Goal: Task Accomplishment & Management: Manage account settings

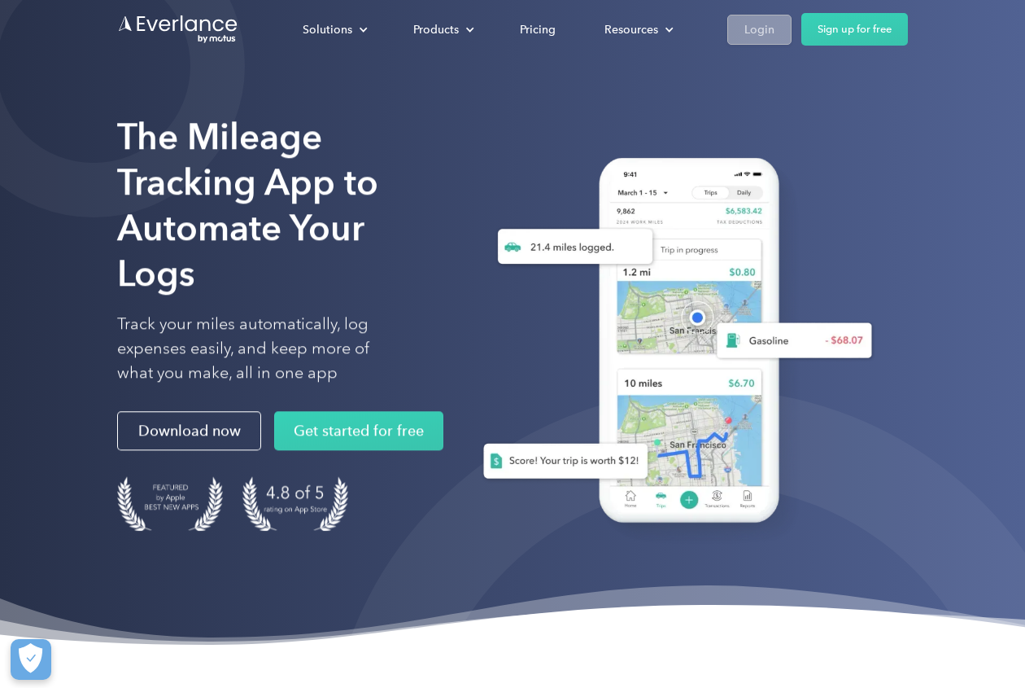
click at [770, 30] on div "Login" at bounding box center [760, 30] width 30 height 20
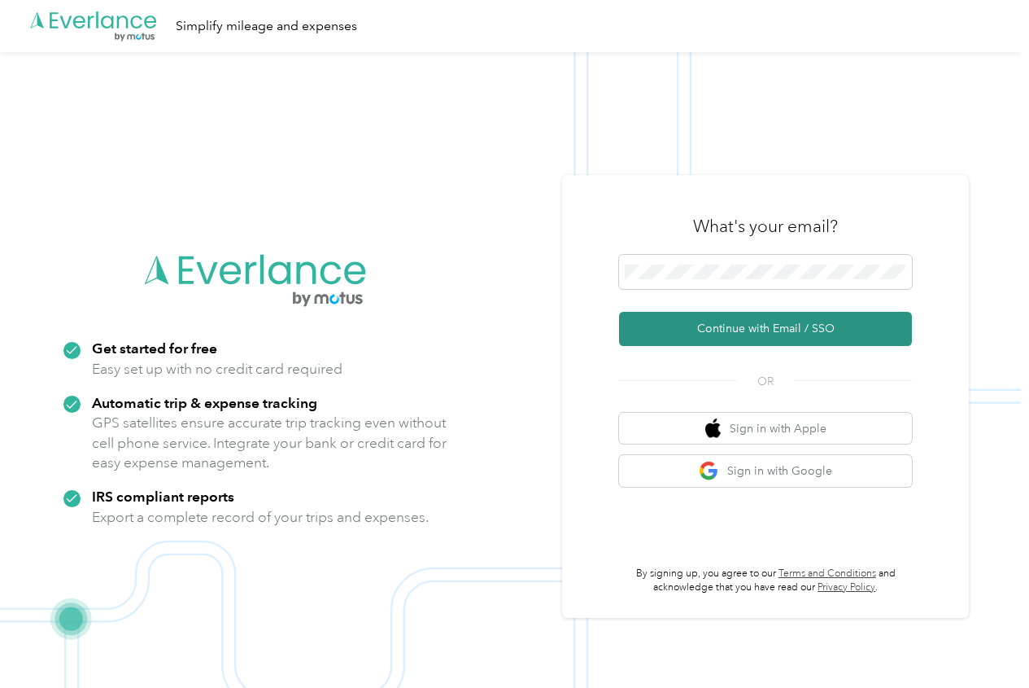
click at [752, 320] on button "Continue with Email / SSO" at bounding box center [765, 329] width 293 height 34
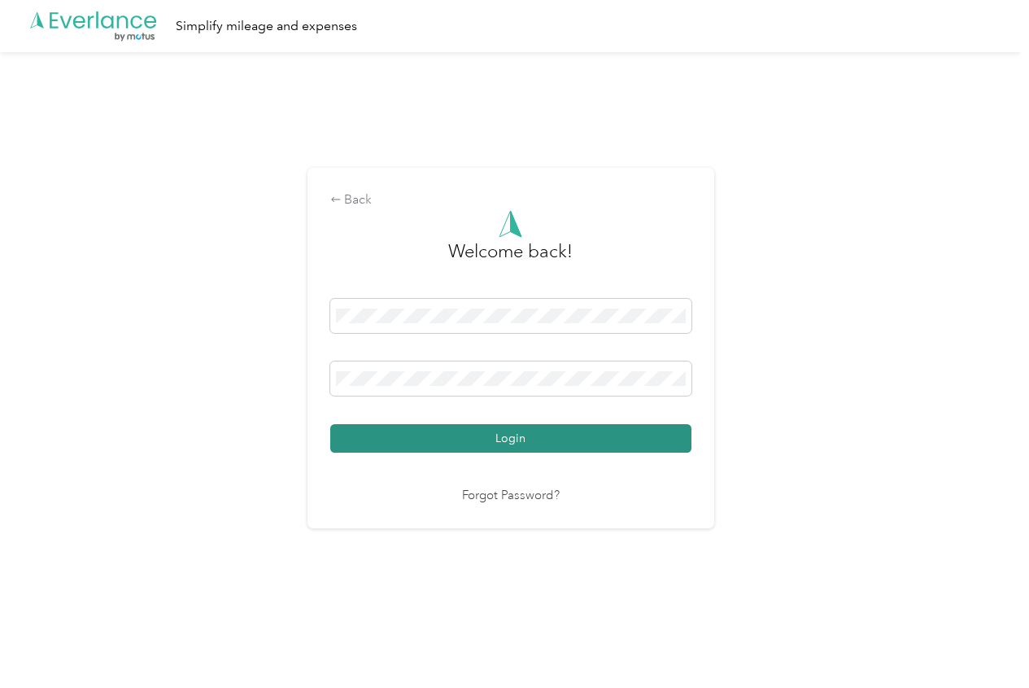
click at [531, 426] on button "Login" at bounding box center [510, 438] width 361 height 28
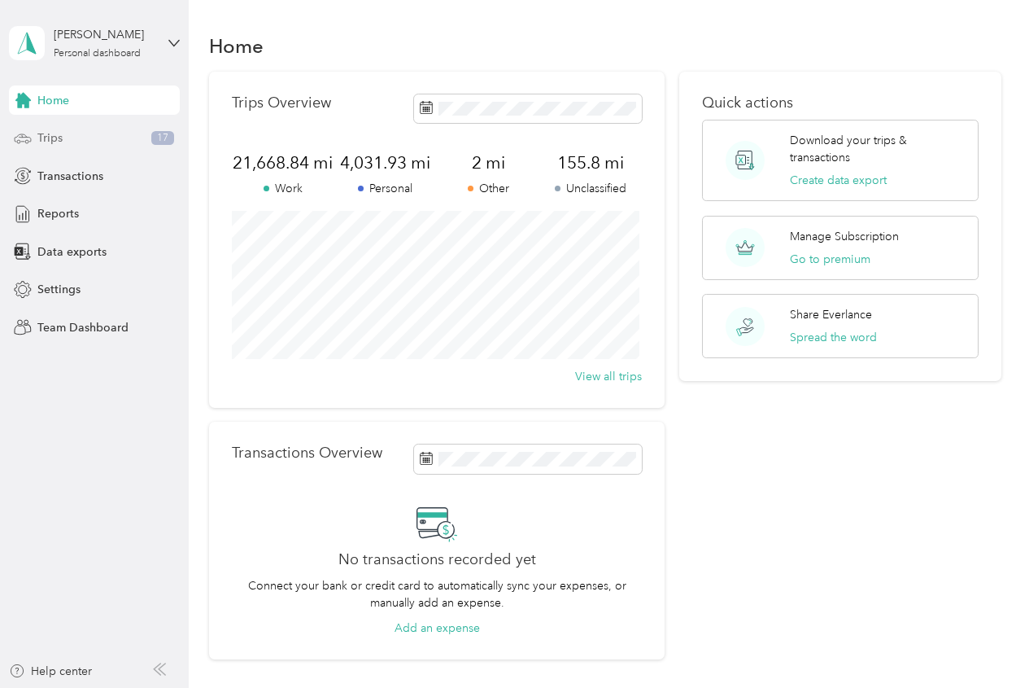
click at [74, 133] on div "Trips 17" at bounding box center [94, 138] width 171 height 29
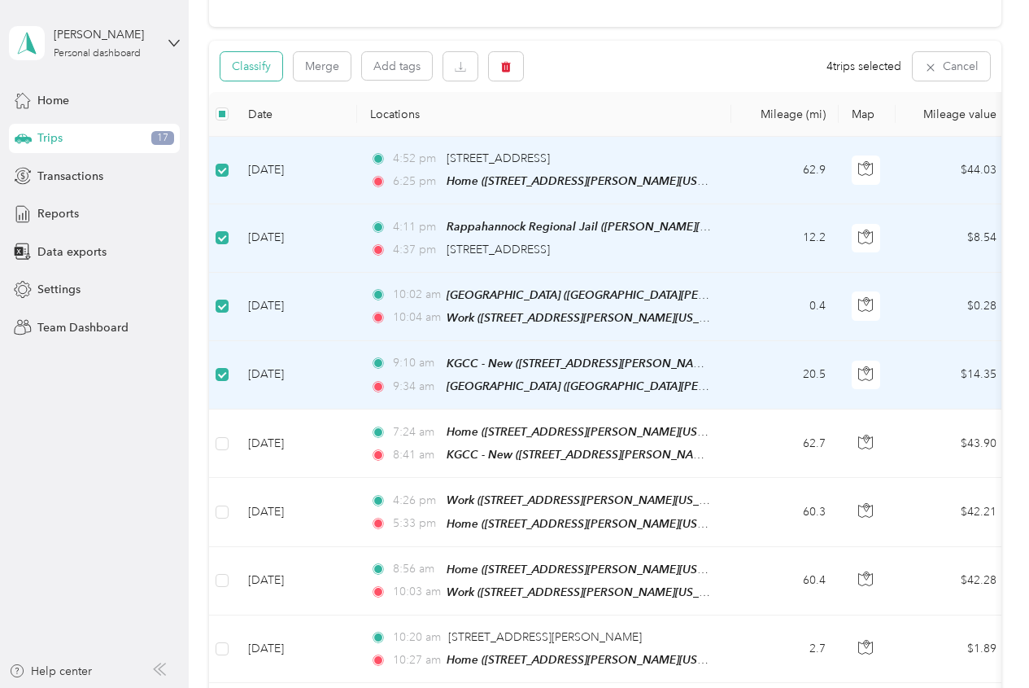
click at [261, 68] on button "Classify" at bounding box center [252, 66] width 62 height 28
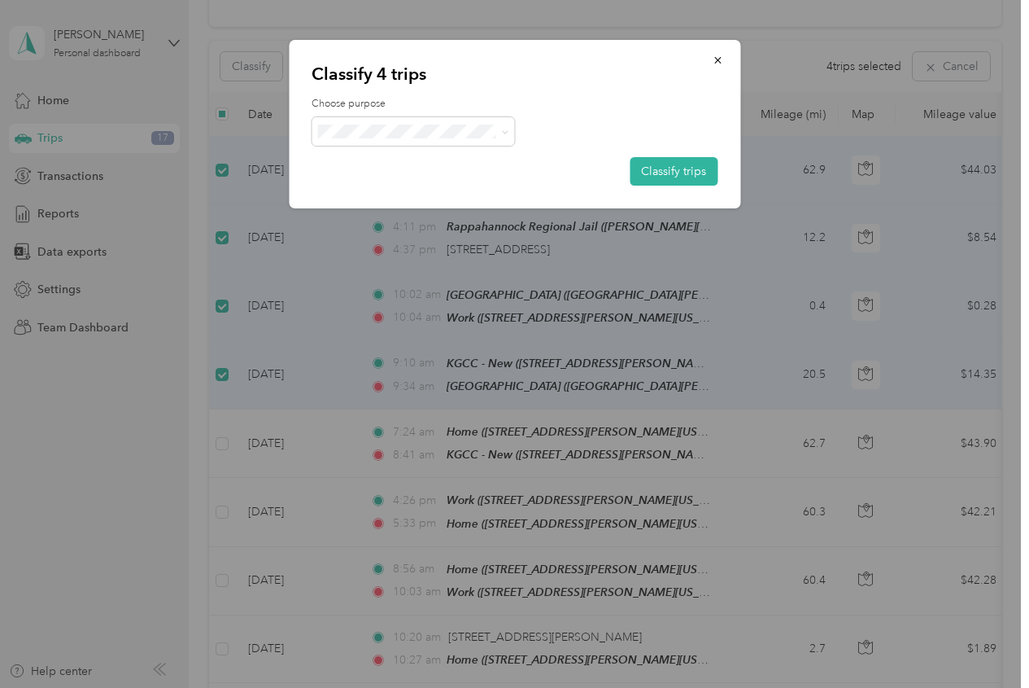
click at [384, 155] on span "Work" at bounding box center [427, 161] width 151 height 17
click at [702, 175] on button "Classify trips" at bounding box center [674, 171] width 88 height 28
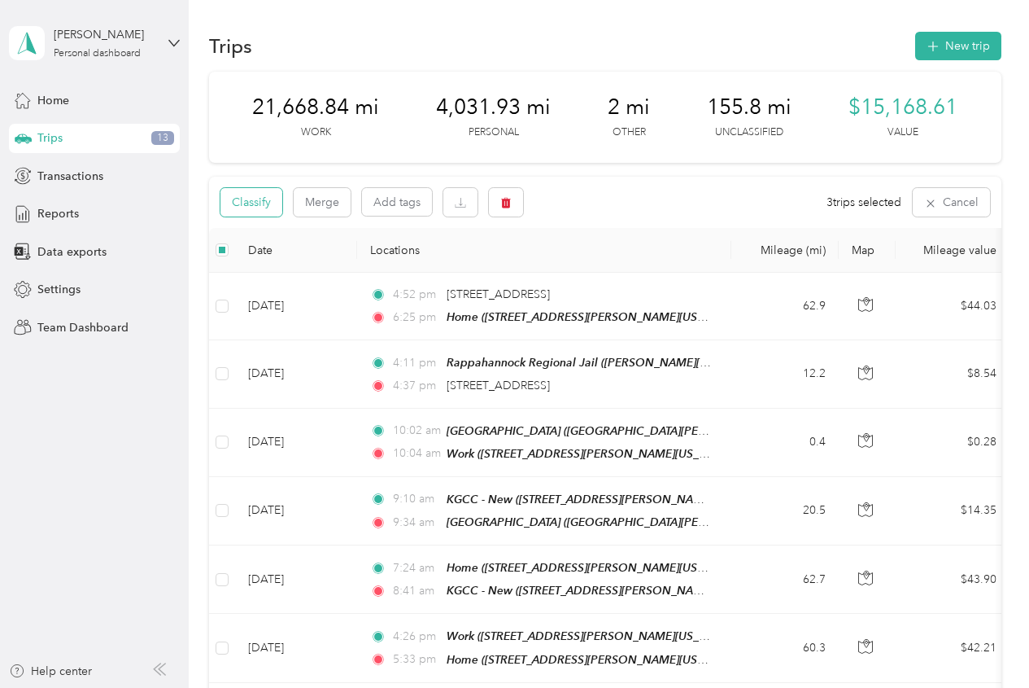
click at [260, 204] on button "Classify" at bounding box center [252, 202] width 62 height 28
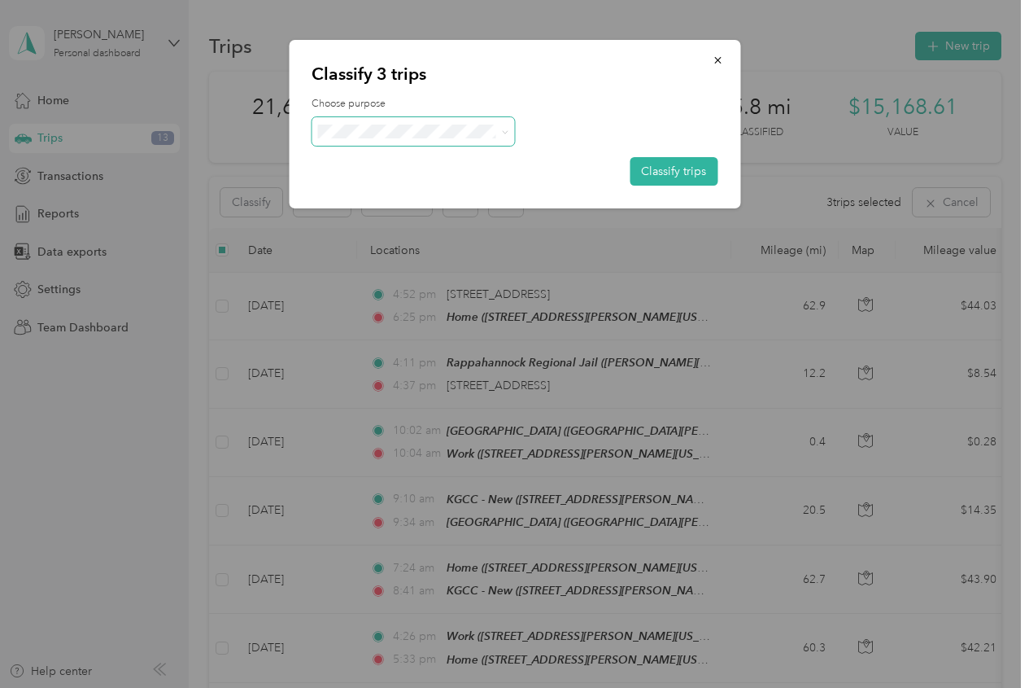
click at [383, 141] on span at bounding box center [413, 131] width 203 height 28
click at [429, 200] on ol "Work Personal Other Charity Medical Moving Commute" at bounding box center [413, 246] width 203 height 199
click at [485, 141] on span at bounding box center [413, 131] width 203 height 28
click at [505, 133] on icon at bounding box center [505, 131] width 5 height 3
click at [483, 186] on span "Personal" at bounding box center [427, 189] width 151 height 17
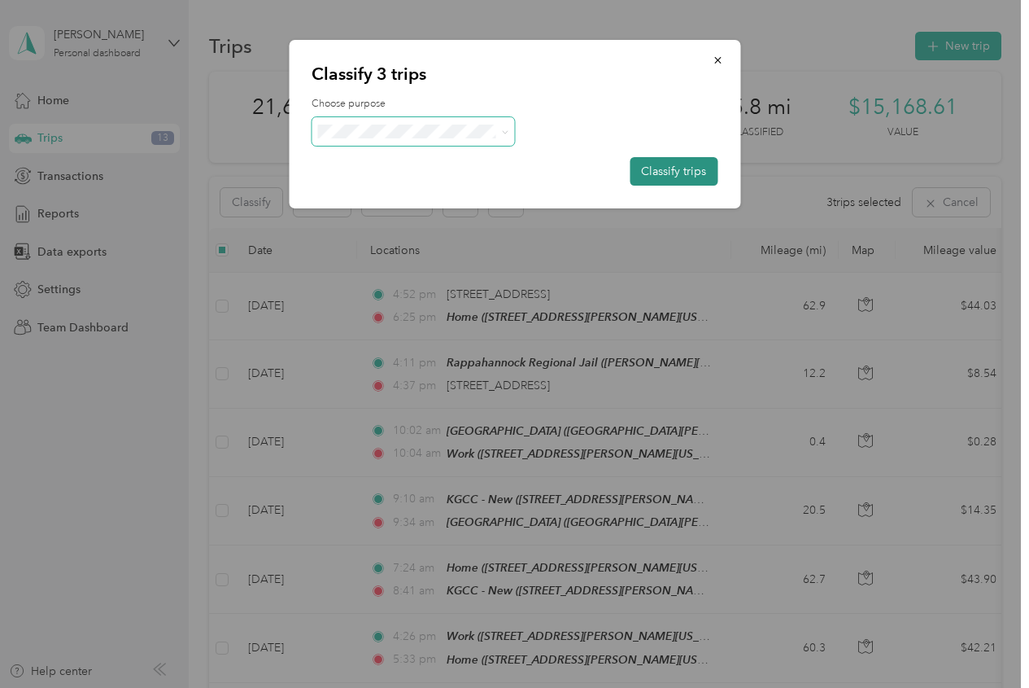
click at [675, 174] on button "Classify trips" at bounding box center [674, 171] width 88 height 28
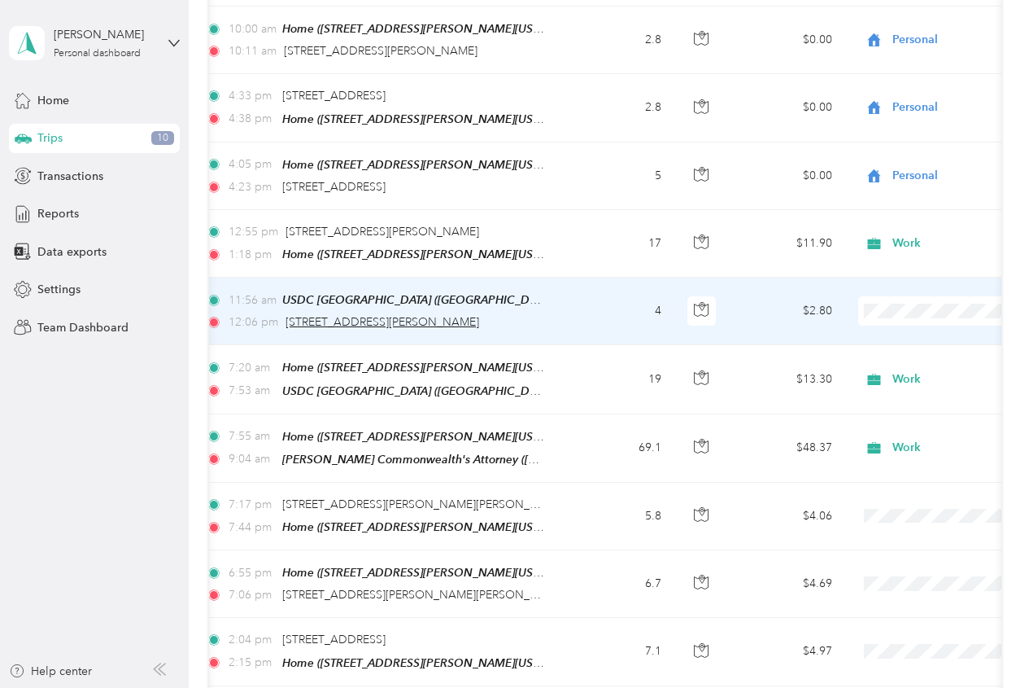
scroll to position [0, 163]
click at [898, 322] on span "Work" at bounding box center [943, 327] width 151 height 17
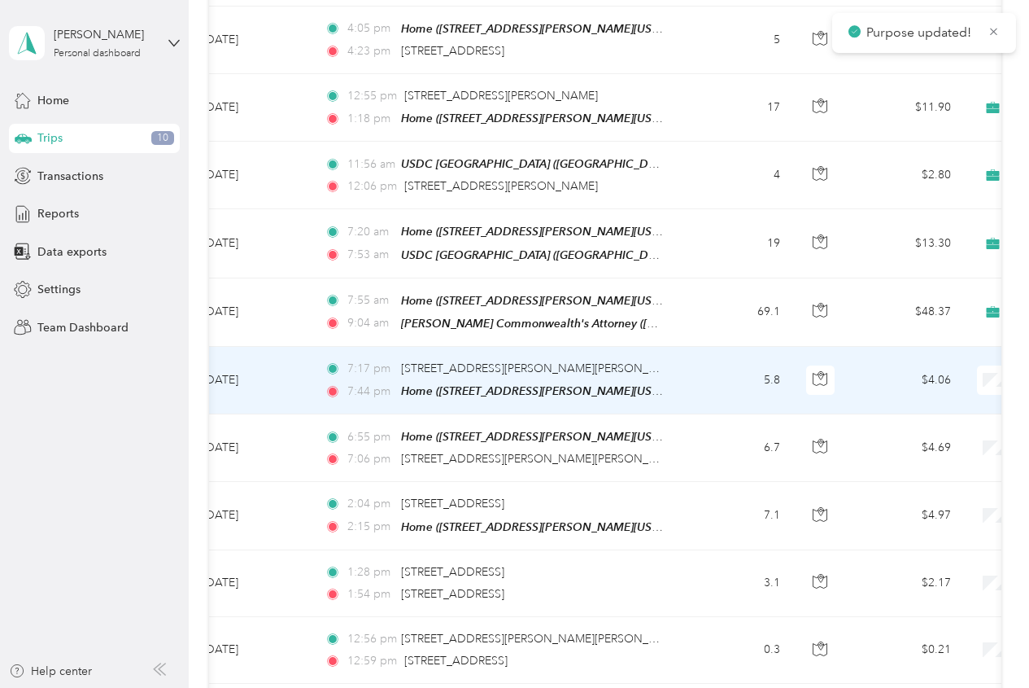
scroll to position [0, 0]
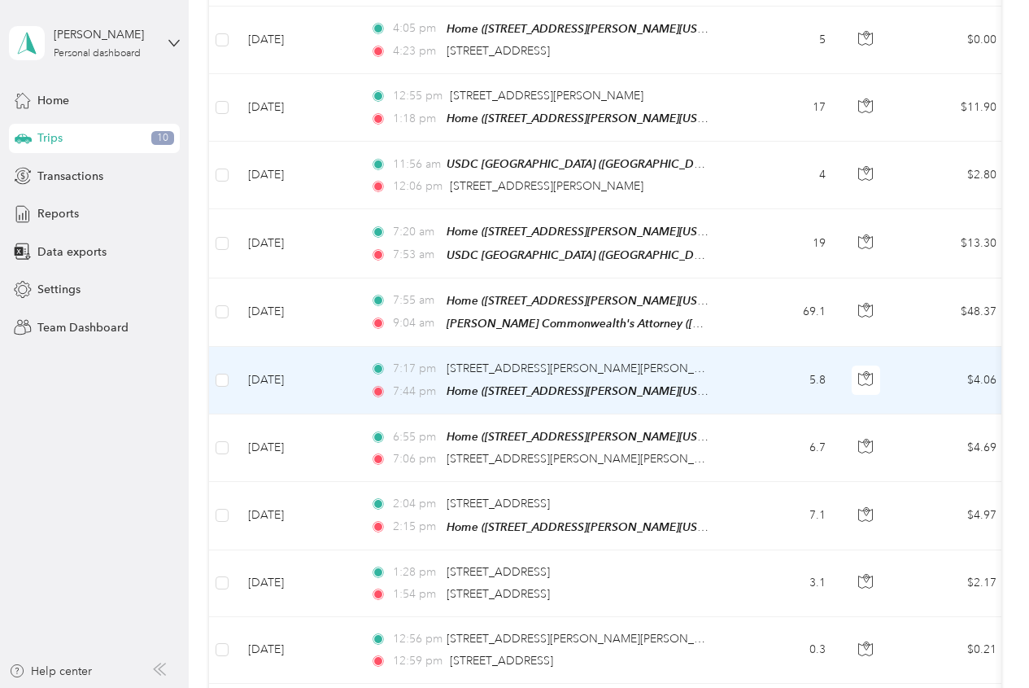
click at [777, 376] on td "5.8" at bounding box center [785, 381] width 107 height 68
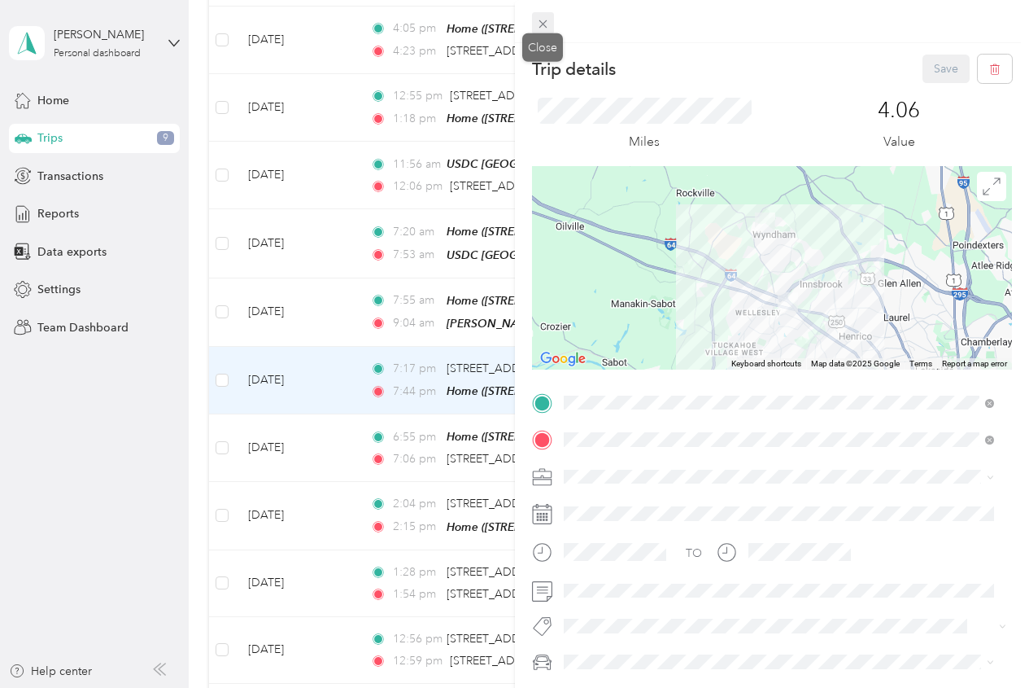
click at [544, 21] on icon at bounding box center [543, 24] width 14 height 14
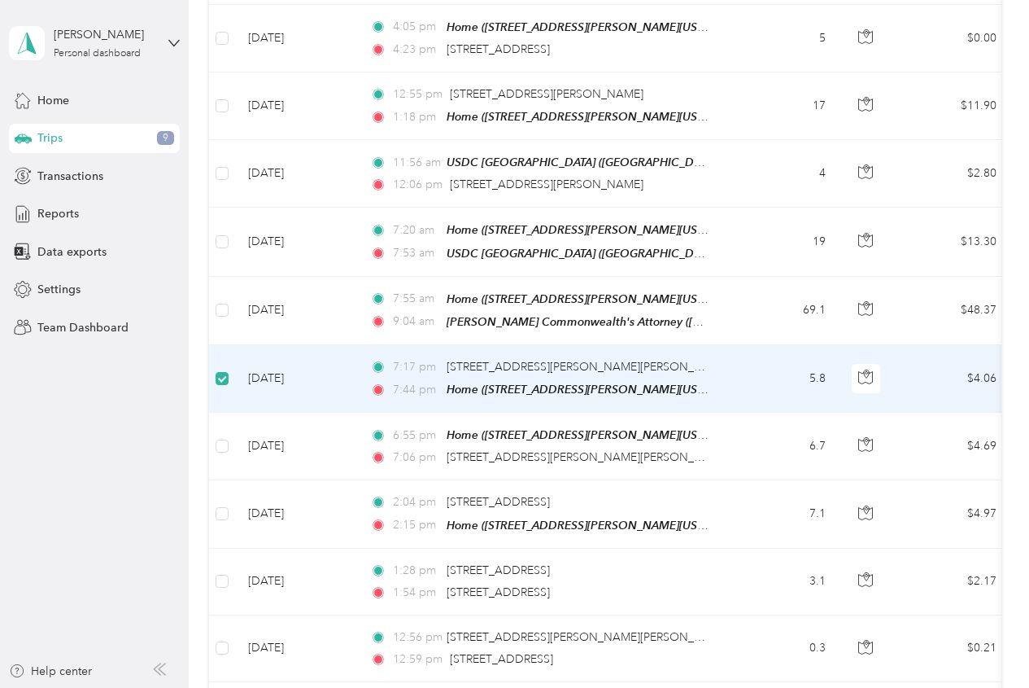
scroll to position [948, 0]
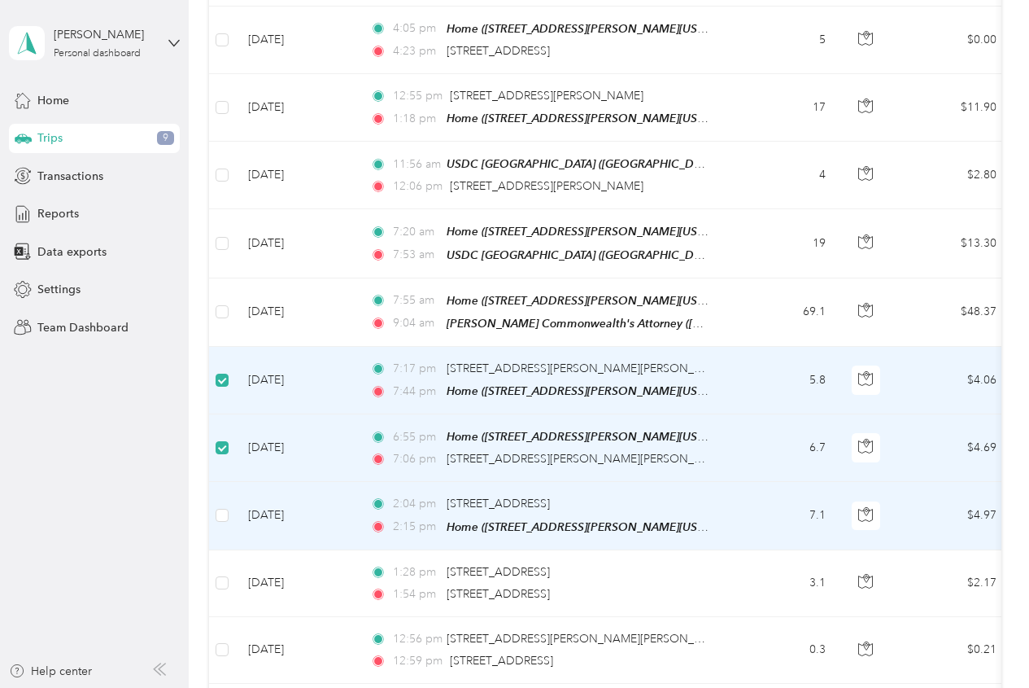
click at [232, 497] on td at bounding box center [222, 516] width 26 height 68
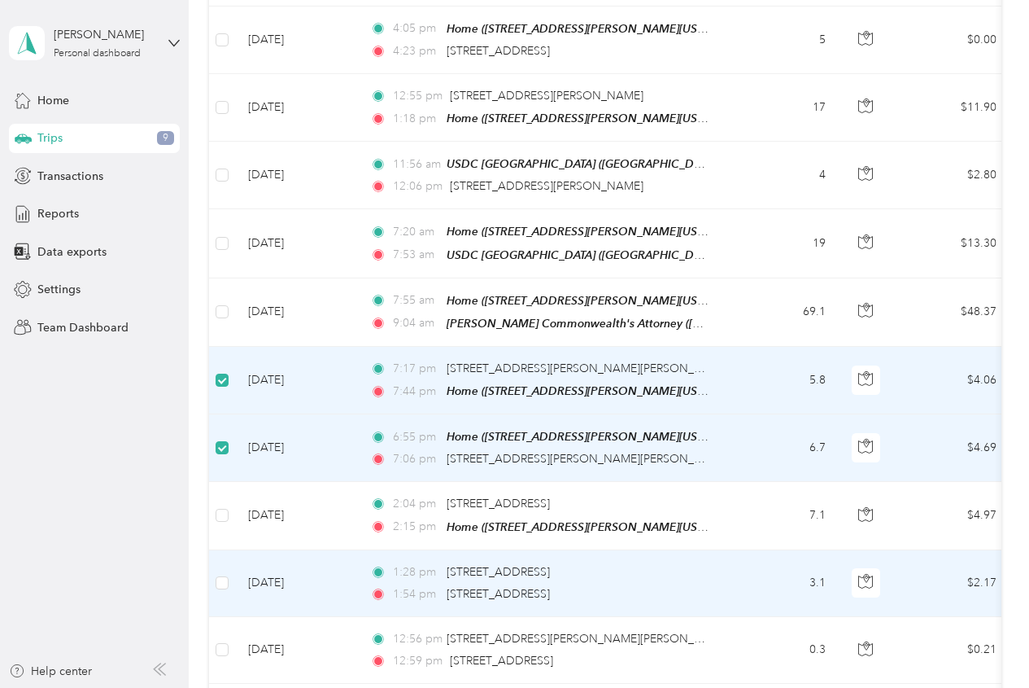
scroll to position [1083, 0]
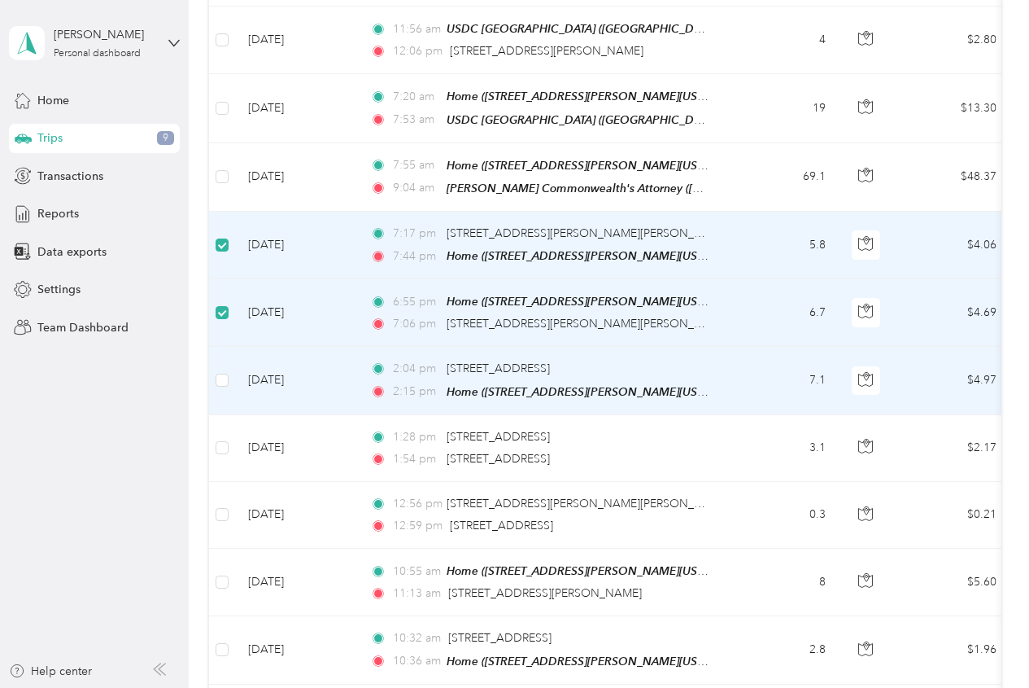
click at [228, 359] on td at bounding box center [222, 381] width 26 height 68
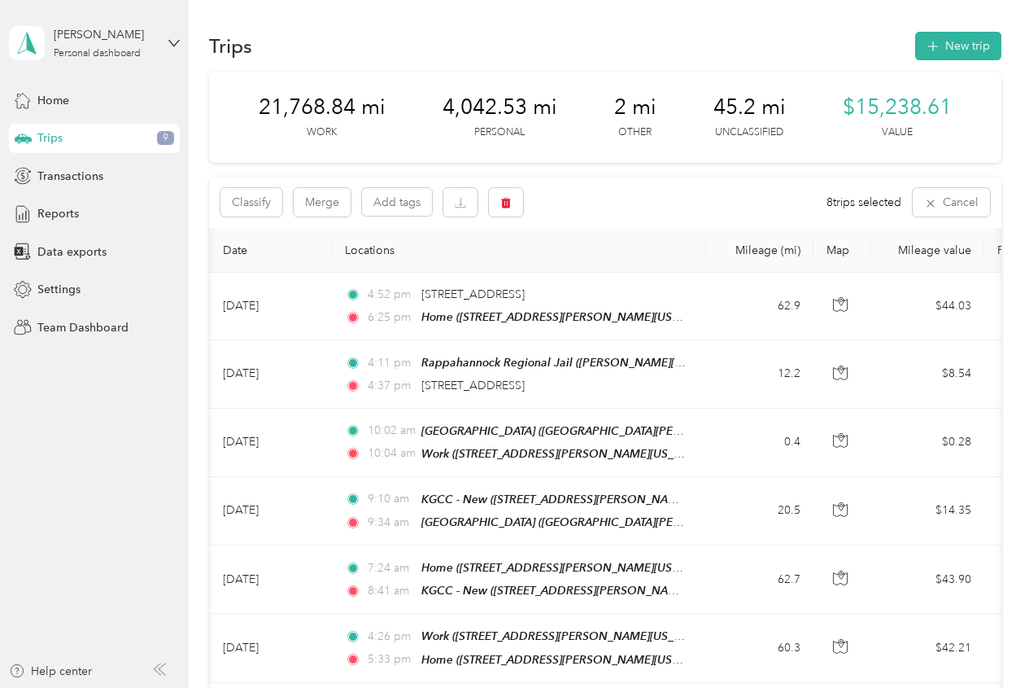
scroll to position [0, 0]
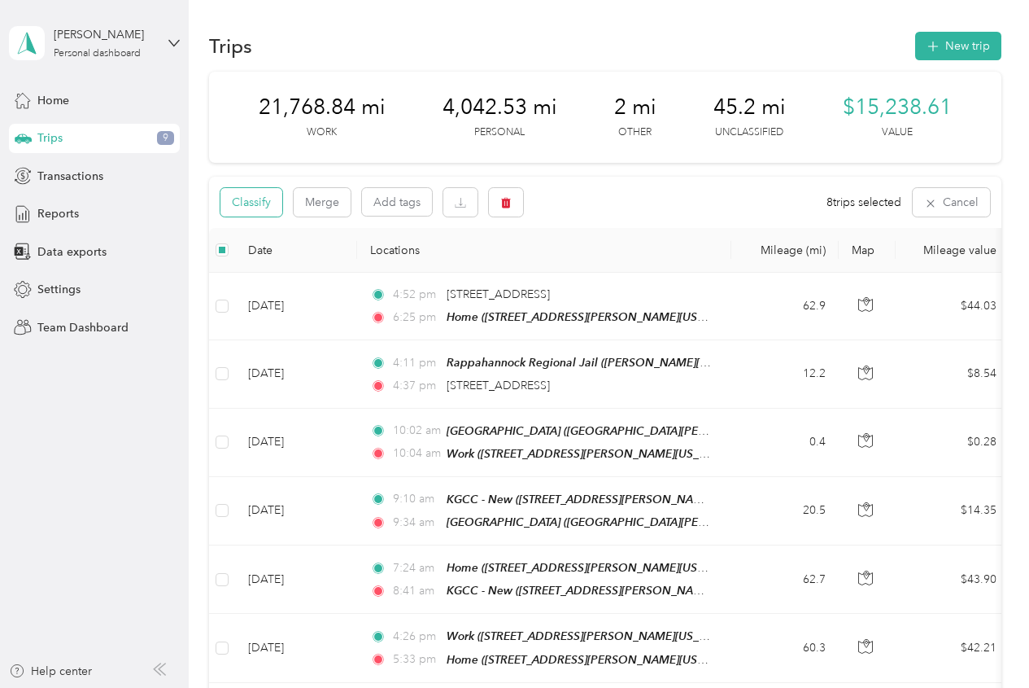
click at [261, 210] on button "Classify" at bounding box center [252, 202] width 62 height 28
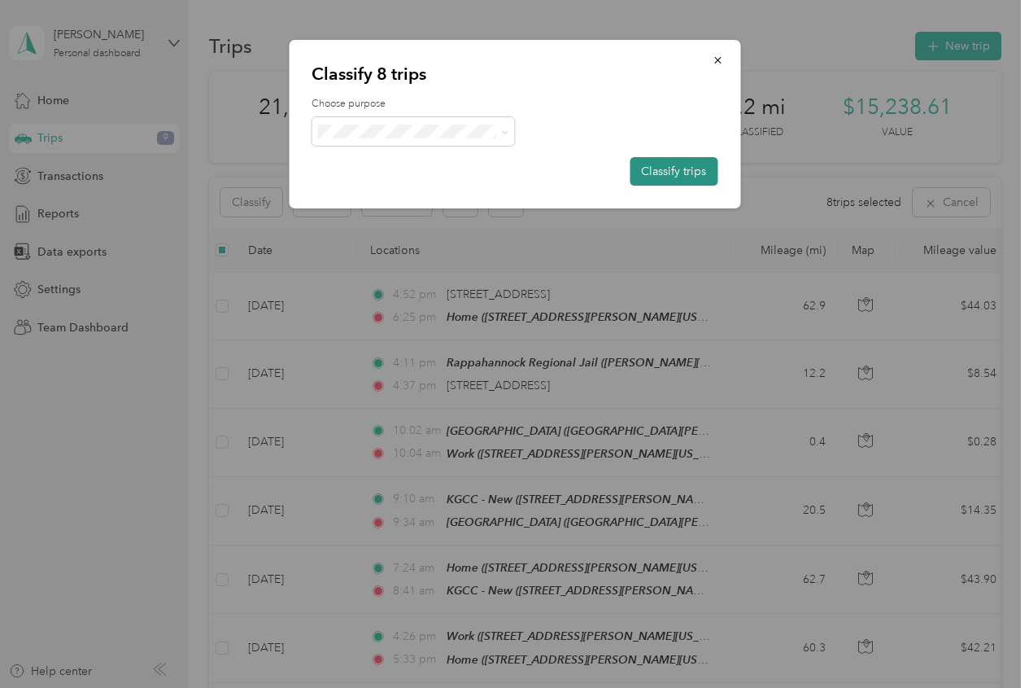
click at [647, 168] on button "Classify trips" at bounding box center [674, 171] width 88 height 28
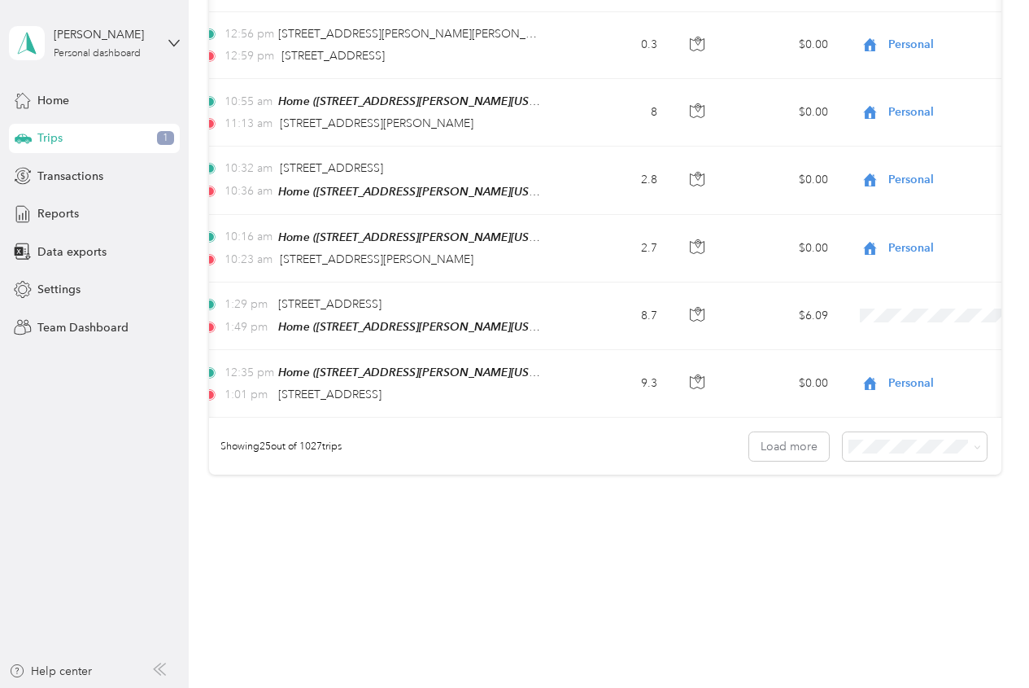
scroll to position [0, 132]
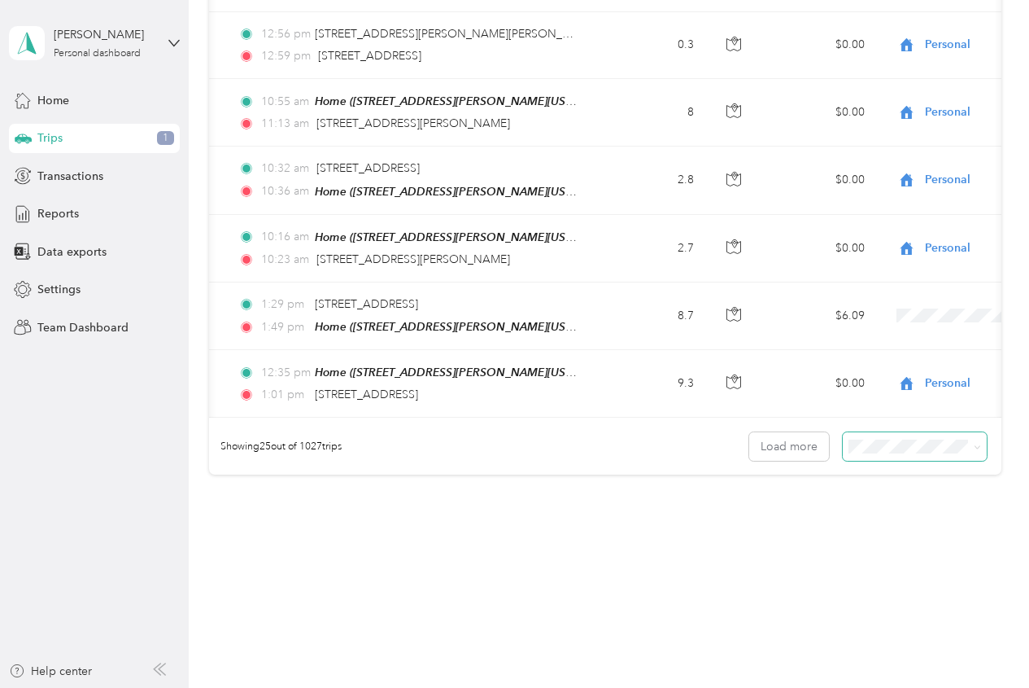
click at [895, 432] on span at bounding box center [915, 446] width 144 height 28
click at [917, 511] on li "100 per load" at bounding box center [911, 520] width 144 height 28
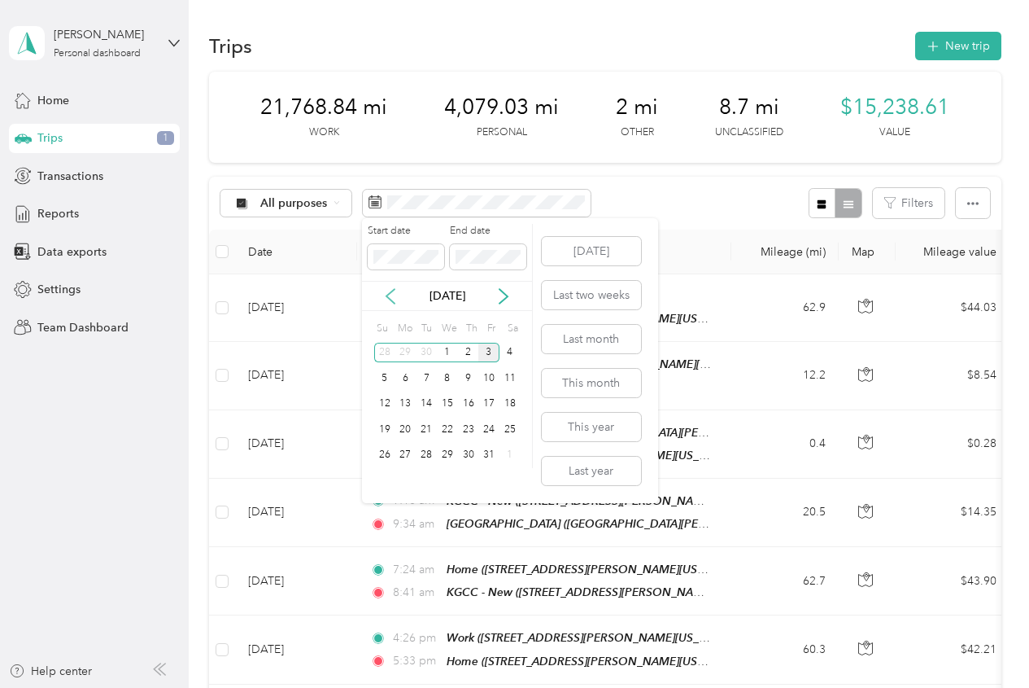
click at [395, 303] on icon at bounding box center [391, 296] width 8 height 15
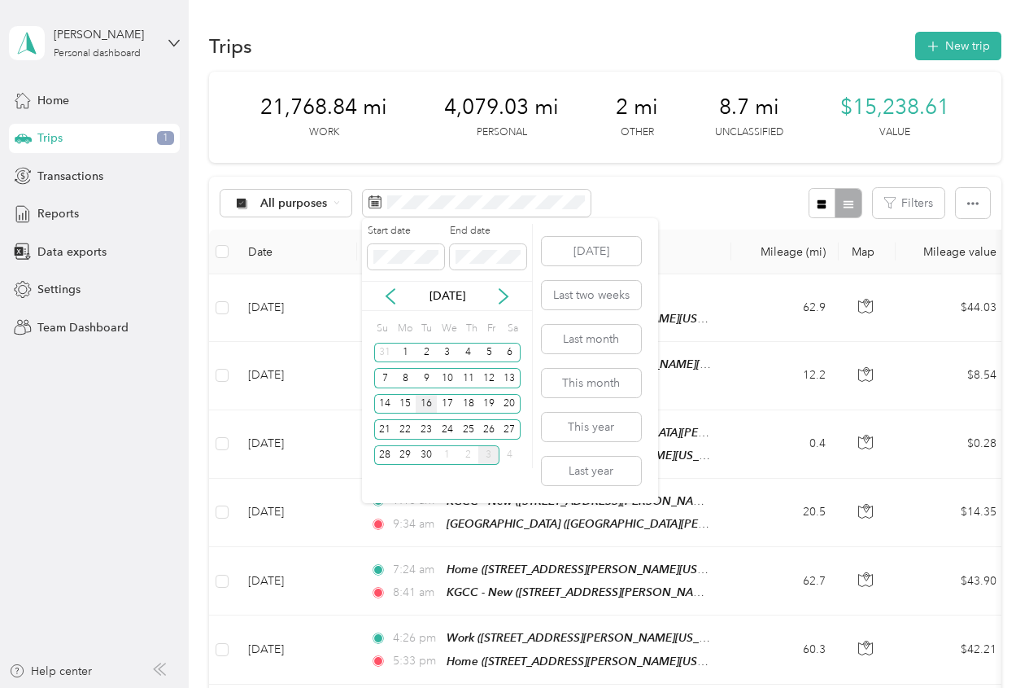
click at [421, 410] on div "16" at bounding box center [426, 404] width 21 height 20
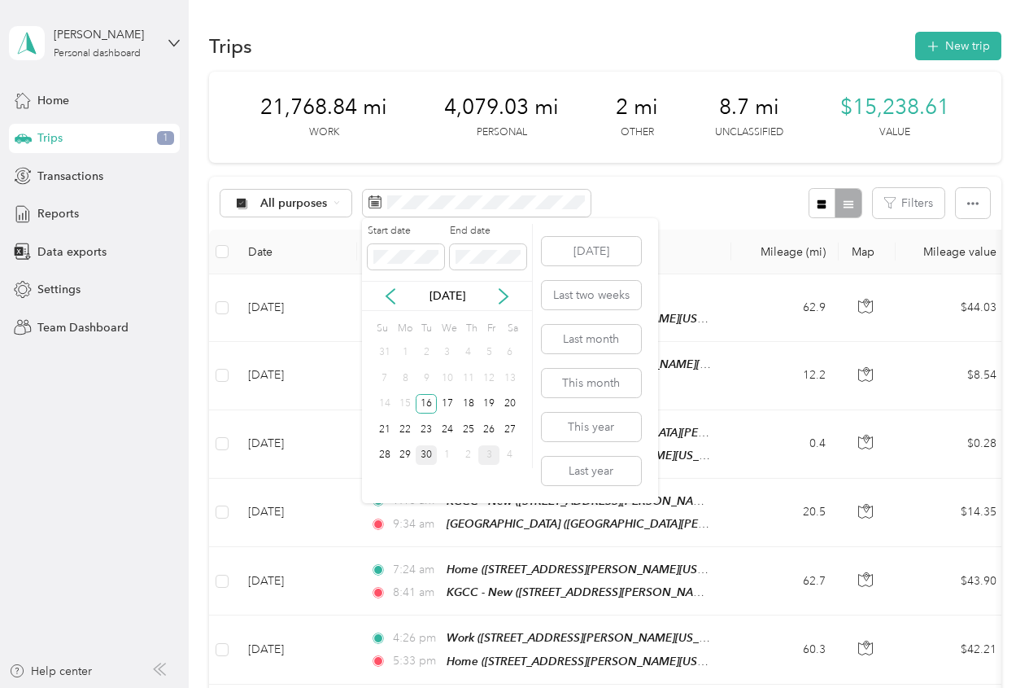
click at [431, 453] on div "30" at bounding box center [426, 455] width 21 height 20
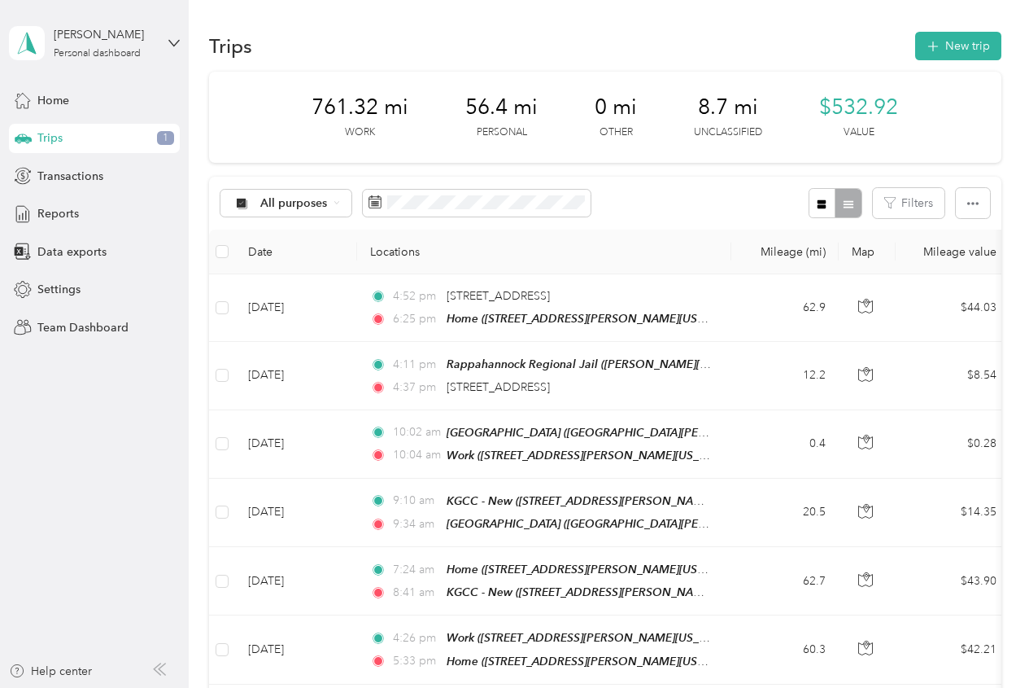
click at [705, 198] on div "All purposes Filters" at bounding box center [605, 203] width 793 height 53
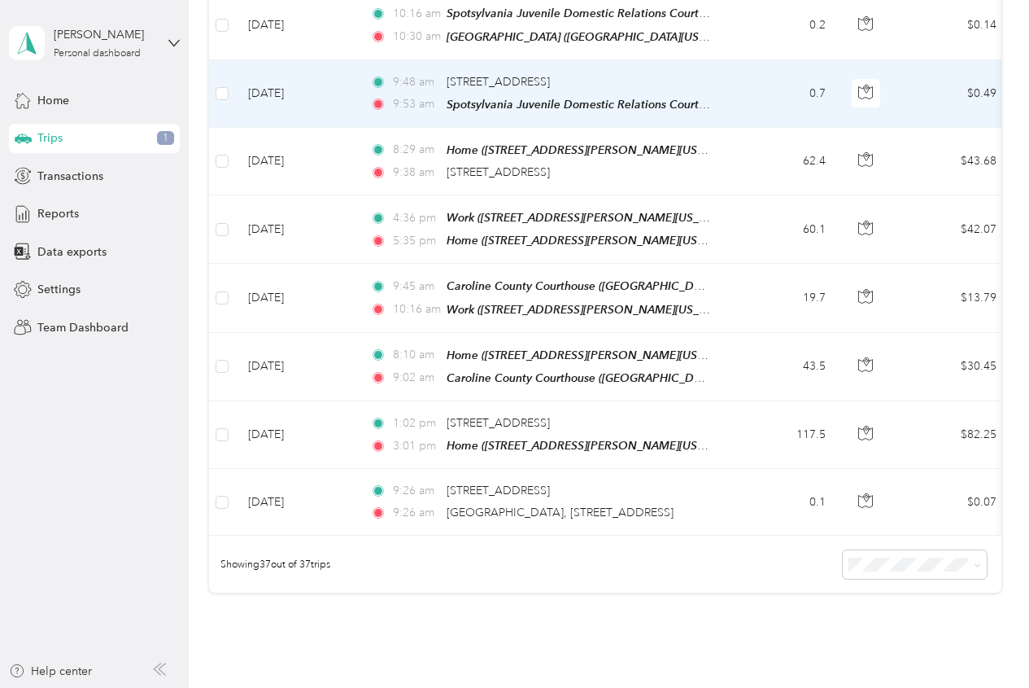
scroll to position [2358, 0]
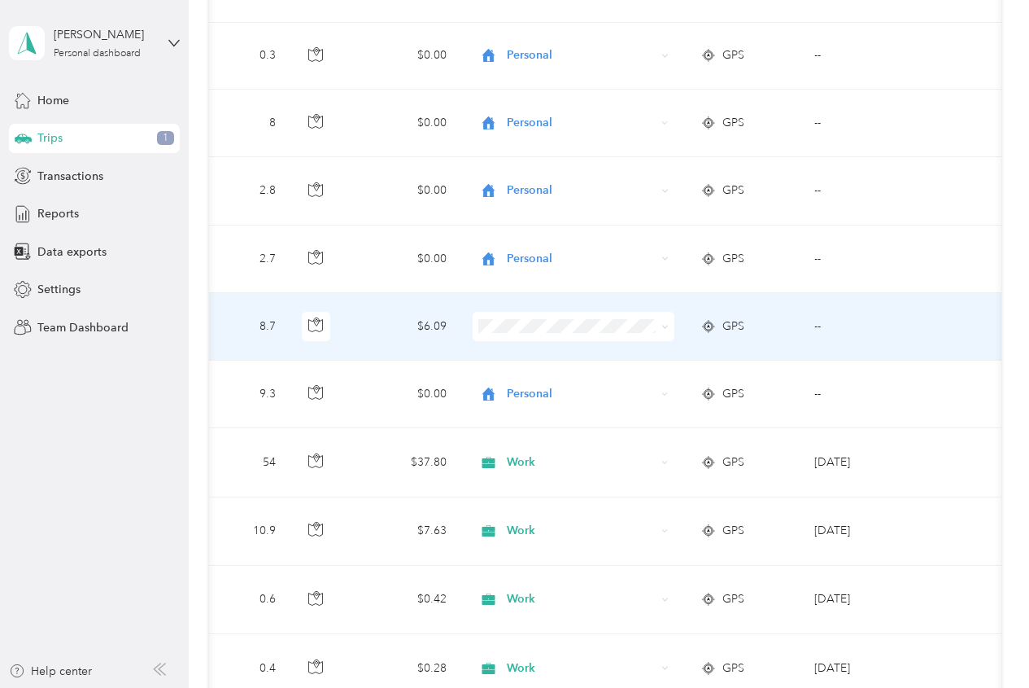
scroll to position [0, 559]
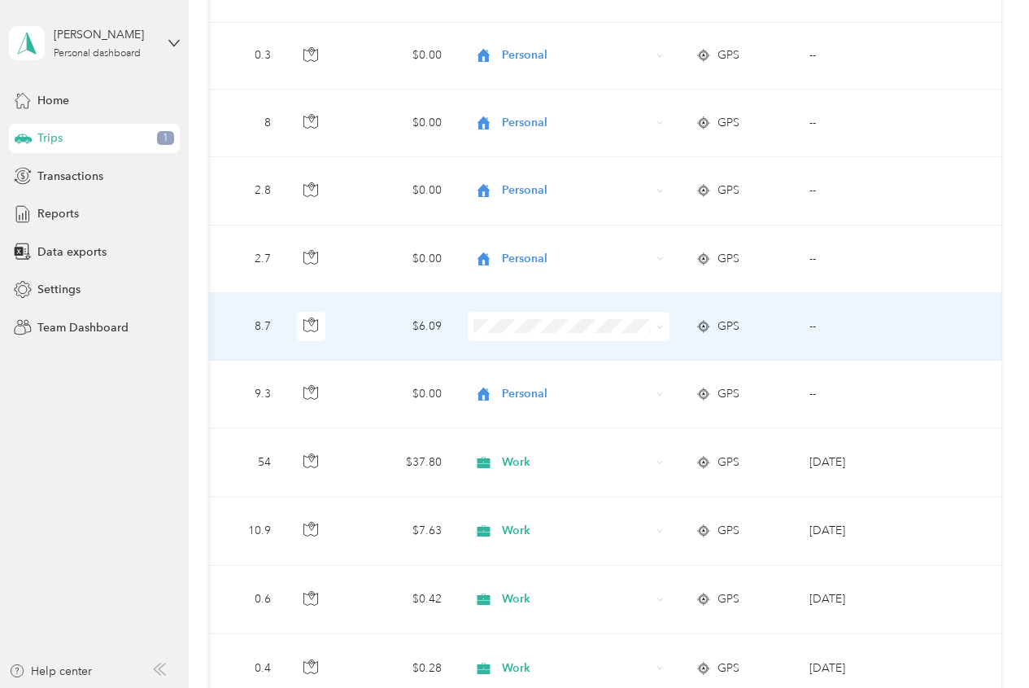
click at [540, 365] on li "Personal" at bounding box center [565, 361] width 202 height 28
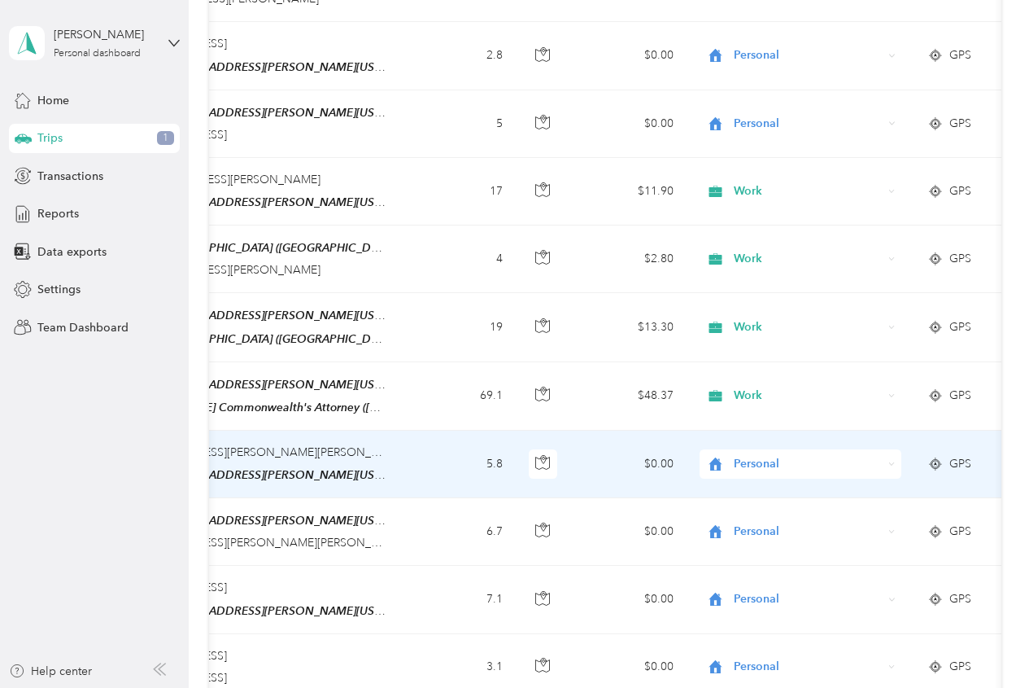
scroll to position [0, 291]
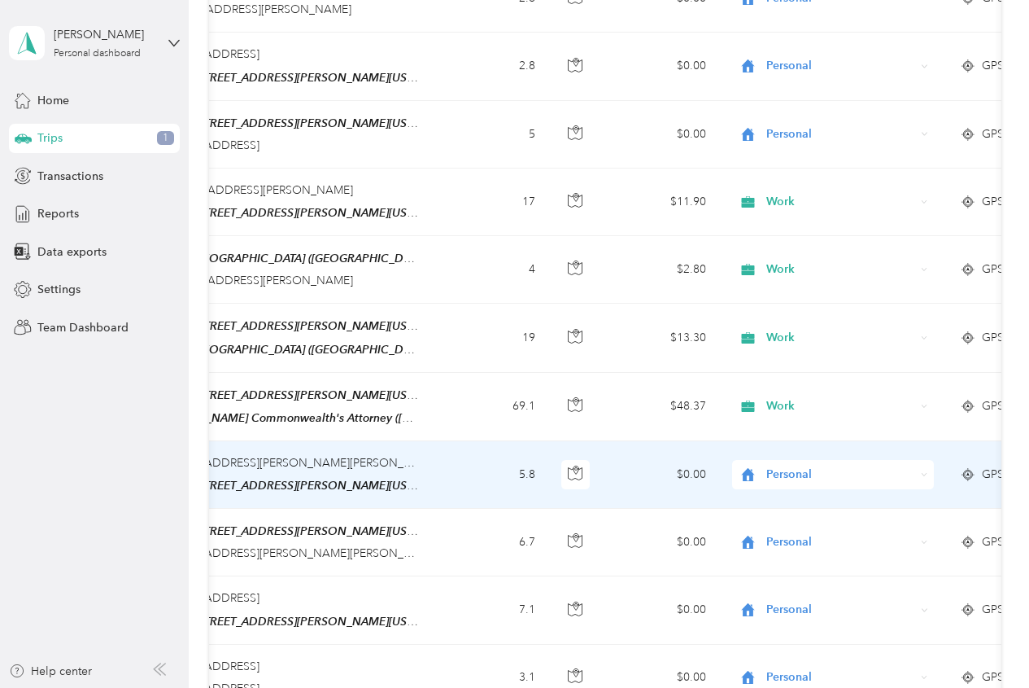
drag, startPoint x: 456, startPoint y: 450, endPoint x: 433, endPoint y: 438, distance: 25.8
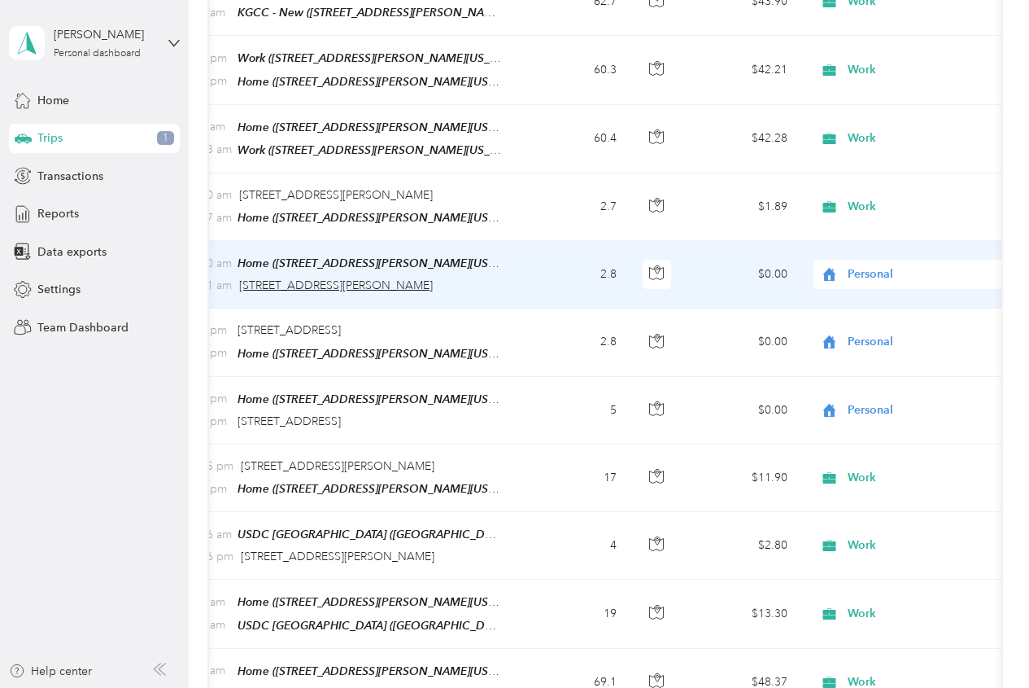
scroll to position [0, 224]
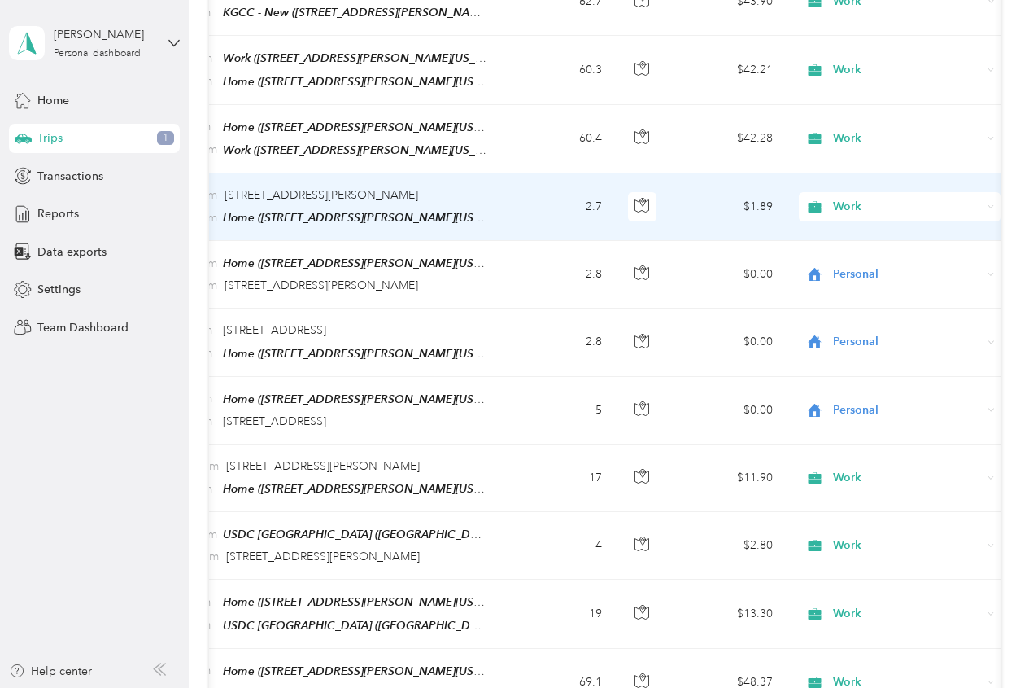
click at [874, 198] on span "Work" at bounding box center [907, 207] width 149 height 18
click at [881, 264] on ol "Work Personal Other Charity Medical Moving Commute" at bounding box center [900, 311] width 202 height 199
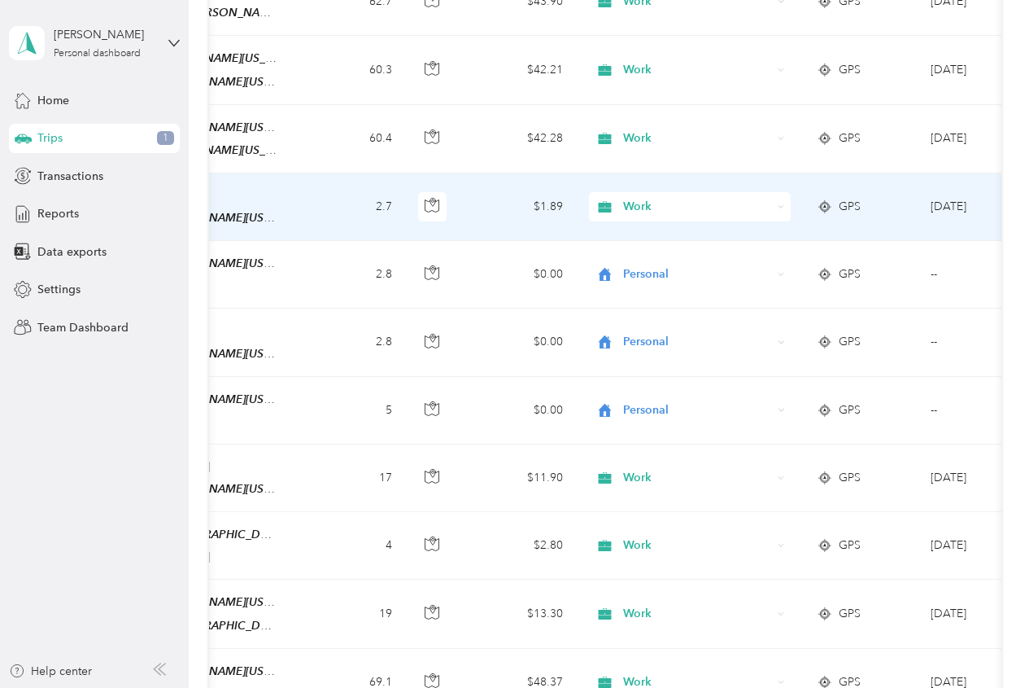
scroll to position [0, 448]
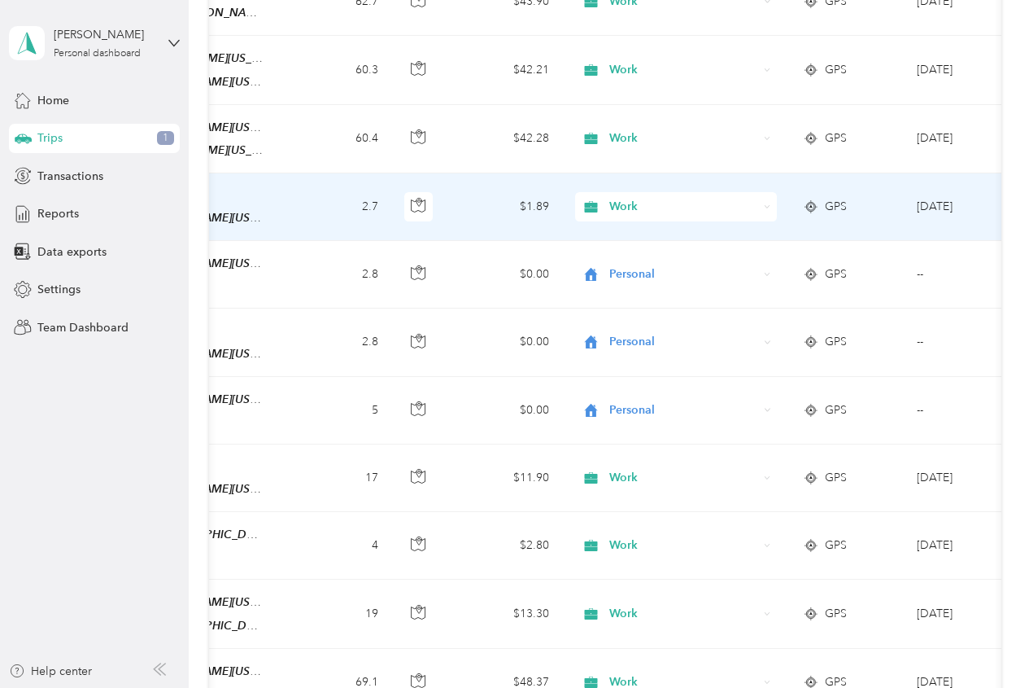
click at [649, 198] on span "Work" at bounding box center [684, 207] width 149 height 18
click at [627, 257] on span "Personal" at bounding box center [690, 255] width 151 height 17
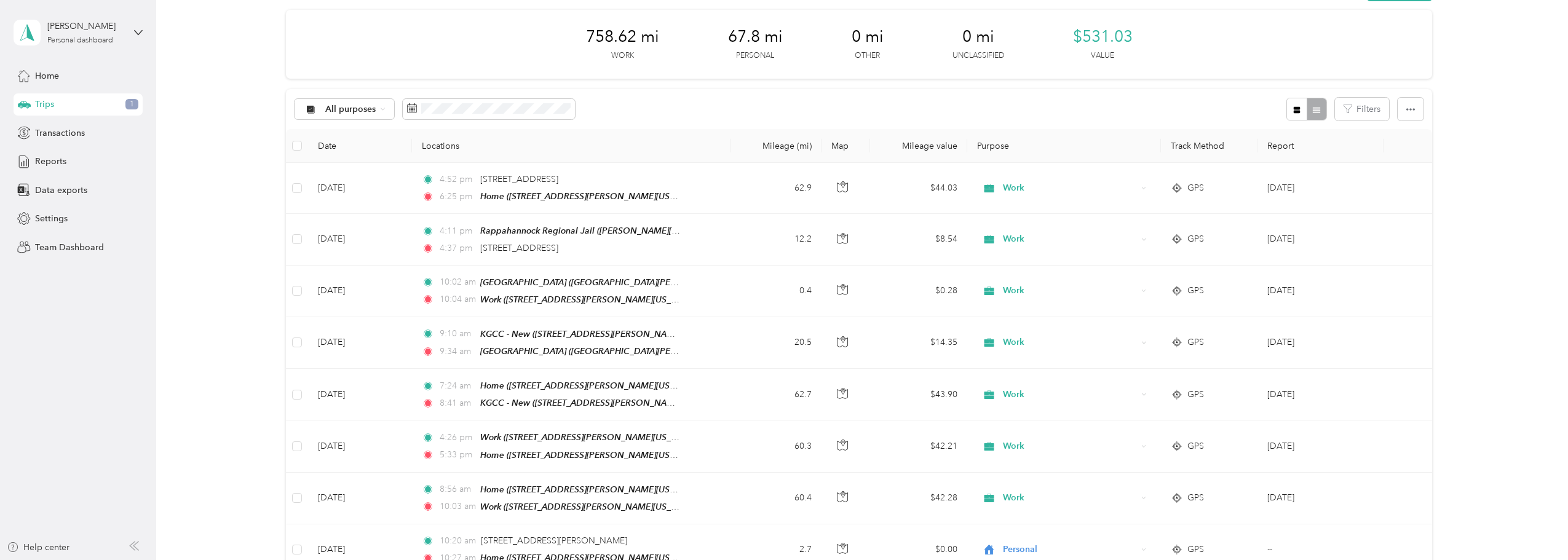
scroll to position [0, 0]
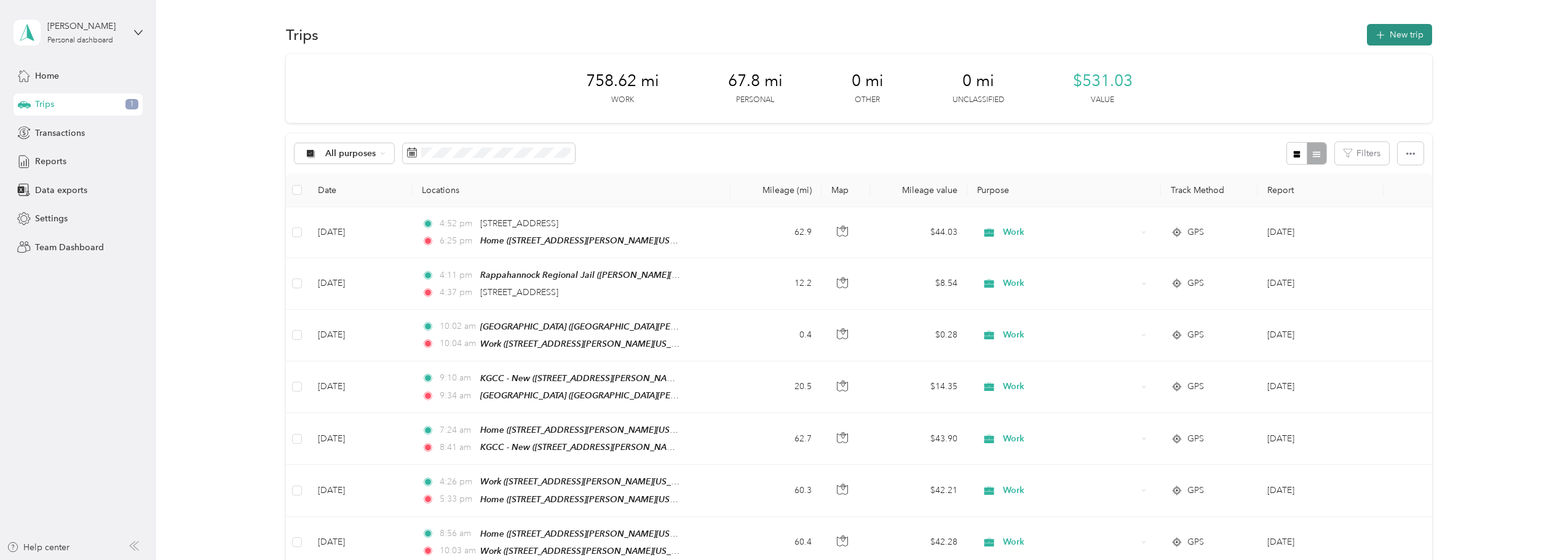
click at [778, 39] on icon "button" at bounding box center [1381, 35] width 14 height 14
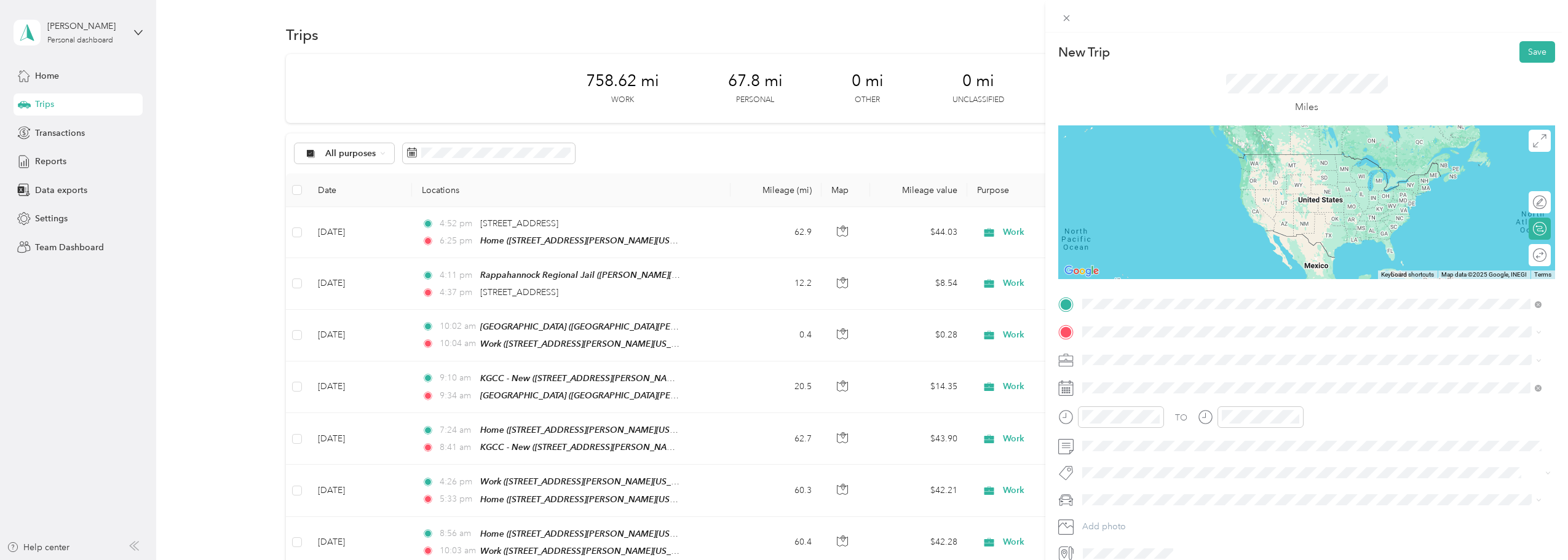
click at [778, 362] on span "[STREET_ADDRESS][US_STATE]" at bounding box center [1167, 367] width 123 height 11
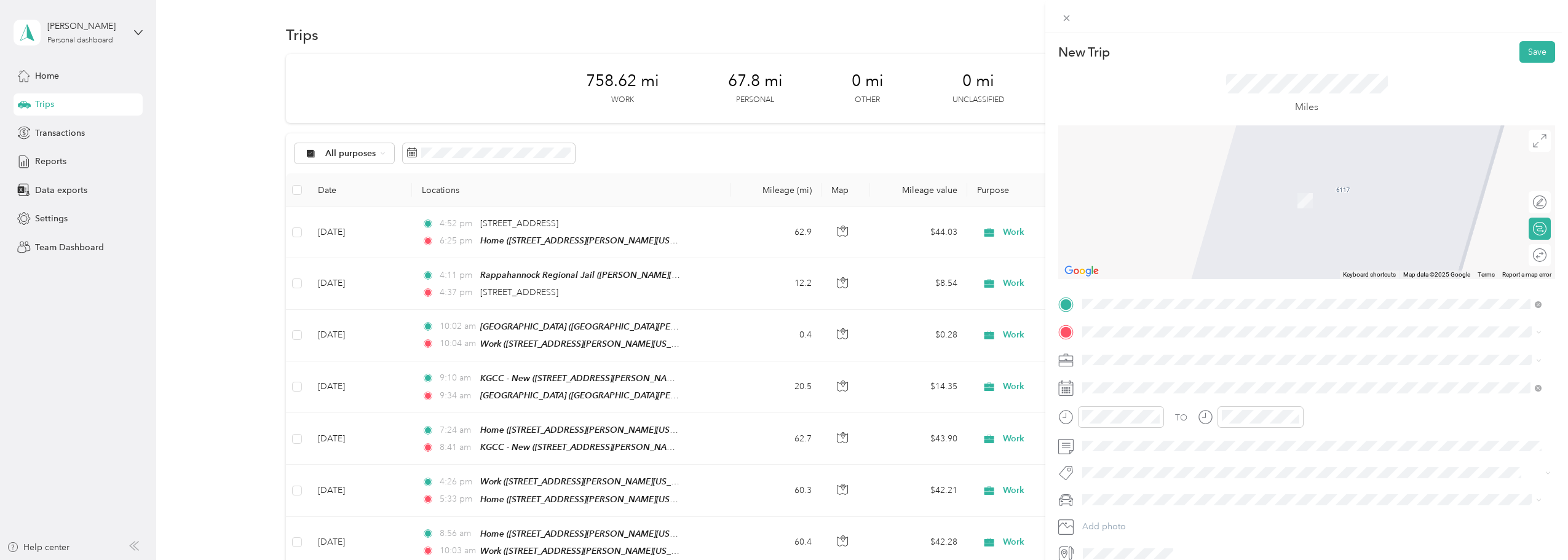
click at [778, 320] on div "TO Add photo" at bounding box center [1307, 429] width 497 height 269
click at [778, 376] on strong "Spotsylvania Juvenile Domestic Relations Court" at bounding box center [1202, 380] width 193 height 11
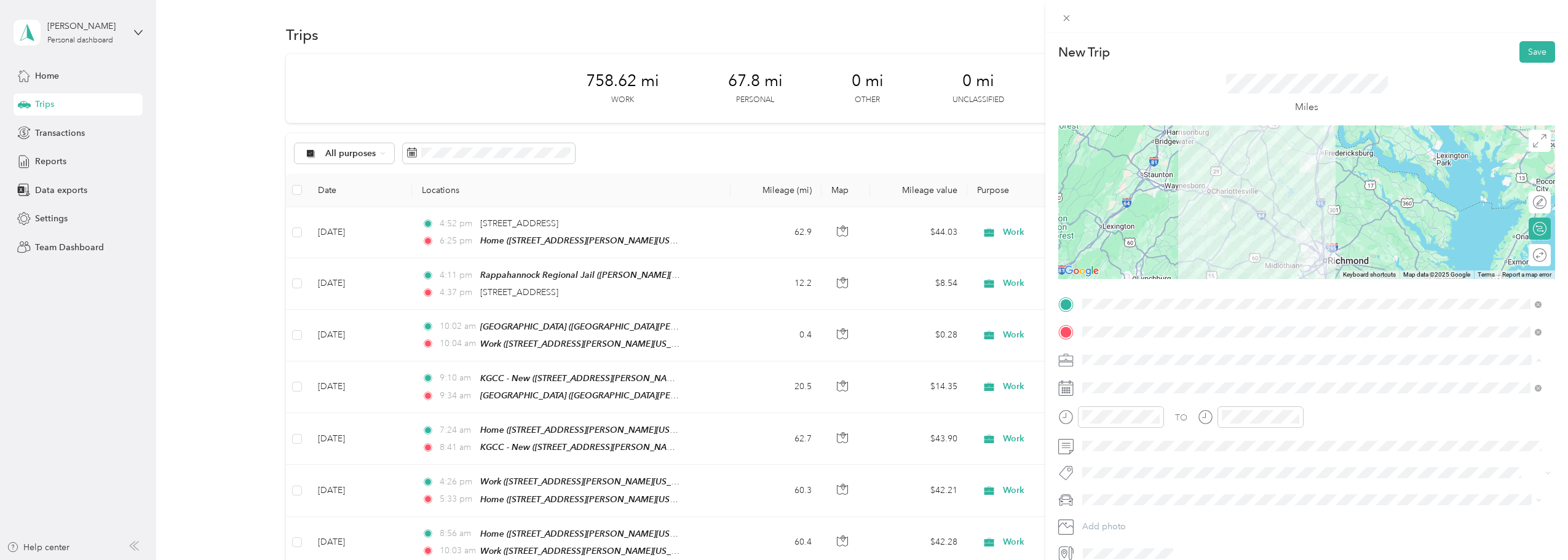
click at [778, 378] on span "Work" at bounding box center [1097, 382] width 21 height 11
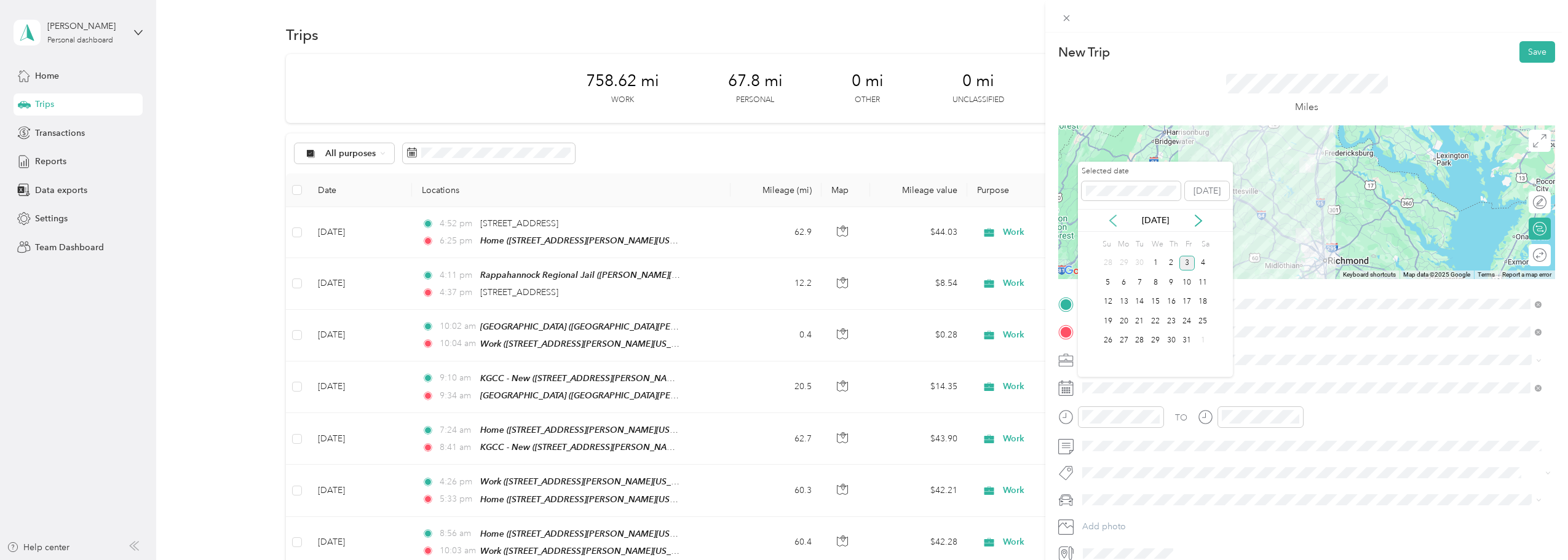
click at [778, 223] on icon at bounding box center [1113, 221] width 12 height 12
click at [778, 302] on div "19" at bounding box center [1187, 302] width 16 height 15
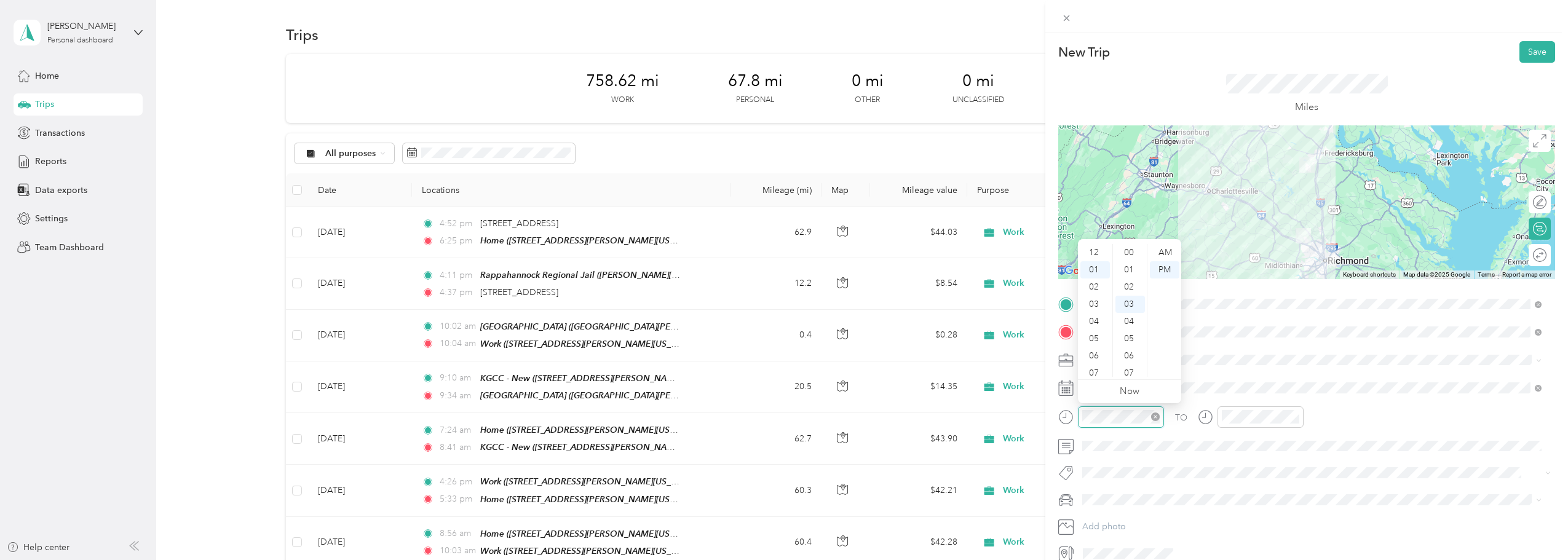
scroll to position [51, 0]
click at [778, 355] on div "07" at bounding box center [1095, 356] width 29 height 17
click at [778, 252] on div "AM" at bounding box center [1164, 252] width 29 height 17
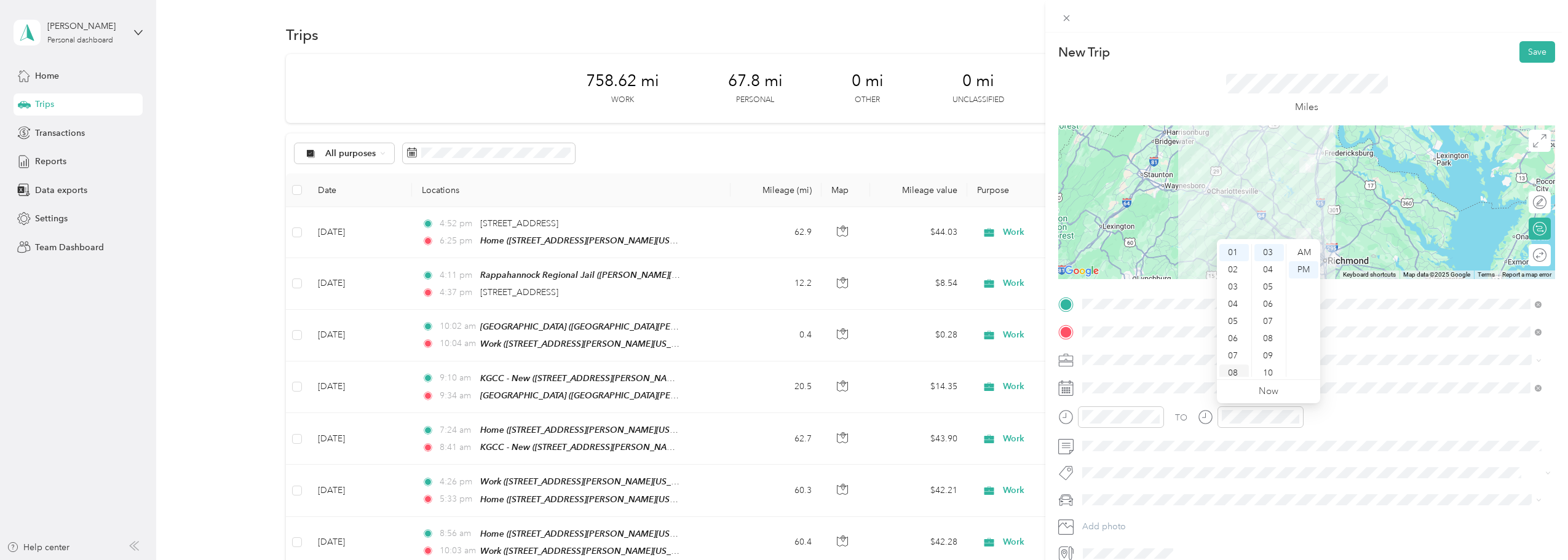
click at [778, 369] on div "08" at bounding box center [1234, 373] width 29 height 17
click at [778, 286] on div "05" at bounding box center [1269, 287] width 29 height 17
click at [778, 252] on div "AM" at bounding box center [1304, 252] width 29 height 17
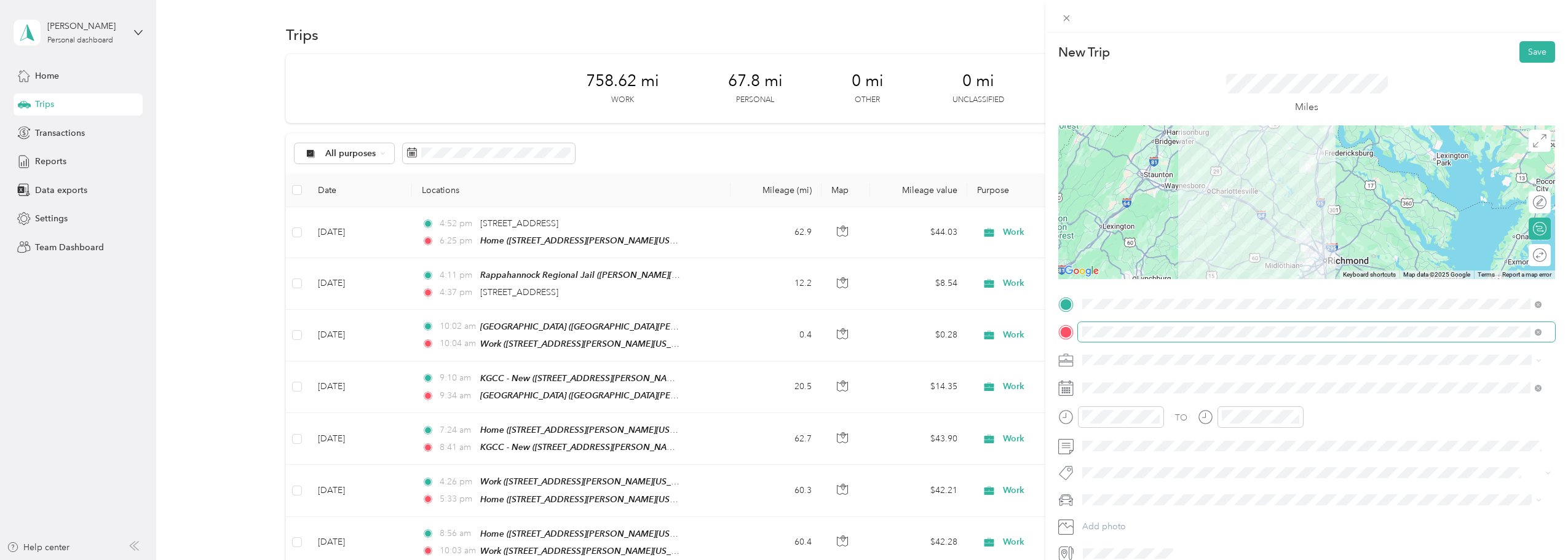
click at [778, 323] on span at bounding box center [1316, 332] width 477 height 20
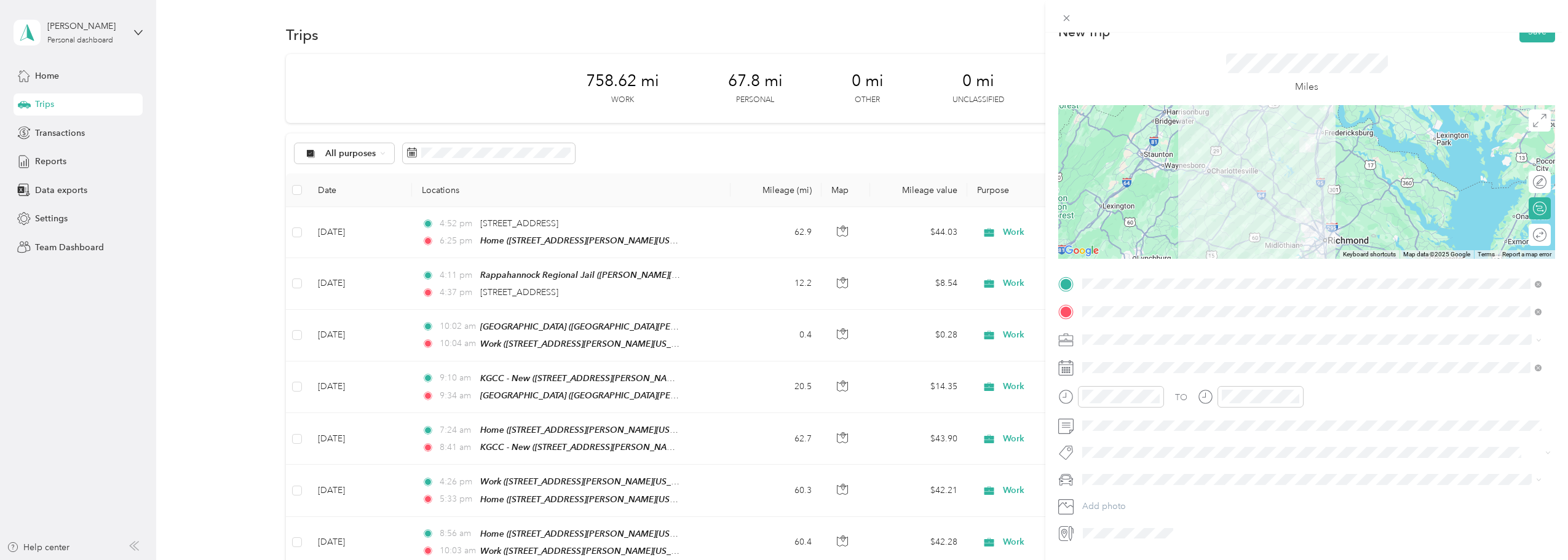
scroll to position [0, 0]
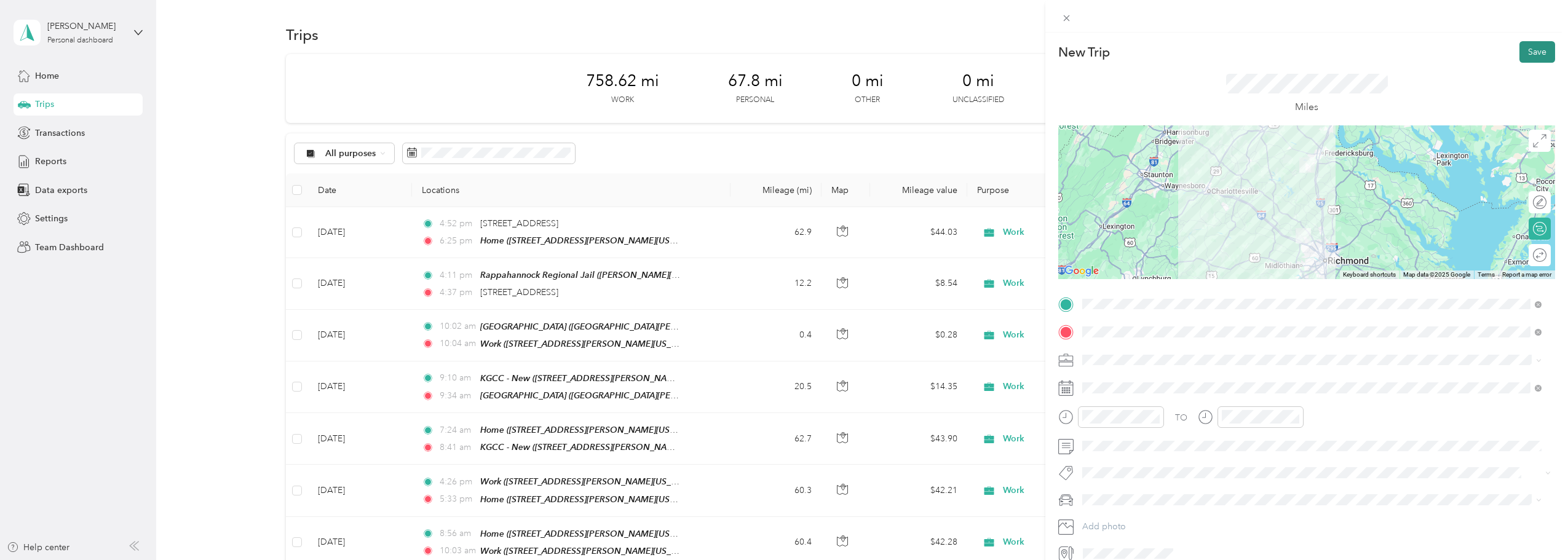
click at [778, 51] on button "Save" at bounding box center [1537, 52] width 36 height 21
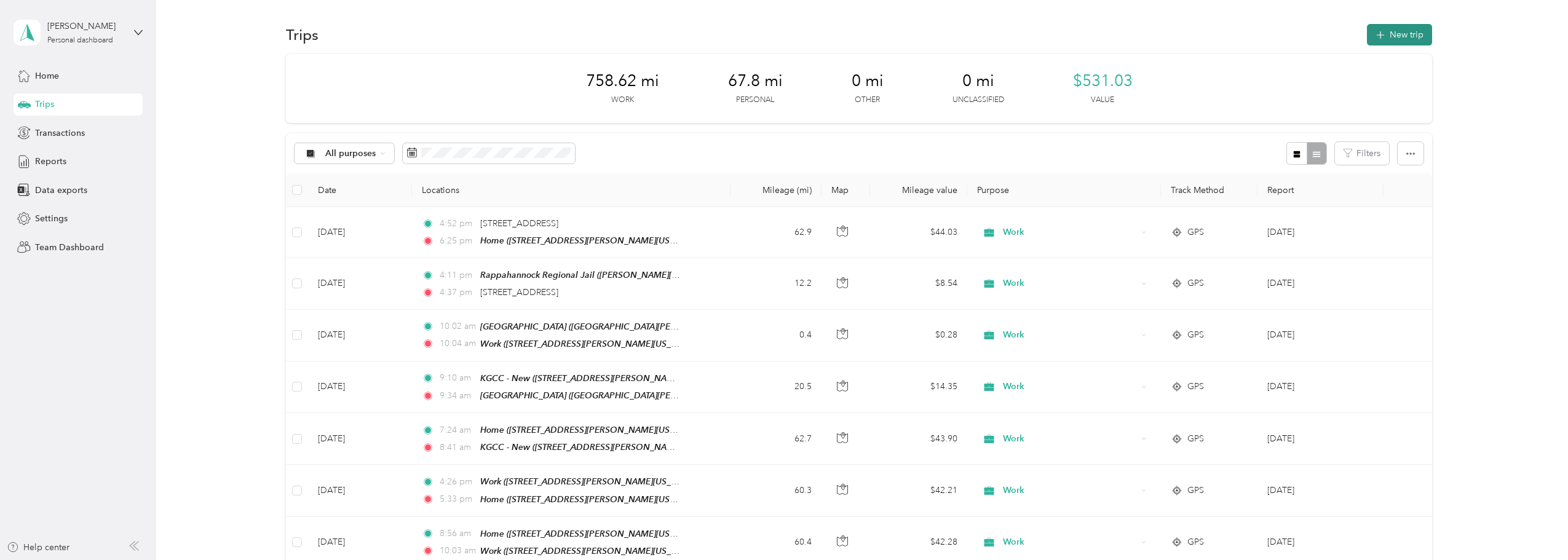
click at [778, 27] on button "New trip" at bounding box center [1399, 35] width 65 height 21
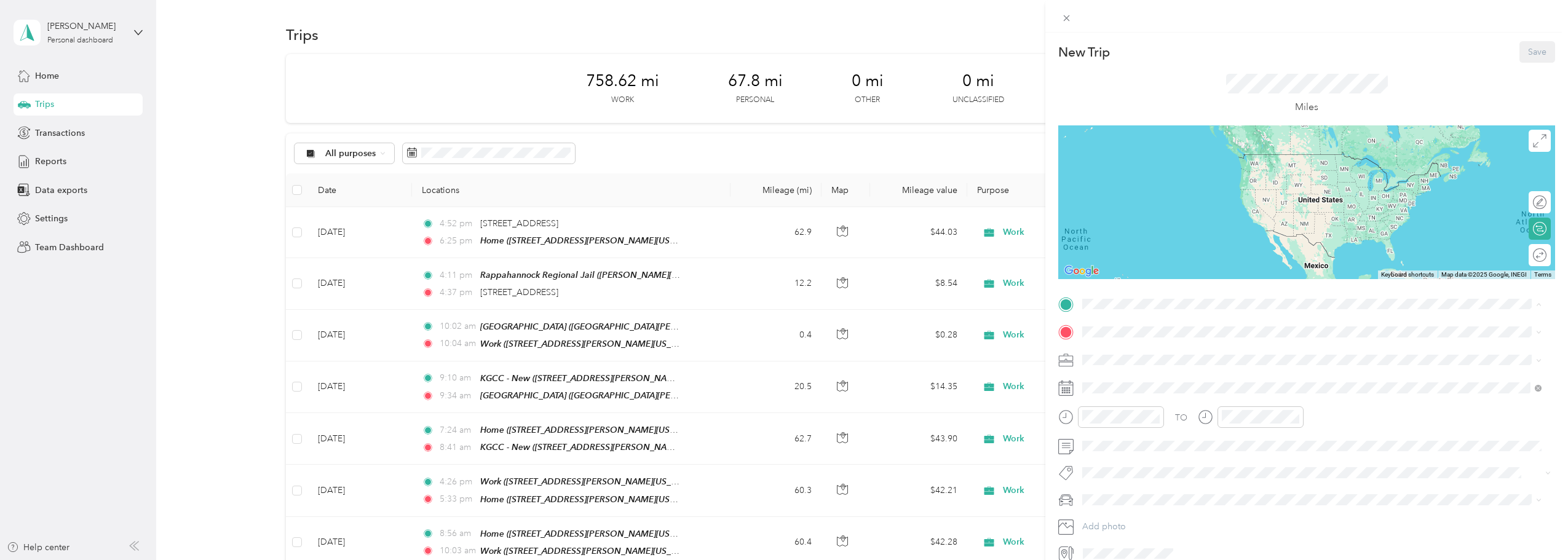
click at [778, 365] on span "[PERSON_NAME][GEOGRAPHIC_DATA], [US_STATE], [GEOGRAPHIC_DATA]" at bounding box center [1255, 367] width 300 height 11
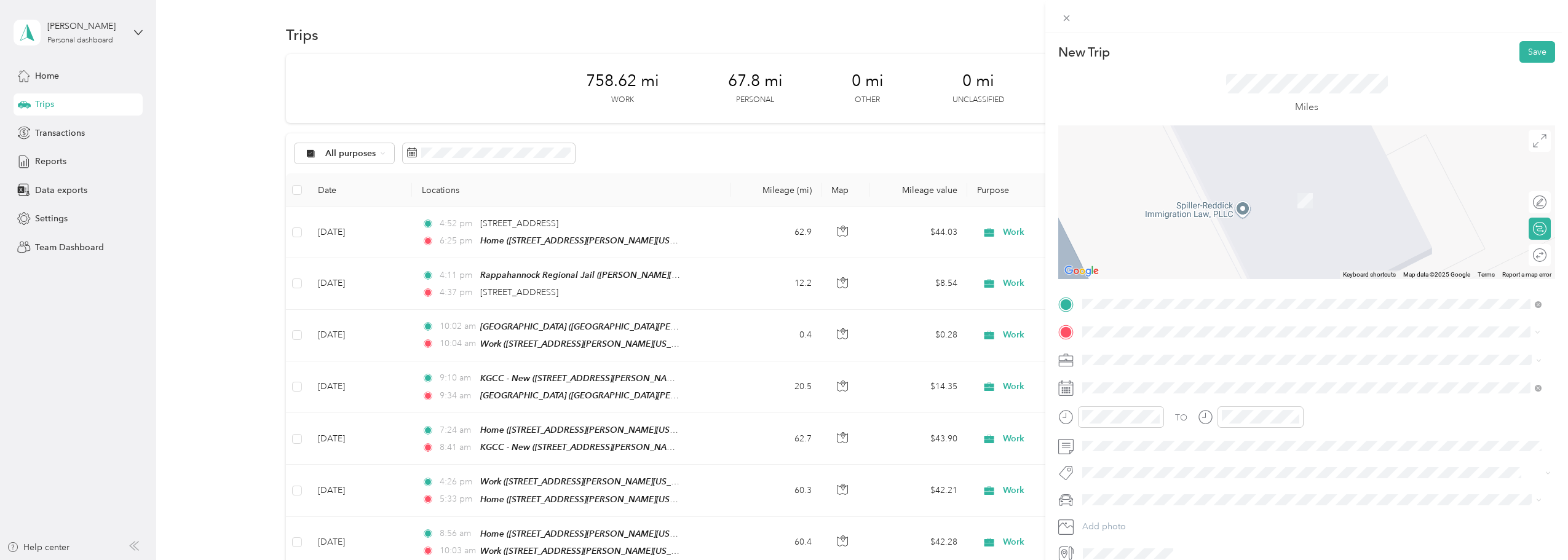
click at [778, 381] on div "Home" at bounding box center [1167, 380] width 123 height 11
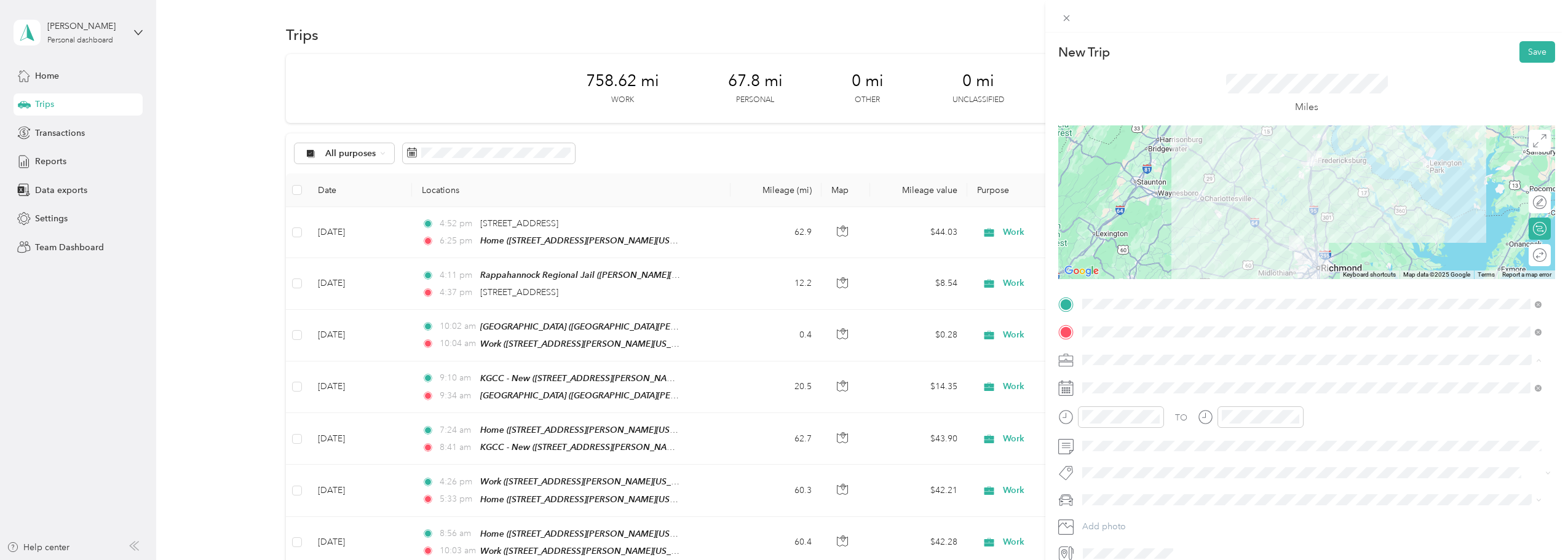
click at [778, 380] on div "Work" at bounding box center [1312, 381] width 451 height 13
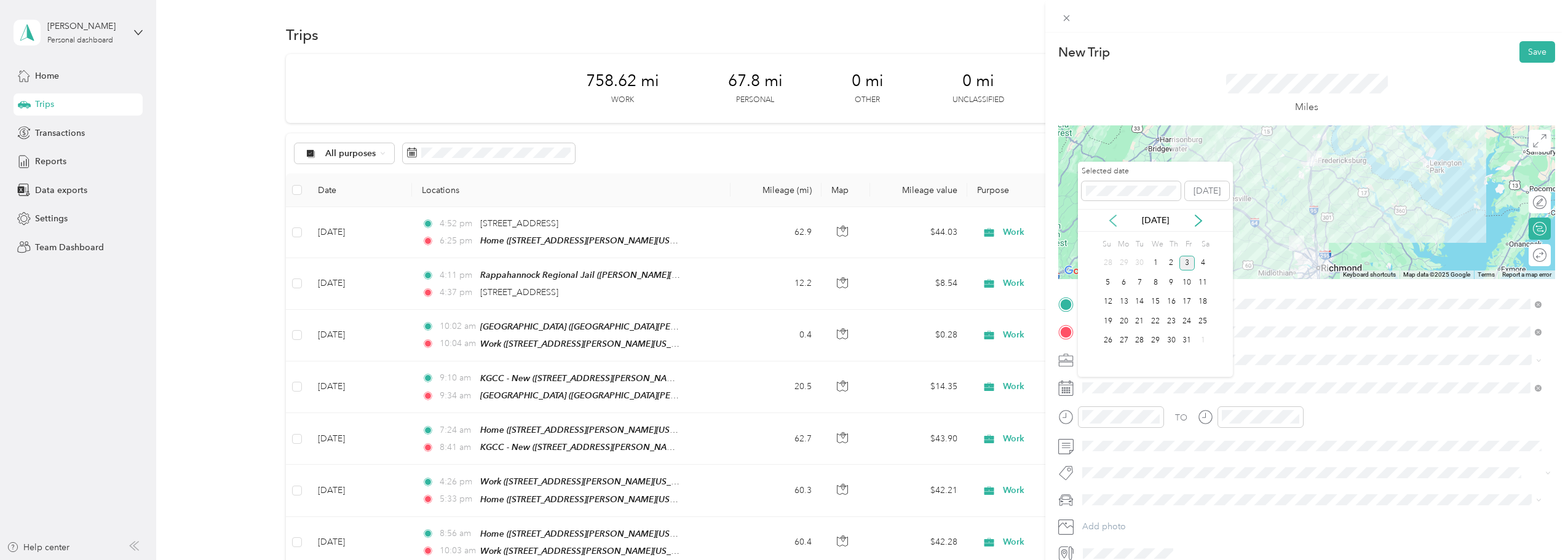
click at [778, 223] on icon at bounding box center [1113, 221] width 12 height 12
click at [778, 305] on div "18" at bounding box center [1171, 302] width 16 height 15
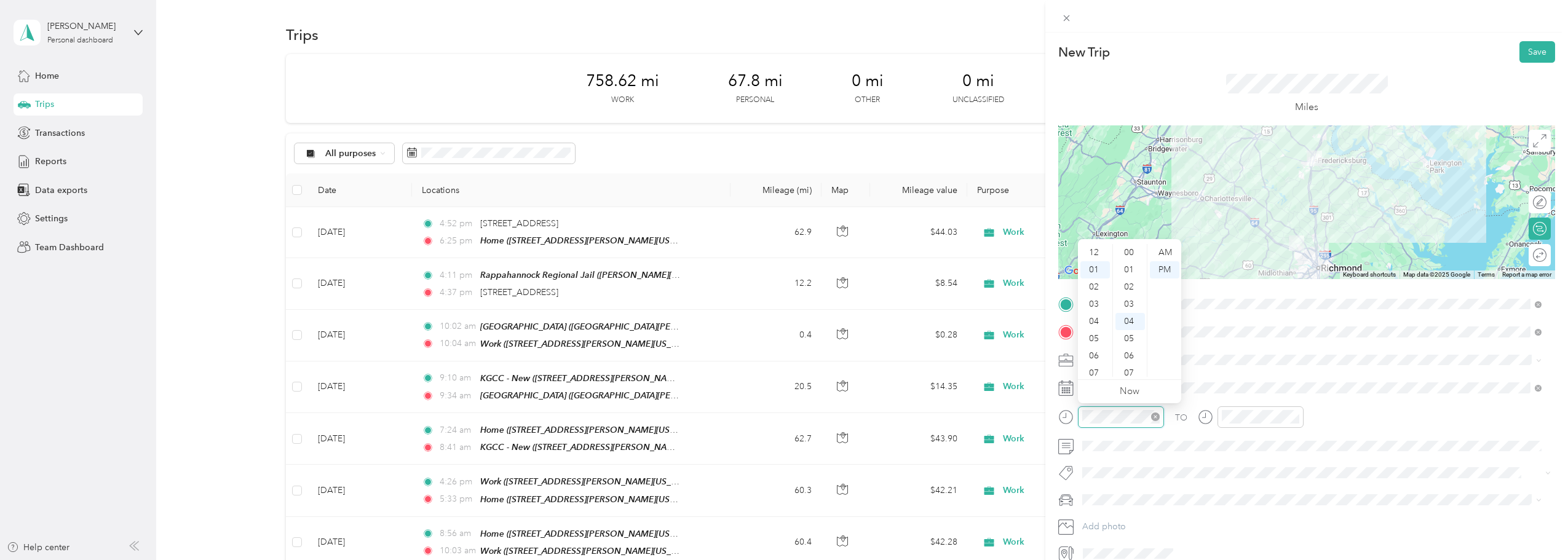
scroll to position [69, 0]
click at [778, 299] on div "04" at bounding box center [1095, 304] width 29 height 17
click at [778, 271] on div "PM" at bounding box center [1164, 270] width 29 height 17
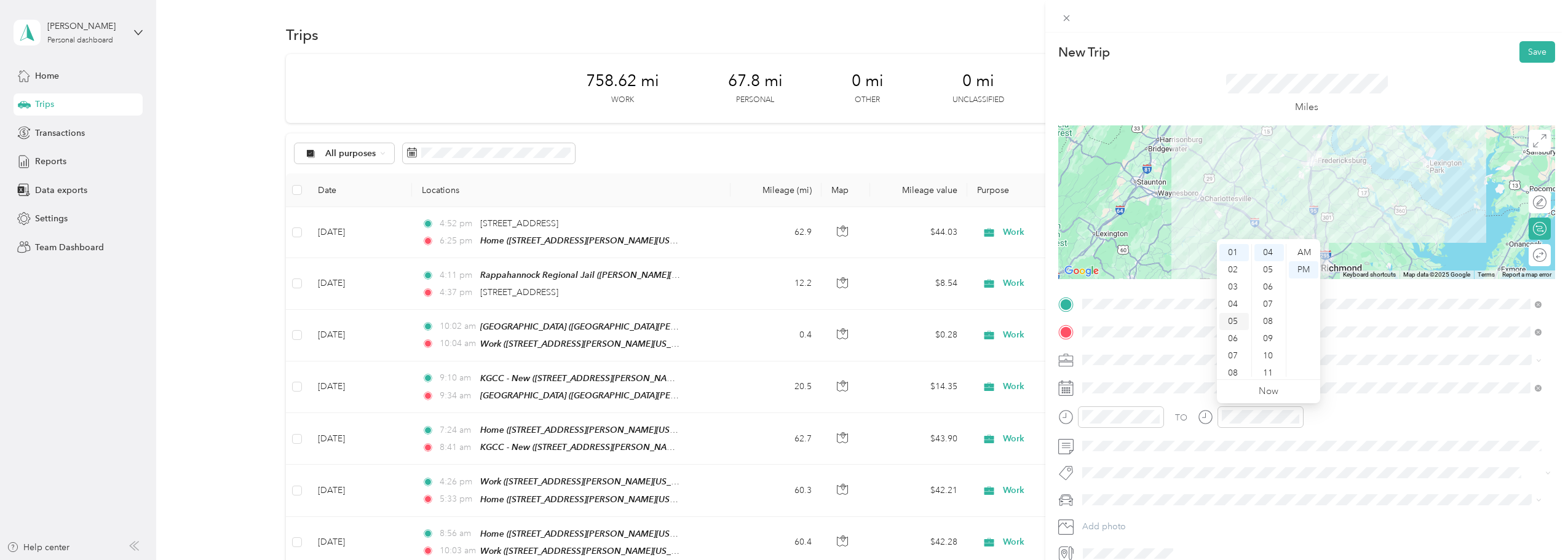
click at [778, 318] on div "05" at bounding box center [1234, 321] width 29 height 17
click at [778, 322] on div "08" at bounding box center [1269, 321] width 29 height 17
click at [778, 57] on button "Save" at bounding box center [1537, 52] width 36 height 21
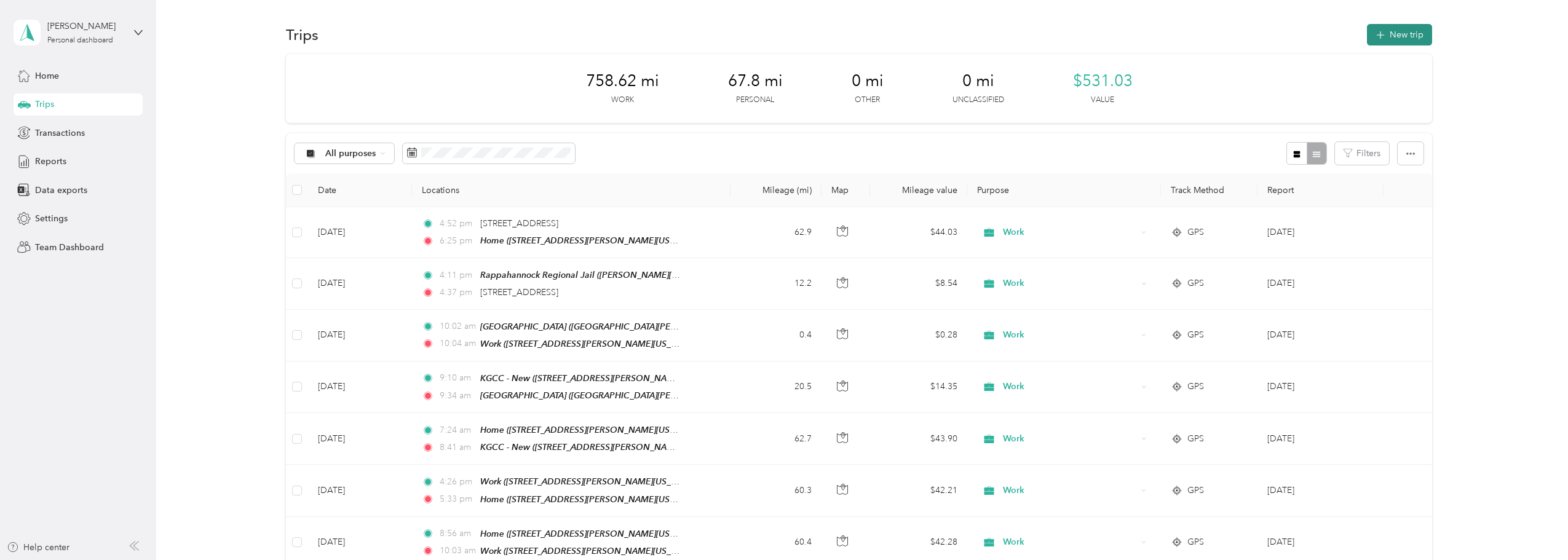
click at [778, 35] on button "New trip" at bounding box center [1399, 35] width 65 height 21
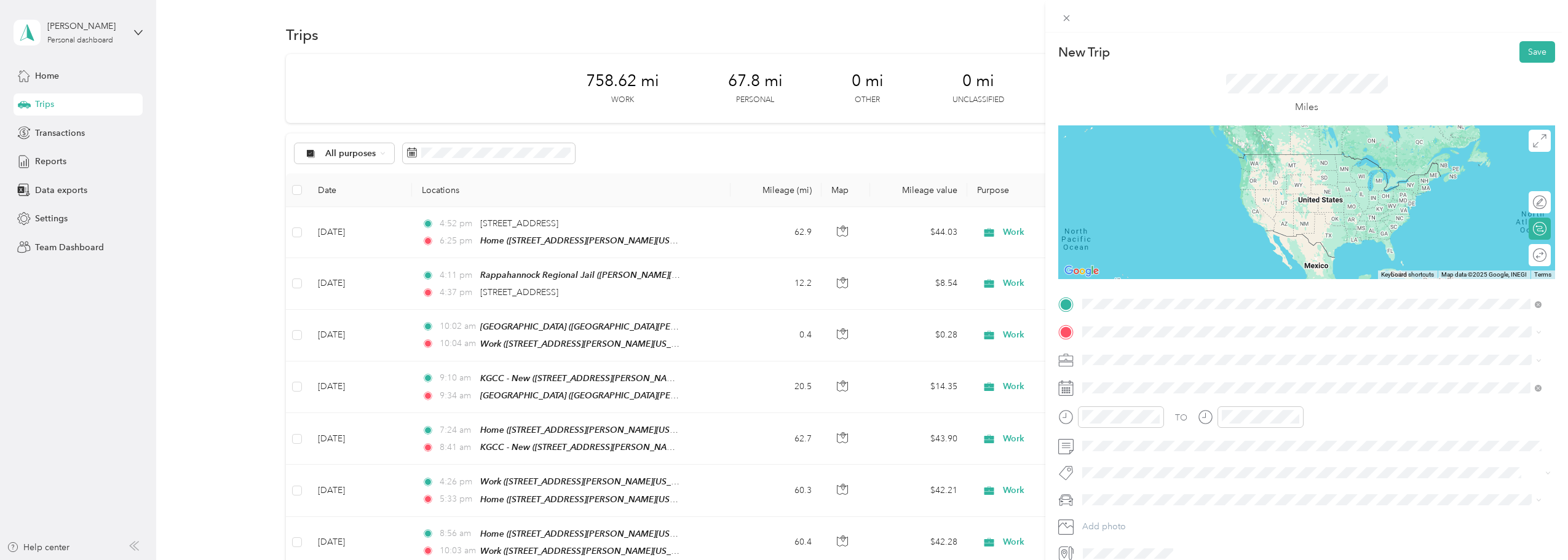
click at [778, 471] on strong "[PERSON_NAME] Commonwealth's Attorney" at bounding box center [1197, 469] width 183 height 11
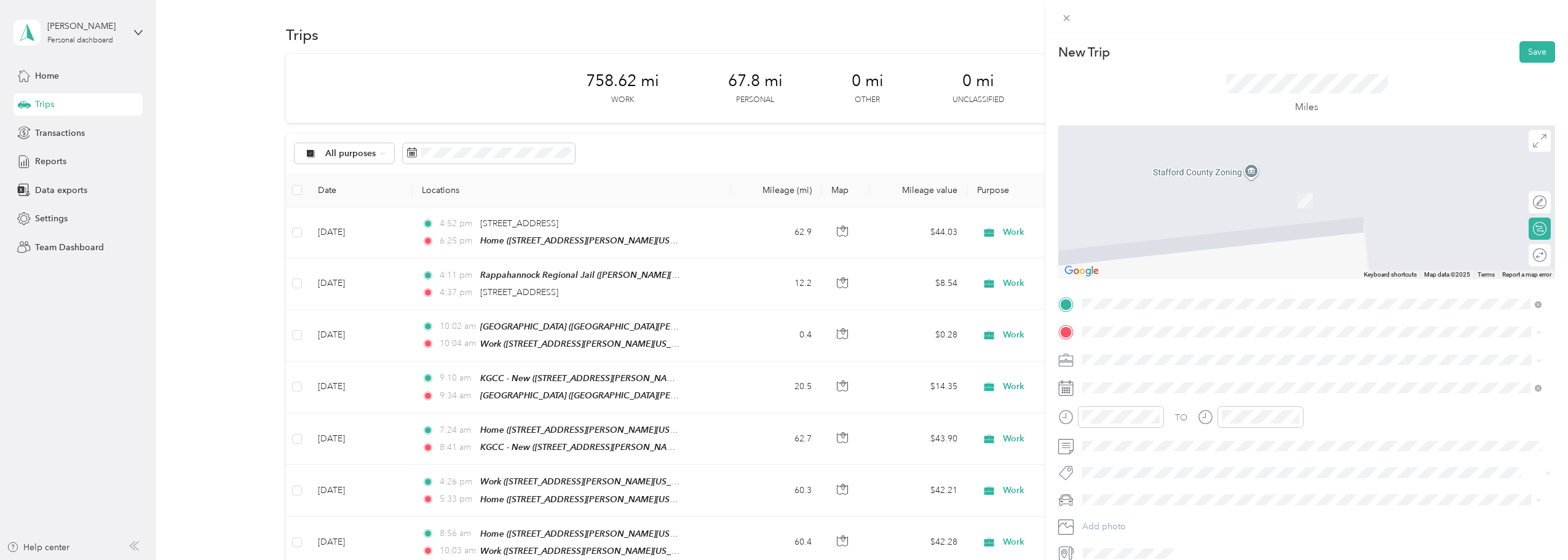
click at [778, 396] on div "[GEOGRAPHIC_DATA][PERSON_NAME][US_STATE], [GEOGRAPHIC_DATA]" at bounding box center [1255, 388] width 300 height 26
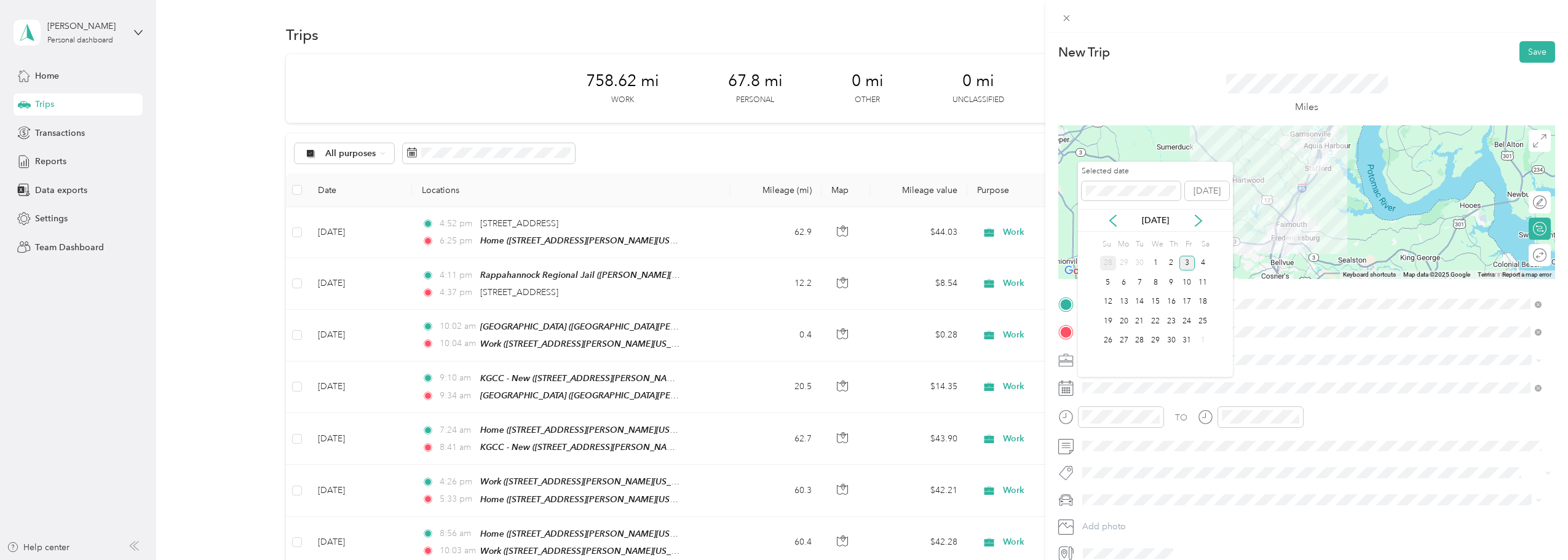
click at [778, 258] on div "28" at bounding box center [1108, 264] width 16 height 15
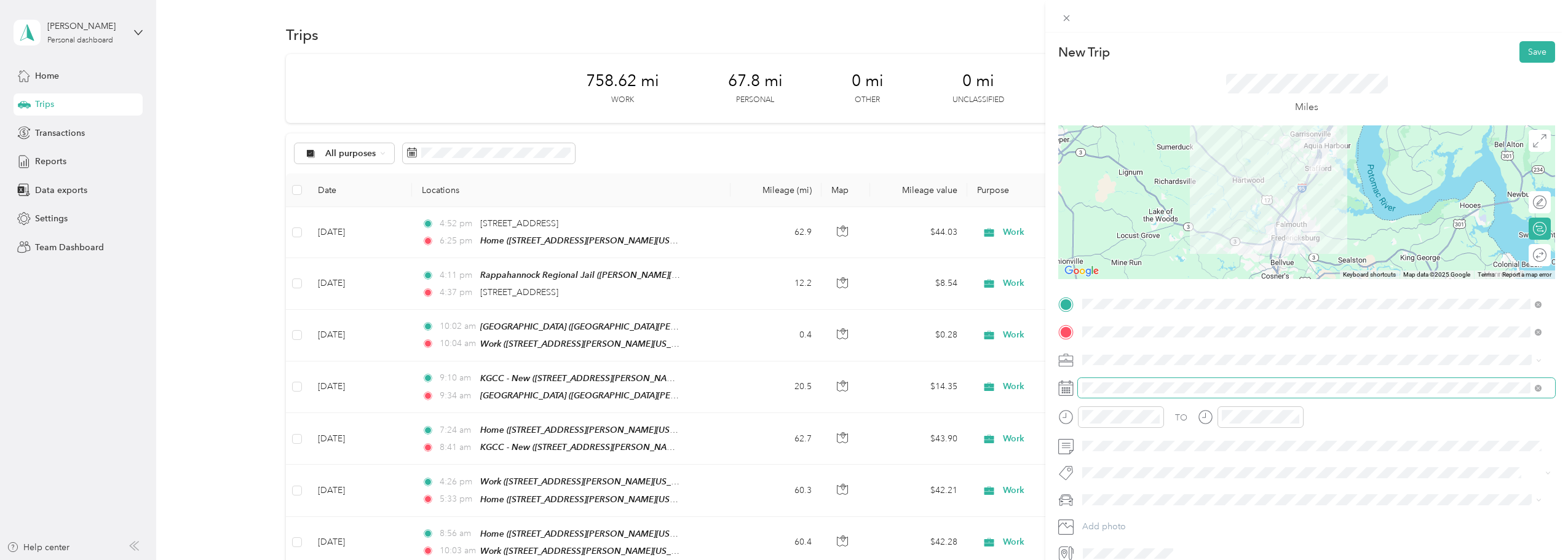
click at [778, 381] on span at bounding box center [1316, 388] width 477 height 20
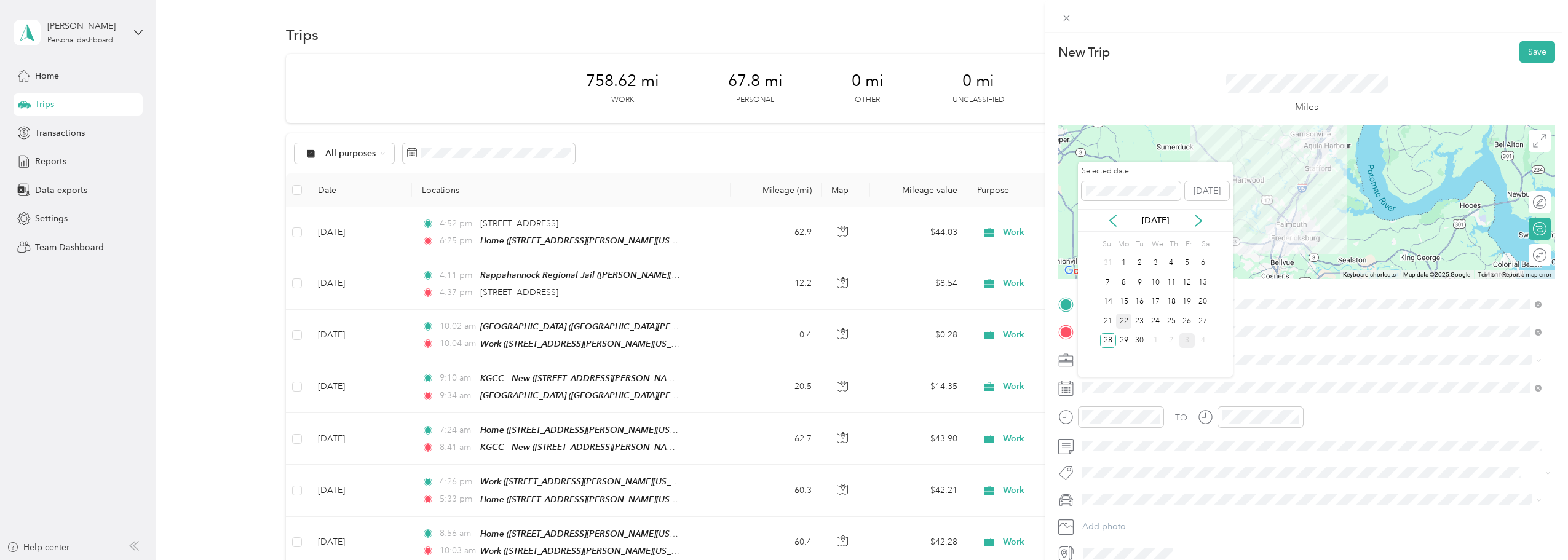
click at [778, 322] on div "22" at bounding box center [1124, 321] width 16 height 15
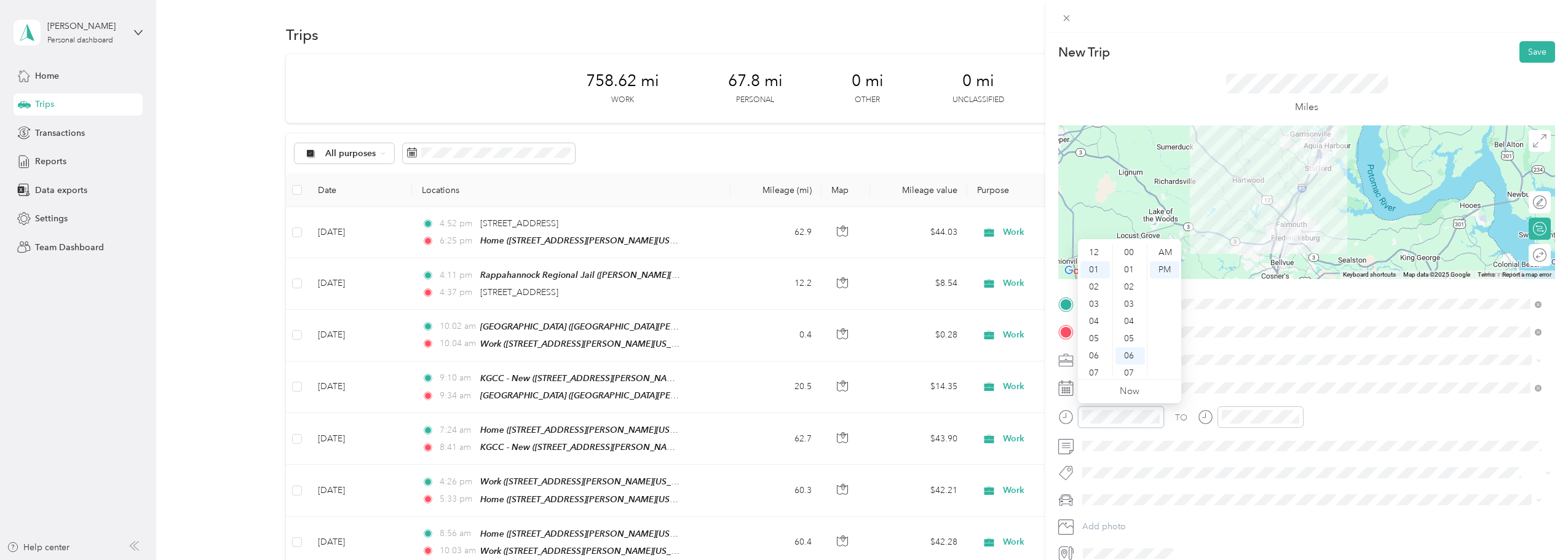
scroll to position [104, 0]
click at [778, 253] on div "AM" at bounding box center [1164, 252] width 29 height 17
click at [778, 351] on div "10" at bounding box center [1095, 358] width 29 height 17
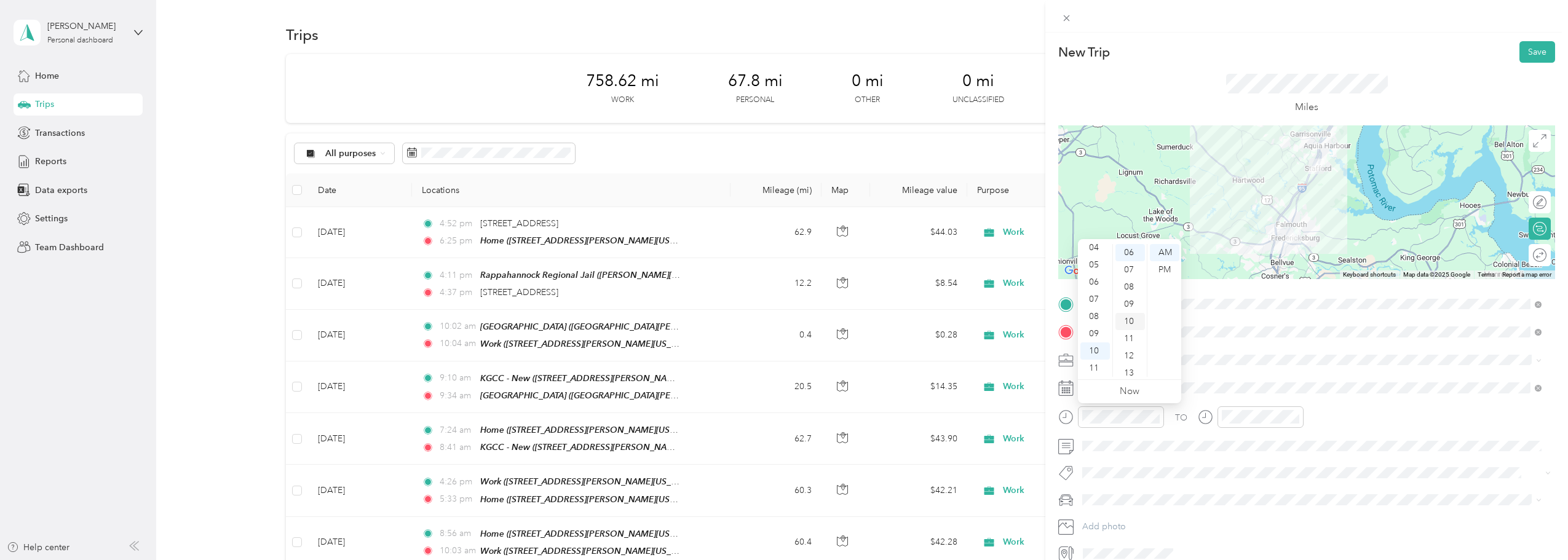
click at [778, 313] on div "10" at bounding box center [1130, 321] width 29 height 17
click at [778, 354] on div "10" at bounding box center [1234, 351] width 29 height 17
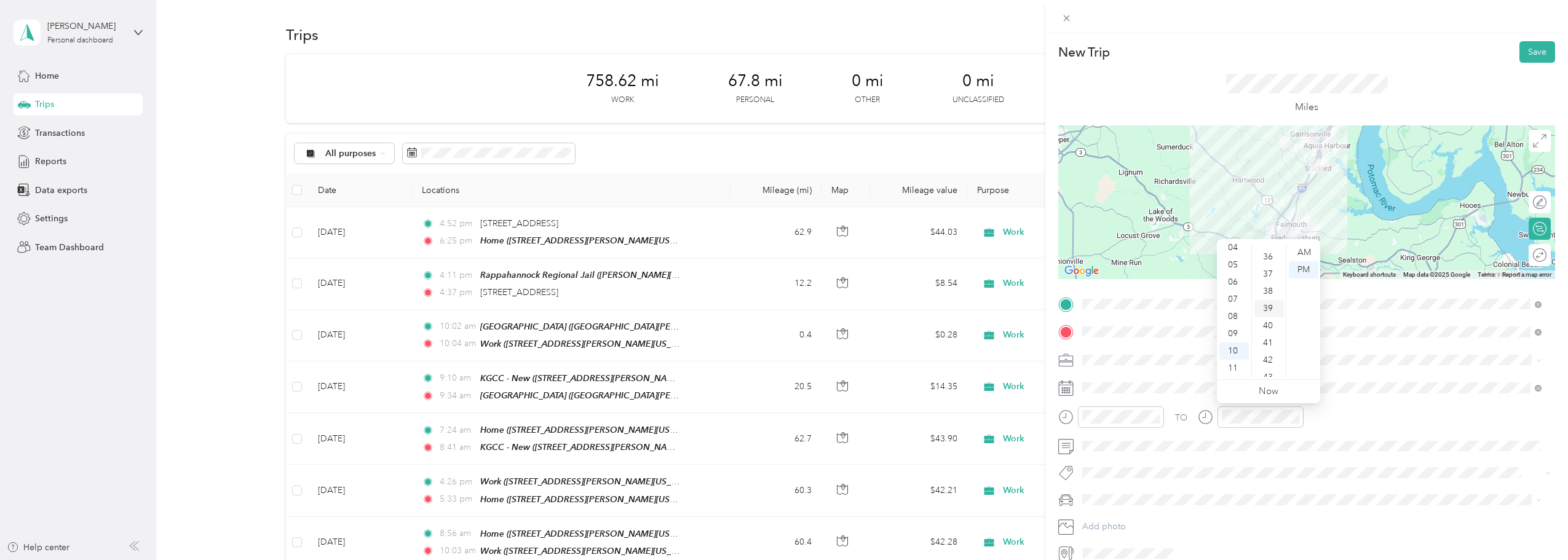
click at [778, 304] on div "39" at bounding box center [1269, 308] width 29 height 17
click at [778, 366] on span at bounding box center [1316, 360] width 477 height 20
click at [778, 351] on span at bounding box center [1316, 360] width 477 height 20
click at [778, 376] on span "Work" at bounding box center [1097, 382] width 21 height 11
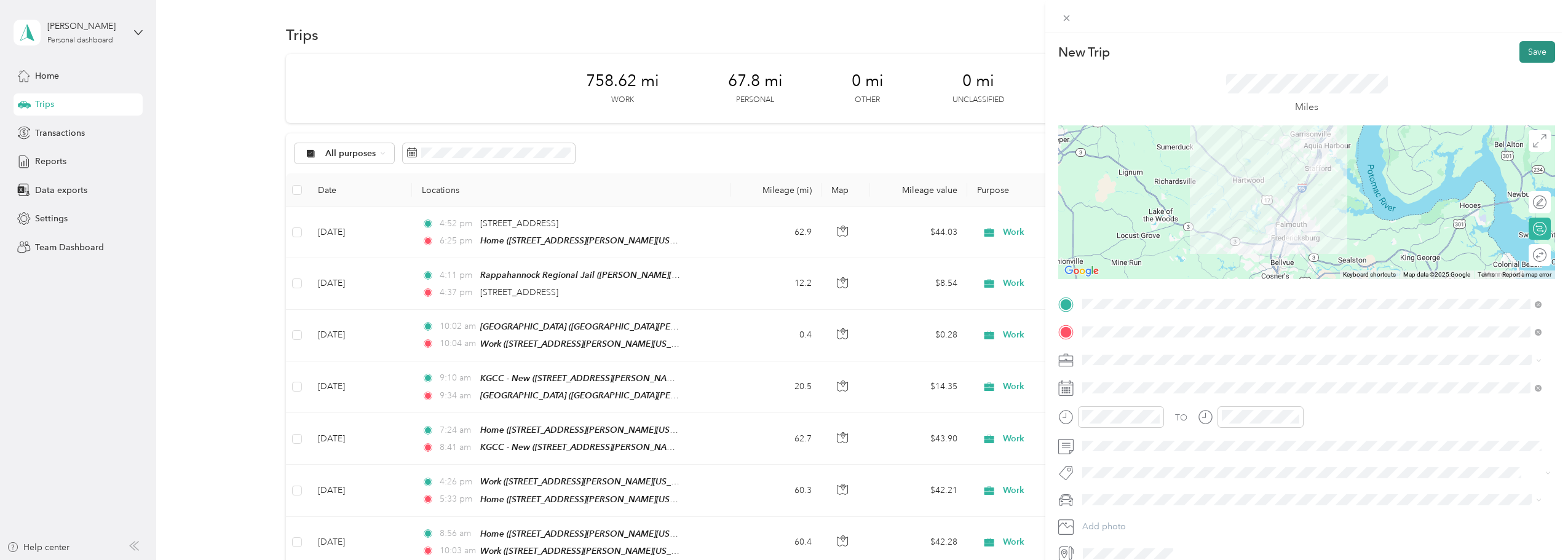
click at [778, 48] on button "Save" at bounding box center [1537, 52] width 36 height 21
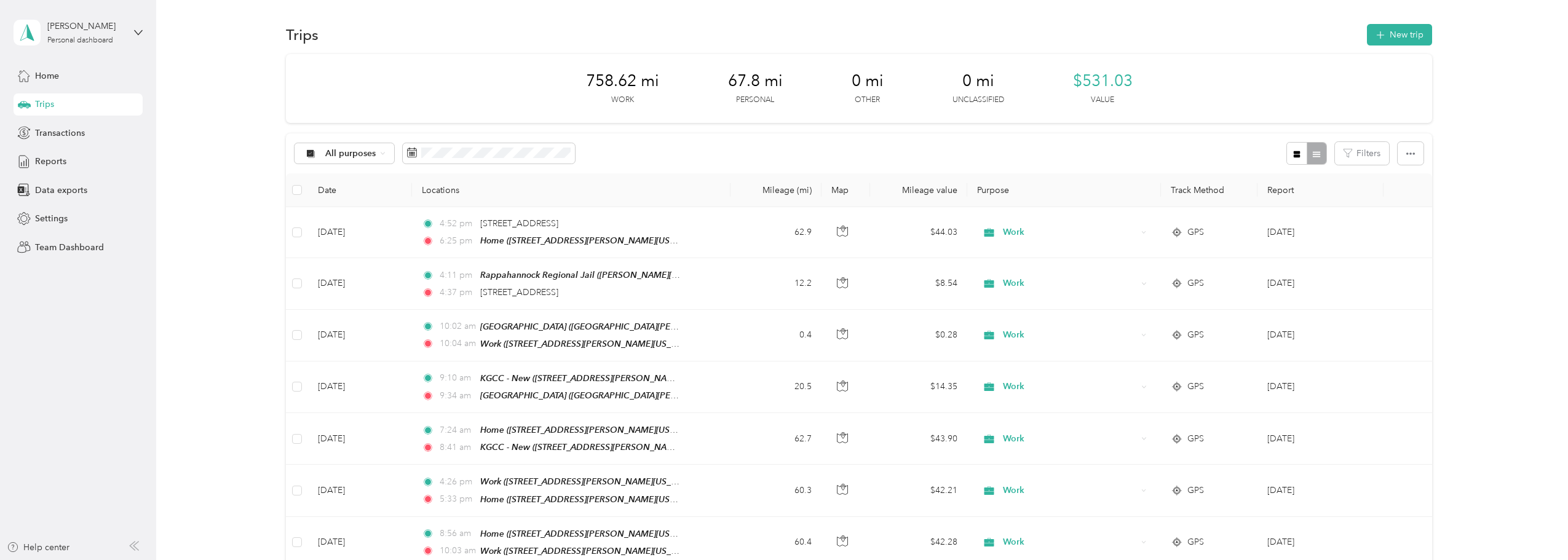
click at [778, 37] on button "New trip" at bounding box center [1399, 35] width 65 height 21
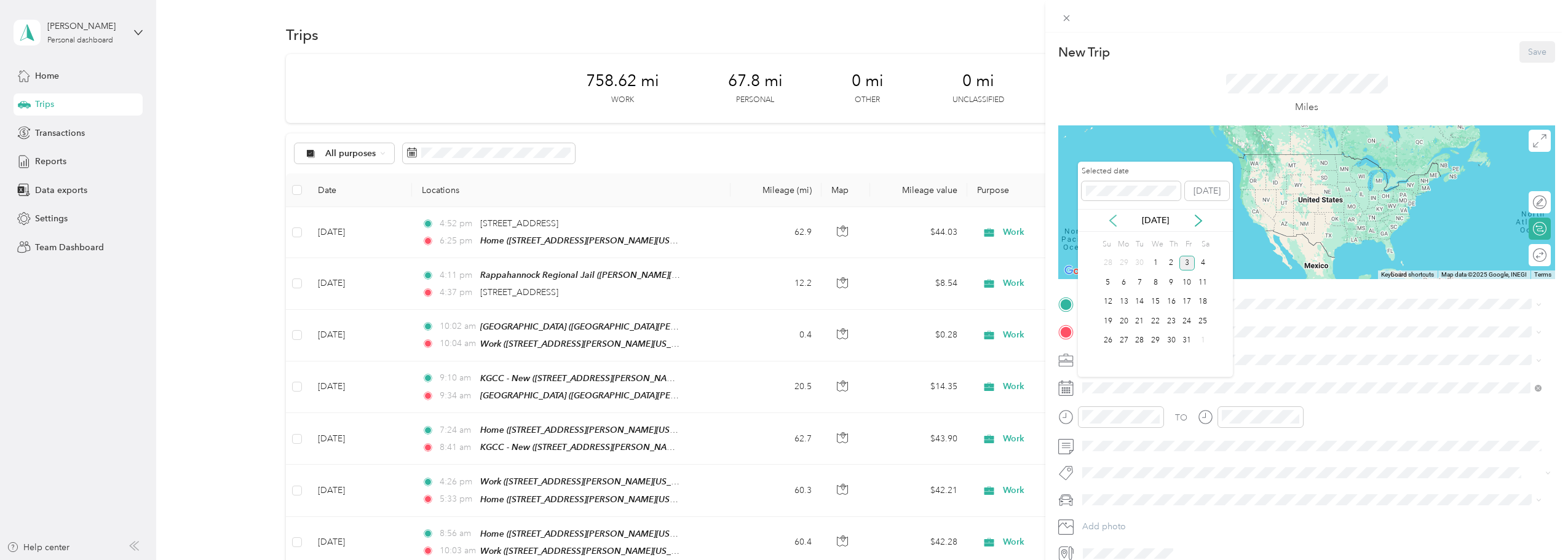
click at [778, 221] on icon at bounding box center [1113, 221] width 12 height 12
click at [778, 221] on icon at bounding box center [1198, 221] width 12 height 12
click at [778, 324] on div "22" at bounding box center [1124, 321] width 16 height 15
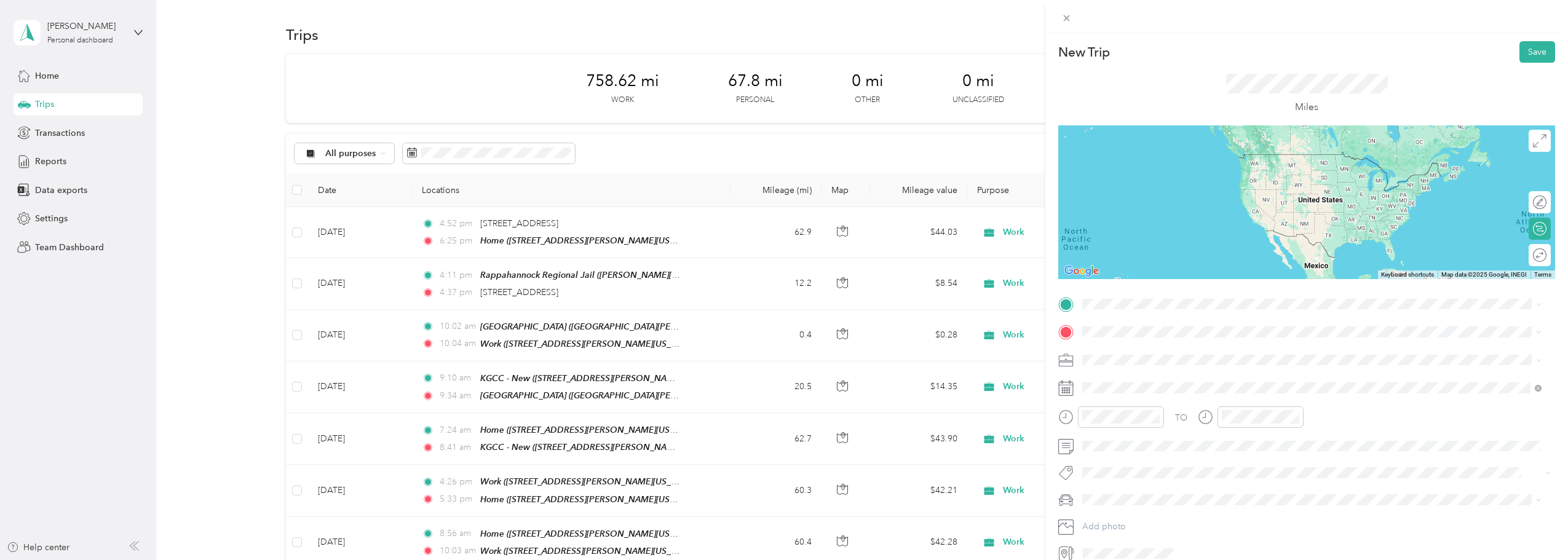
click at [778, 366] on span at bounding box center [1316, 360] width 477 height 20
click at [778, 384] on div "Work" at bounding box center [1312, 381] width 451 height 13
click at [778, 355] on div "Office" at bounding box center [1255, 352] width 300 height 11
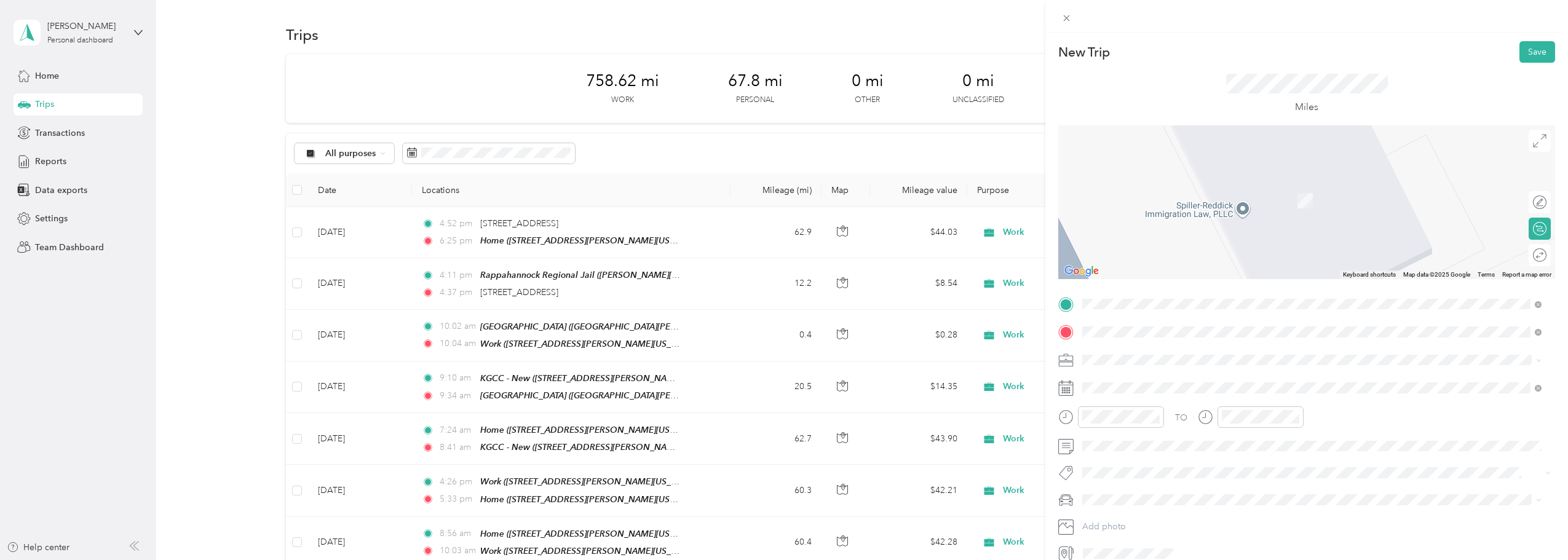
click at [778, 390] on span "[STREET_ADDRESS][US_STATE]" at bounding box center [1167, 394] width 123 height 11
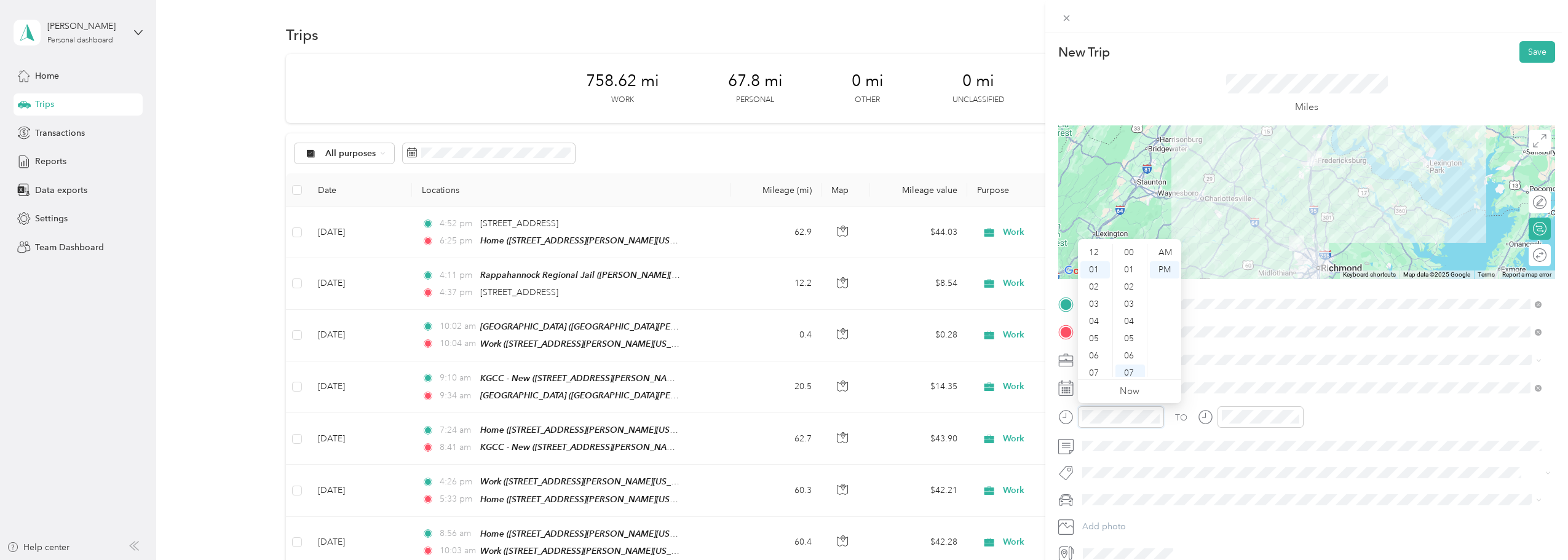
scroll to position [121, 0]
click at [778, 307] on div "04" at bounding box center [1095, 304] width 29 height 17
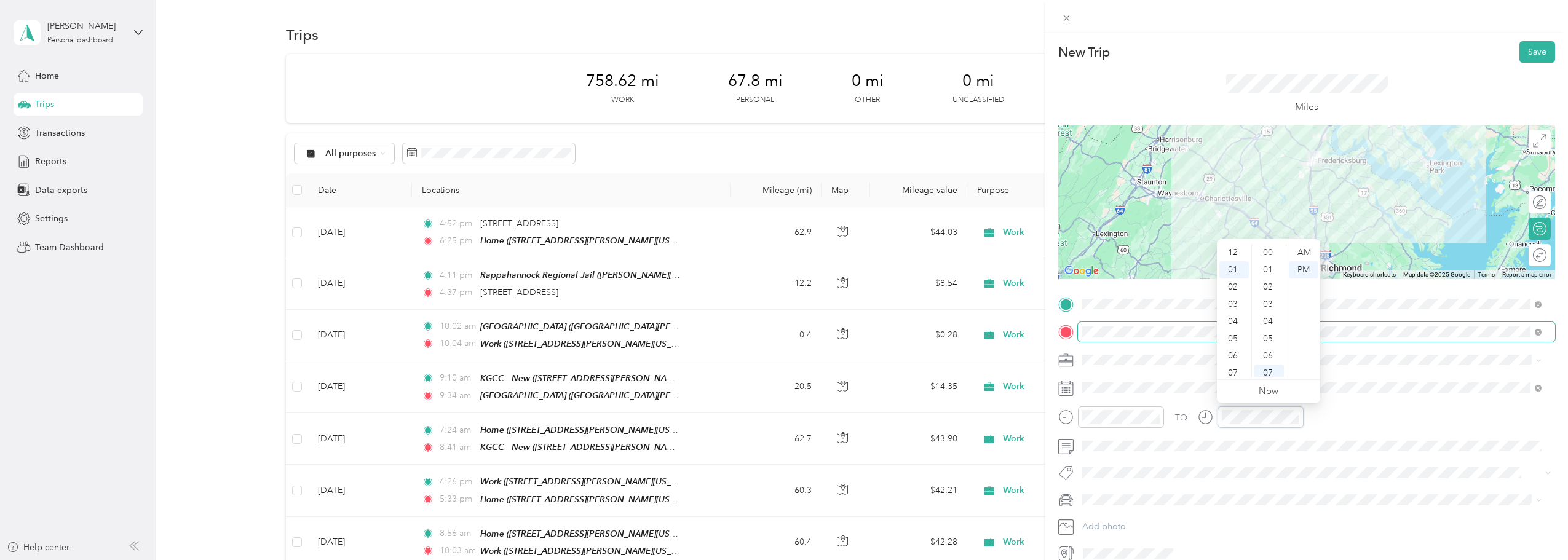
scroll to position [17, 0]
click at [778, 326] on div "05" at bounding box center [1234, 321] width 29 height 17
click at [778, 312] on div "10" at bounding box center [1269, 304] width 29 height 17
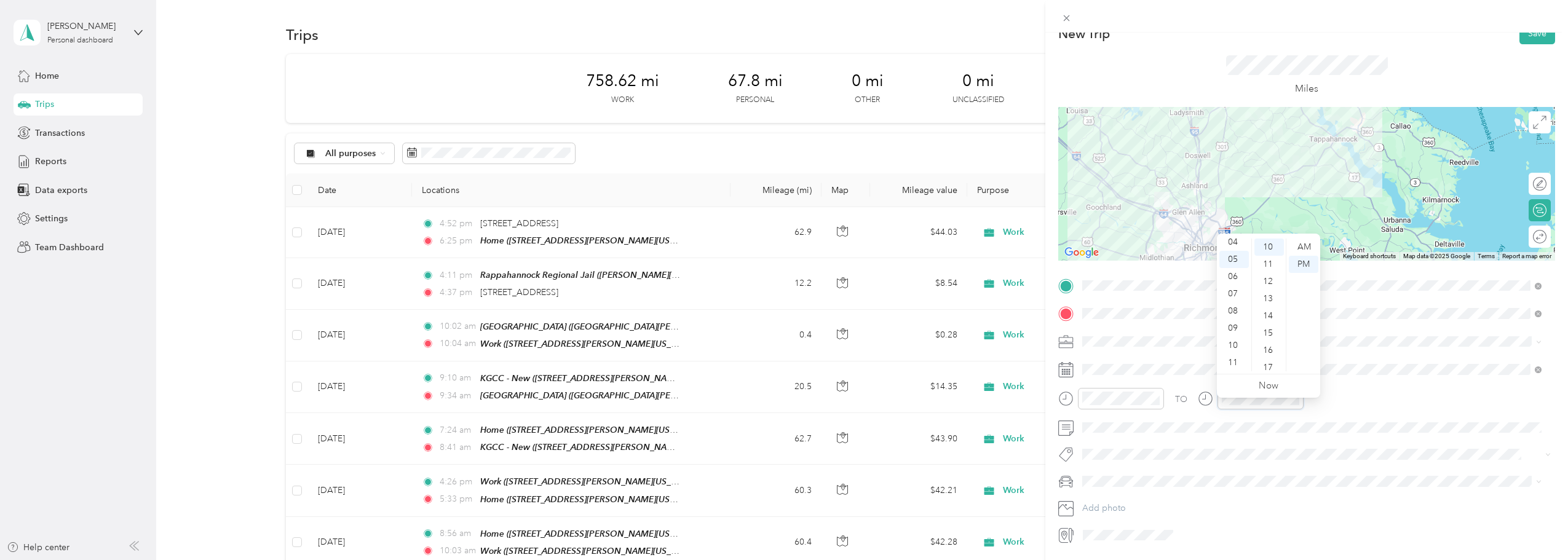
scroll to position [0, 0]
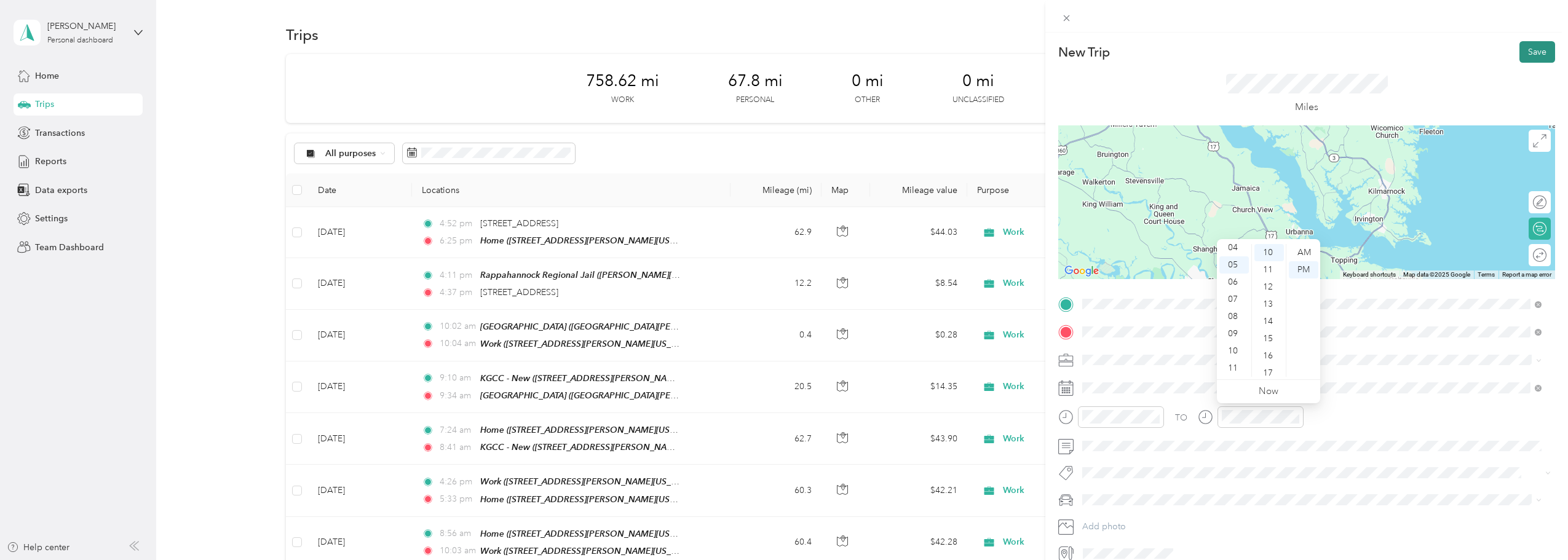
click at [778, 57] on button "Save" at bounding box center [1537, 52] width 36 height 21
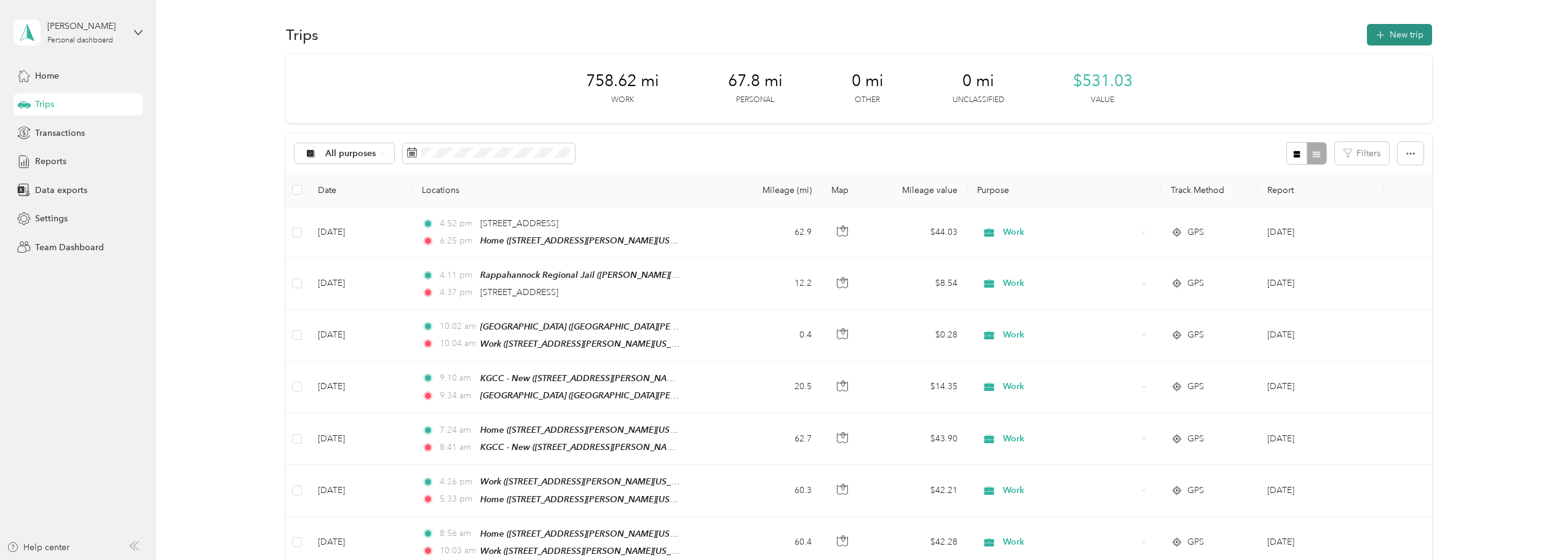
click at [778, 35] on button "New trip" at bounding box center [1399, 35] width 65 height 21
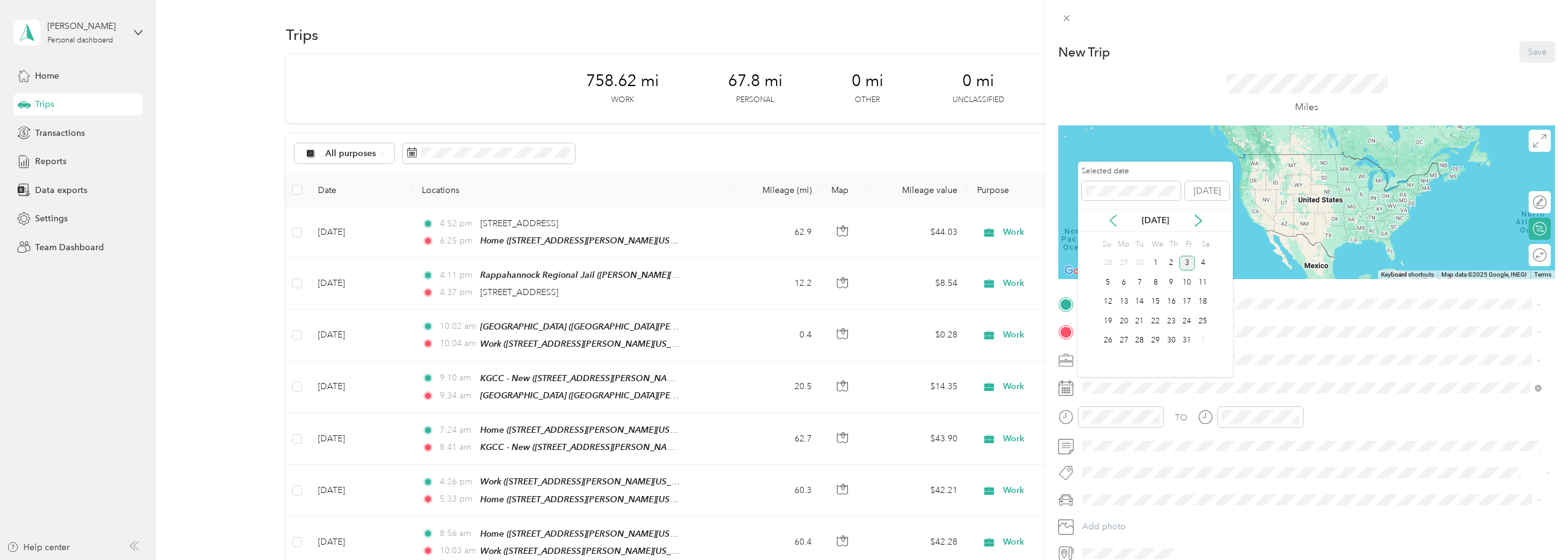
click at [778, 218] on icon at bounding box center [1113, 221] width 6 height 11
click at [778, 322] on div "23" at bounding box center [1139, 321] width 16 height 15
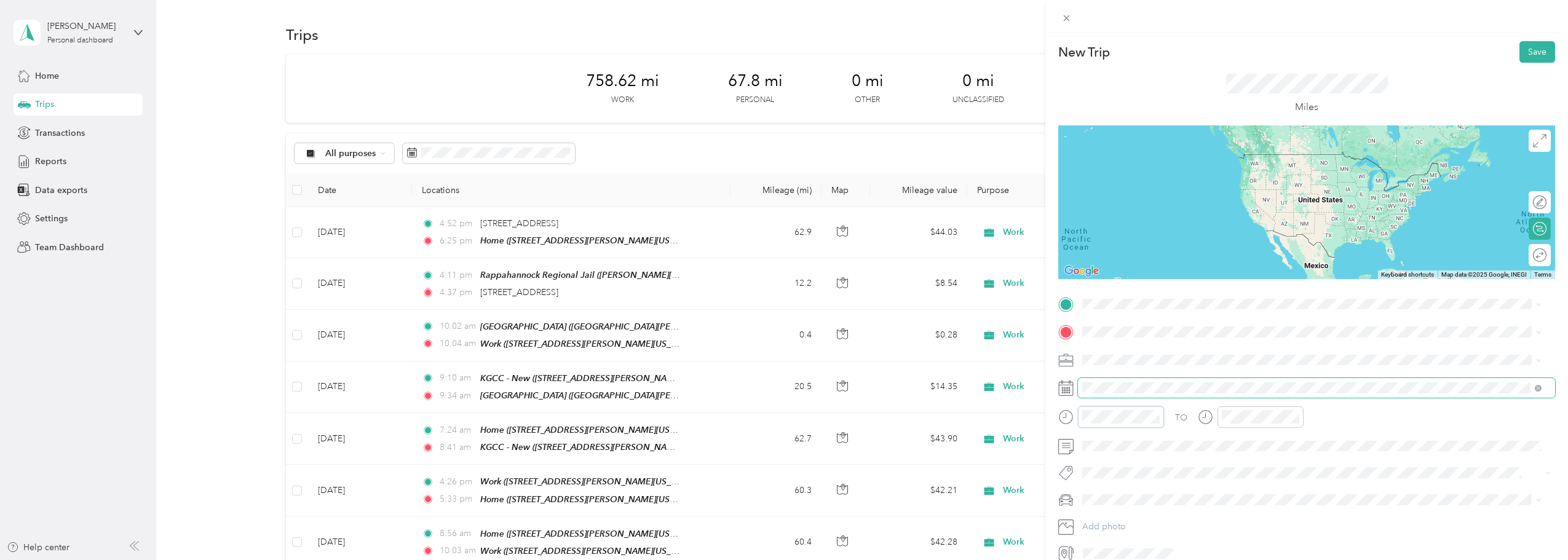
scroll to position [121, 0]
click at [778, 348] on div "07" at bounding box center [1095, 356] width 29 height 17
click at [778, 244] on div "AM" at bounding box center [1164, 252] width 29 height 17
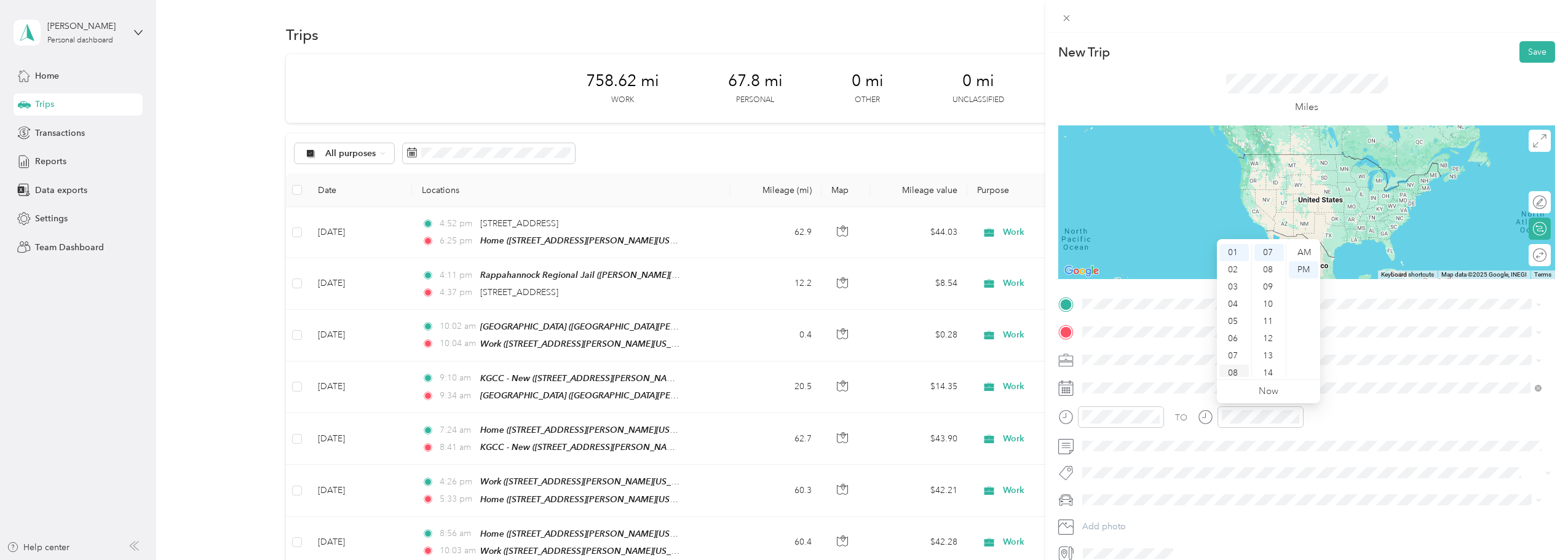
click at [778, 372] on div "08" at bounding box center [1234, 373] width 29 height 17
click at [778, 332] on div "12" at bounding box center [1269, 339] width 29 height 17
click at [778, 251] on div "AM" at bounding box center [1304, 252] width 29 height 17
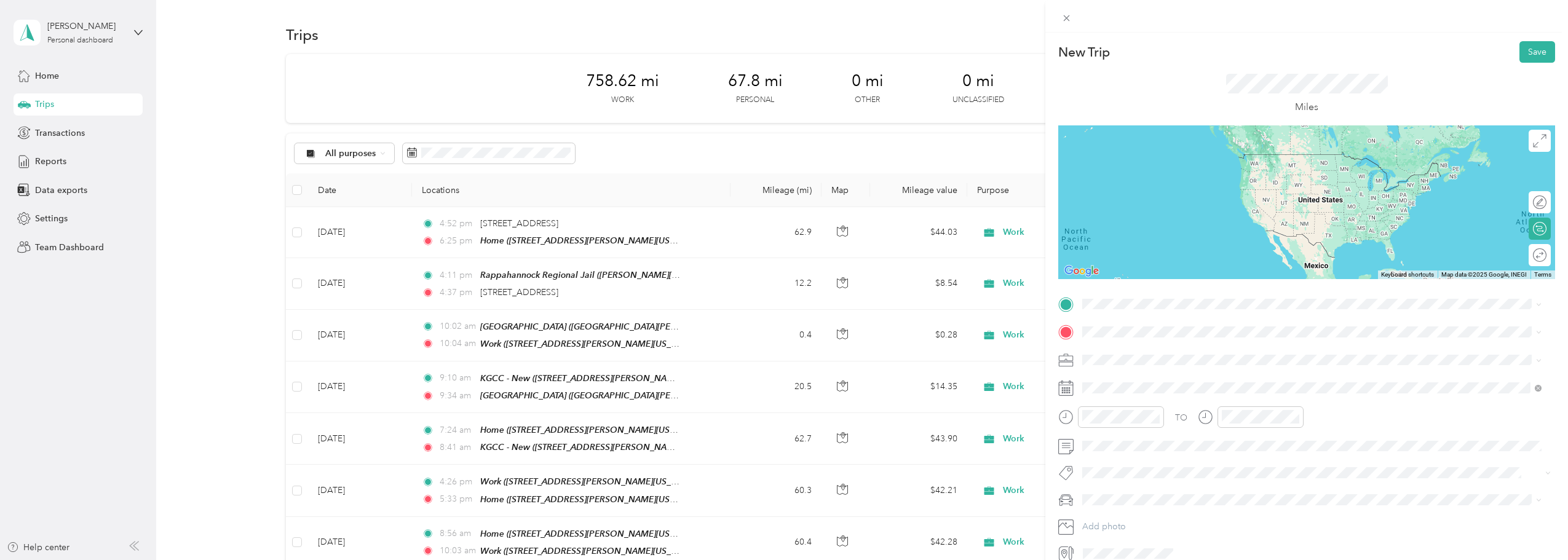
click at [778, 379] on div "Work" at bounding box center [1312, 380] width 451 height 13
click at [778, 286] on div "New Trip Save This trip cannot be edited because it is either under review, app…" at bounding box center [1307, 302] width 497 height 522
click at [778, 352] on div "Home" at bounding box center [1167, 353] width 123 height 11
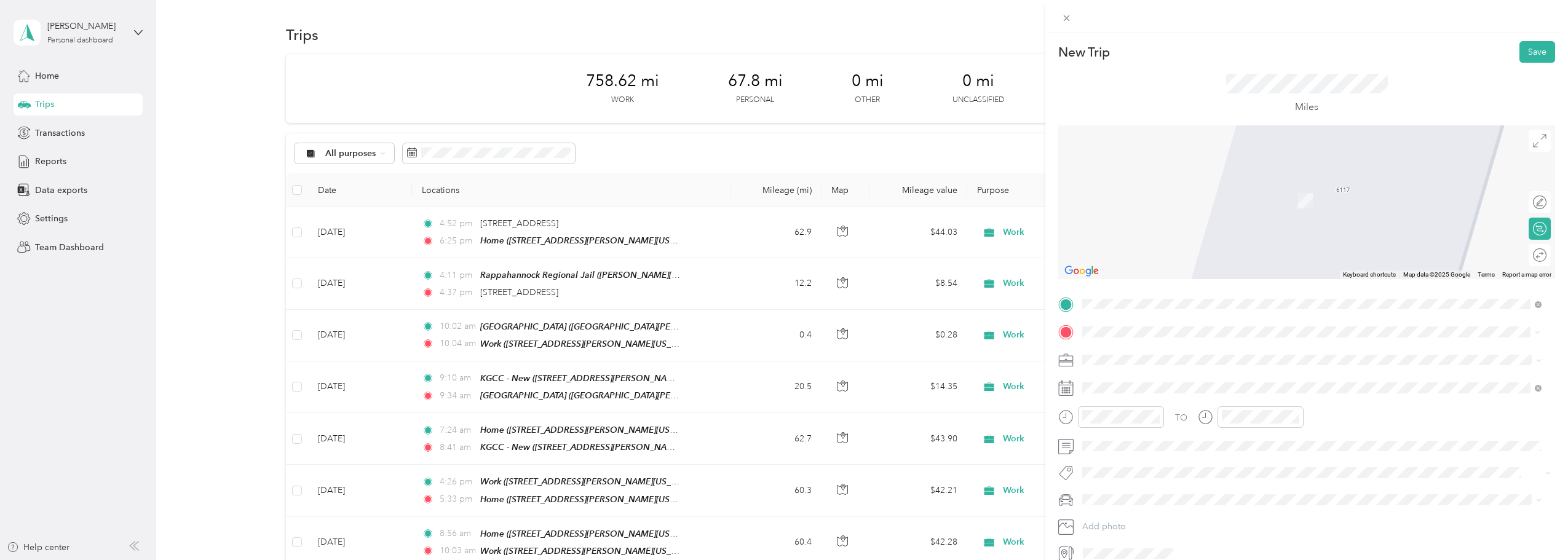
click at [778, 382] on strong "Spotsylvania Juvenile Domestic Relations Court" at bounding box center [1202, 380] width 193 height 11
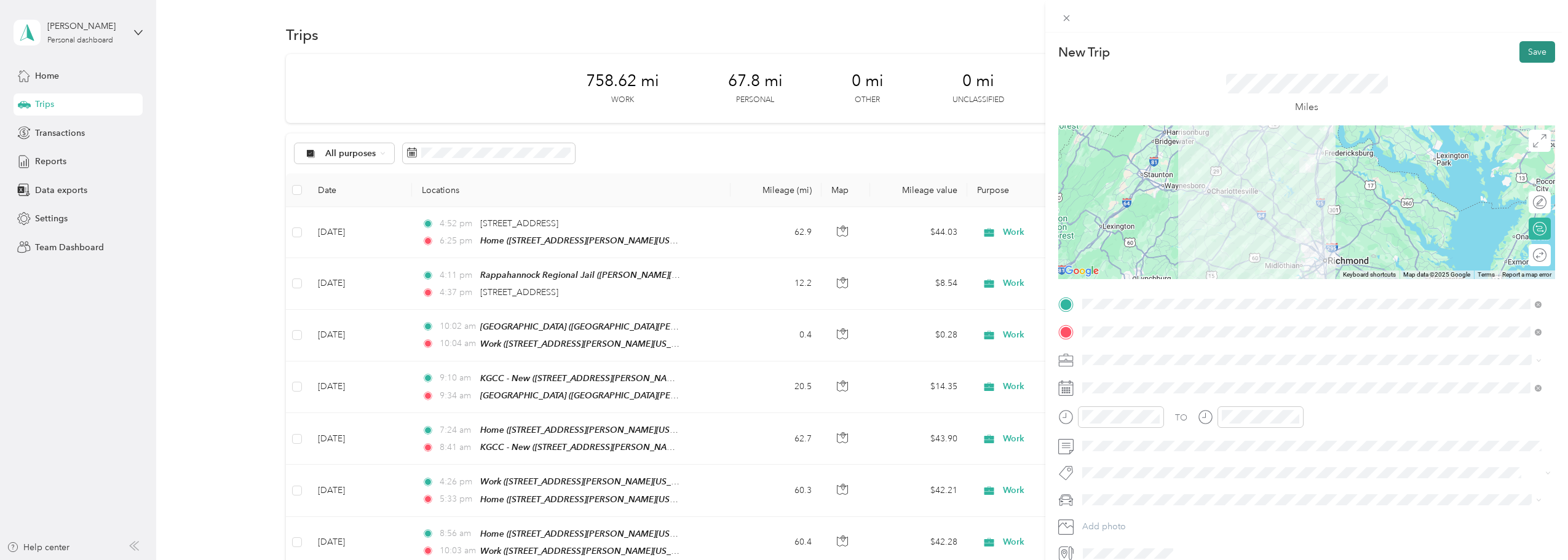
click at [778, 57] on button "Save" at bounding box center [1537, 52] width 36 height 21
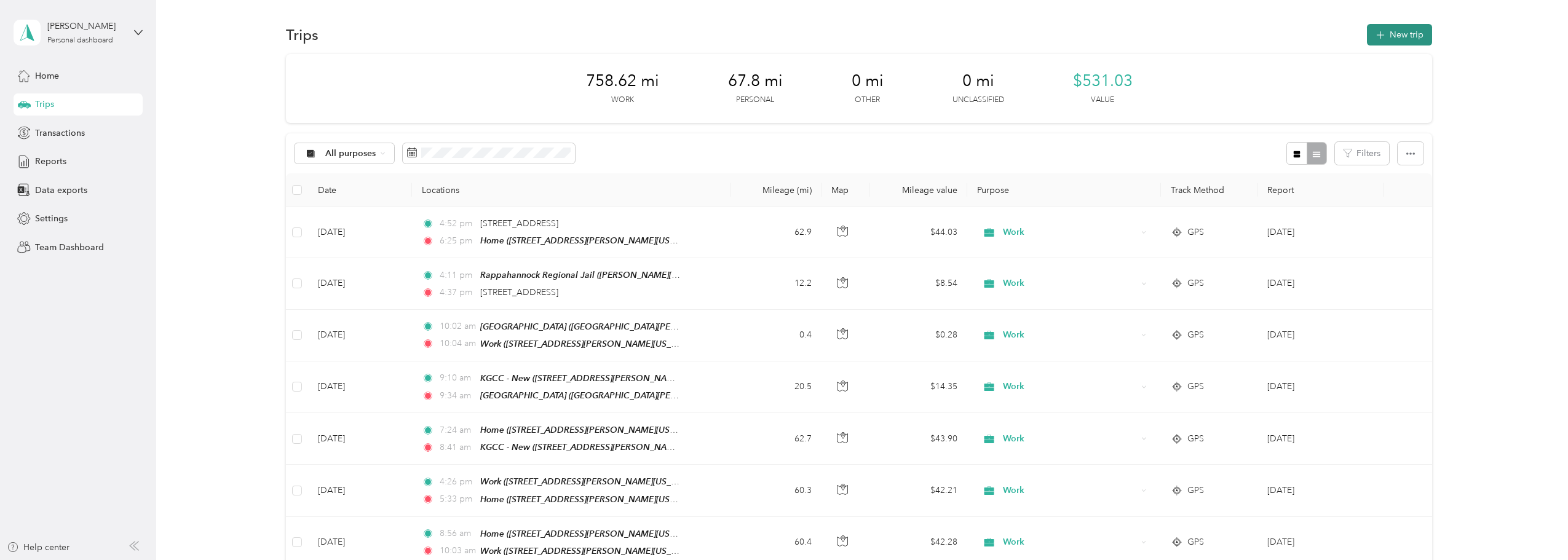
click at [778, 36] on button "New trip" at bounding box center [1399, 35] width 65 height 21
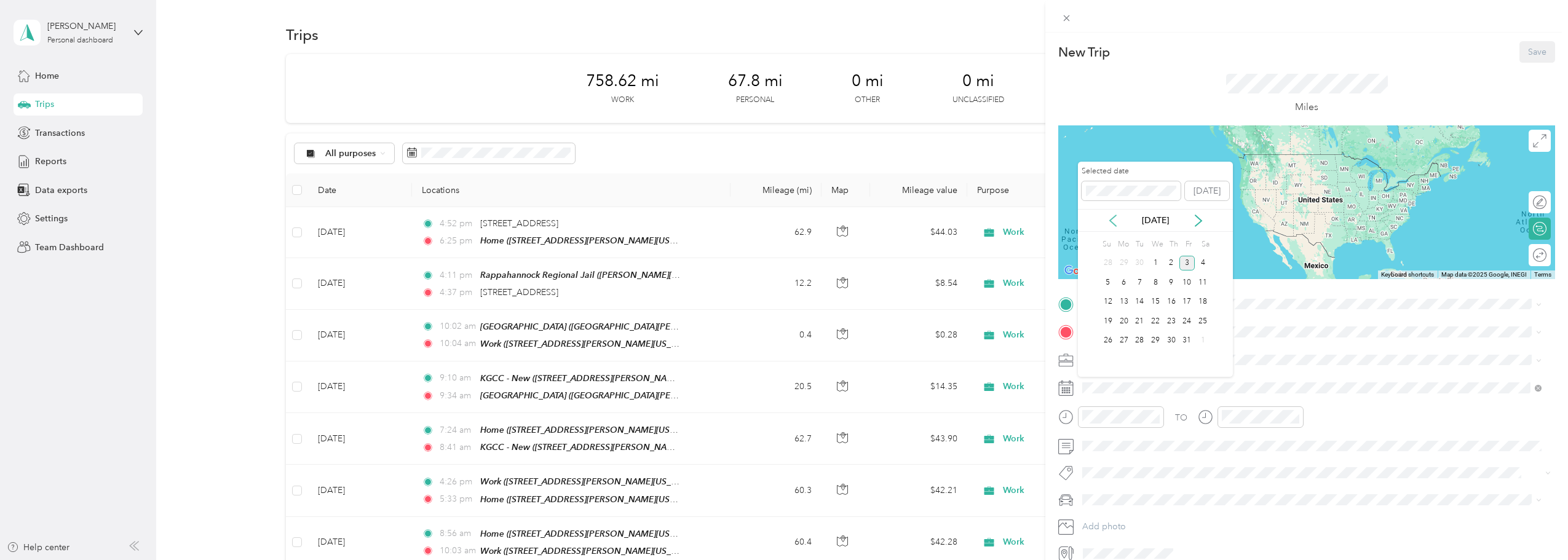
click at [778, 216] on icon at bounding box center [1113, 221] width 12 height 12
click at [778, 320] on div "24" at bounding box center [1155, 321] width 16 height 15
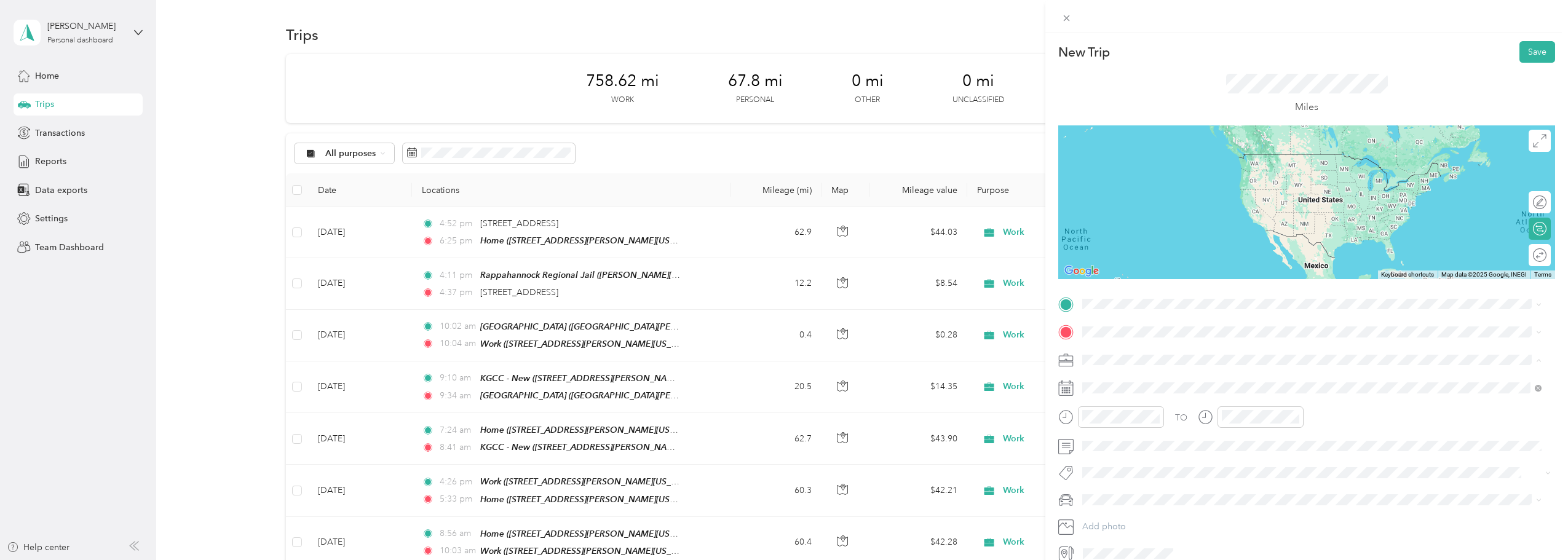
click at [778, 393] on li "Personal" at bounding box center [1312, 403] width 468 height 21
click at [778, 371] on li "Work" at bounding box center [1312, 382] width 468 height 21
click at [778, 362] on span "[STREET_ADDRESS][US_STATE]" at bounding box center [1167, 367] width 123 height 11
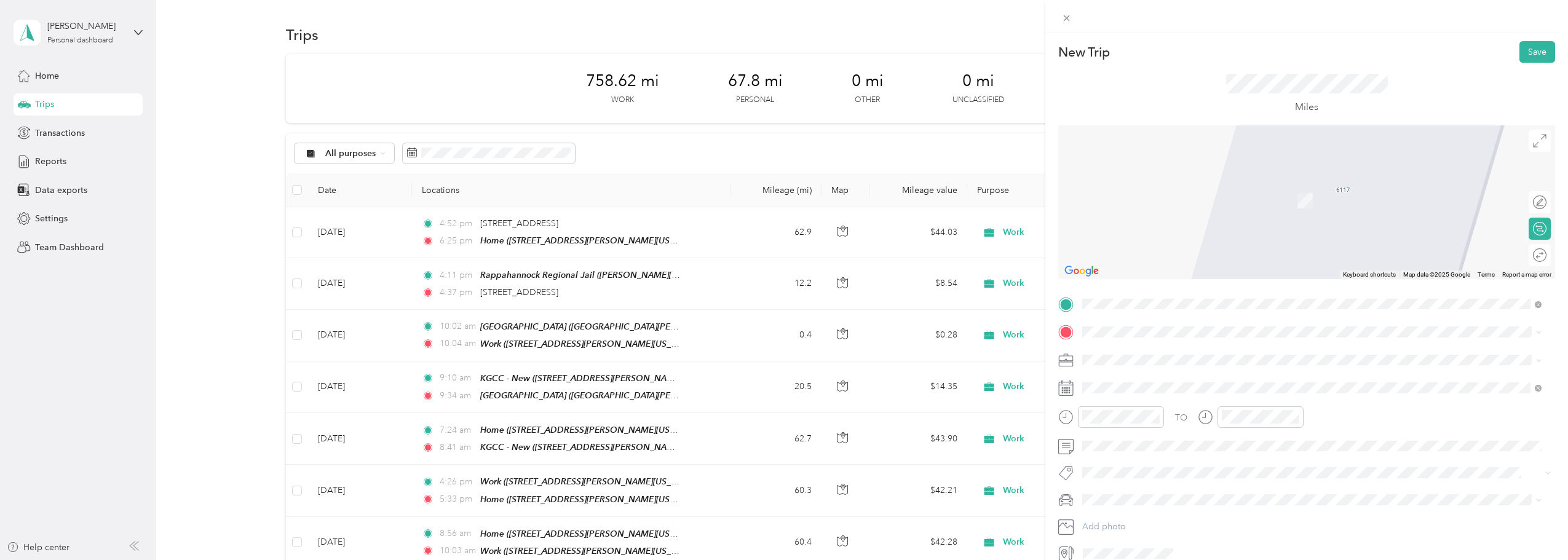
click at [778, 345] on div "TO Add photo" at bounding box center [1307, 429] width 497 height 269
click at [778, 385] on div "Spotsylvania Juvenile Domestic Relations [GEOGRAPHIC_DATA][US_STATE], [GEOGRAPH…" at bounding box center [1219, 388] width 227 height 26
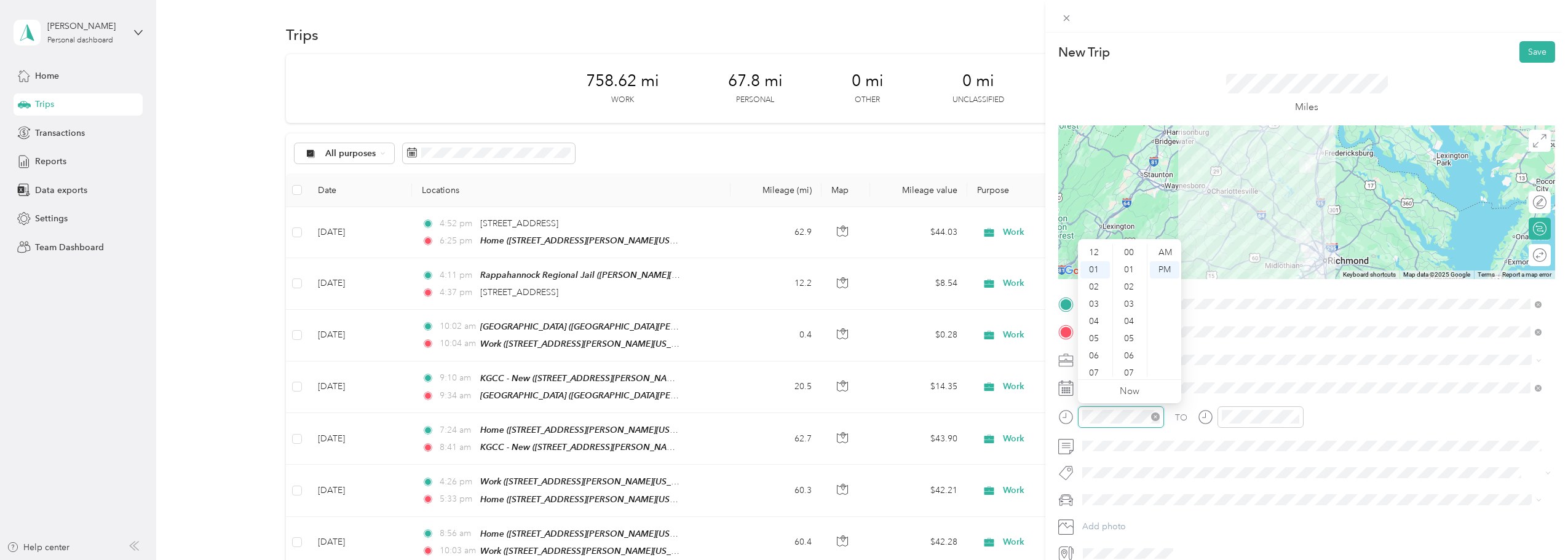
scroll to position [17, 0]
click at [778, 348] on div "07" at bounding box center [1095, 356] width 29 height 17
click at [778, 330] on div "36" at bounding box center [1130, 324] width 29 height 17
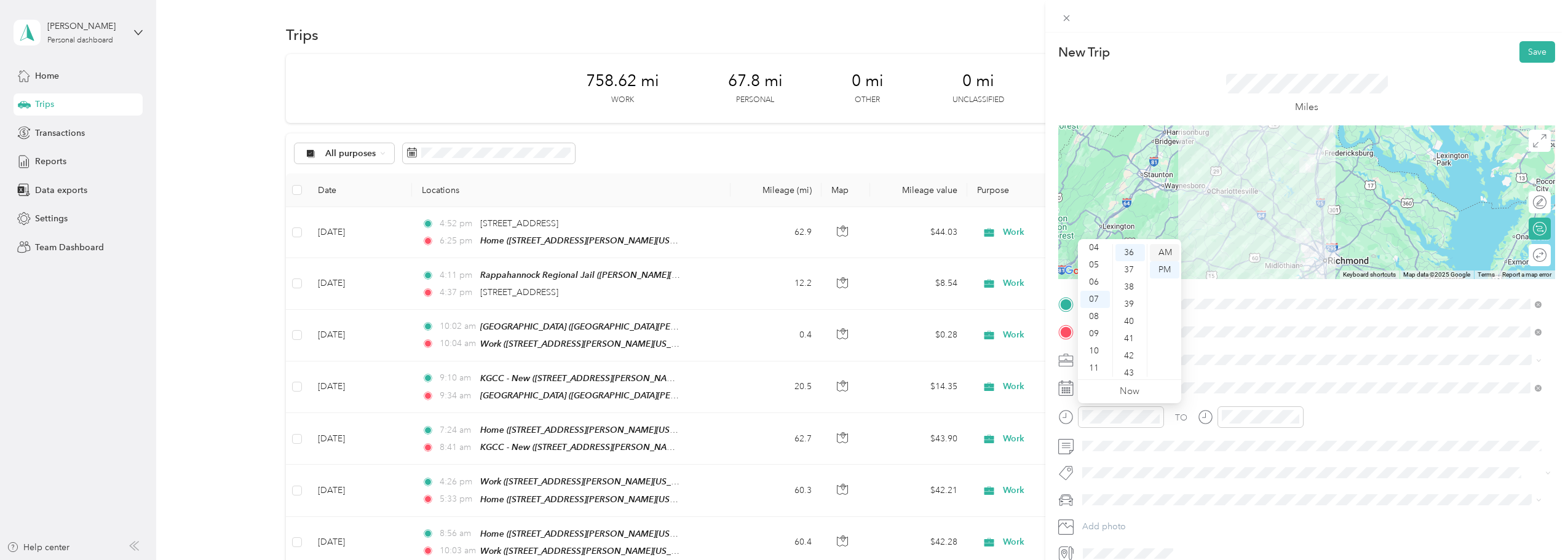
click at [778, 249] on div "AM" at bounding box center [1164, 252] width 29 height 17
click at [778, 369] on div "08" at bounding box center [1234, 373] width 29 height 17
click at [778, 324] on div "30" at bounding box center [1269, 323] width 29 height 17
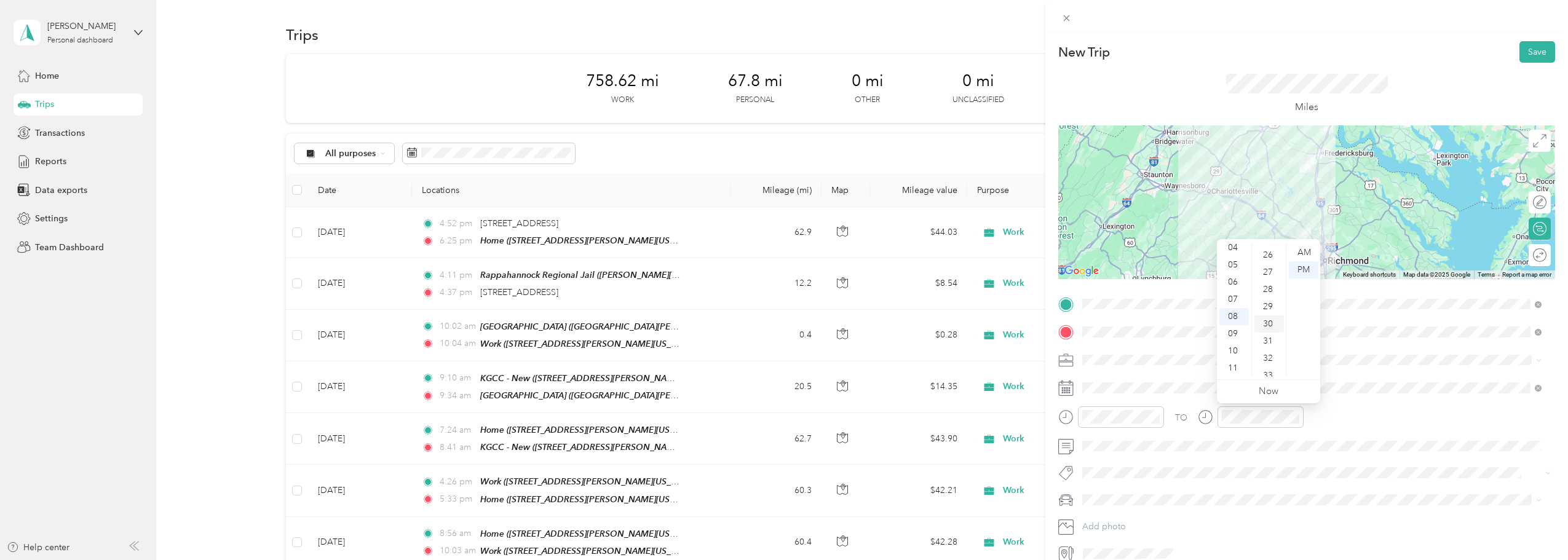
scroll to position [517, 0]
click at [778, 256] on div "AM" at bounding box center [1304, 252] width 29 height 17
click at [778, 50] on button "Save" at bounding box center [1537, 52] width 36 height 21
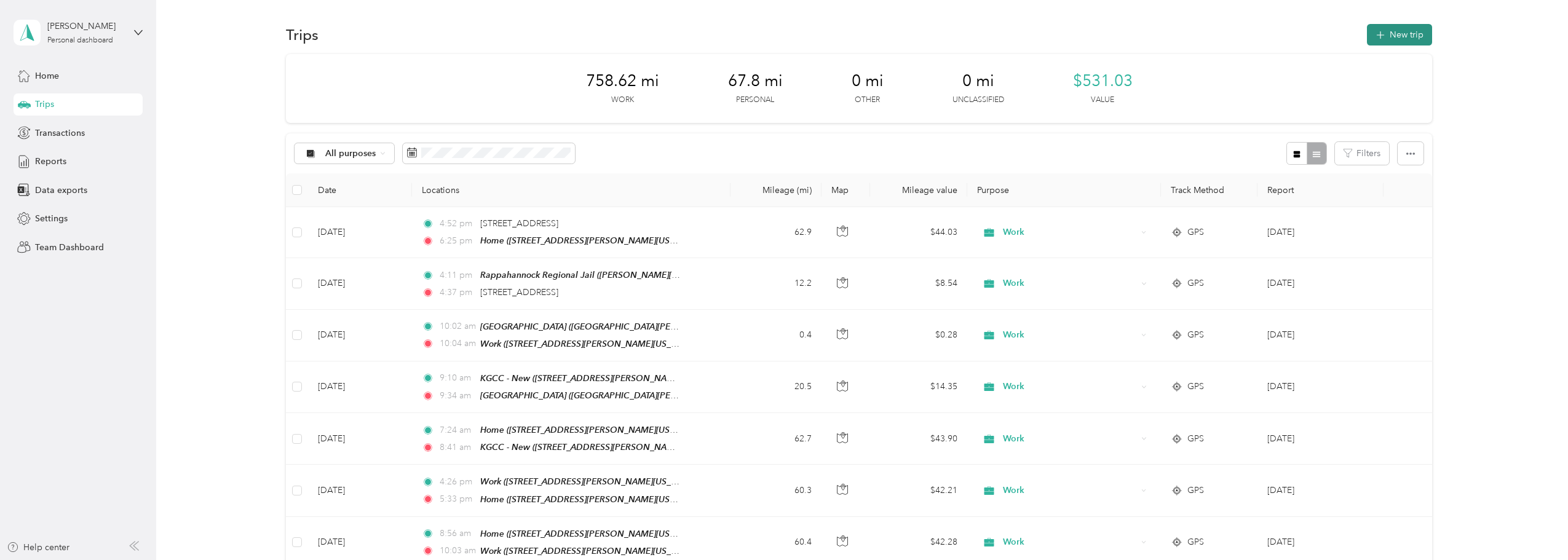
click at [778, 36] on icon "button" at bounding box center [1381, 35] width 14 height 14
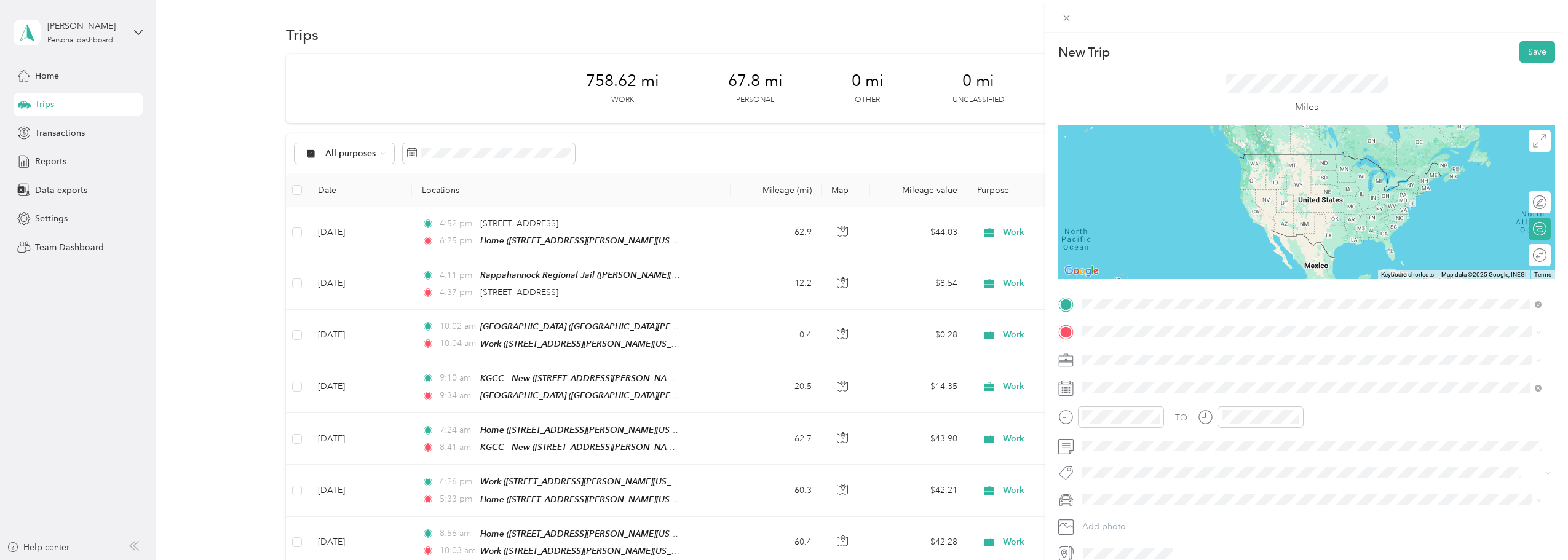
click at [778, 387] on strong "Spotsylvania General District Court" at bounding box center [1177, 391] width 142 height 11
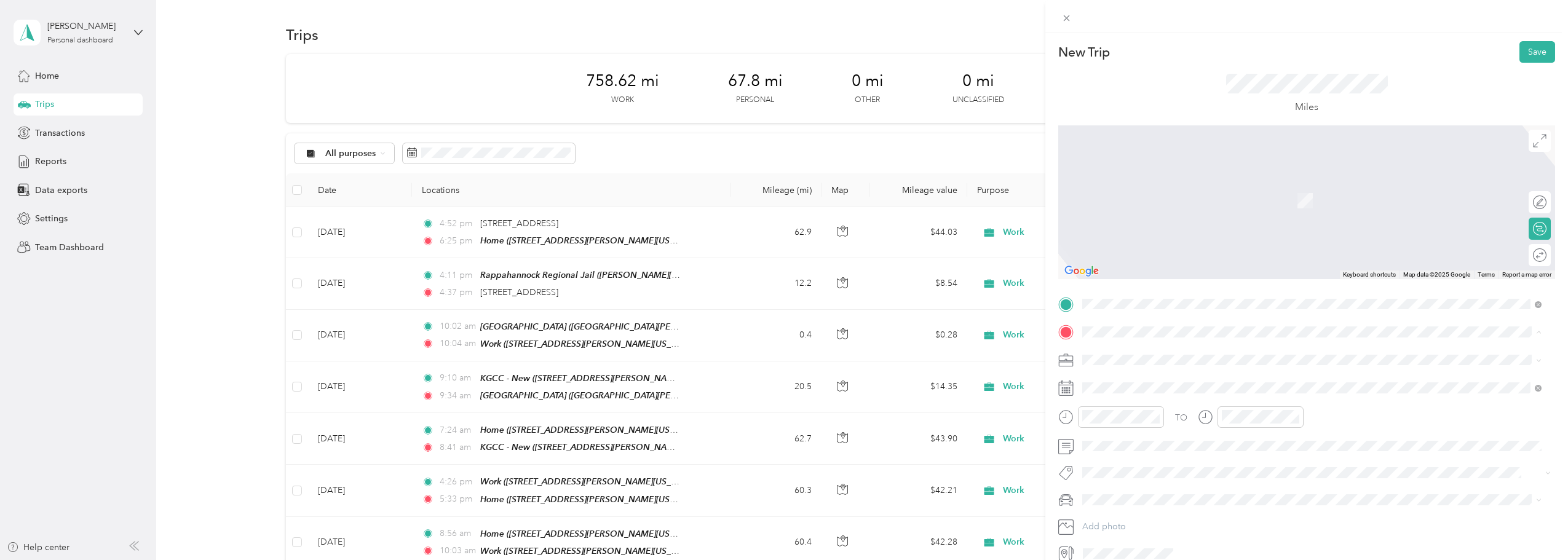
click at [778, 379] on div "Office" at bounding box center [1255, 380] width 300 height 11
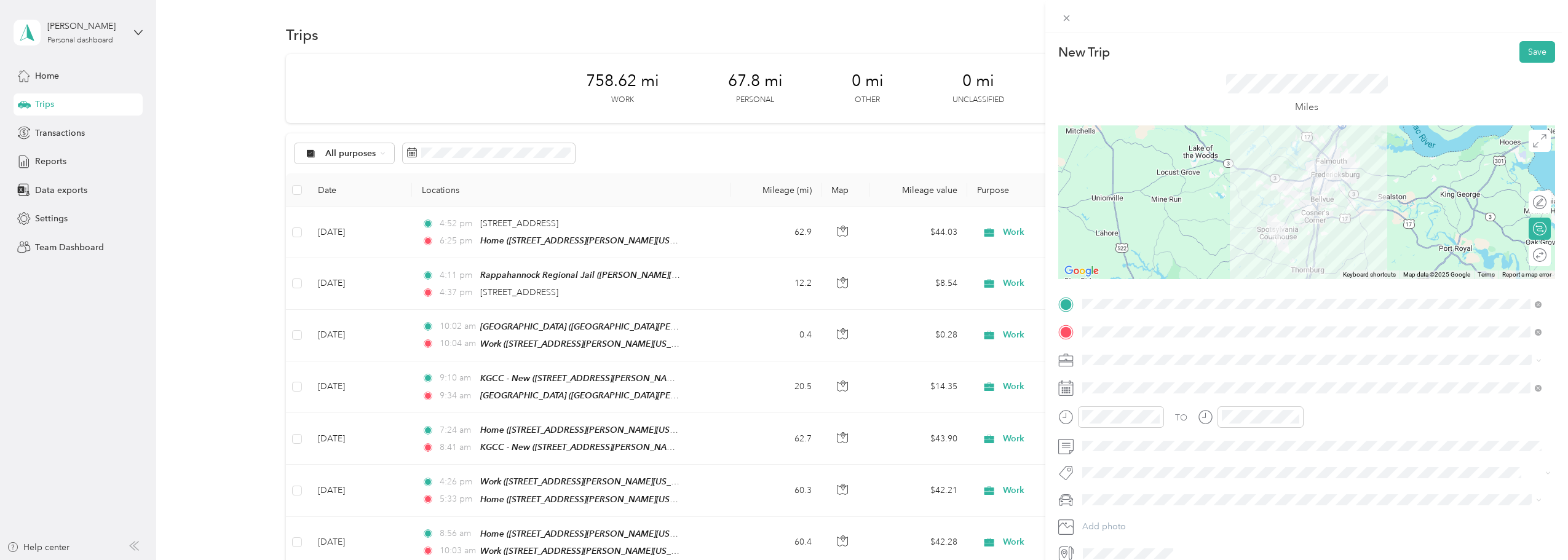
click at [778, 390] on ol "Work Personal Other Charity Medical Moving Commute" at bounding box center [1312, 443] width 468 height 150
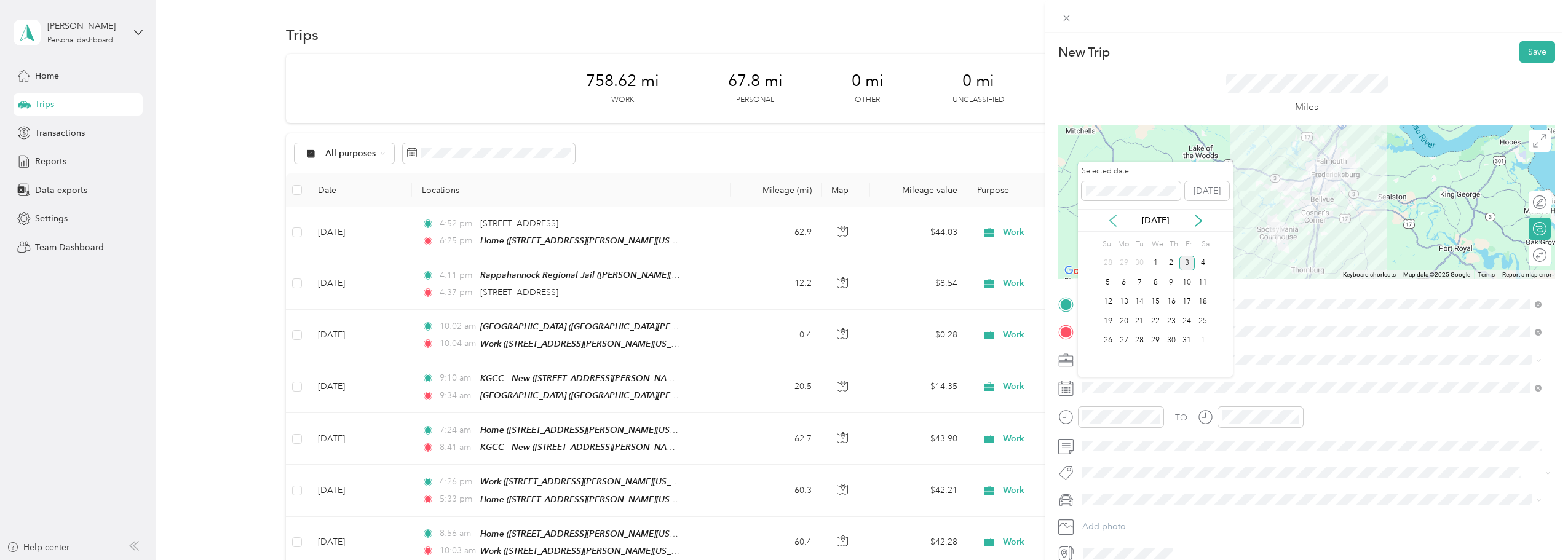
click at [778, 224] on icon at bounding box center [1113, 221] width 12 height 12
click at [778, 322] on div "23" at bounding box center [1139, 321] width 16 height 15
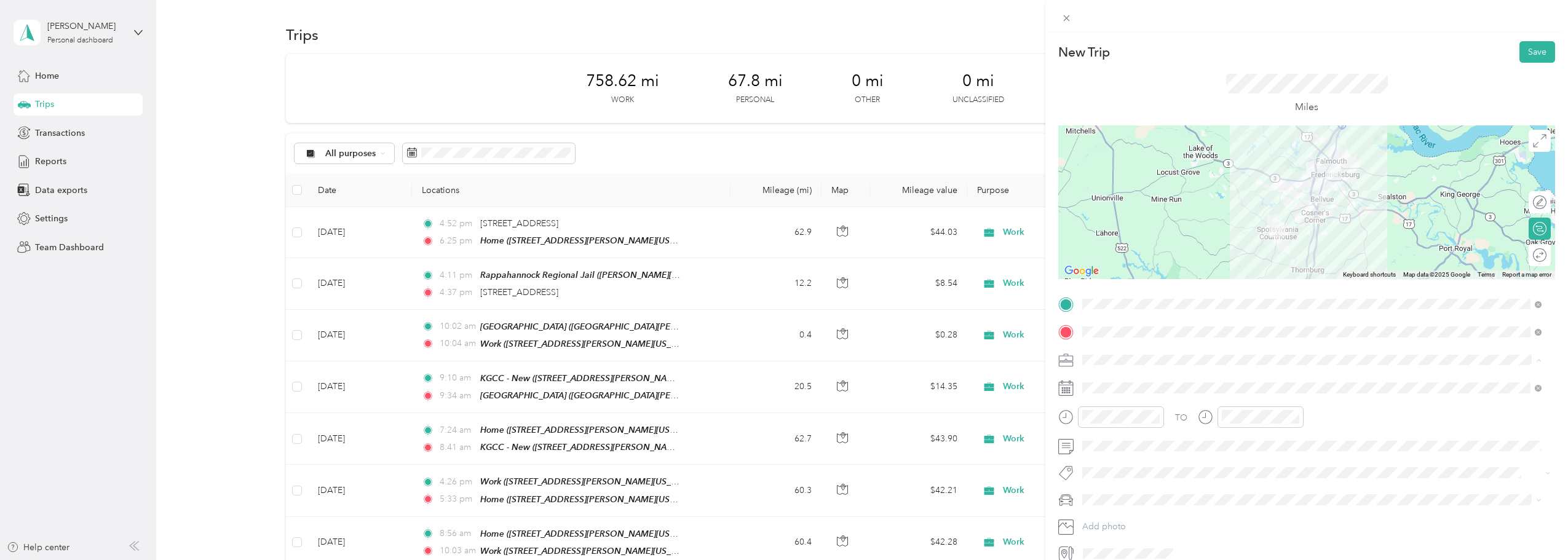
click at [778, 380] on span "Work" at bounding box center [1097, 382] width 21 height 11
click at [778, 35] on div "New Trip Save This trip cannot be edited because it is either under review, app…" at bounding box center [784, 280] width 1568 height 560
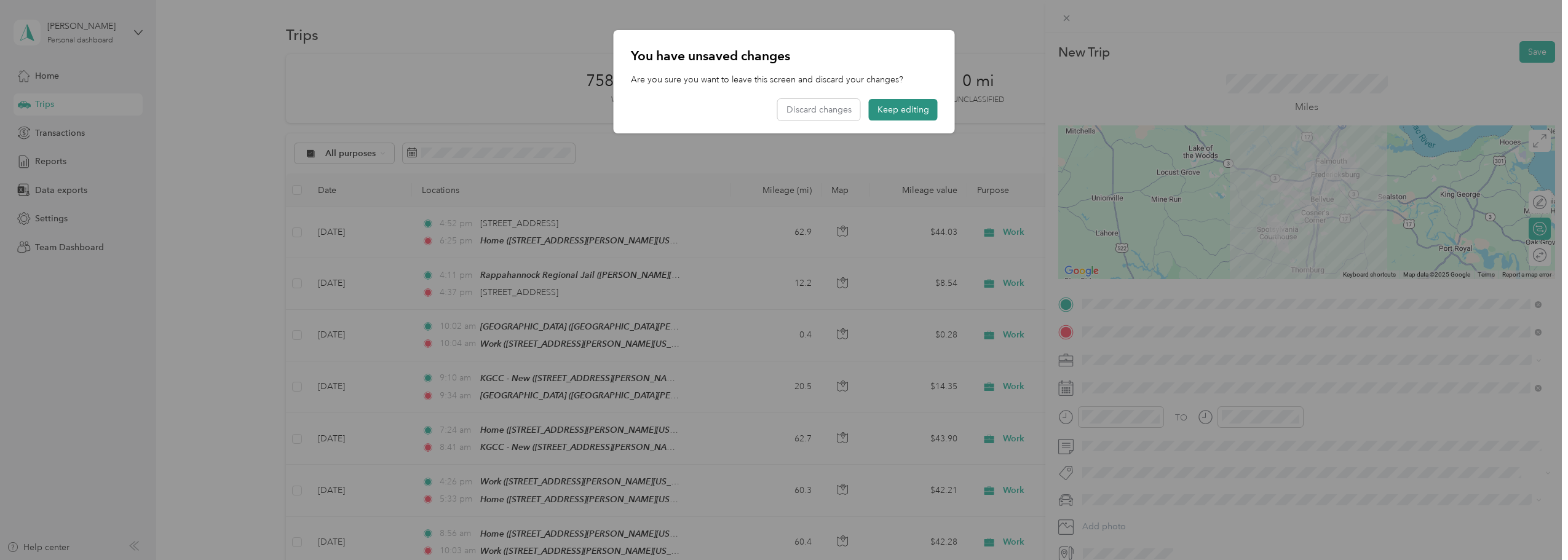
drag, startPoint x: 925, startPoint y: 104, endPoint x: 931, endPoint y: 101, distance: 6.7
click at [778, 103] on button "Keep editing" at bounding box center [903, 110] width 69 height 21
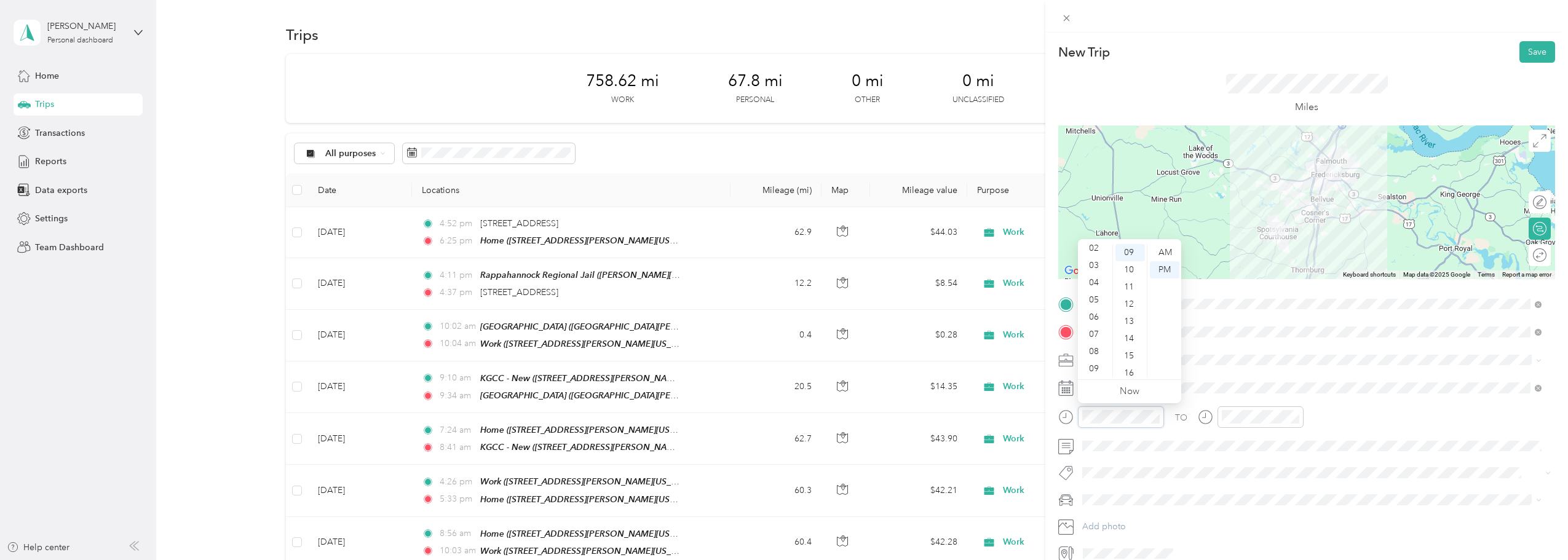
scroll to position [74, 0]
click at [778, 355] on div "10" at bounding box center [1095, 351] width 29 height 17
click at [778, 273] on div "10" at bounding box center [1130, 270] width 29 height 17
click at [778, 253] on div "AM" at bounding box center [1164, 252] width 29 height 17
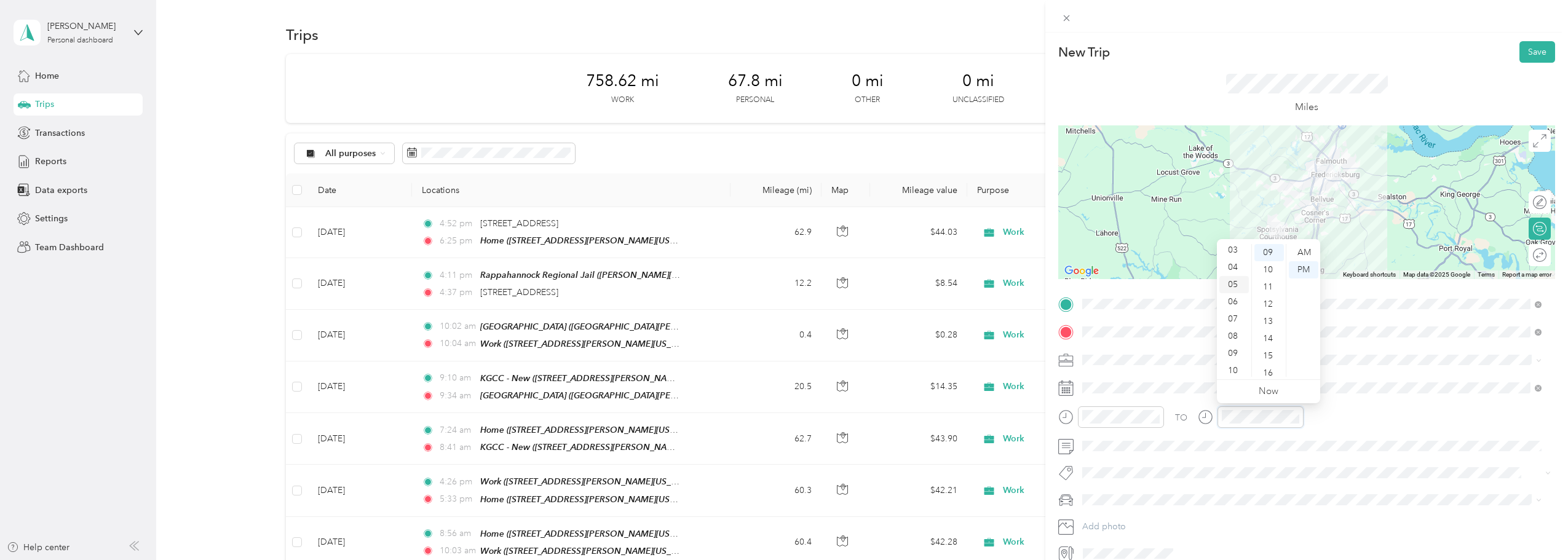
scroll to position [74, 0]
click at [778, 366] on div "11" at bounding box center [1234, 368] width 29 height 17
click at [778, 351] on div "10" at bounding box center [1234, 351] width 29 height 17
click at [778, 299] on div "41" at bounding box center [1269, 291] width 29 height 17
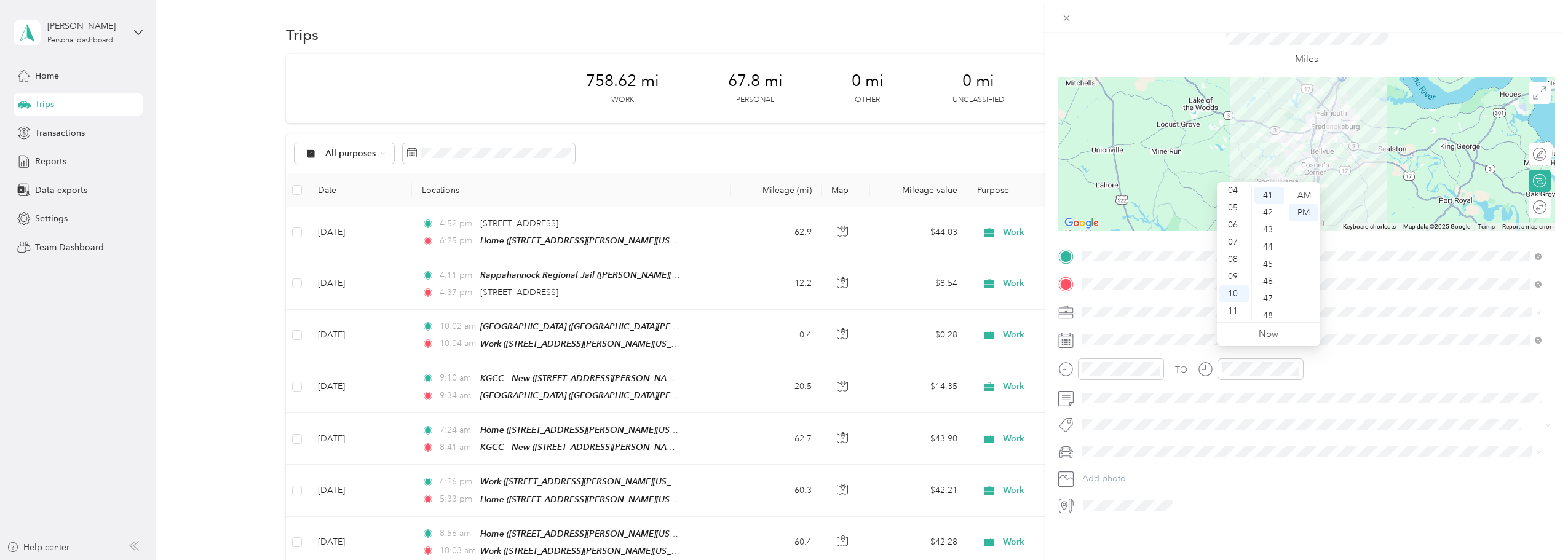
scroll to position [0, 0]
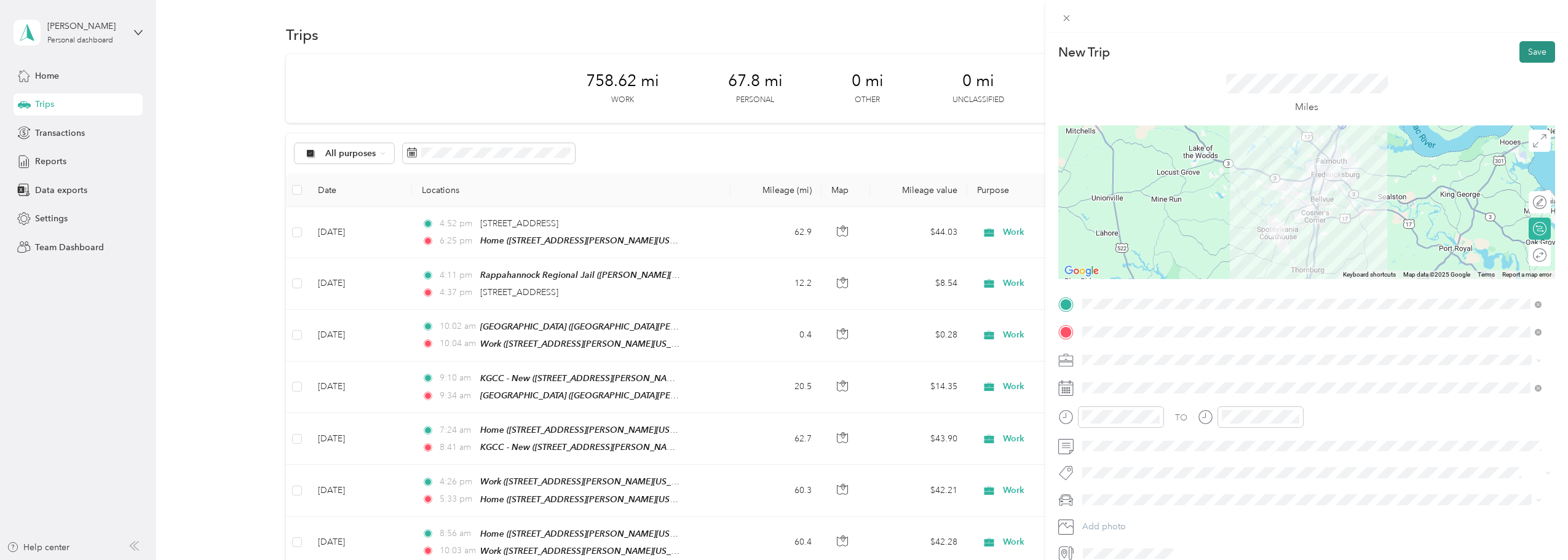
click at [778, 55] on button "Save" at bounding box center [1537, 52] width 36 height 21
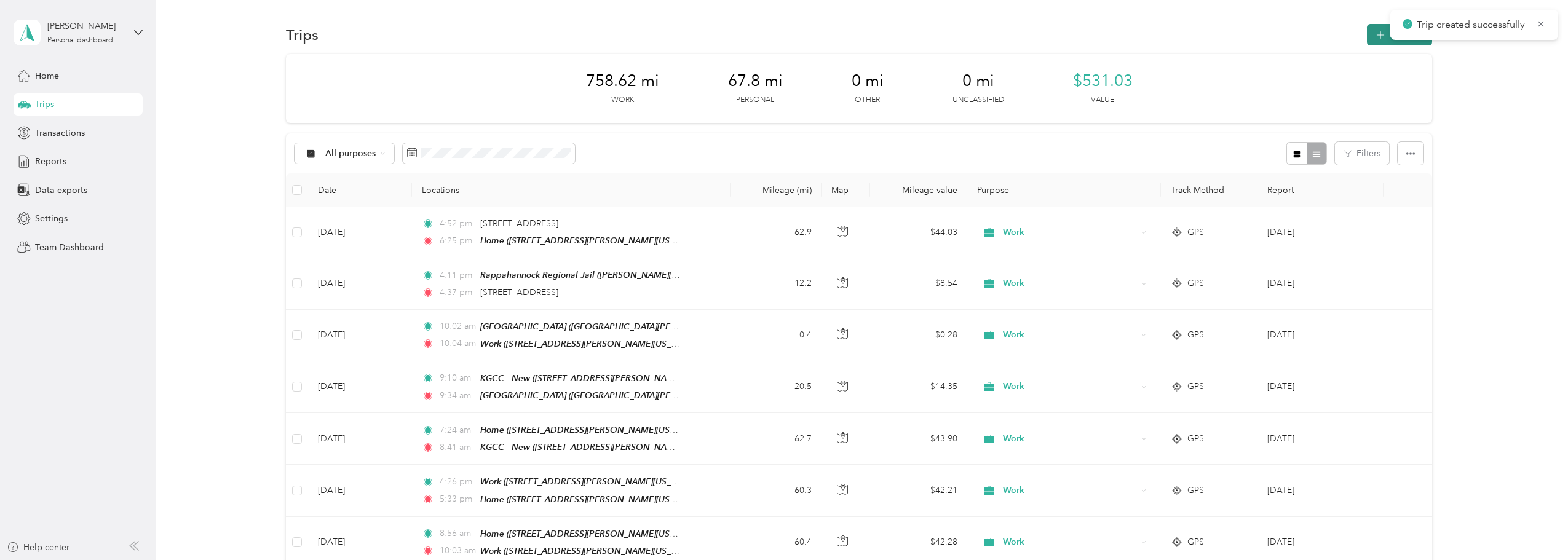
click at [778, 34] on icon "button" at bounding box center [1381, 35] width 14 height 14
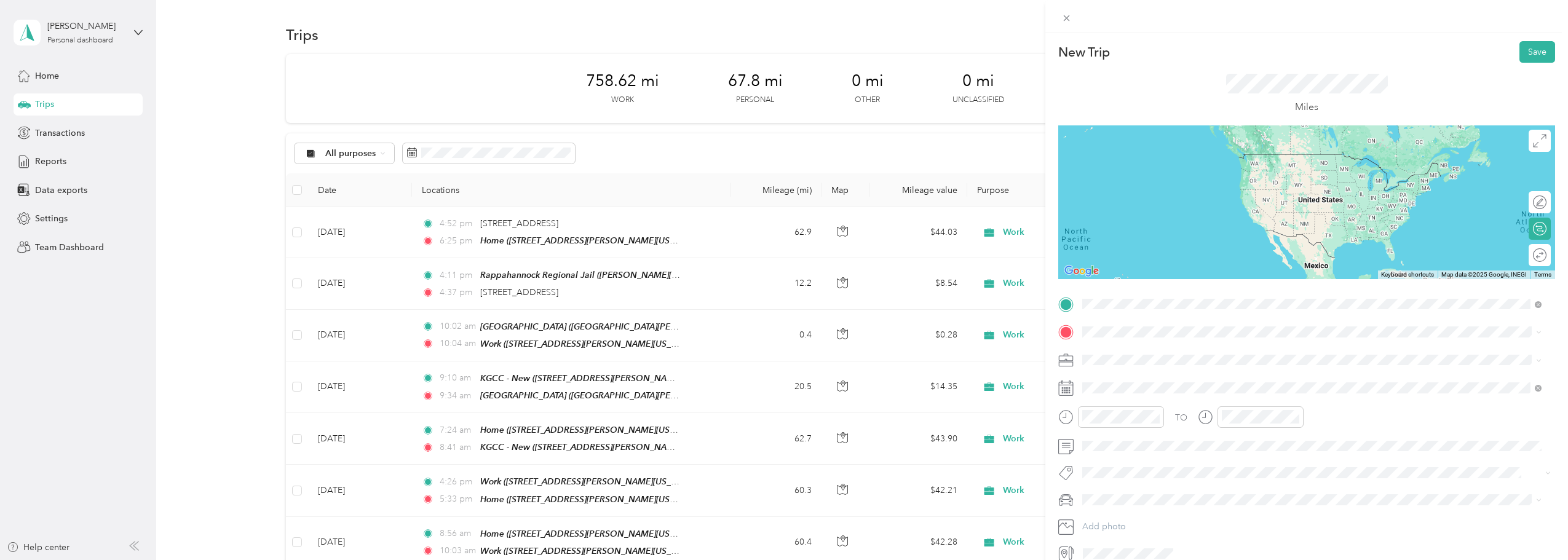
click at [778, 348] on strong "Spotsylvania Juvenile Domestic Relations Court" at bounding box center [1202, 353] width 193 height 11
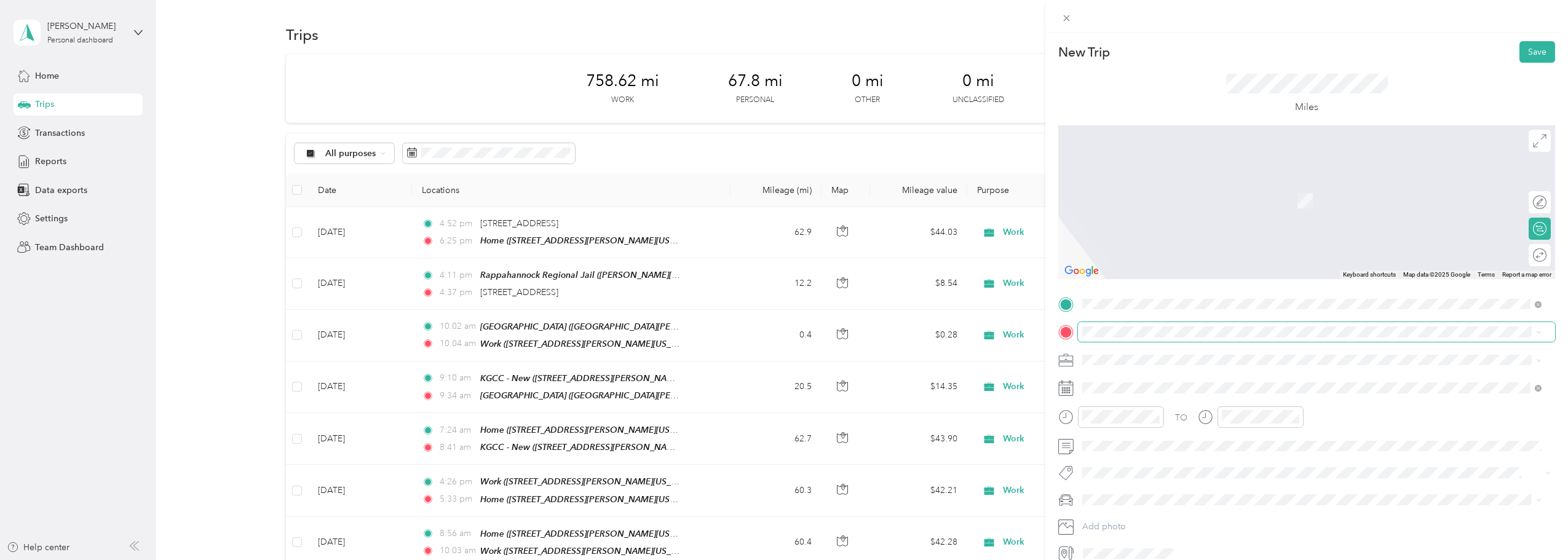
click at [778, 327] on div "TO Add photo" at bounding box center [1307, 429] width 497 height 269
click at [778, 382] on div "Office" at bounding box center [1255, 380] width 300 height 11
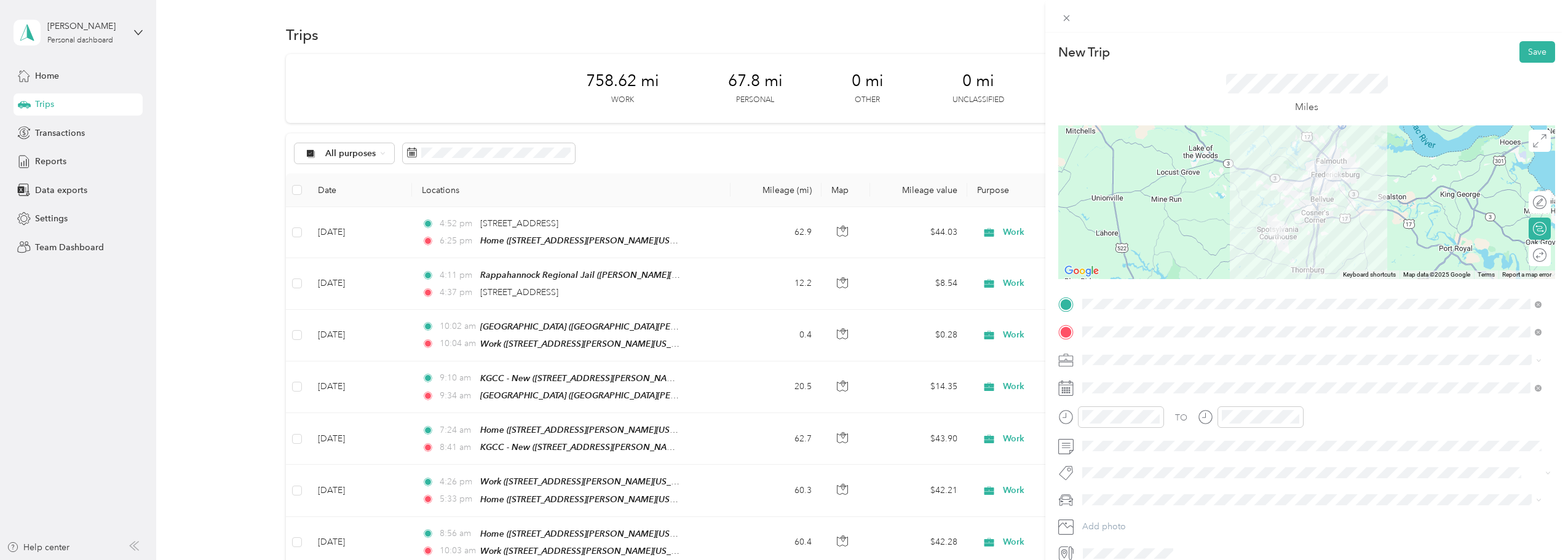
click at [778, 384] on li "Work" at bounding box center [1312, 377] width 468 height 21
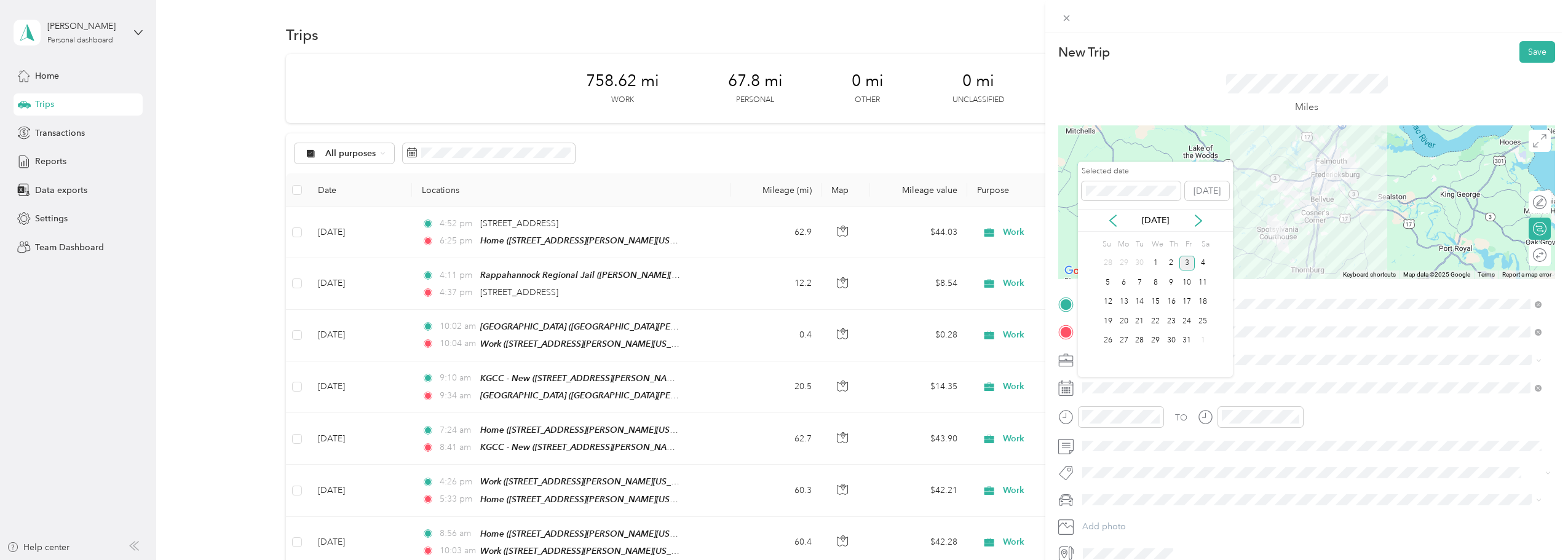
click at [778, 227] on div "[DATE]" at bounding box center [1155, 221] width 155 height 23
click at [778, 224] on icon at bounding box center [1113, 221] width 12 height 12
click at [778, 322] on div "24" at bounding box center [1155, 321] width 16 height 15
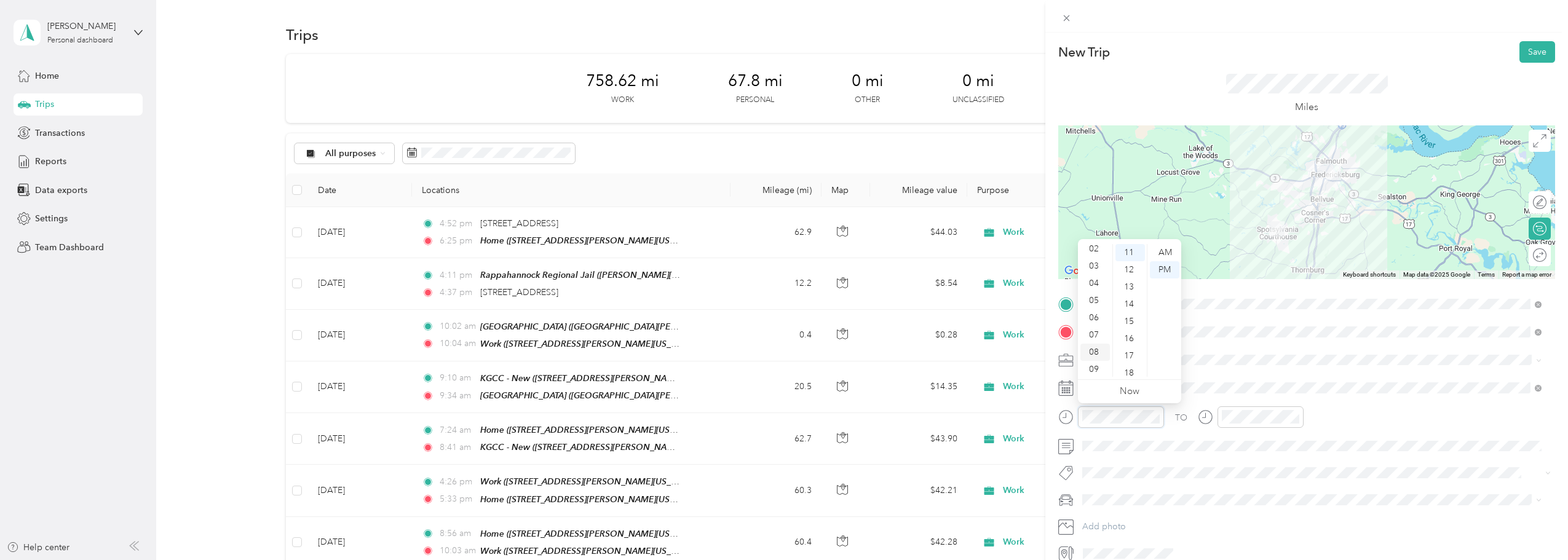
scroll to position [74, 0]
click at [778, 371] on div "11" at bounding box center [1095, 368] width 29 height 17
click at [778, 287] on div "02" at bounding box center [1130, 287] width 29 height 17
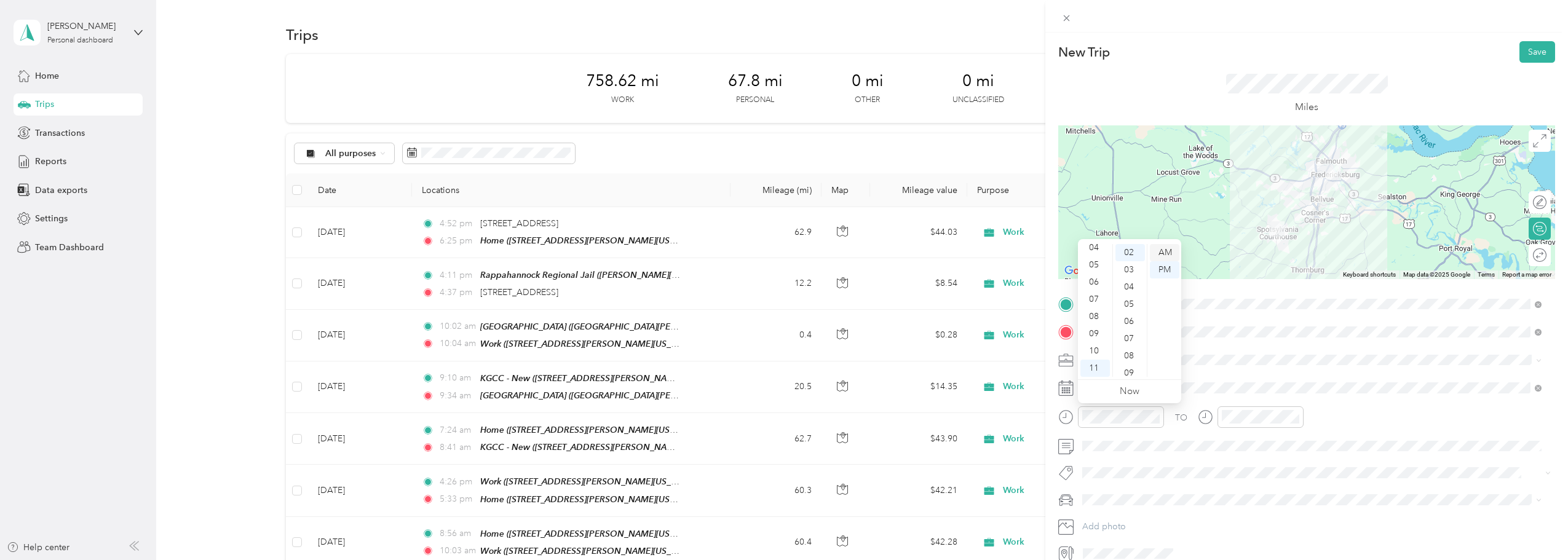
click at [778, 249] on div "AM" at bounding box center [1164, 252] width 29 height 17
click at [778, 367] on div "11" at bounding box center [1234, 368] width 29 height 17
click at [778, 313] on div "26" at bounding box center [1269, 306] width 29 height 17
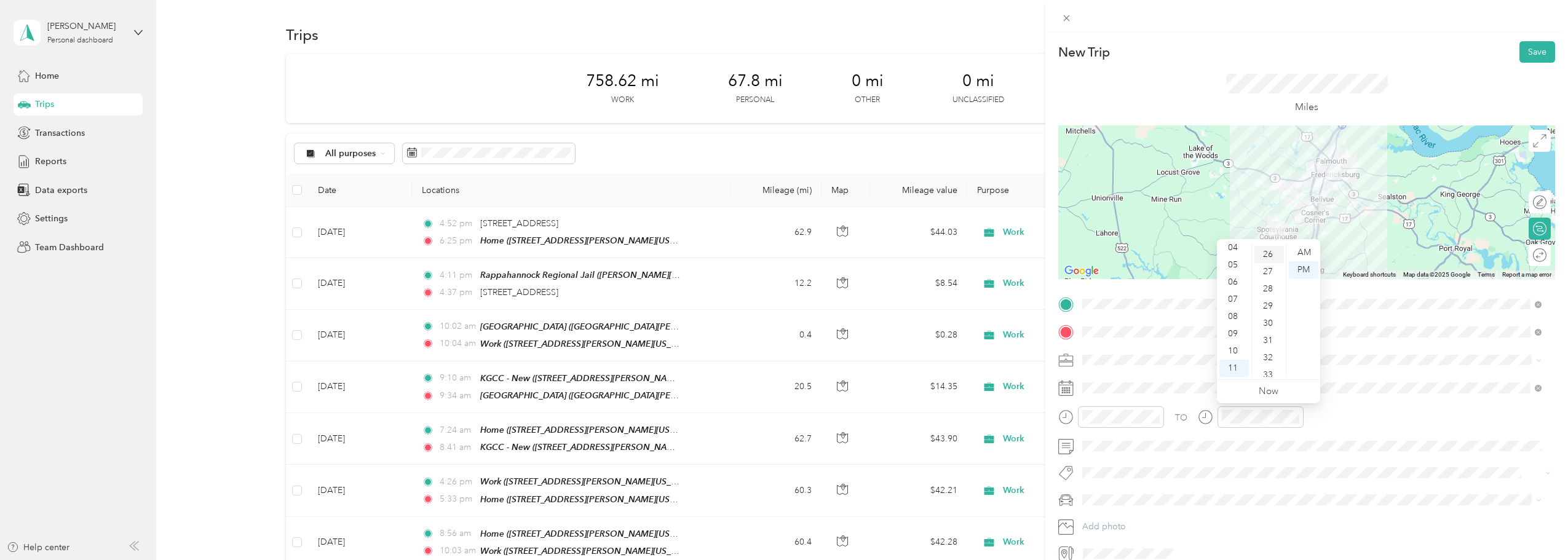
scroll to position [447, 0]
click at [778, 249] on div "AM" at bounding box center [1304, 252] width 29 height 17
click at [778, 88] on div "Miles" at bounding box center [1307, 94] width 497 height 63
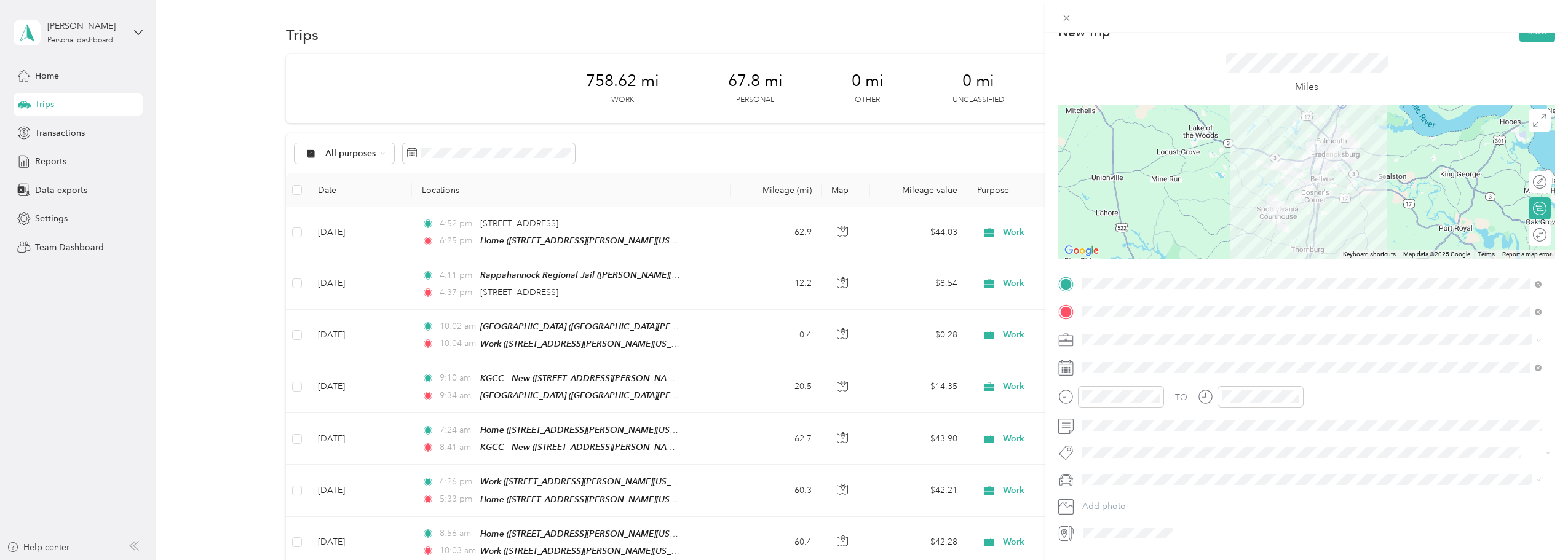
scroll to position [0, 0]
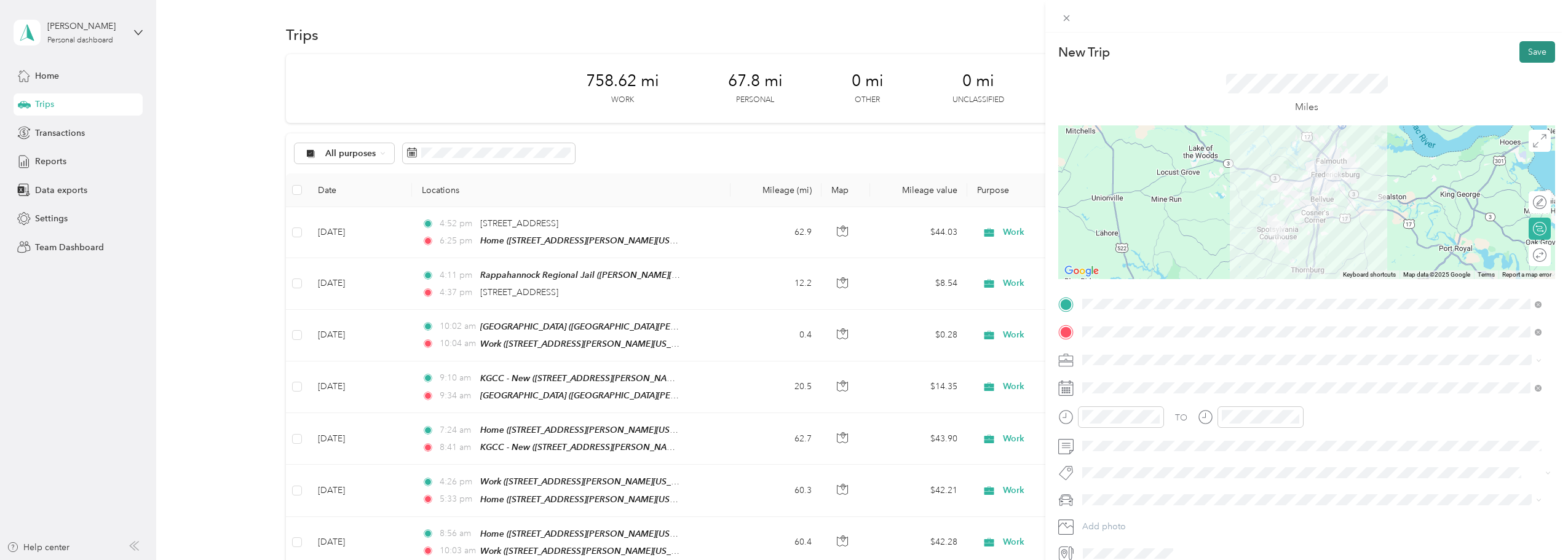
click at [778, 54] on button "Save" at bounding box center [1537, 52] width 36 height 21
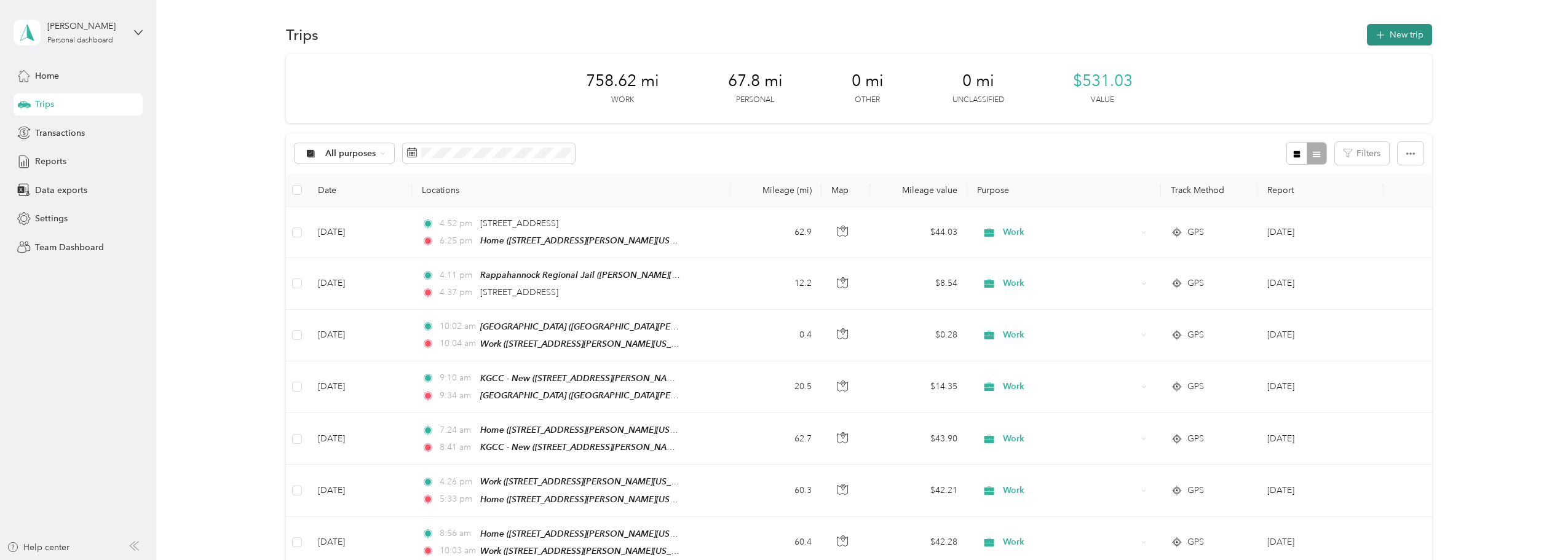
click at [778, 26] on button "New trip" at bounding box center [1399, 35] width 65 height 21
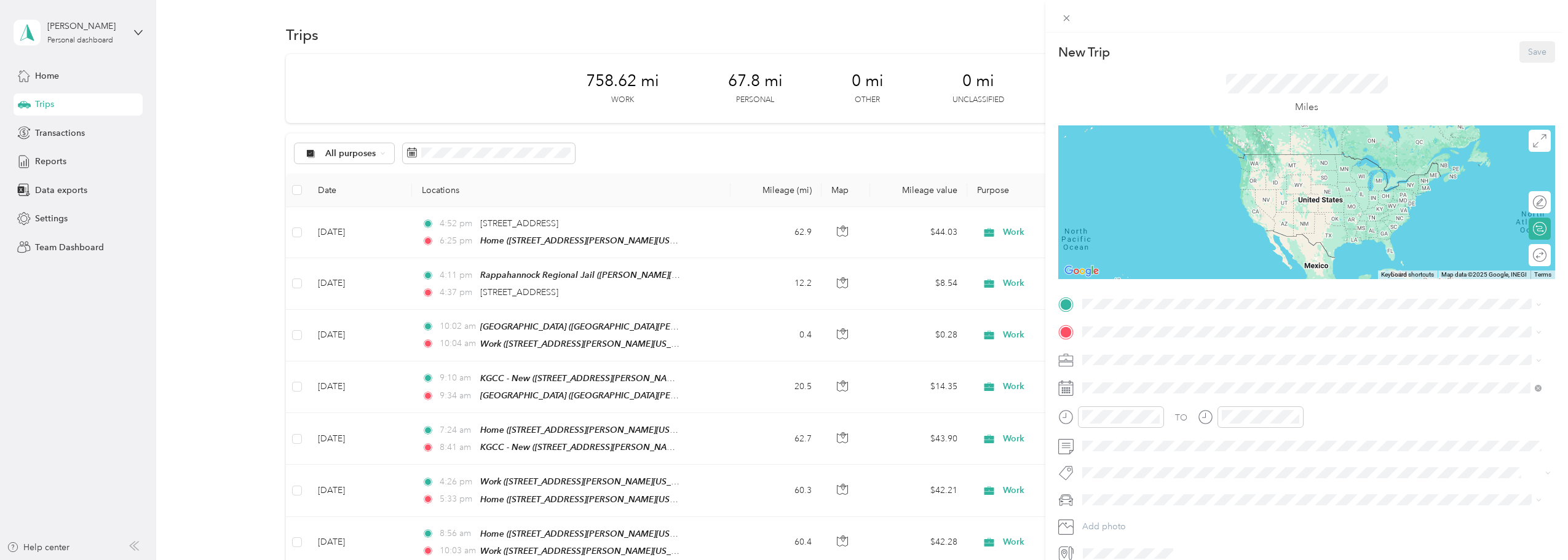
click at [778, 431] on div "Office" at bounding box center [1255, 428] width 300 height 11
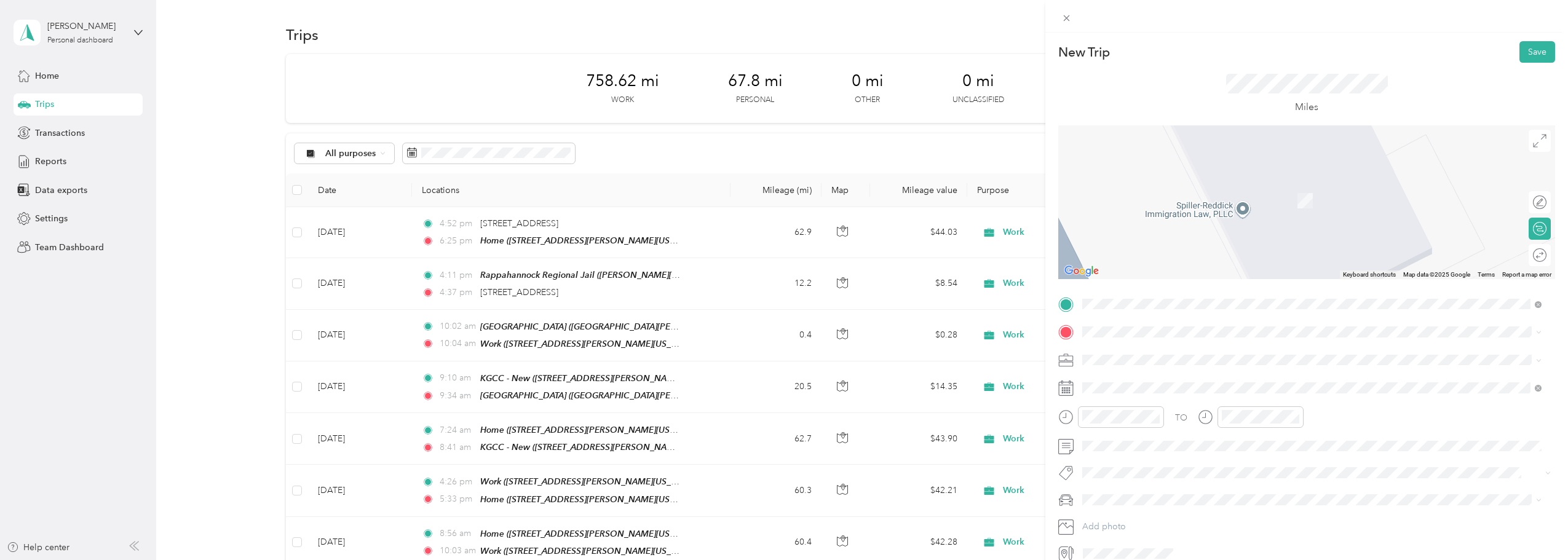
click at [778, 394] on span "[STREET_ADDRESS][US_STATE]" at bounding box center [1167, 394] width 123 height 11
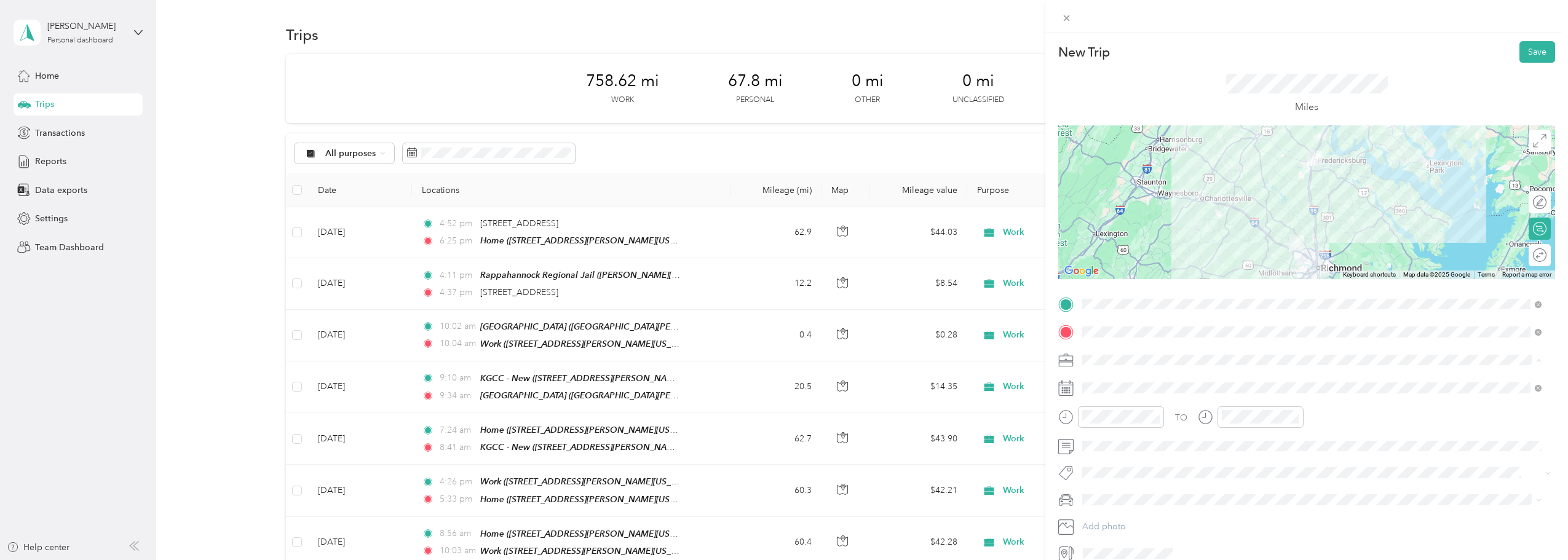
click at [778, 386] on li "Work" at bounding box center [1312, 382] width 468 height 21
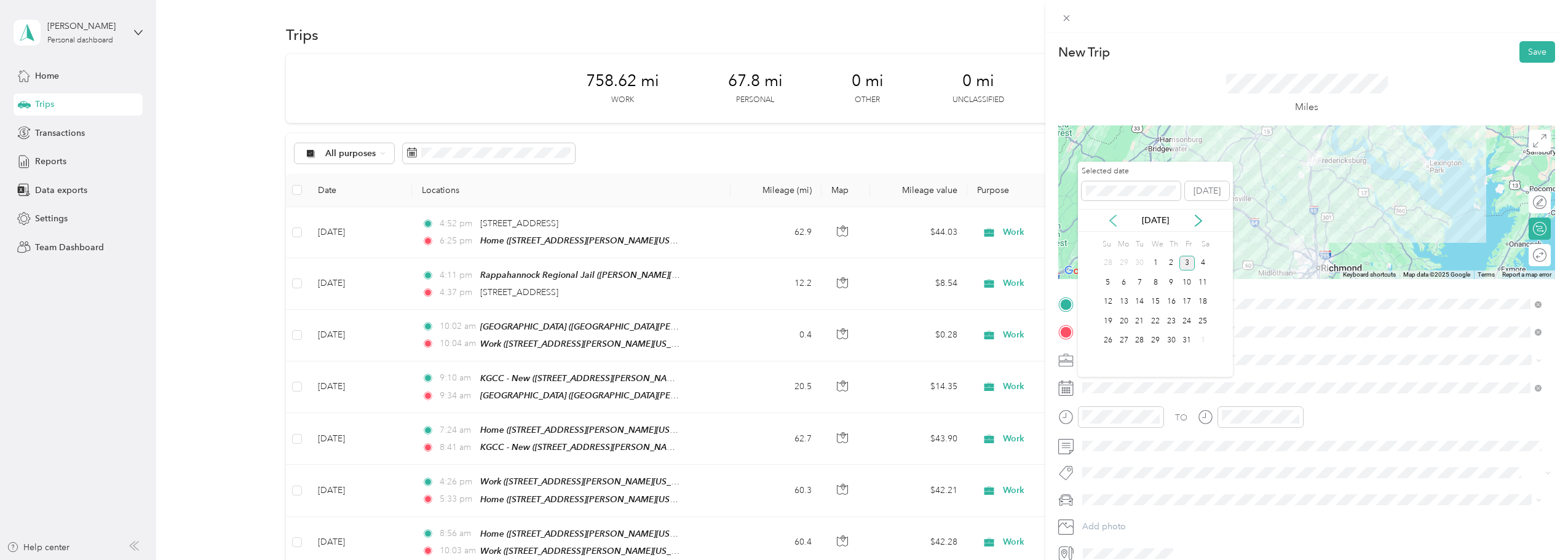
click at [778, 224] on icon at bounding box center [1113, 221] width 12 height 12
click at [778, 321] on div "23" at bounding box center [1139, 321] width 16 height 15
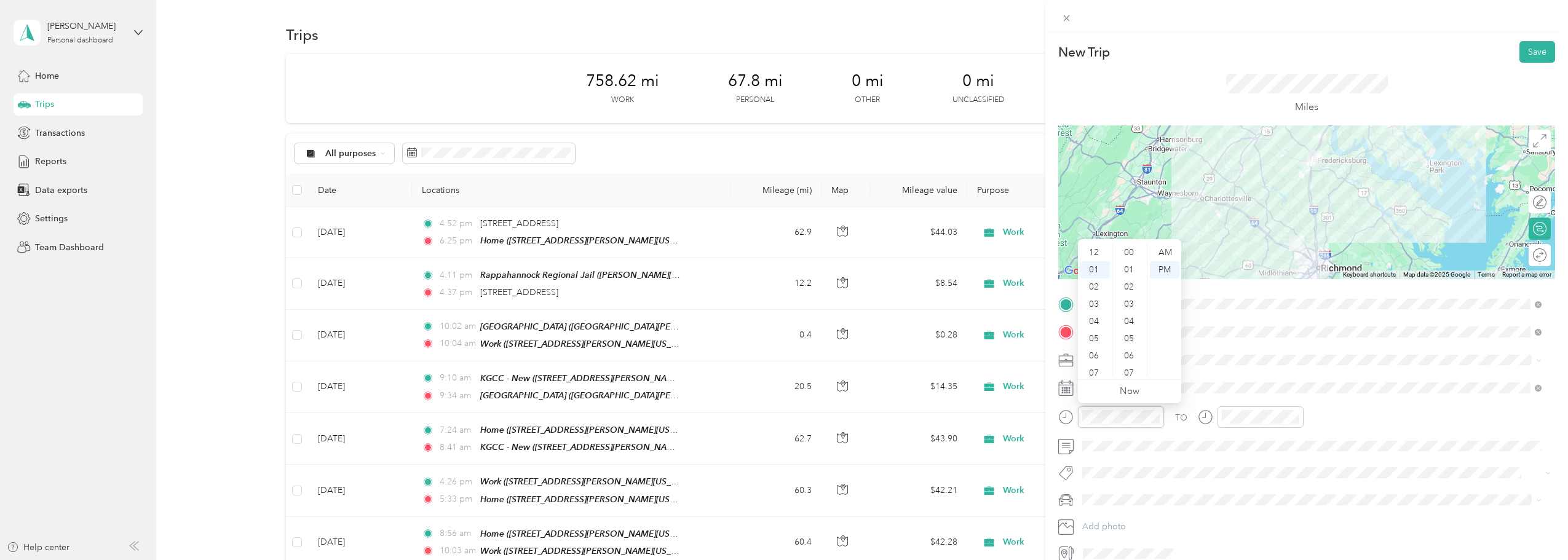
scroll to position [17, 0]
click at [778, 304] on div "04" at bounding box center [1095, 304] width 29 height 17
click at [778, 321] on div "05" at bounding box center [1234, 321] width 29 height 17
click at [778, 345] on div "16" at bounding box center [1269, 339] width 29 height 17
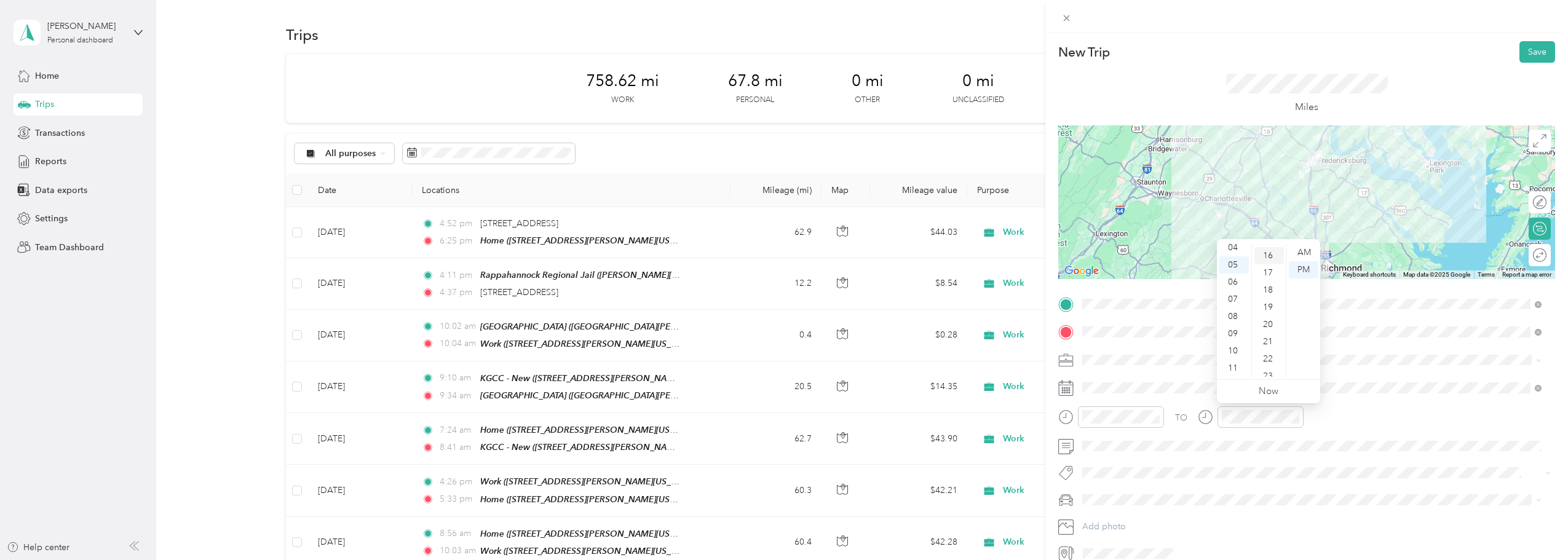
scroll to position [276, 0]
click at [778, 61] on button "Save" at bounding box center [1537, 52] width 36 height 21
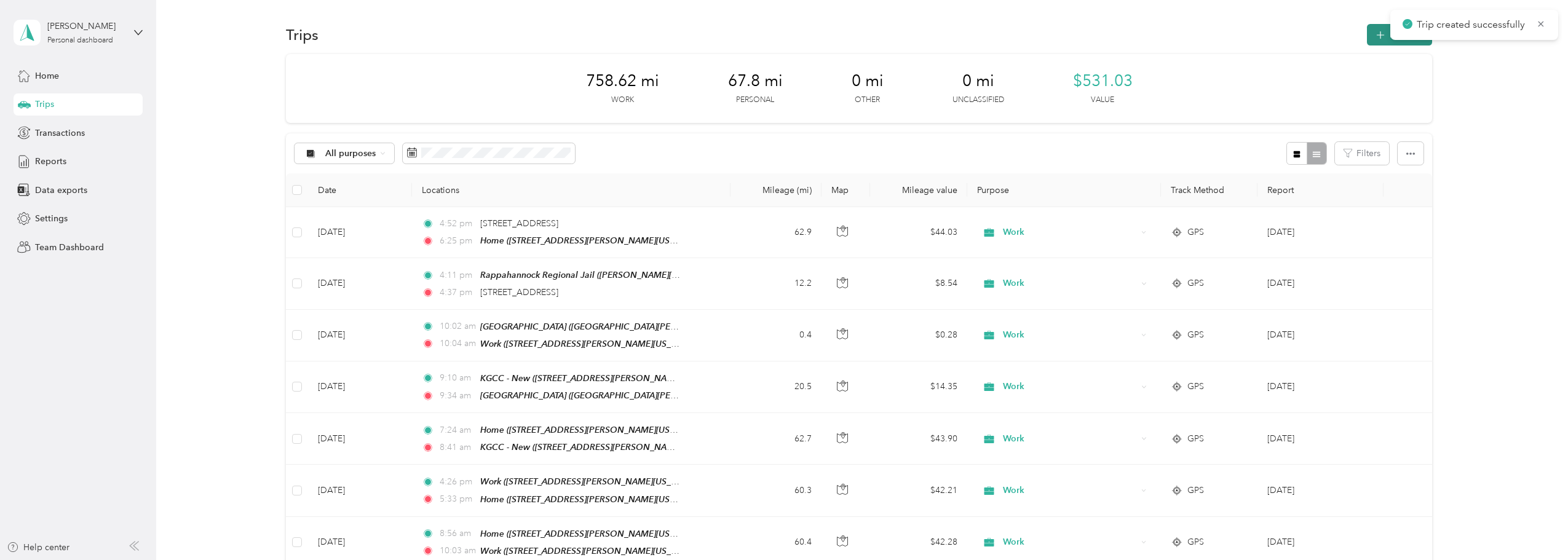
click at [778, 36] on button "New trip" at bounding box center [1399, 35] width 65 height 21
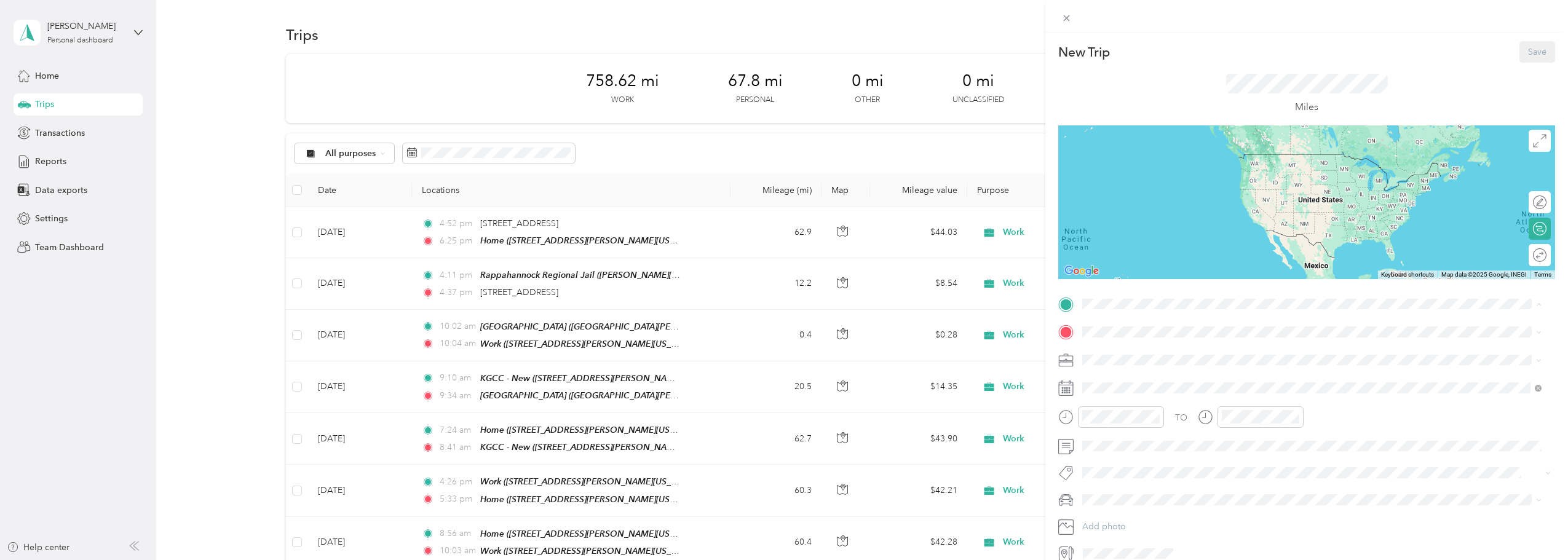
click at [778, 402] on span "[STREET_ADDRESS][PERSON_NAME][US_STATE]" at bounding box center [1201, 406] width 191 height 11
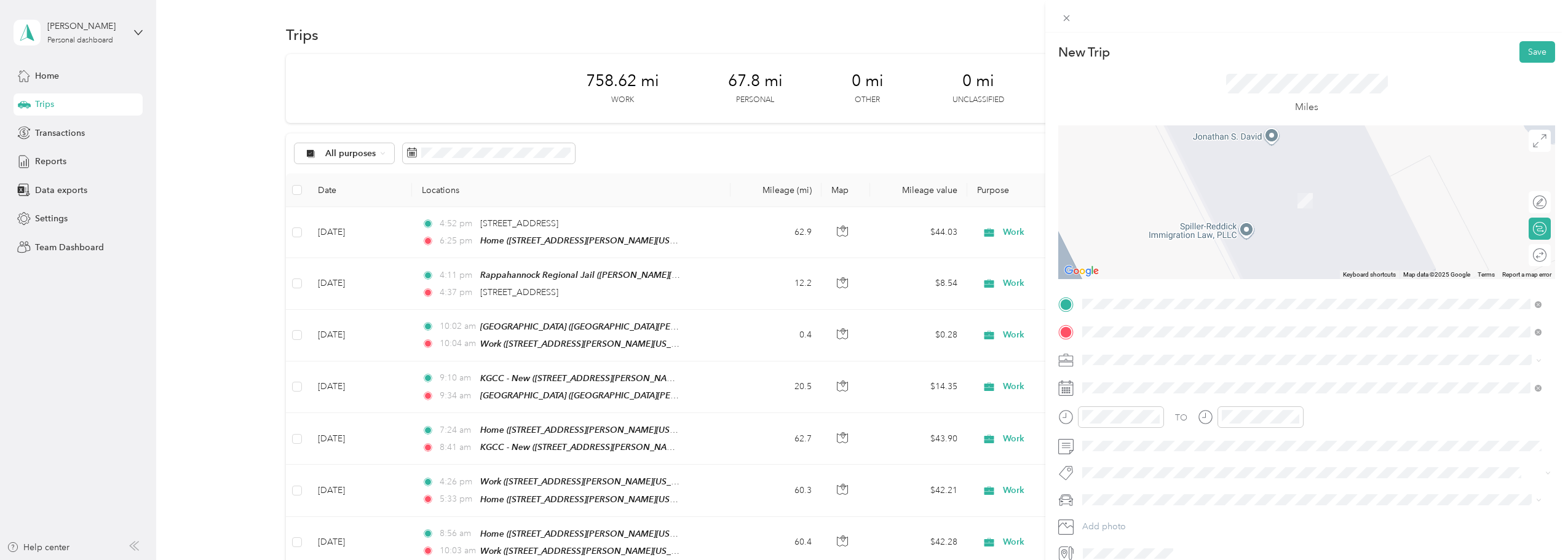
click at [778, 378] on div "Home" at bounding box center [1167, 380] width 123 height 11
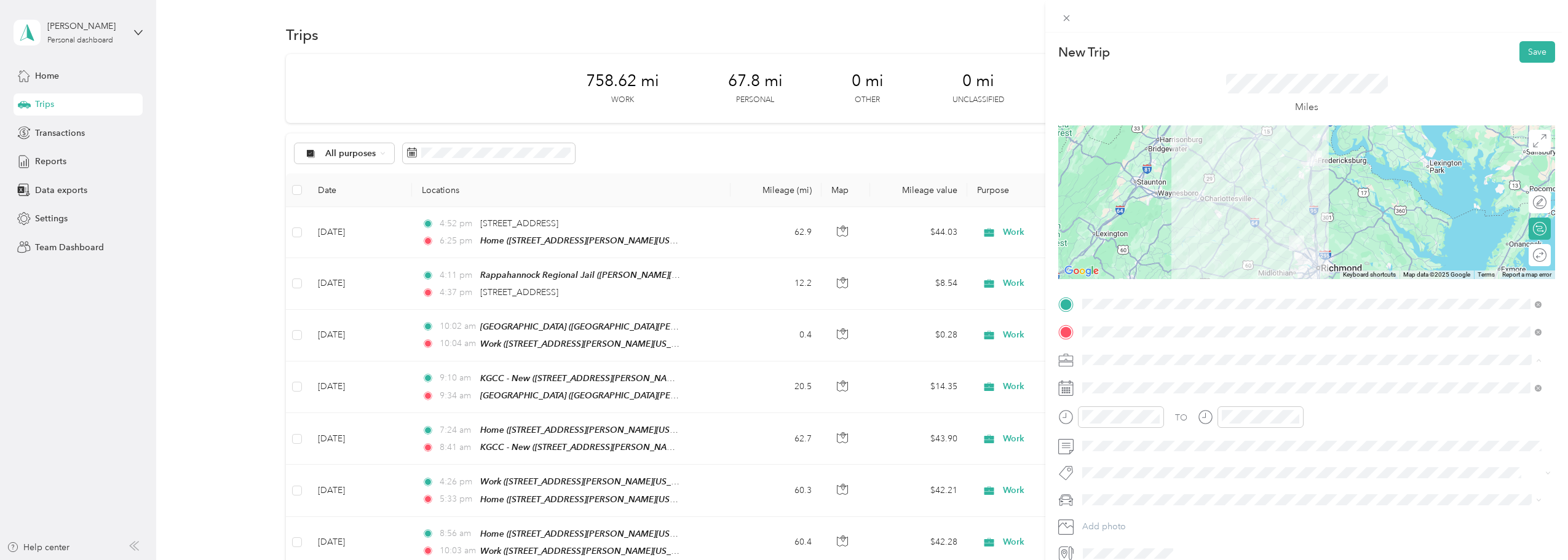
click at [778, 382] on div "Work" at bounding box center [1312, 381] width 451 height 13
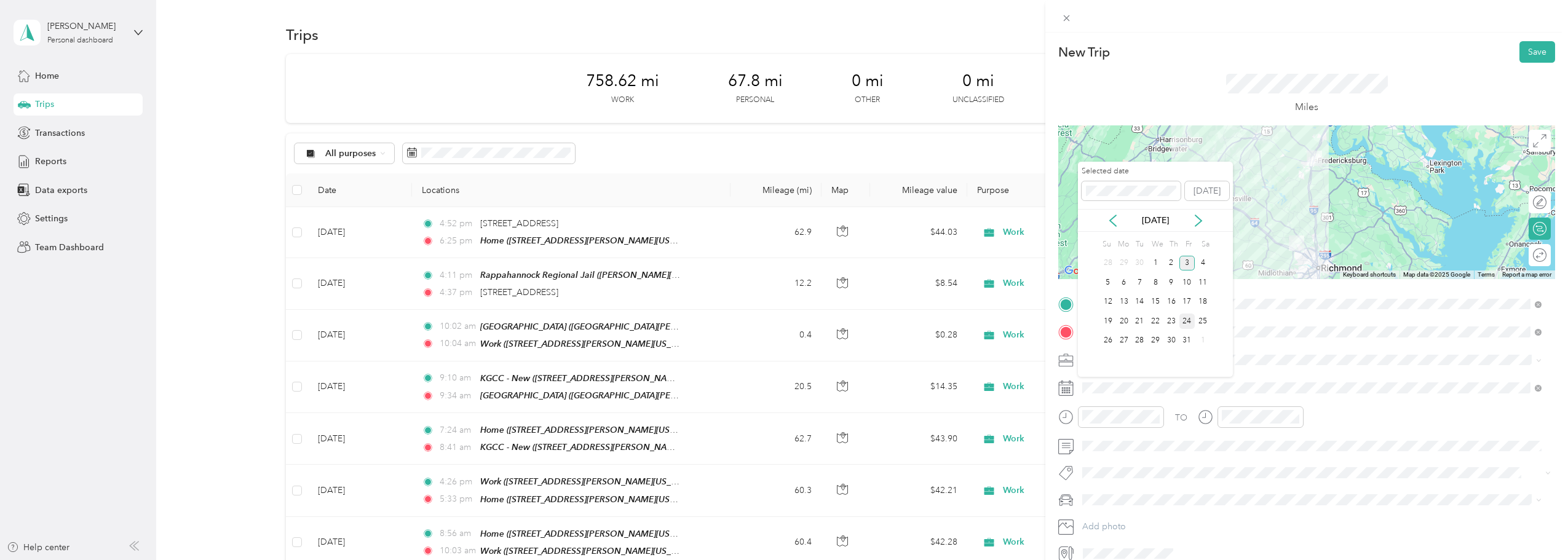
click at [778, 320] on div "24" at bounding box center [1187, 321] width 16 height 15
click at [778, 224] on icon at bounding box center [1113, 221] width 12 height 12
click at [778, 323] on div "24" at bounding box center [1155, 321] width 16 height 15
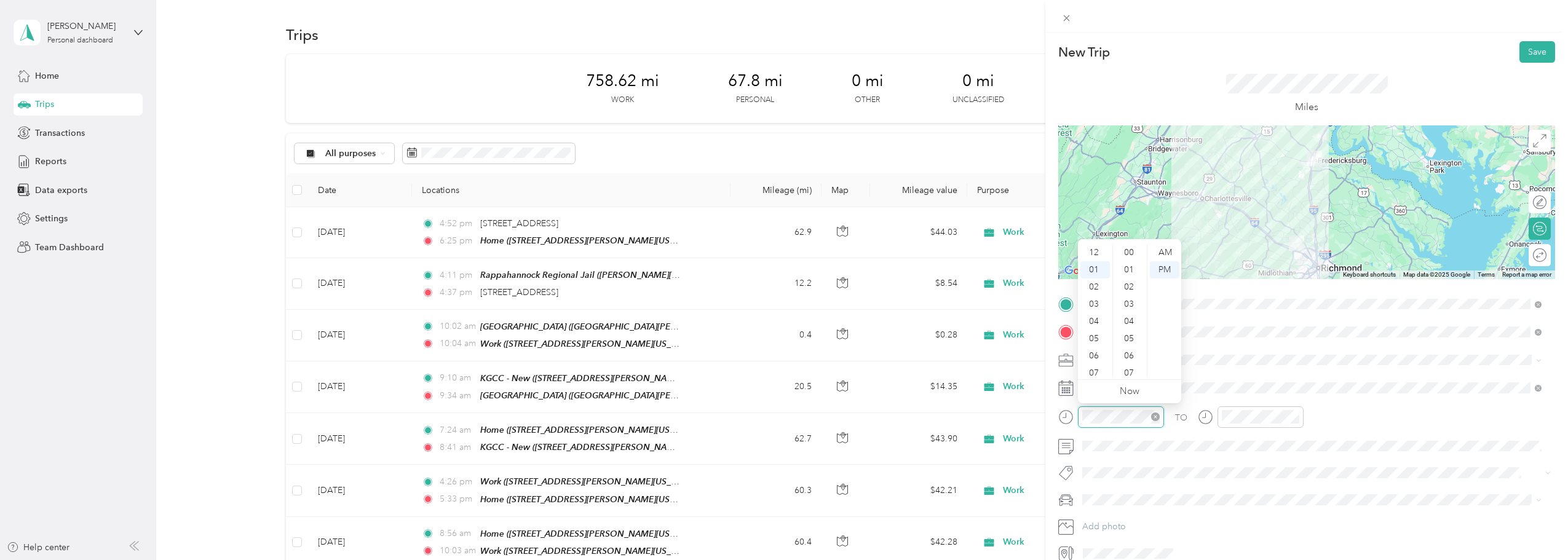
scroll to position [206, 0]
click at [778, 311] on div "04" at bounding box center [1095, 304] width 29 height 17
click at [778, 319] on div "05" at bounding box center [1234, 321] width 29 height 17
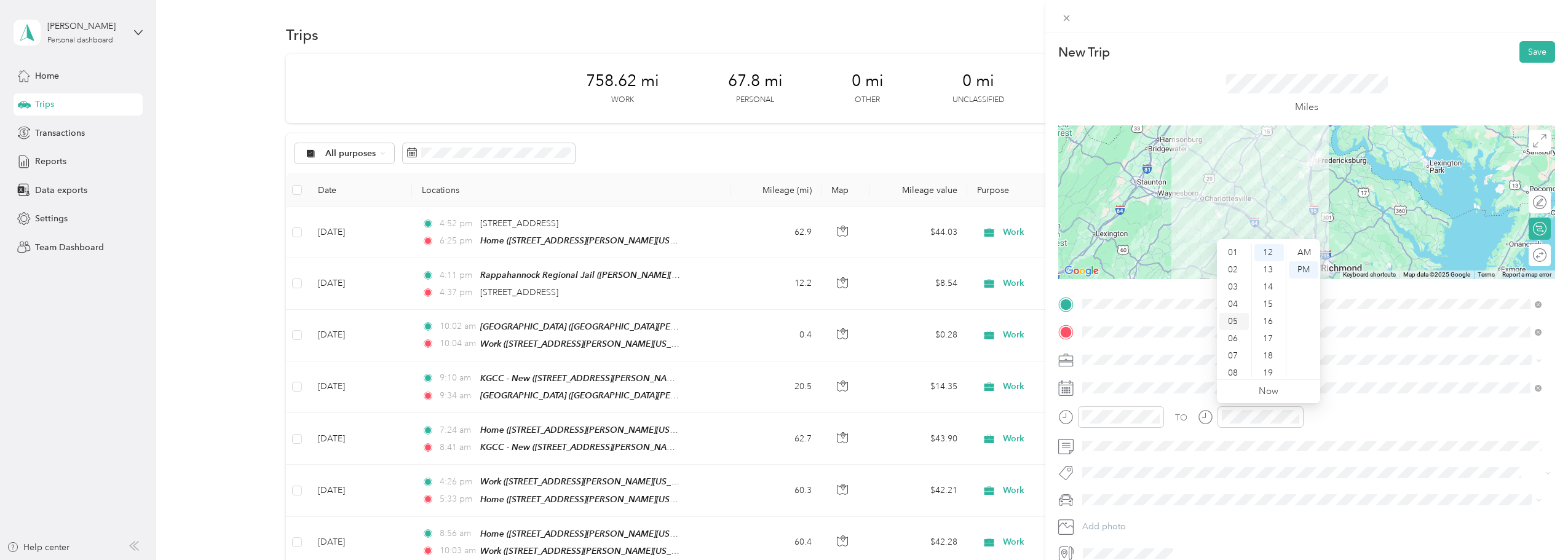
scroll to position [74, 0]
click at [778, 315] on div "16" at bounding box center [1269, 321] width 29 height 17
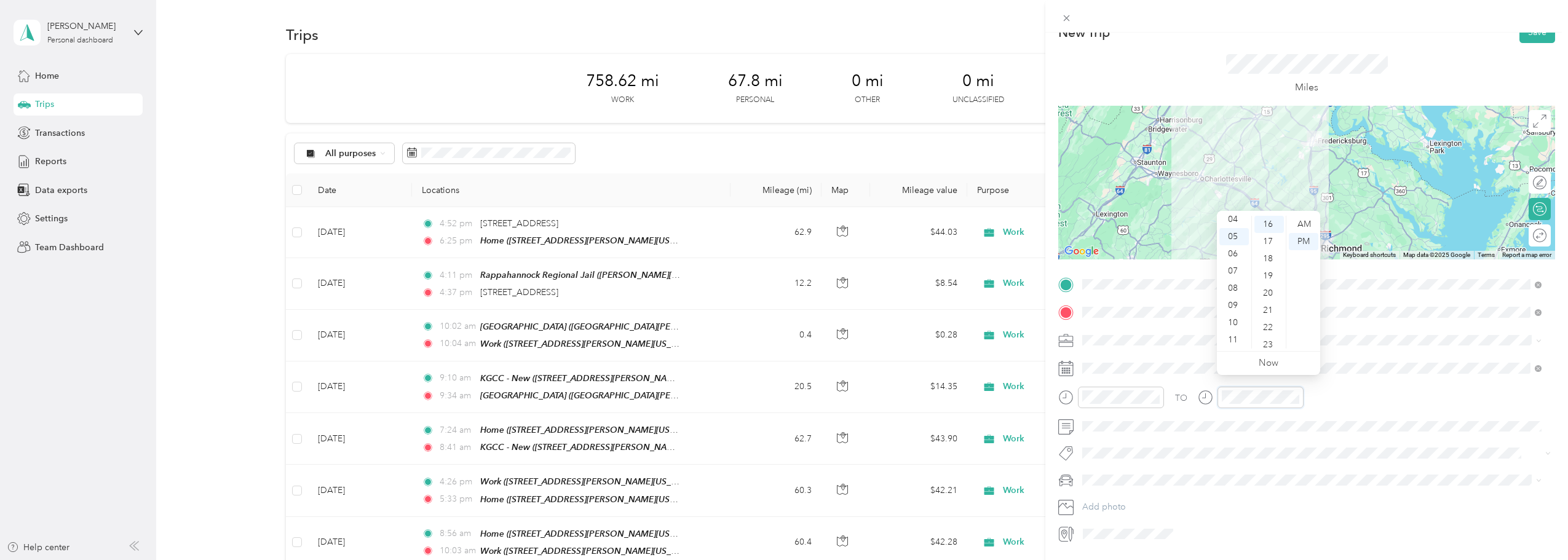
scroll to position [0, 0]
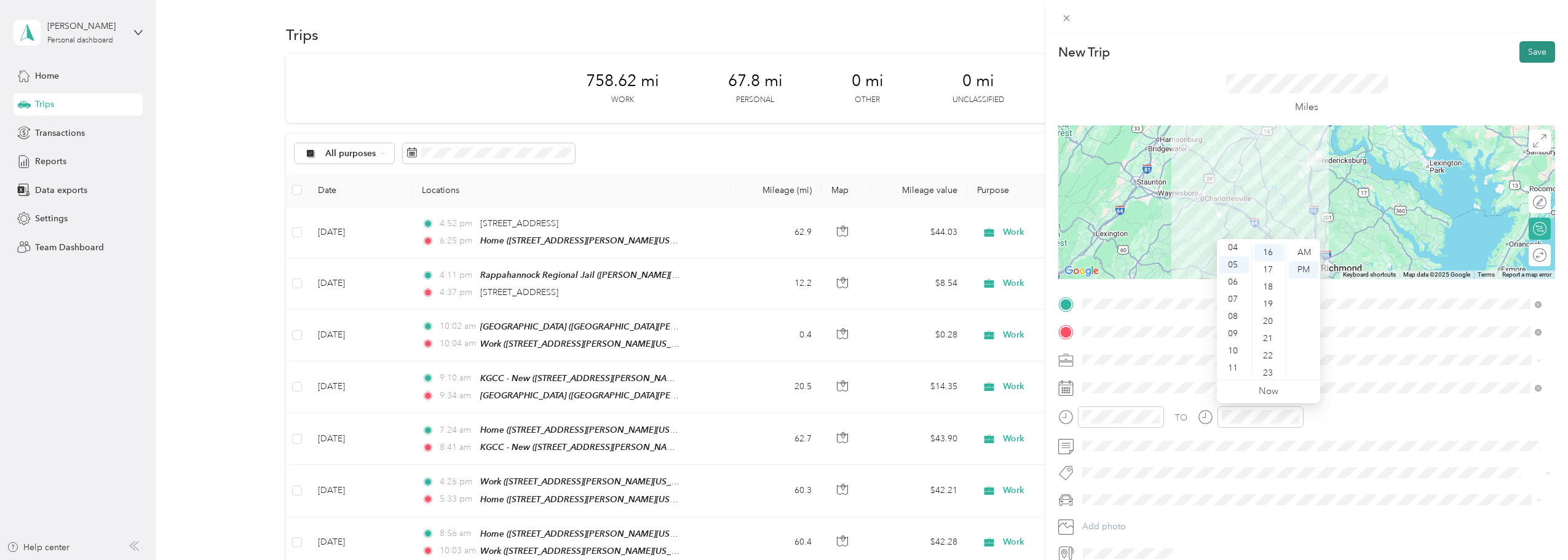
click at [778, 48] on button "Save" at bounding box center [1537, 52] width 36 height 21
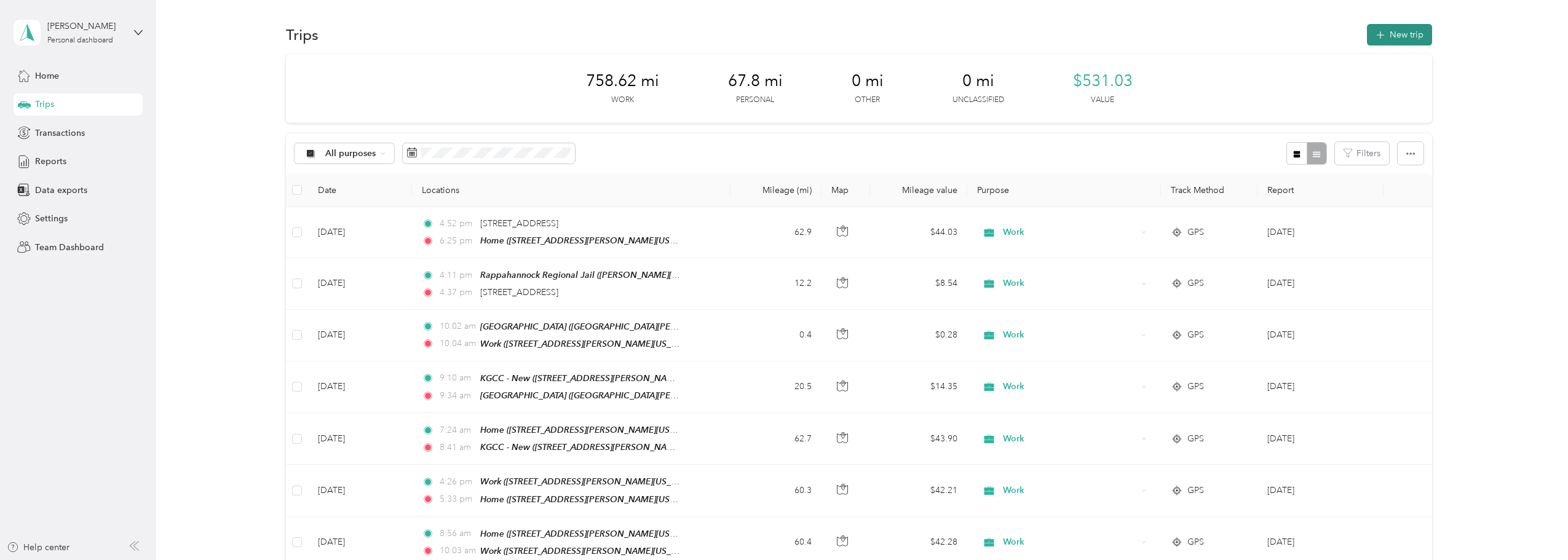
click at [778, 25] on button "New trip" at bounding box center [1399, 35] width 65 height 21
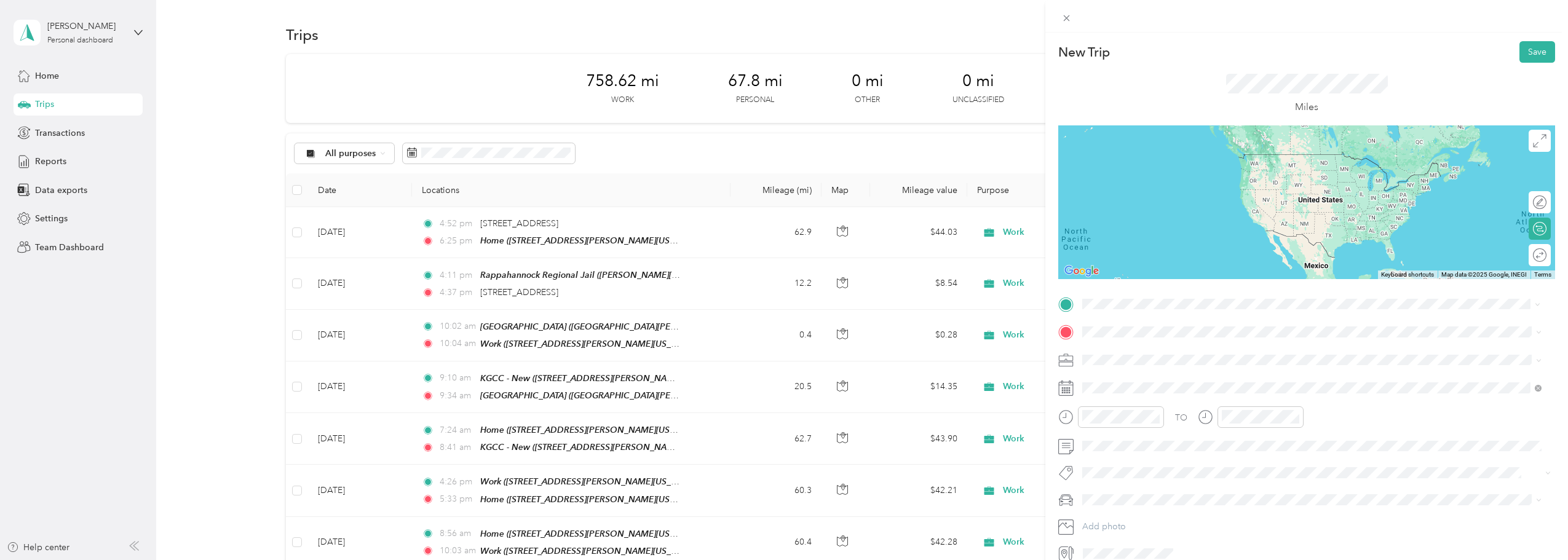
click at [778, 357] on div "Home [STREET_ADDRESS][US_STATE]" at bounding box center [1167, 360] width 123 height 26
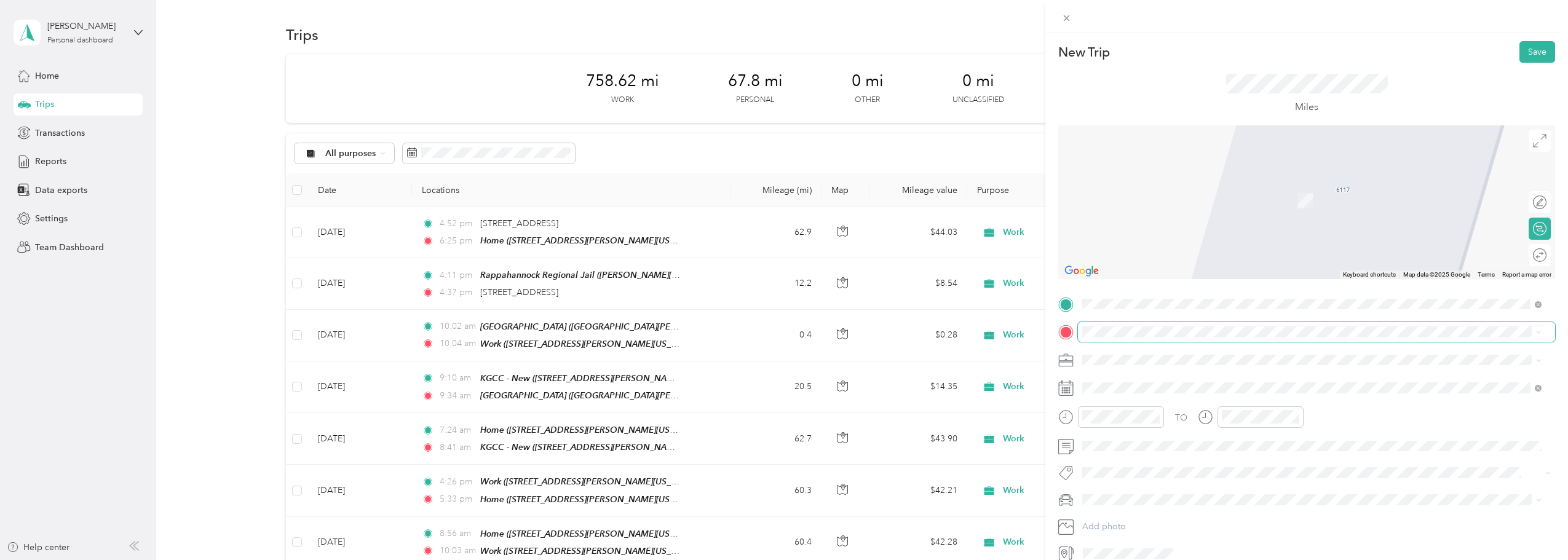
click at [778, 325] on span at bounding box center [1316, 332] width 477 height 20
click at [778, 425] on div "Work [STREET_ADDRESS][PERSON_NAME][US_STATE]" at bounding box center [1201, 427] width 191 height 26
click at [778, 500] on div "[PERSON_NAME] Commonwealth's Attorney" at bounding box center [1201, 497] width 191 height 11
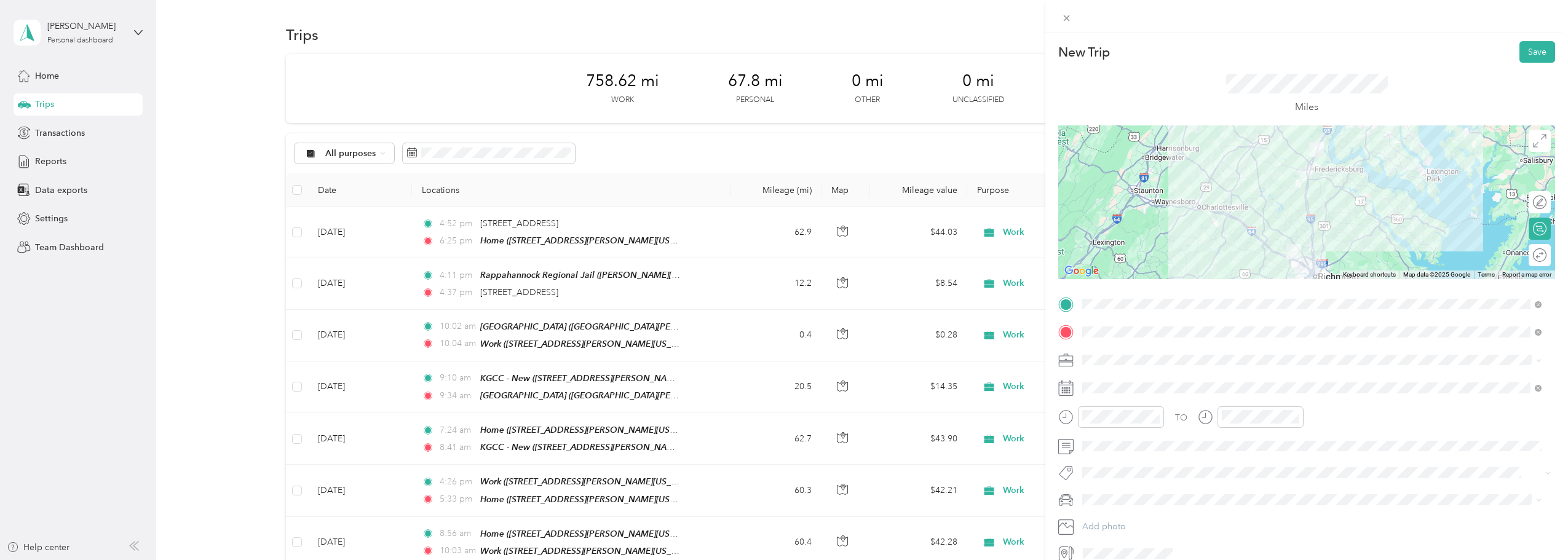
click at [778, 382] on div "Work" at bounding box center [1312, 381] width 451 height 13
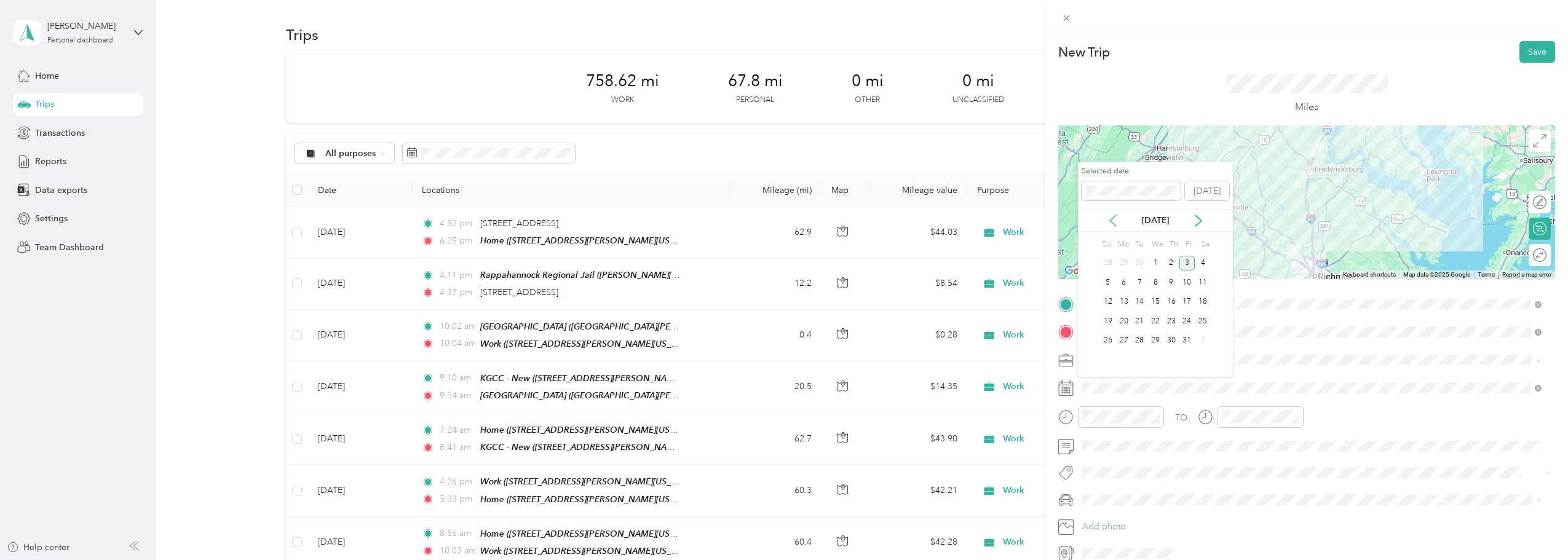
click at [778, 222] on icon at bounding box center [1113, 221] width 12 height 12
click at [778, 320] on div "25" at bounding box center [1171, 321] width 16 height 15
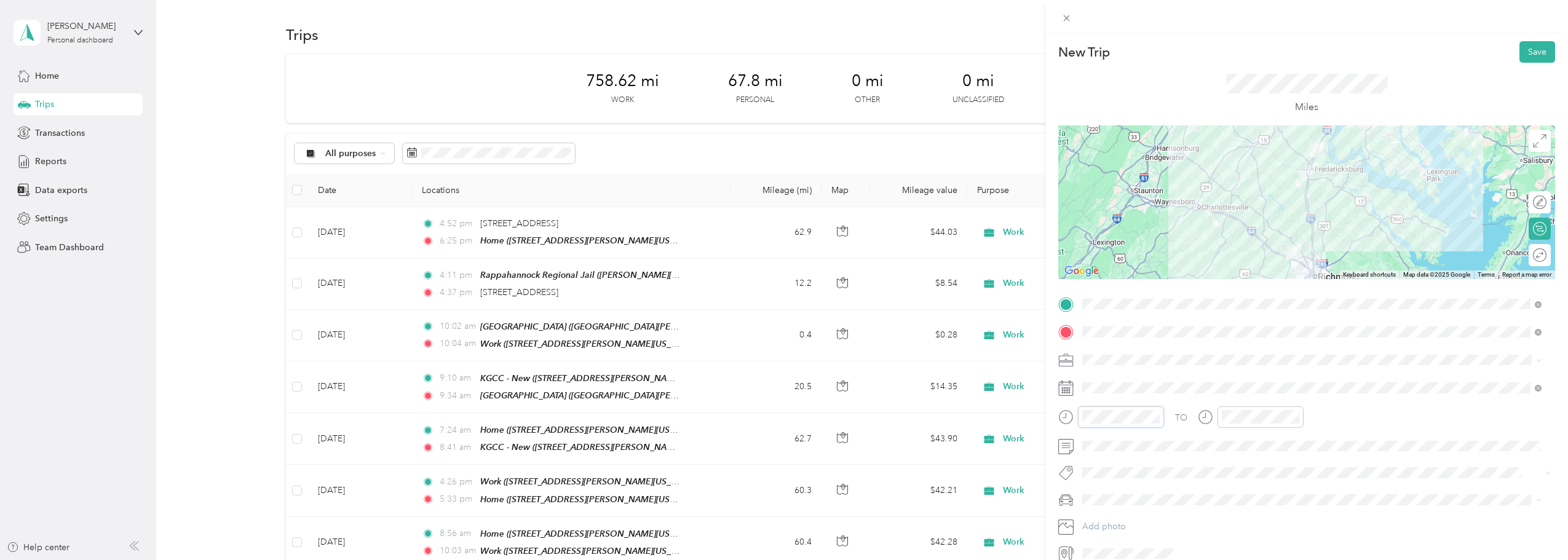
scroll to position [241, 0]
click at [778, 351] on div "07" at bounding box center [1095, 356] width 29 height 17
click at [778, 332] on div "30" at bounding box center [1130, 323] width 29 height 17
click at [778, 325] on div "34" at bounding box center [1130, 321] width 29 height 17
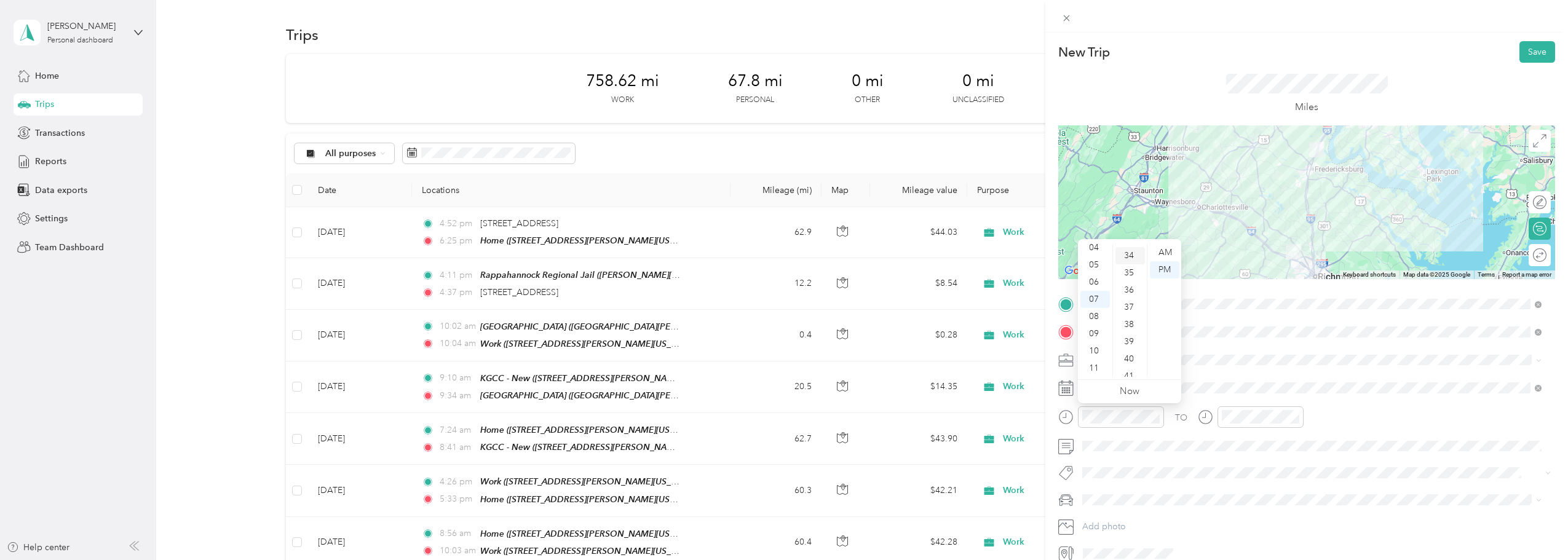
scroll to position [586, 0]
click at [778, 252] on div "AM" at bounding box center [1164, 252] width 29 height 17
click at [778, 373] on div "08" at bounding box center [1234, 373] width 29 height 17
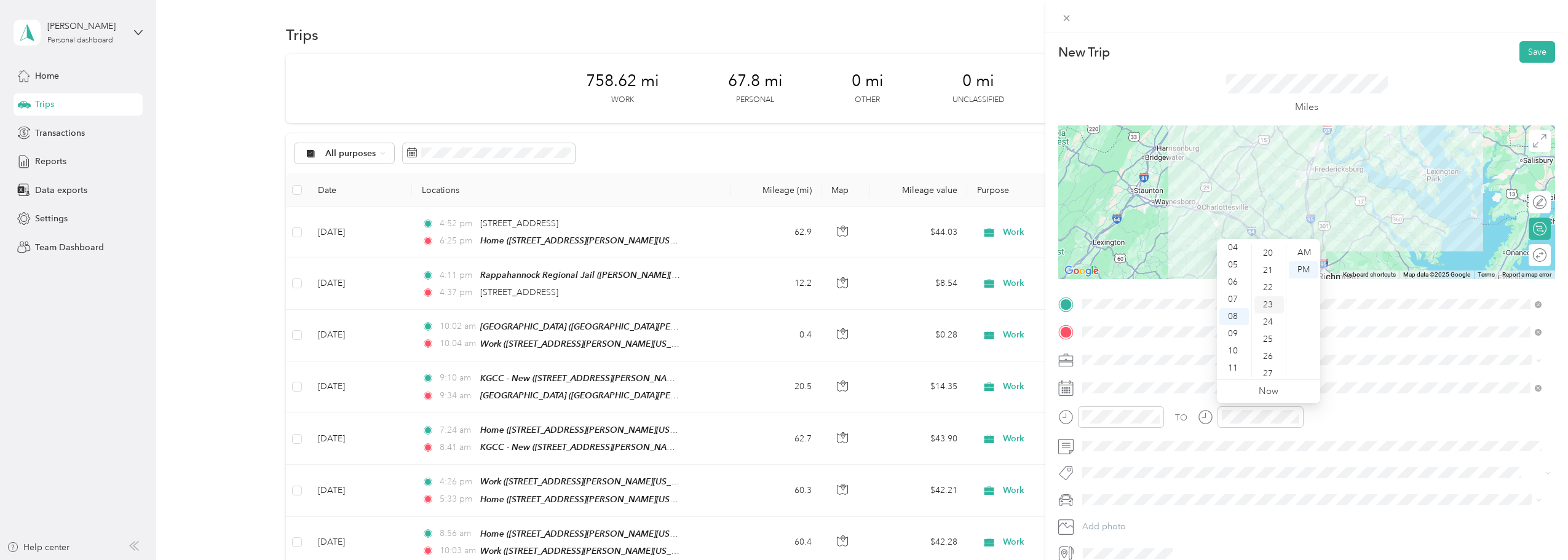
click at [778, 312] on div "23" at bounding box center [1269, 305] width 29 height 17
click at [778, 250] on div "AM" at bounding box center [1304, 252] width 29 height 17
click at [778, 54] on button "Save" at bounding box center [1537, 52] width 36 height 21
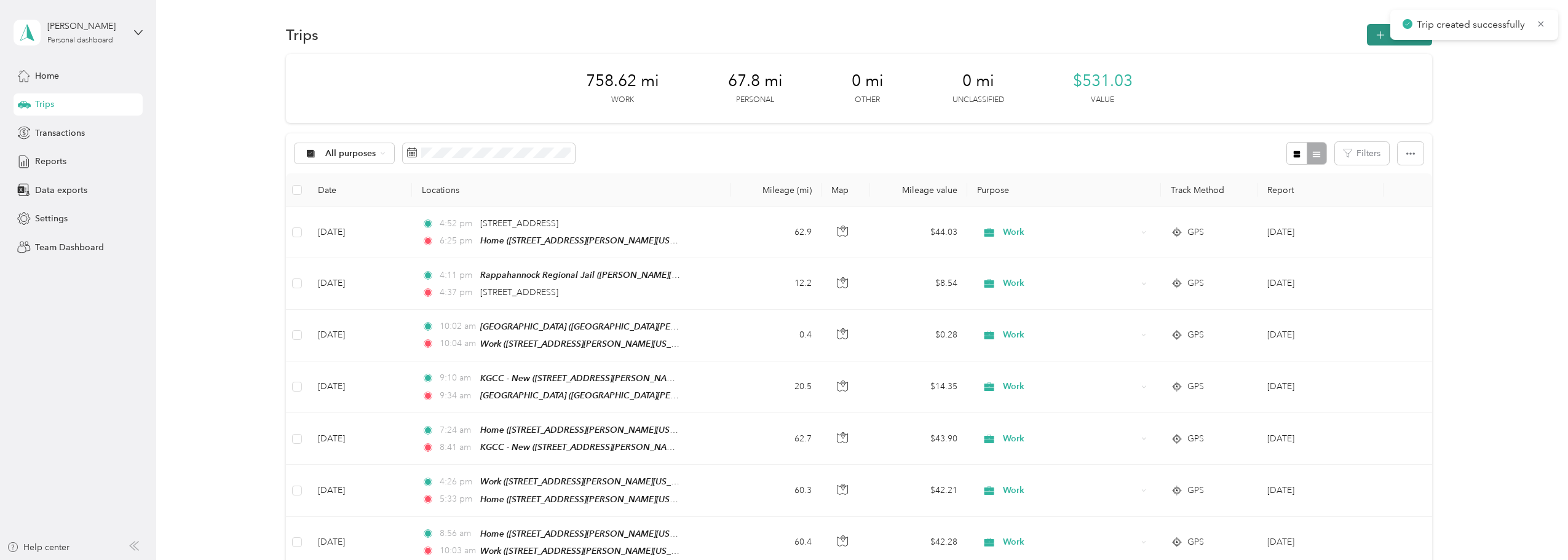
click at [778, 39] on icon "button" at bounding box center [1381, 35] width 14 height 14
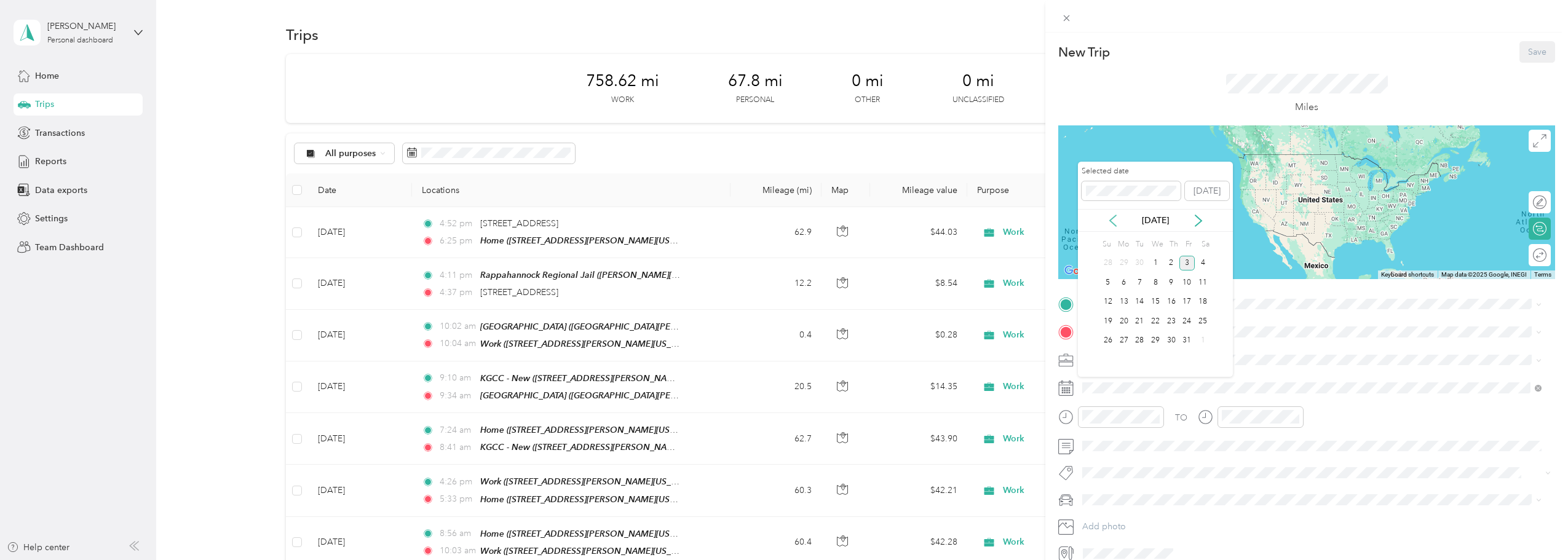
click at [778, 220] on div "[DATE]" at bounding box center [1155, 220] width 155 height 13
click at [778, 220] on icon at bounding box center [1113, 221] width 12 height 12
click at [778, 315] on div "25" at bounding box center [1171, 321] width 16 height 15
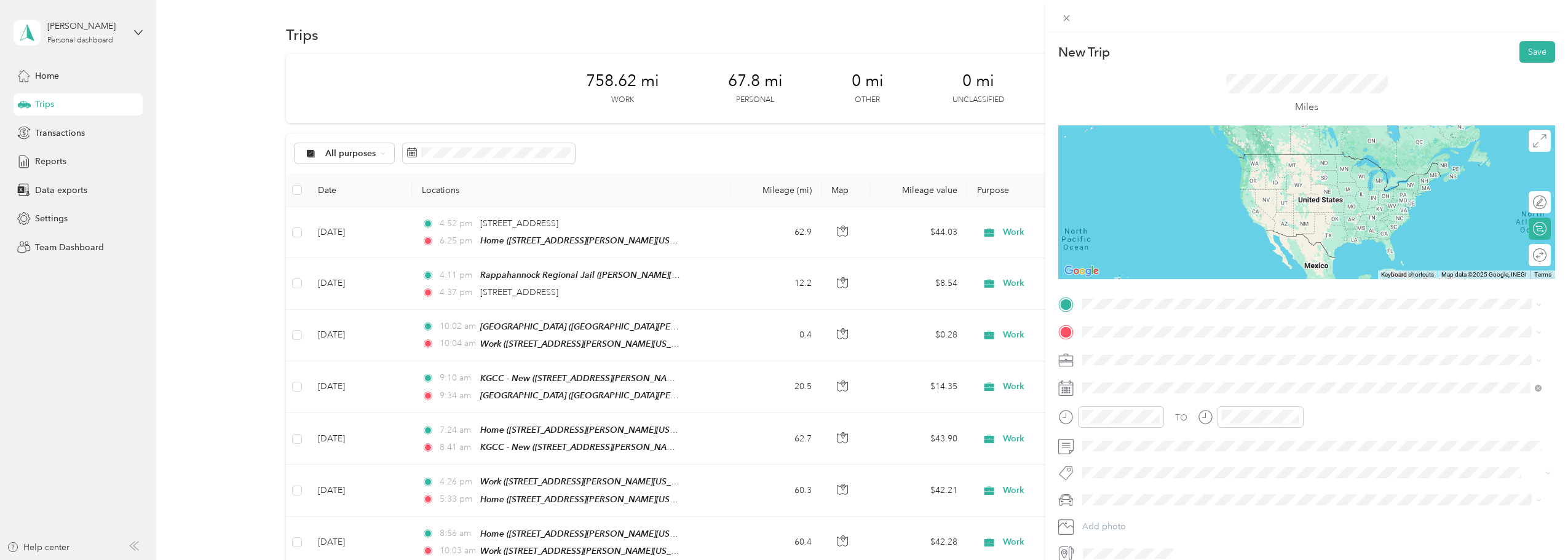
click at [778, 476] on div "[PERSON_NAME] Commonwealth's Attorney [GEOGRAPHIC_DATA][PERSON_NAME][US_STATE],…" at bounding box center [1201, 475] width 191 height 26
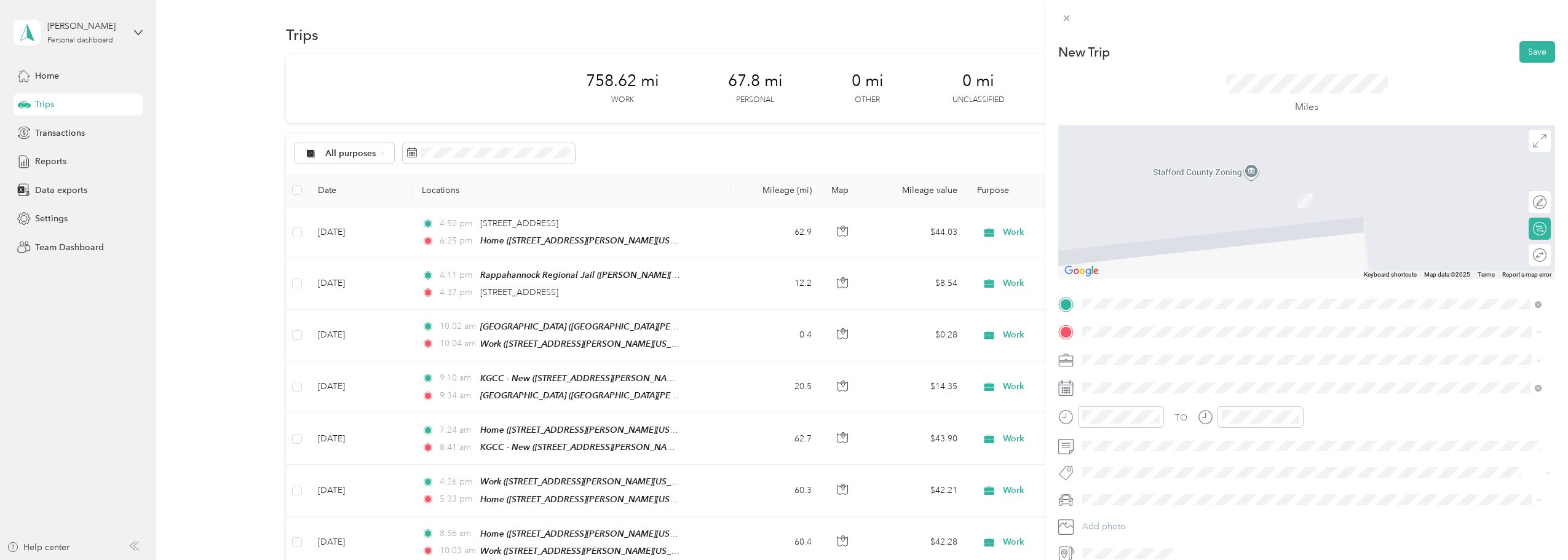
click at [778, 382] on div "Office" at bounding box center [1255, 380] width 300 height 11
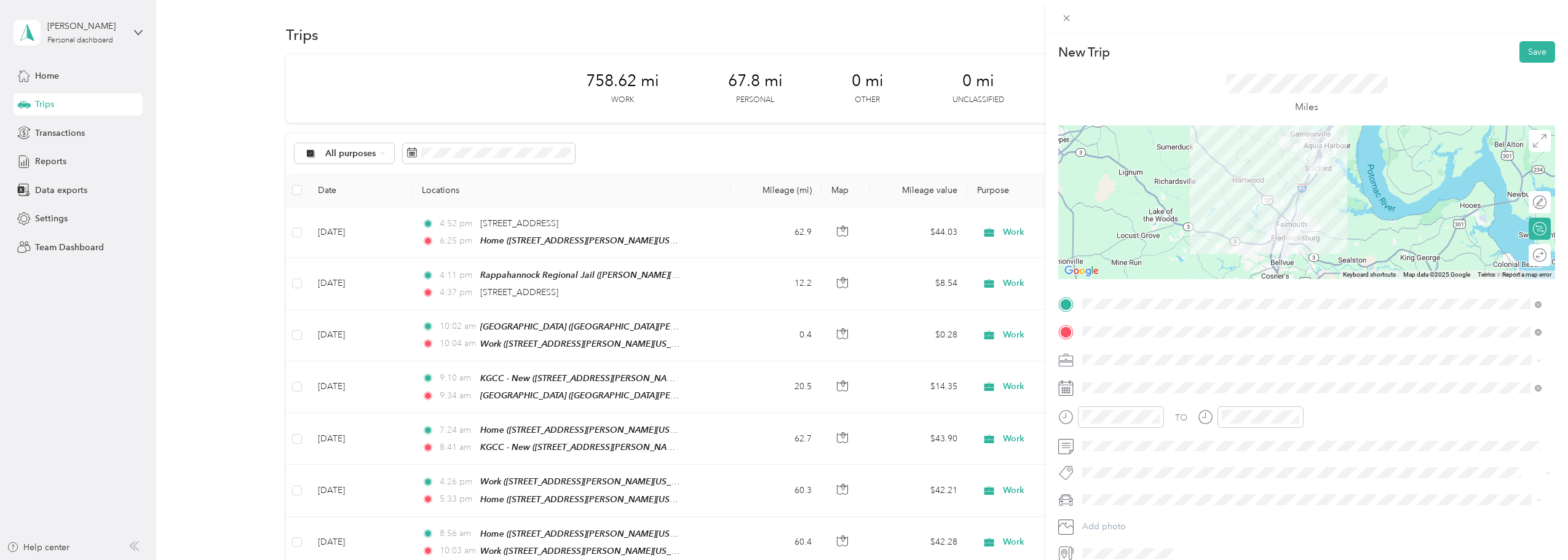
click at [778, 384] on li "Work" at bounding box center [1312, 379] width 468 height 21
click at [778, 58] on div "New Trip Save" at bounding box center [1307, 52] width 497 height 21
click at [778, 269] on div "02" at bounding box center [1234, 270] width 29 height 17
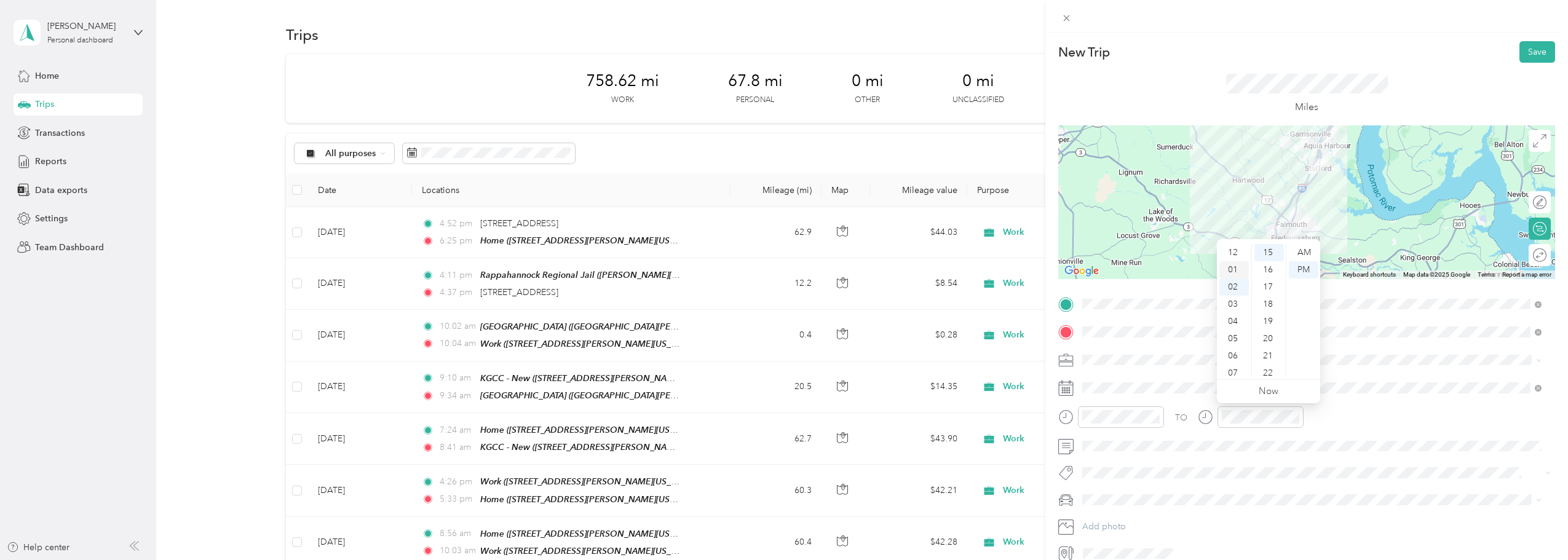
click at [778, 276] on div "01" at bounding box center [1234, 270] width 29 height 17
click at [778, 252] on div "01" at bounding box center [1234, 252] width 29 height 17
click at [778, 273] on div "46" at bounding box center [1269, 274] width 29 height 17
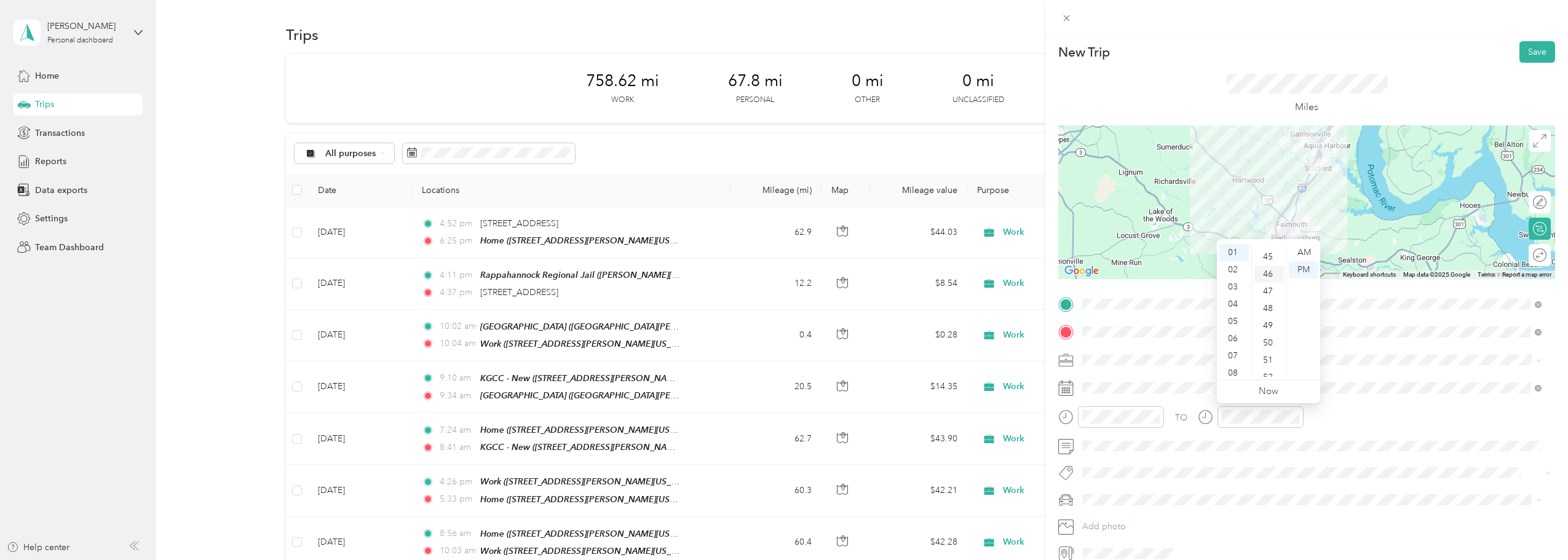
scroll to position [792, 0]
click at [778, 54] on button "Save" at bounding box center [1537, 52] width 36 height 21
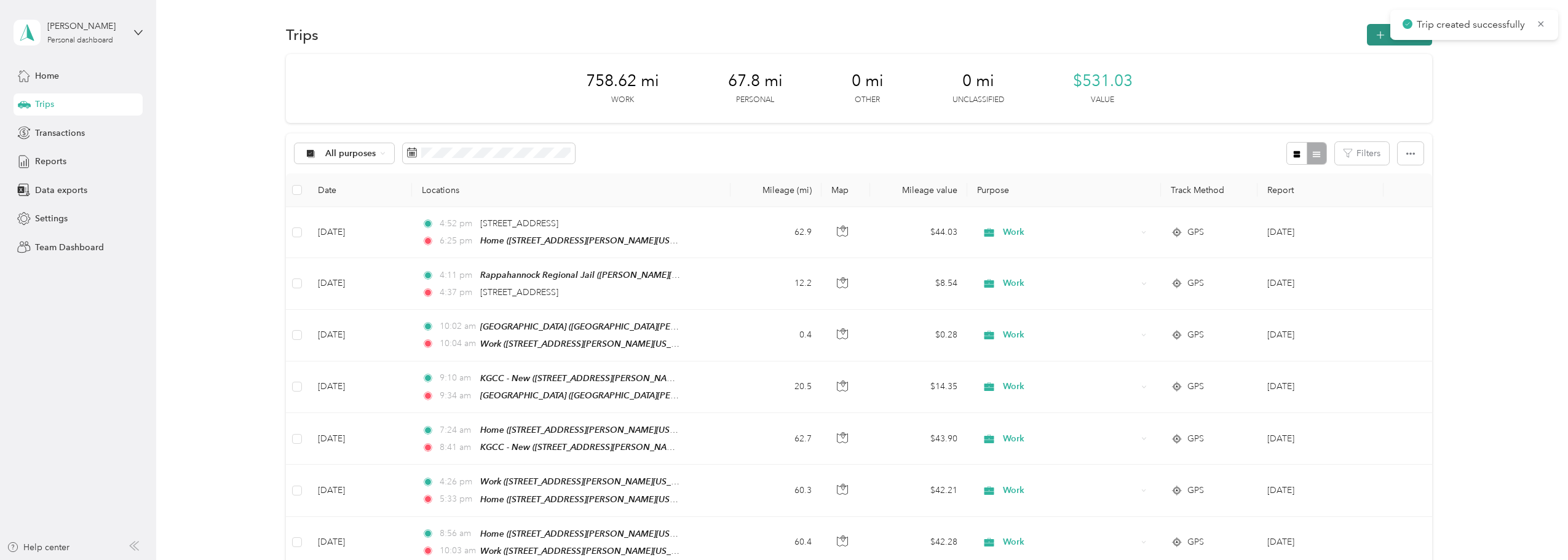
click at [778, 38] on button "New trip" at bounding box center [1399, 35] width 65 height 21
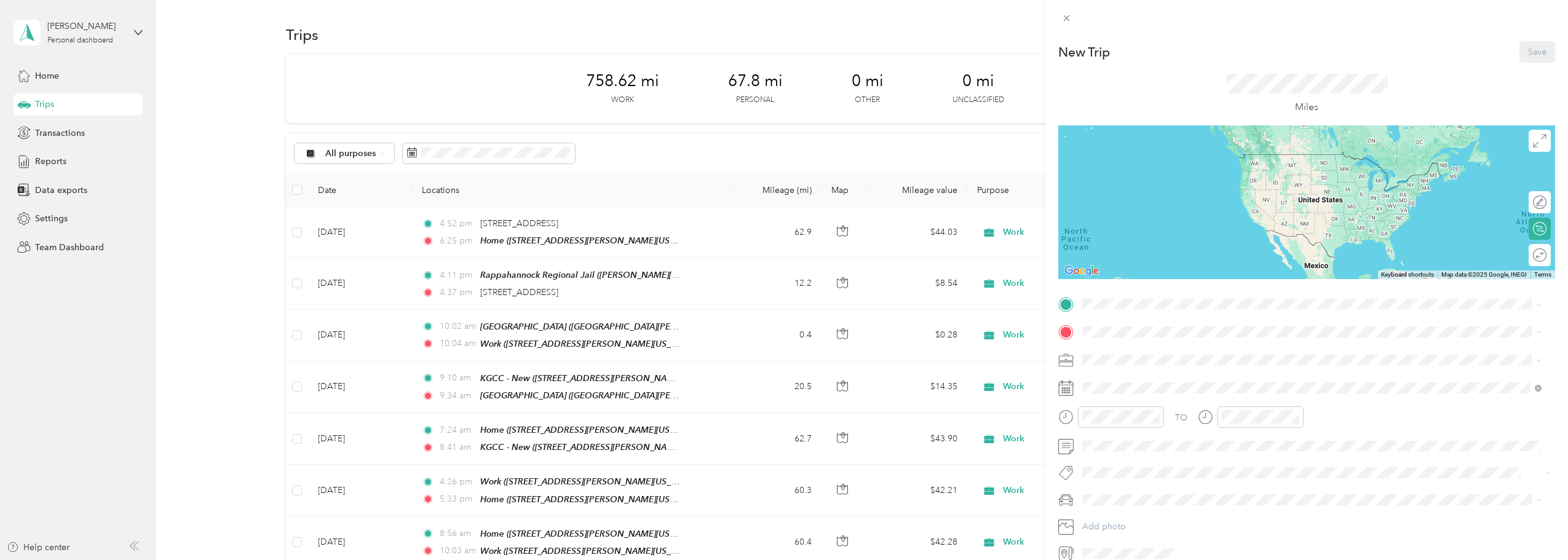
click at [778, 355] on div "Office" at bounding box center [1255, 353] width 300 height 11
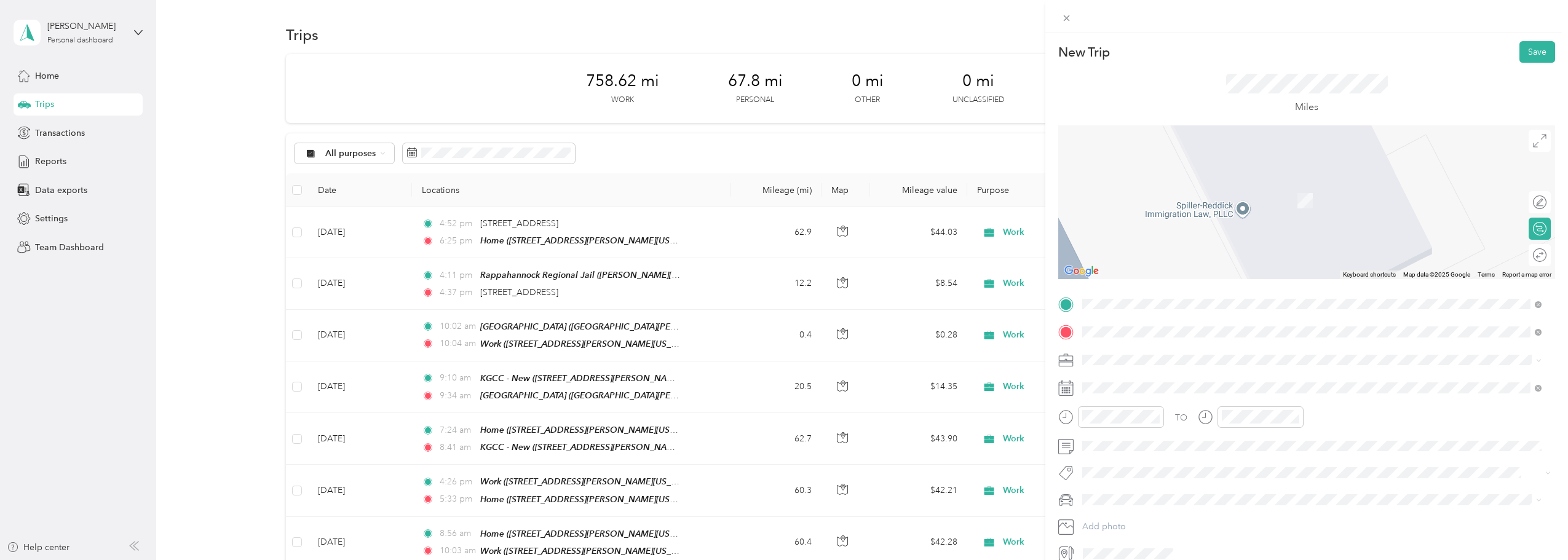
click at [778, 388] on div "Home [STREET_ADDRESS][US_STATE]" at bounding box center [1167, 388] width 123 height 26
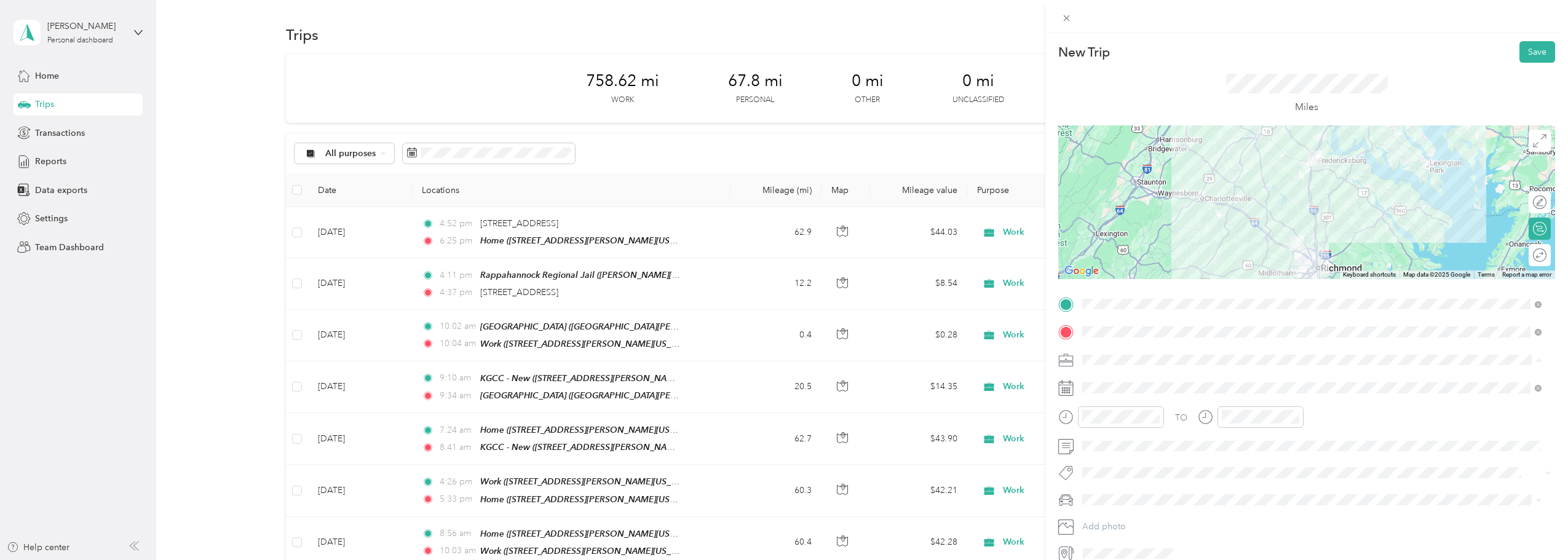
click at [778, 385] on li "Work" at bounding box center [1312, 382] width 468 height 21
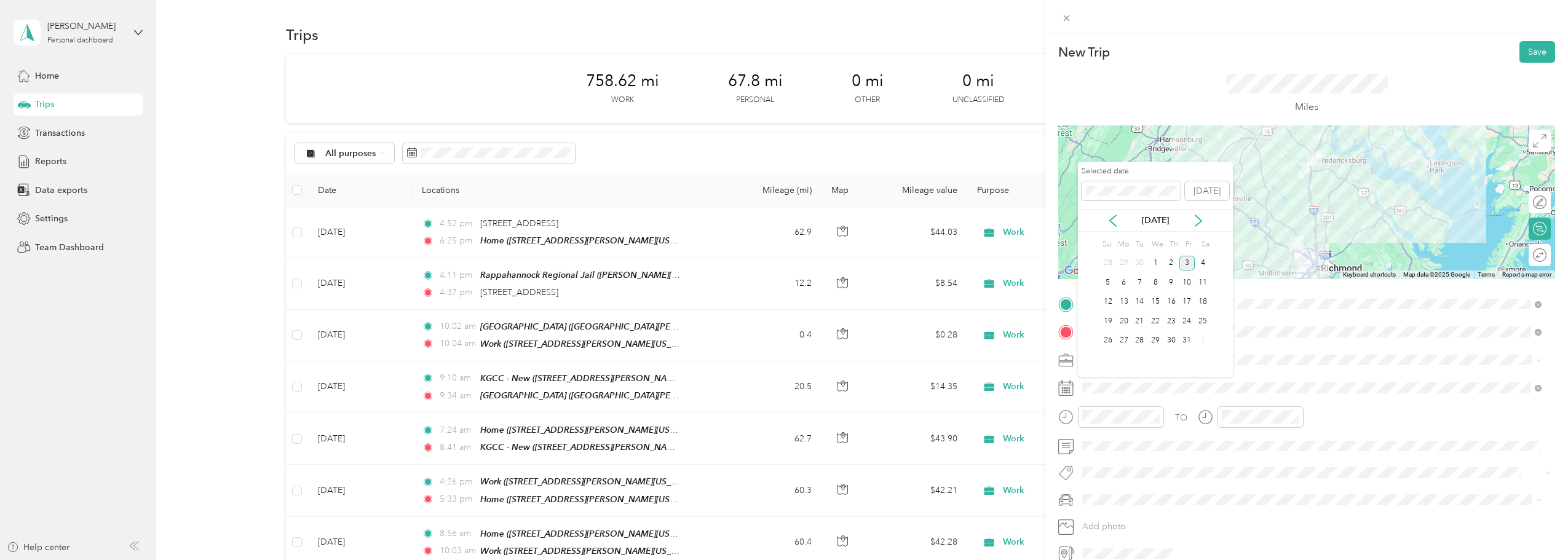
click at [778, 213] on div "[DATE]" at bounding box center [1155, 221] width 155 height 23
click at [778, 221] on icon at bounding box center [1113, 221] width 6 height 11
click at [778, 322] on div "25" at bounding box center [1171, 321] width 16 height 15
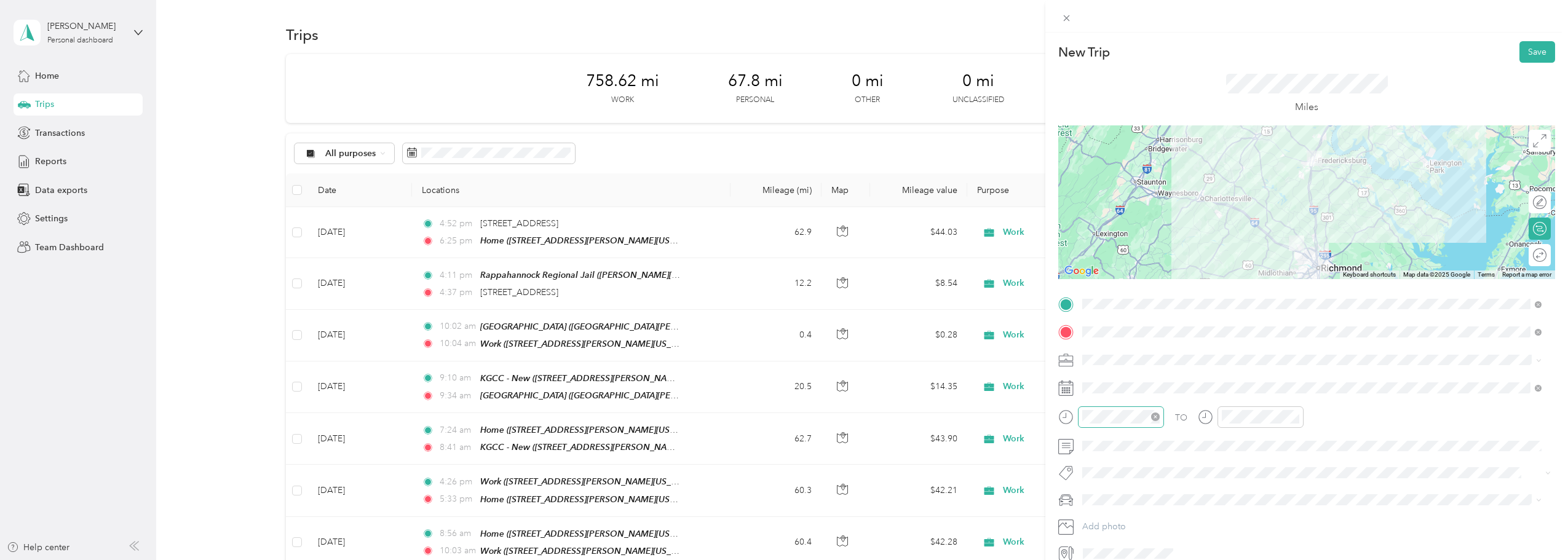
click at [778, 425] on div at bounding box center [1121, 417] width 86 height 21
click at [778, 298] on div "04" at bounding box center [1095, 304] width 29 height 17
click at [778, 320] on div "05" at bounding box center [1234, 321] width 29 height 17
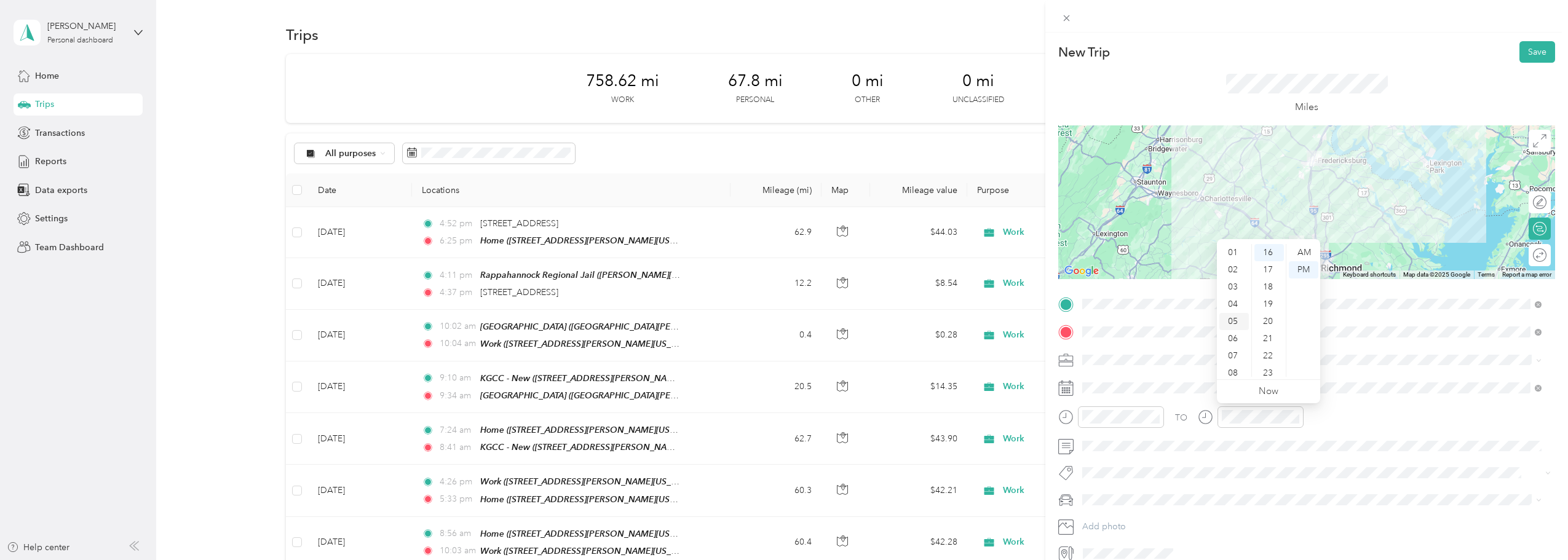
scroll to position [74, 0]
click at [778, 299] on div "19" at bounding box center [1269, 304] width 29 height 17
click at [778, 58] on button "Save" at bounding box center [1537, 52] width 36 height 21
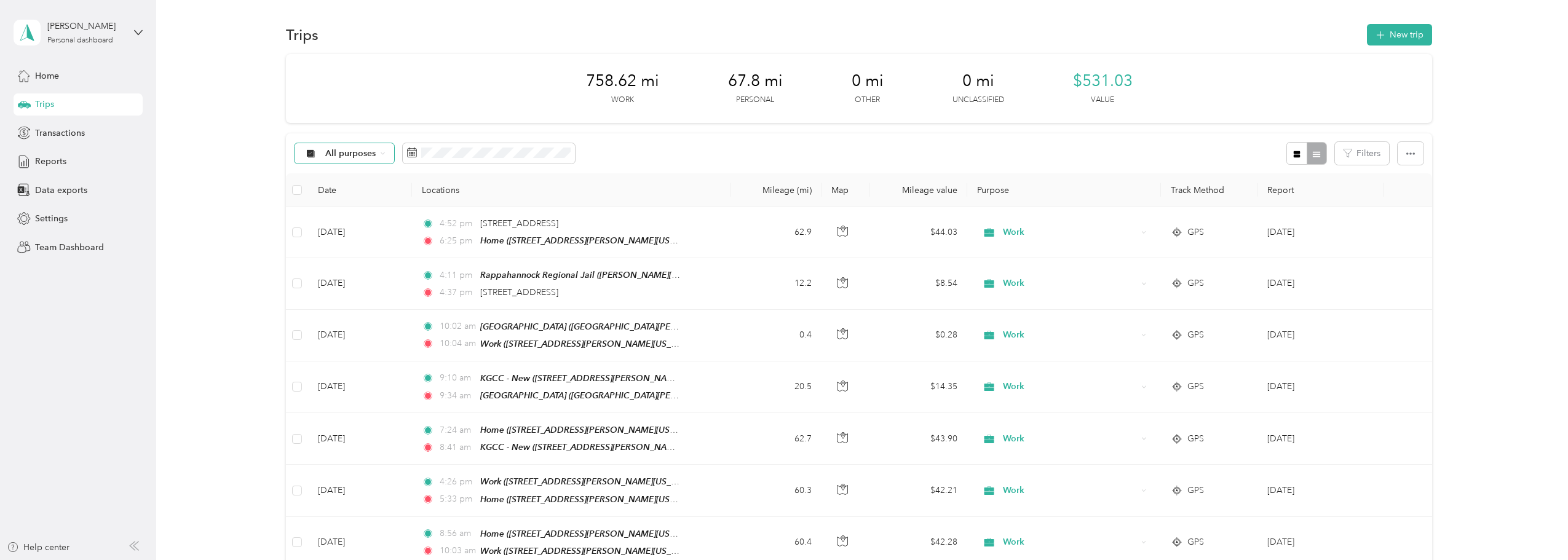
click at [380, 153] on icon at bounding box center [382, 153] width 5 height 5
click at [336, 219] on span "Work" at bounding box center [354, 218] width 60 height 13
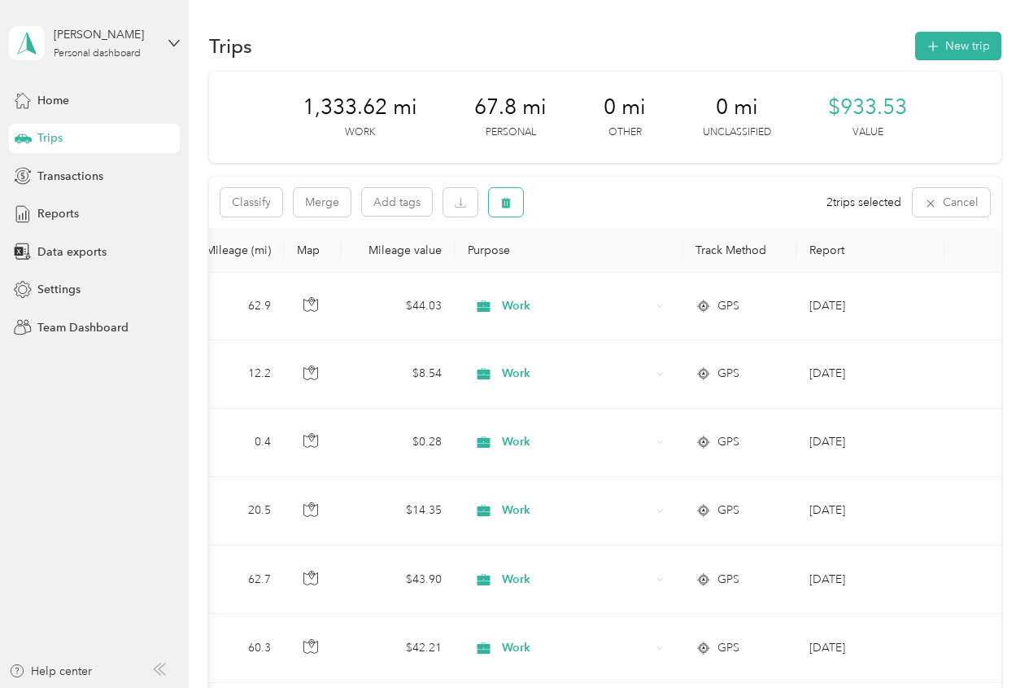
click at [505, 212] on button "button" at bounding box center [506, 202] width 34 height 28
click at [623, 266] on button "Yes" at bounding box center [627, 270] width 32 height 26
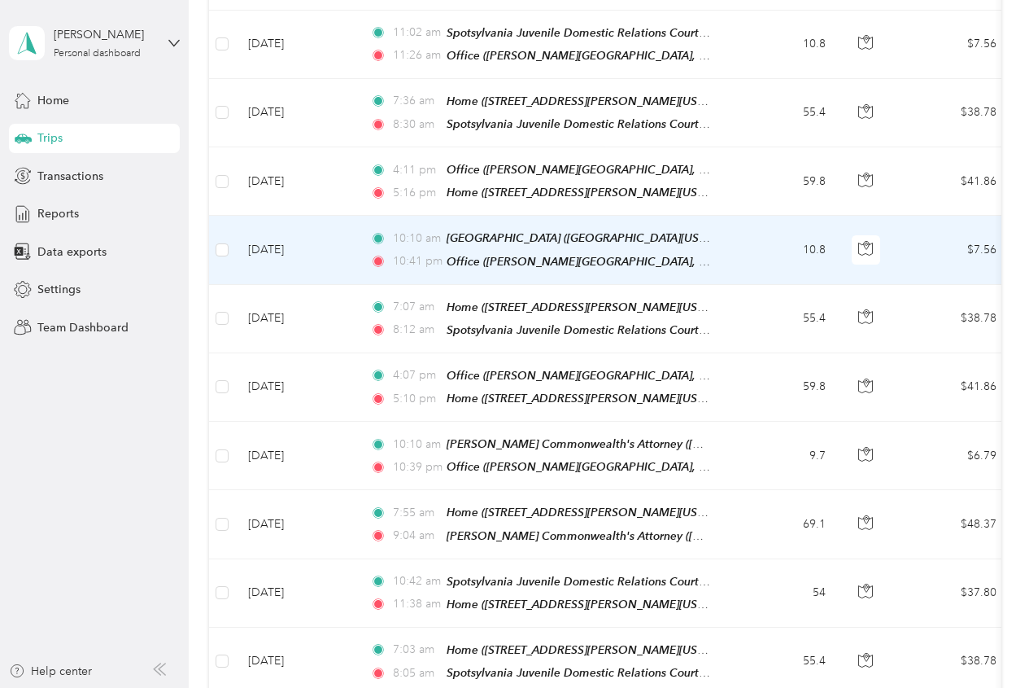
click at [408, 229] on span "10:10 am" at bounding box center [416, 238] width 46 height 18
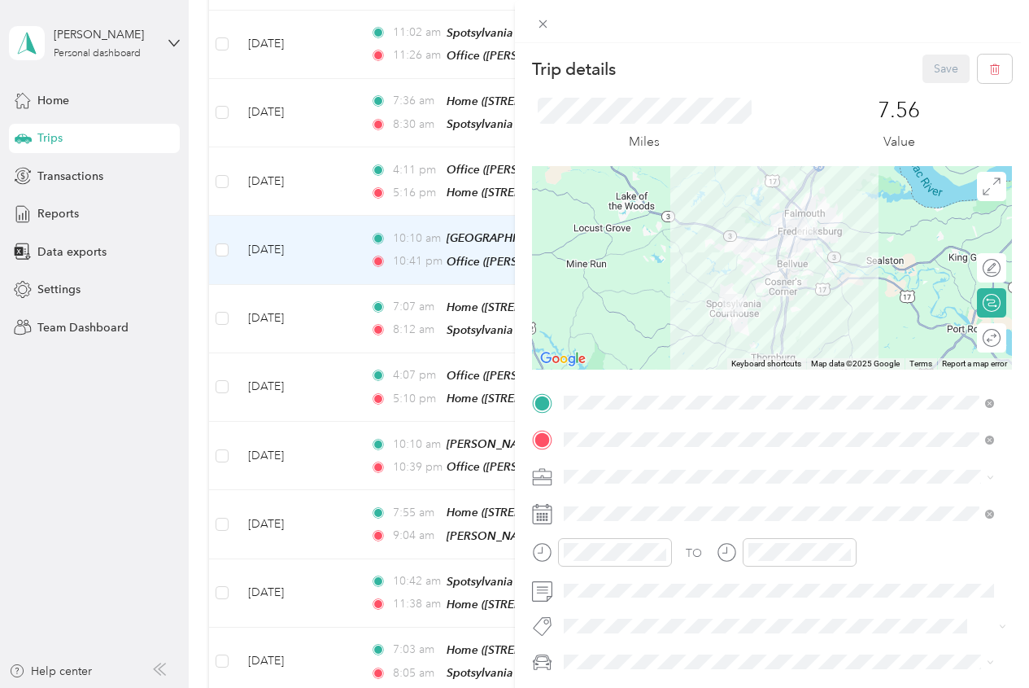
click at [705, 401] on div "Trip details Save This trip cannot be edited because it is either under review,…" at bounding box center [772, 400] width 481 height 691
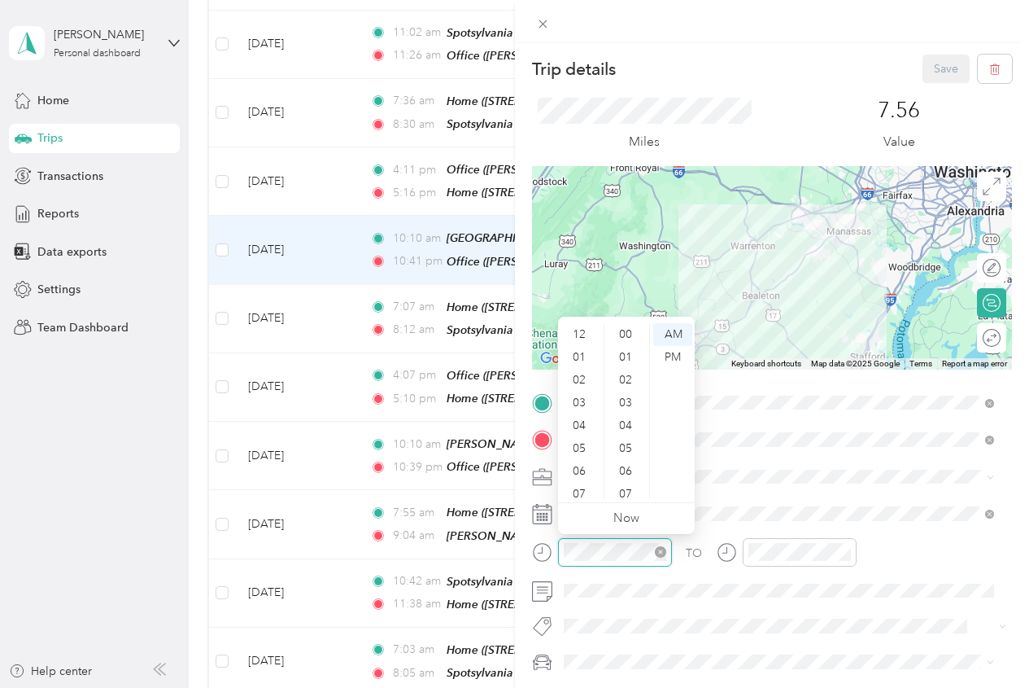
scroll to position [98, 0]
click at [584, 479] on div "11" at bounding box center [581, 487] width 39 height 23
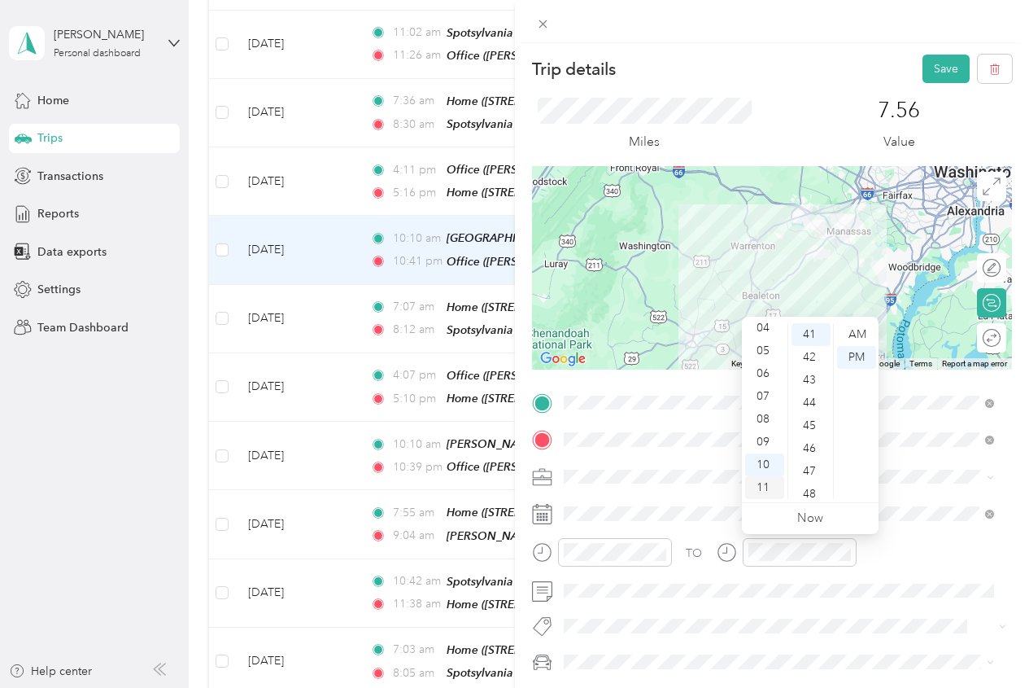
click at [770, 480] on div "11" at bounding box center [764, 487] width 39 height 23
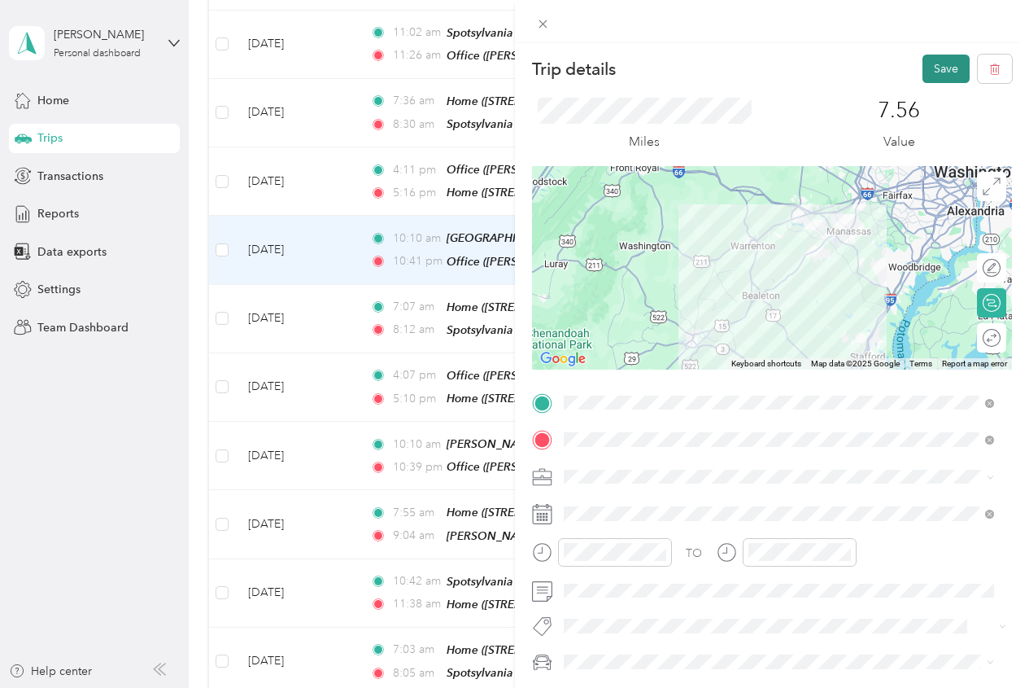
click at [931, 76] on button "Save" at bounding box center [946, 69] width 47 height 28
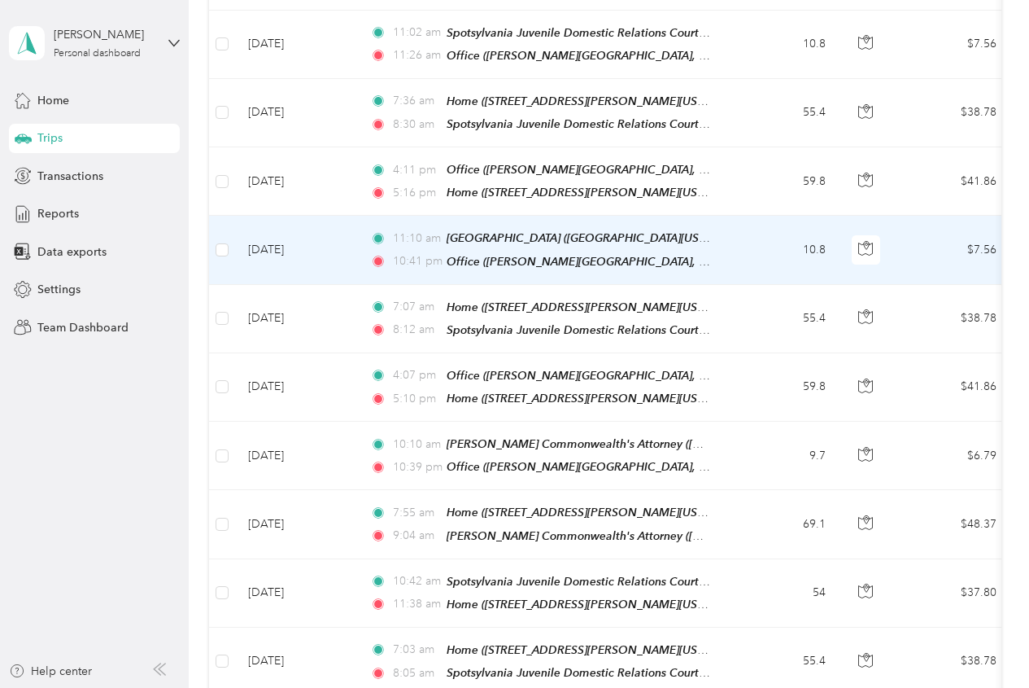
click at [435, 252] on span "10:41 pm" at bounding box center [416, 261] width 46 height 18
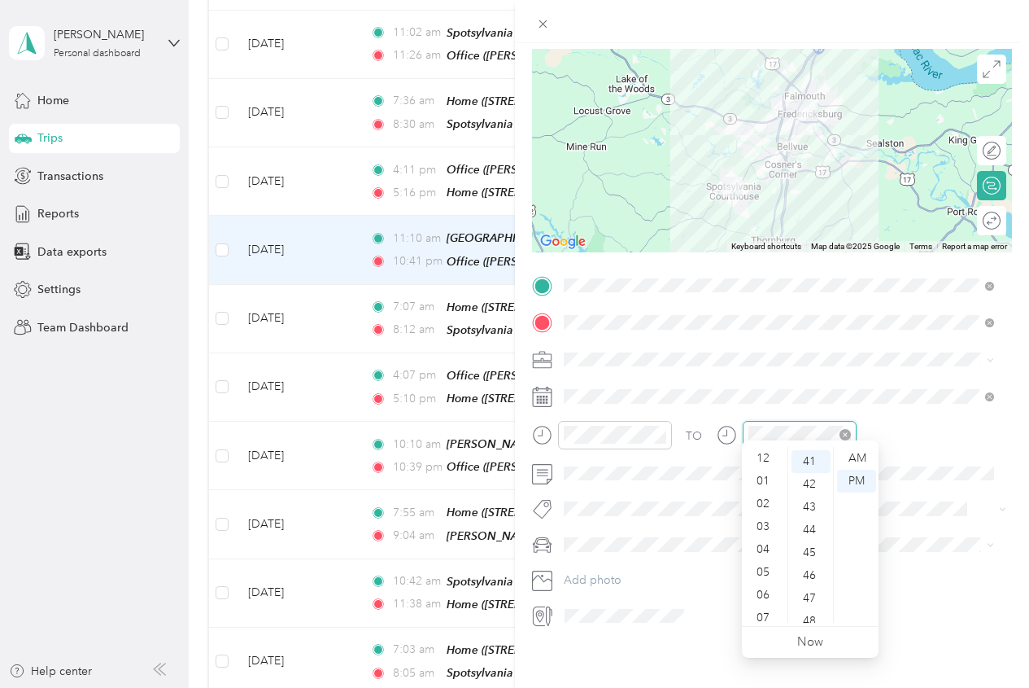
scroll to position [98, 0]
click at [765, 612] on div "11" at bounding box center [764, 611] width 39 height 23
click at [861, 452] on div "AM" at bounding box center [856, 458] width 39 height 23
click at [921, 405] on div "TO Add photo" at bounding box center [772, 451] width 481 height 356
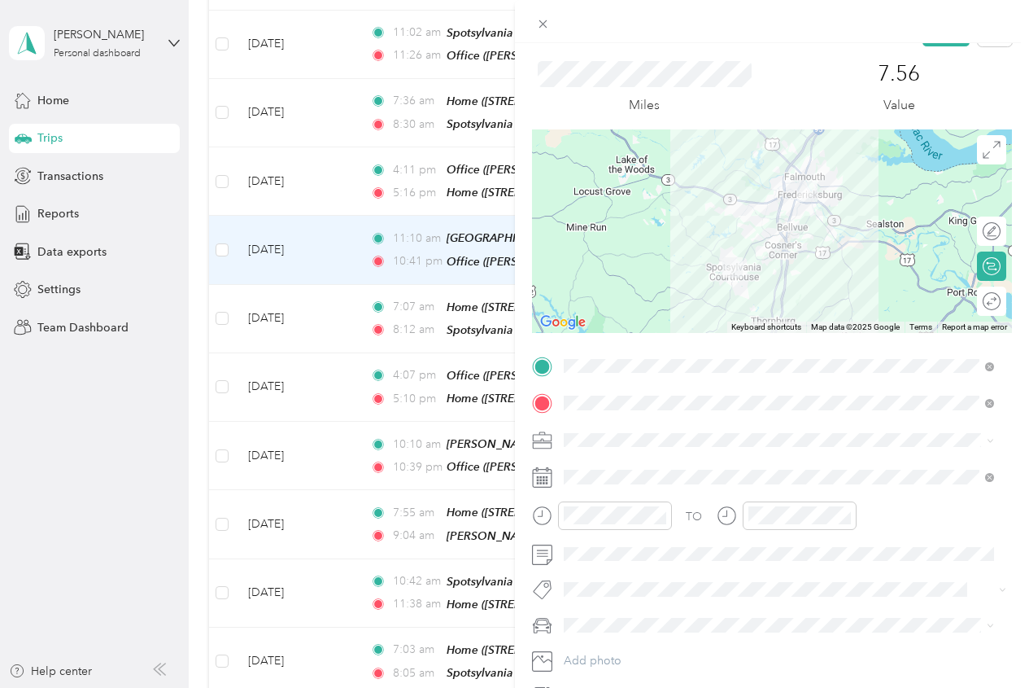
scroll to position [0, 0]
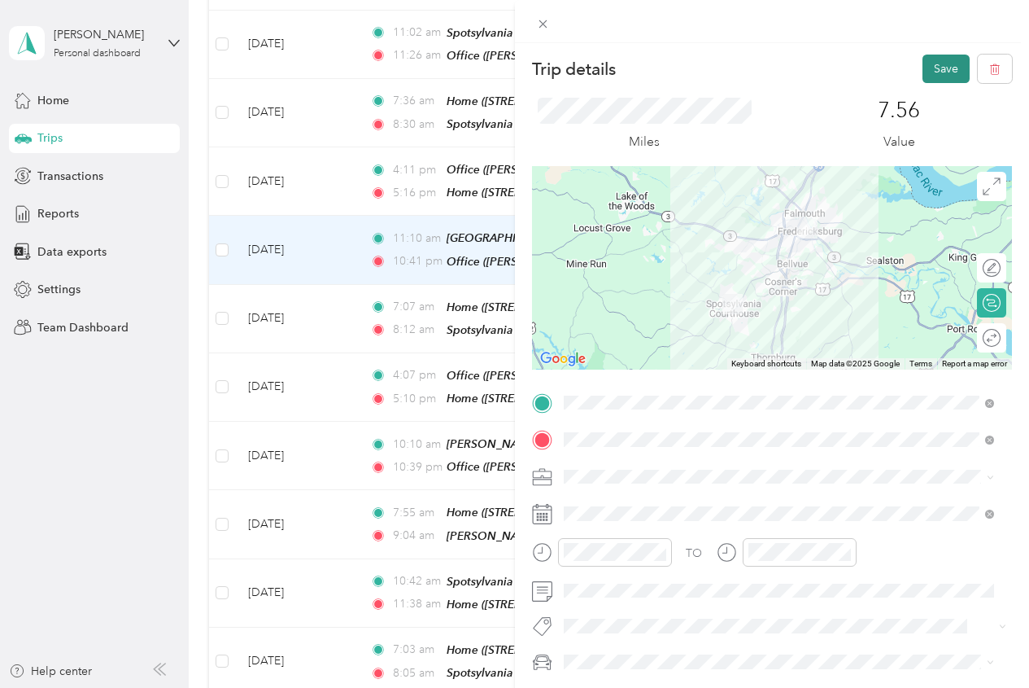
click at [923, 65] on button "Save" at bounding box center [946, 69] width 47 height 28
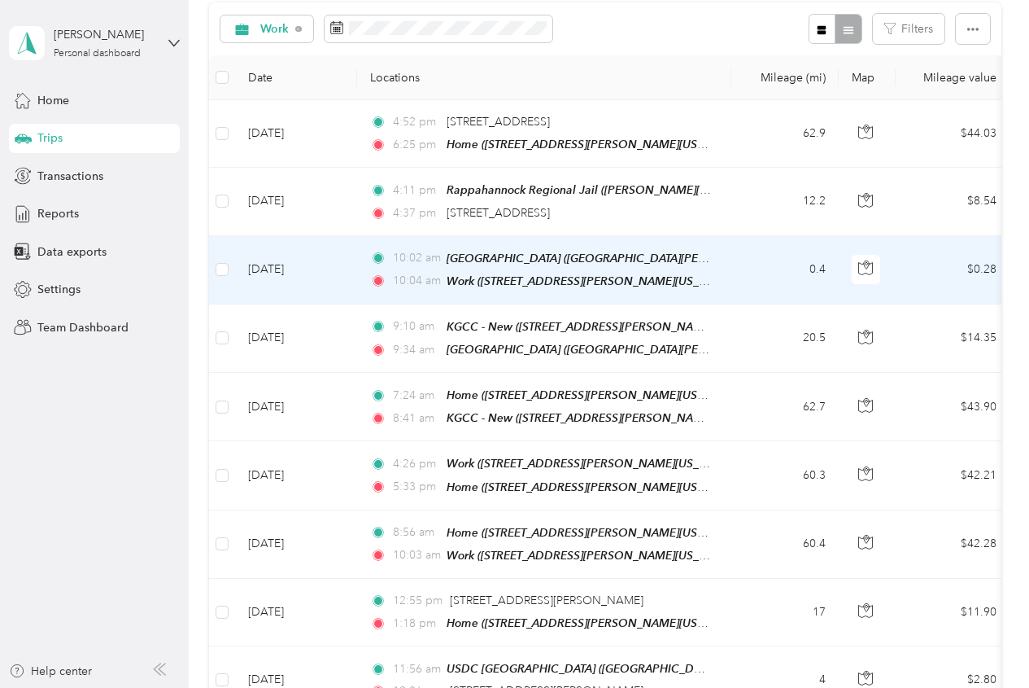
scroll to position [136, 0]
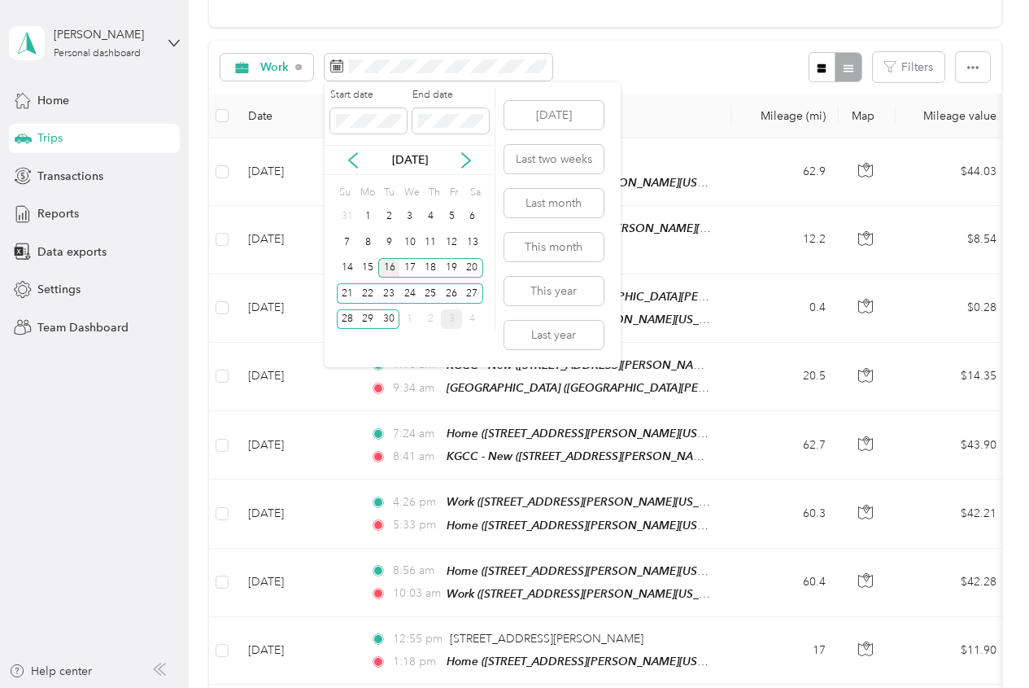
click at [389, 276] on div "16" at bounding box center [388, 268] width 21 height 20
click at [566, 111] on button "[DATE]" at bounding box center [554, 115] width 99 height 28
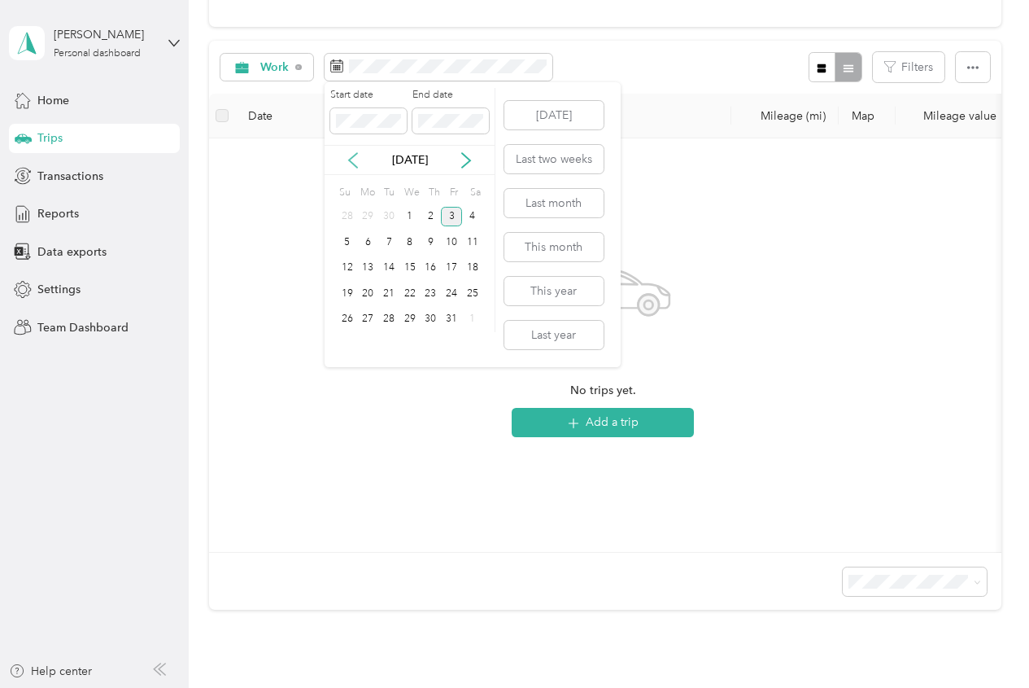
click at [354, 156] on icon at bounding box center [353, 160] width 8 height 15
click at [391, 268] on div "16" at bounding box center [388, 268] width 21 height 20
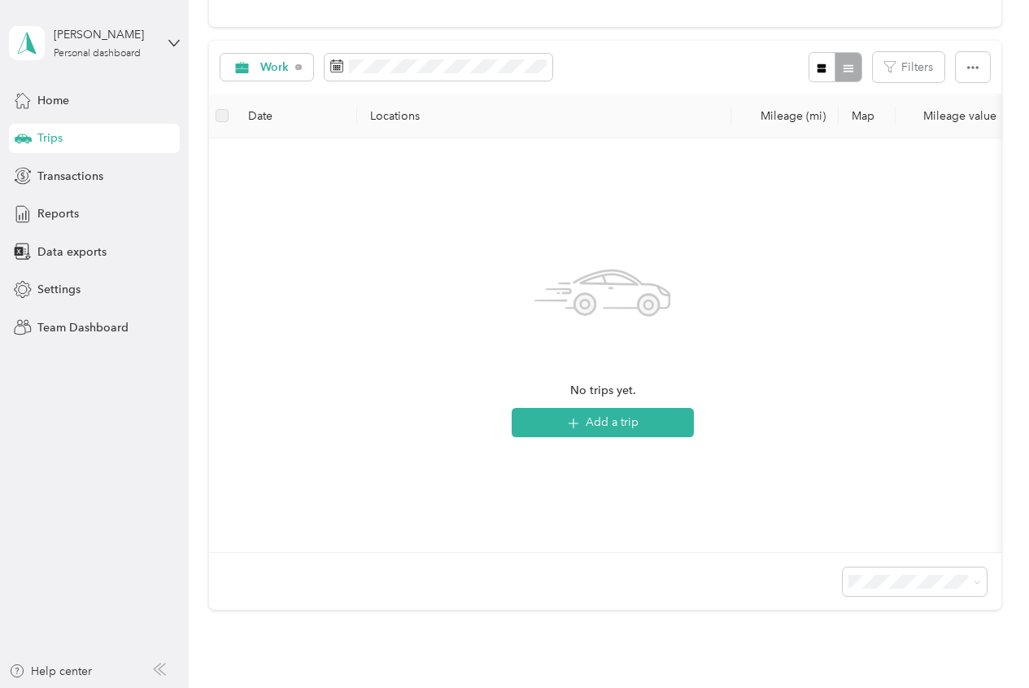
drag, startPoint x: 582, startPoint y: 70, endPoint x: 572, endPoint y: 87, distance: 19.7
click at [582, 70] on div "Work Filters" at bounding box center [605, 67] width 793 height 53
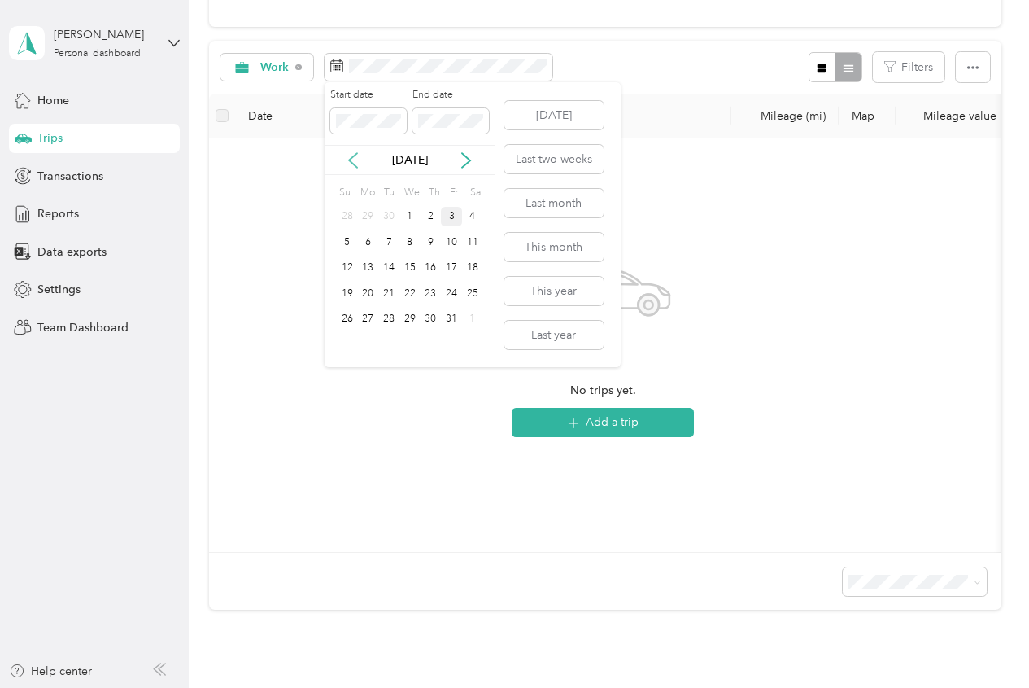
click at [348, 160] on icon at bounding box center [353, 160] width 16 height 16
click at [383, 273] on div "16" at bounding box center [388, 268] width 21 height 20
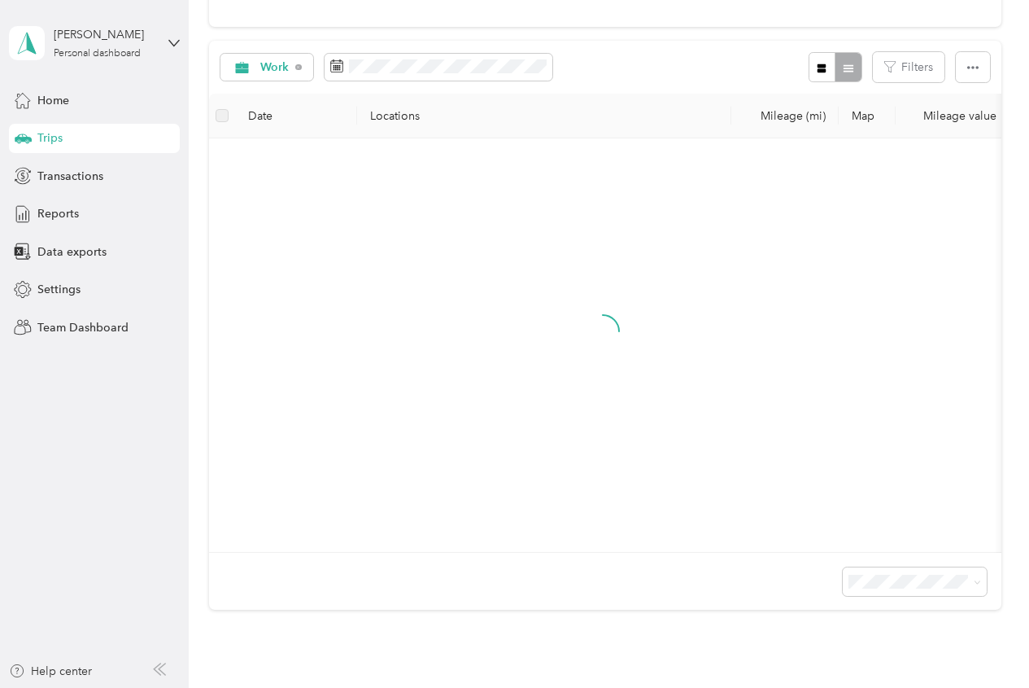
scroll to position [15, 0]
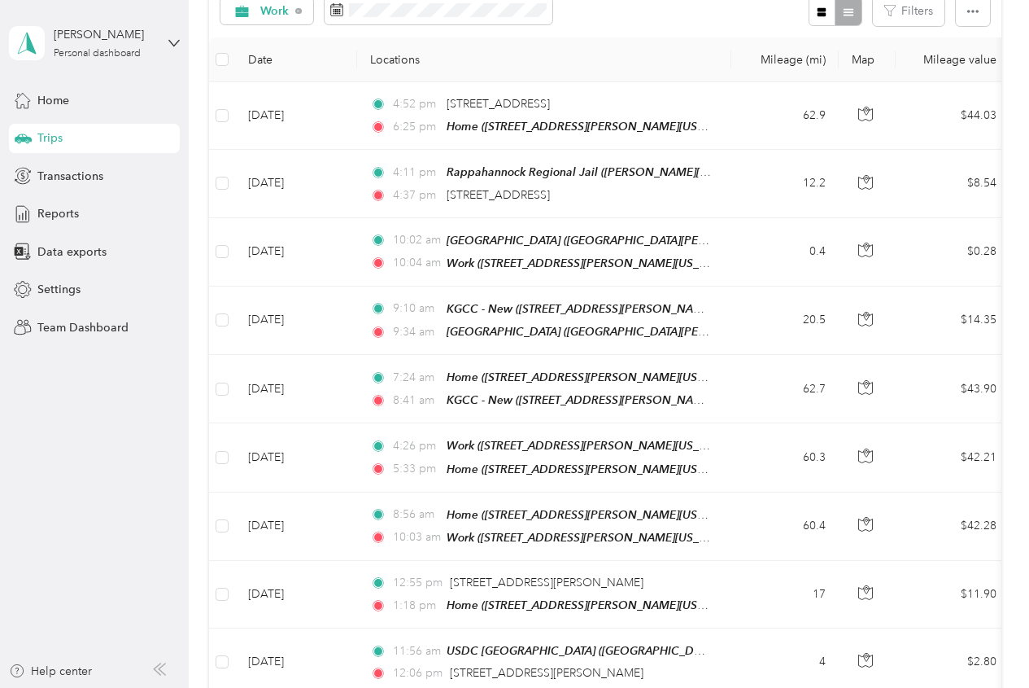
scroll to position [150, 0]
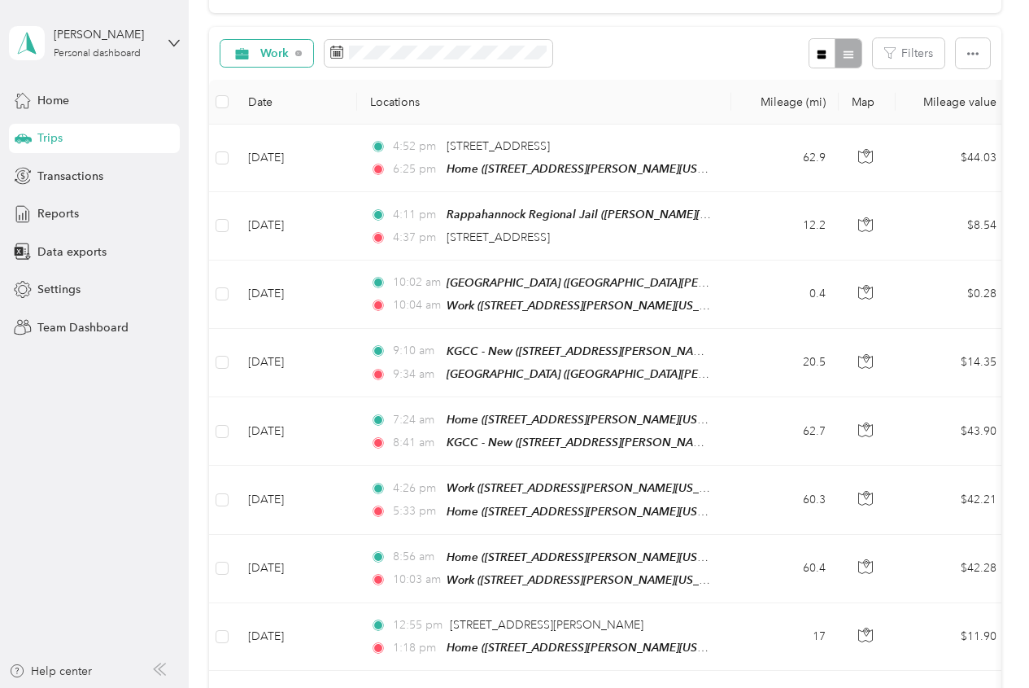
click at [270, 56] on span "Work" at bounding box center [274, 53] width 29 height 11
click at [278, 94] on ol "All purposes Unclassified Work Personal Other Charity Medical Moving Commute" at bounding box center [280, 181] width 119 height 228
click at [254, 57] on span "Work" at bounding box center [261, 53] width 59 height 13
click at [280, 87] on ol "All purposes Unclassified Work Personal Other Charity Medical Moving Commute" at bounding box center [280, 173] width 119 height 228
click at [264, 53] on span "Work" at bounding box center [274, 53] width 29 height 11
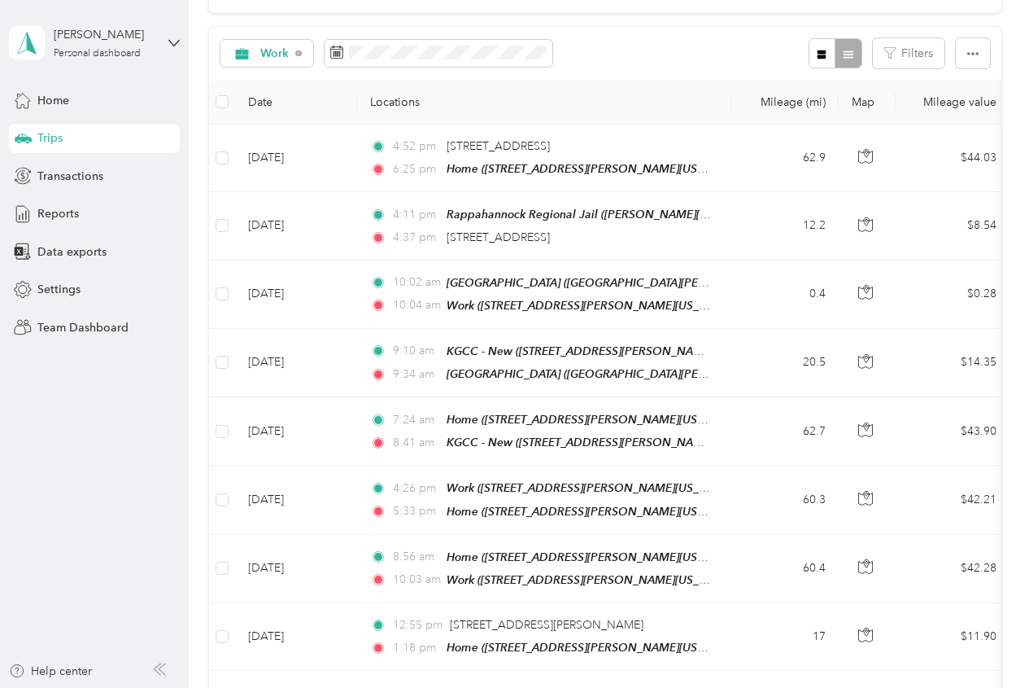
click at [267, 81] on span "All purposes" at bounding box center [293, 76] width 67 height 17
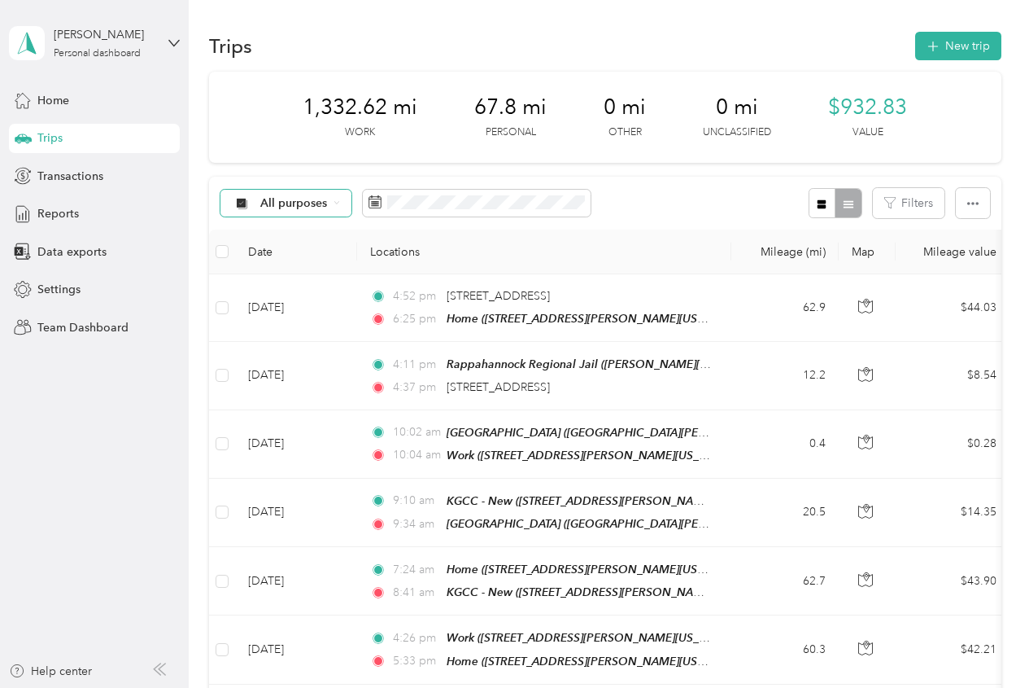
click at [281, 209] on span "All purposes" at bounding box center [294, 203] width 68 height 11
click at [303, 289] on span "Work" at bounding box center [299, 289] width 79 height 17
click at [667, 211] on div "Work Filters" at bounding box center [605, 203] width 793 height 53
click at [822, 76] on div "1,332.62 mi Work 67.8 mi Personal 0 mi Other 0 mi Unclassified $932.83 Value" at bounding box center [605, 117] width 793 height 91
click at [956, 49] on button "New trip" at bounding box center [959, 46] width 86 height 28
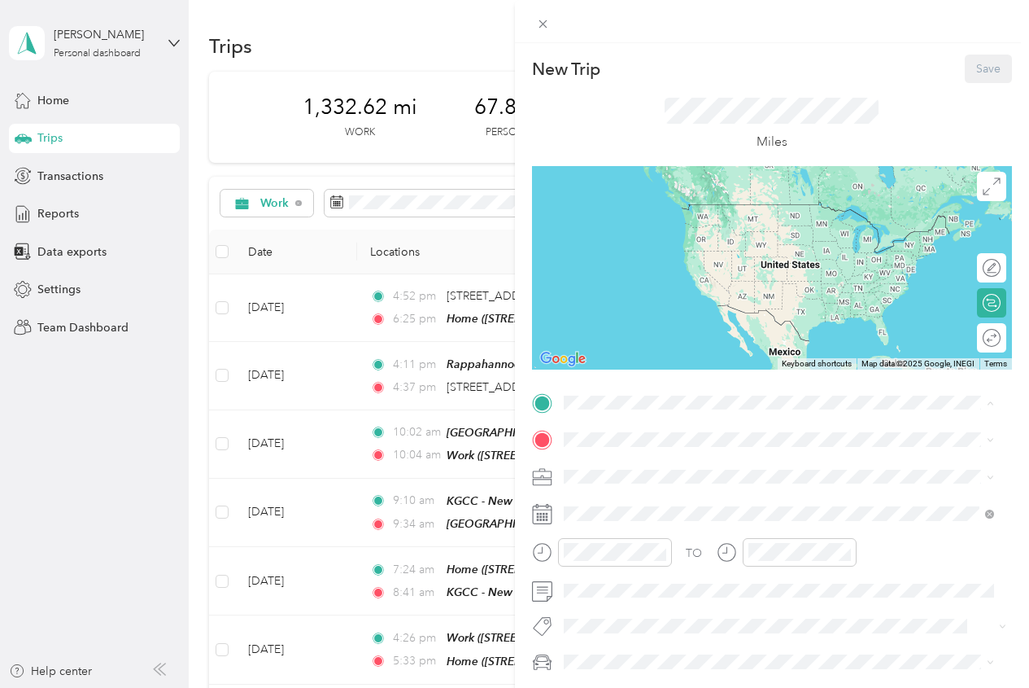
click at [647, 487] on span "[PERSON_NAME][GEOGRAPHIC_DATA], [US_STATE], [GEOGRAPHIC_DATA]" at bounding box center [732, 494] width 277 height 31
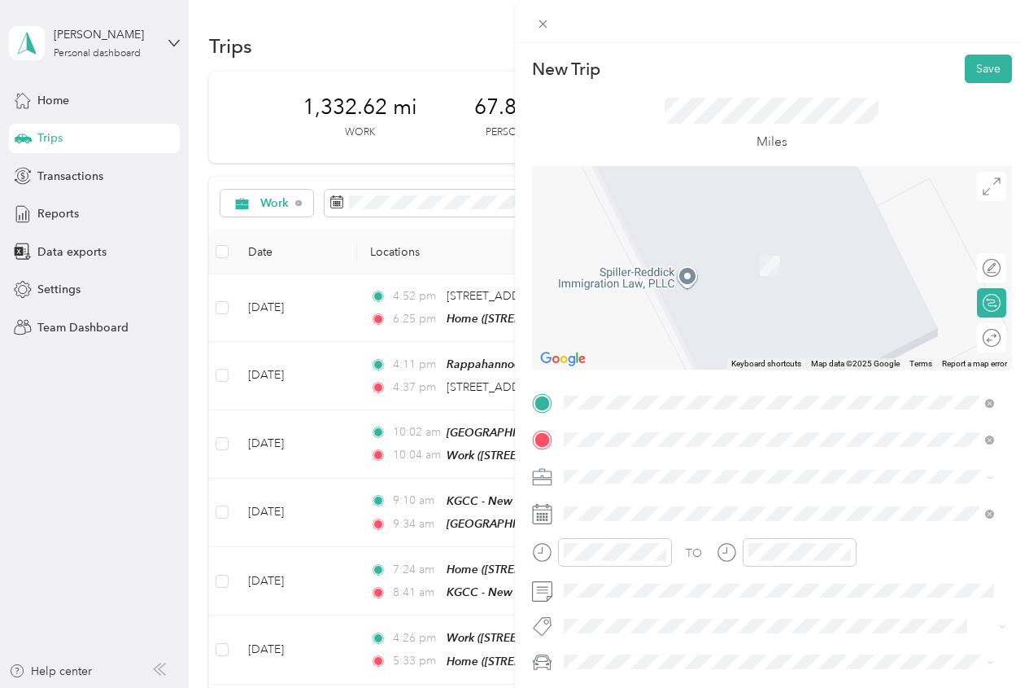
click at [716, 520] on span "[PERSON_NAME][GEOGRAPHIC_DATA][PERSON_NAME], [US_STATE], [GEOGRAPHIC_DATA]" at bounding box center [777, 530] width 367 height 31
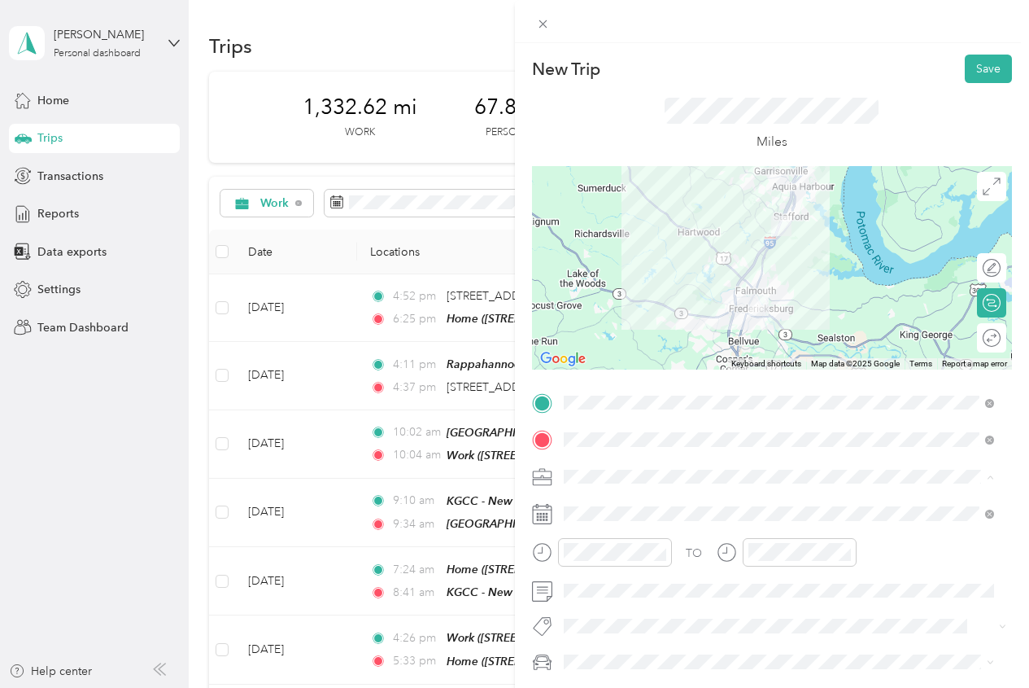
click at [631, 286] on ol "Work Personal Other Charity Medical Moving Commute" at bounding box center [779, 362] width 443 height 199
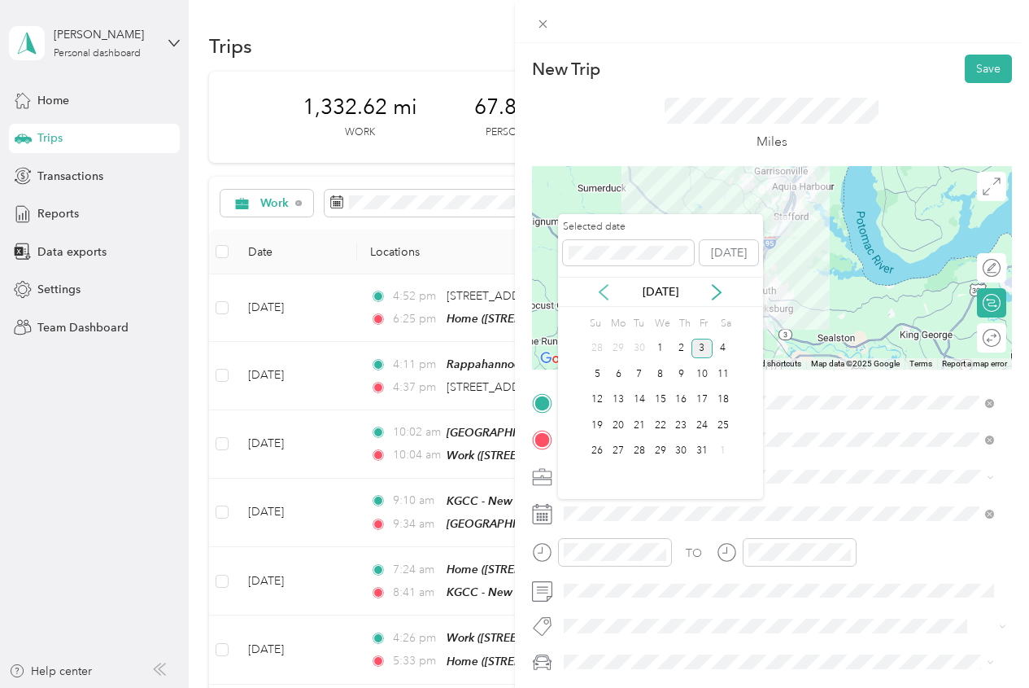
click at [602, 299] on icon at bounding box center [604, 292] width 16 height 16
click at [636, 448] on div "30" at bounding box center [639, 451] width 21 height 20
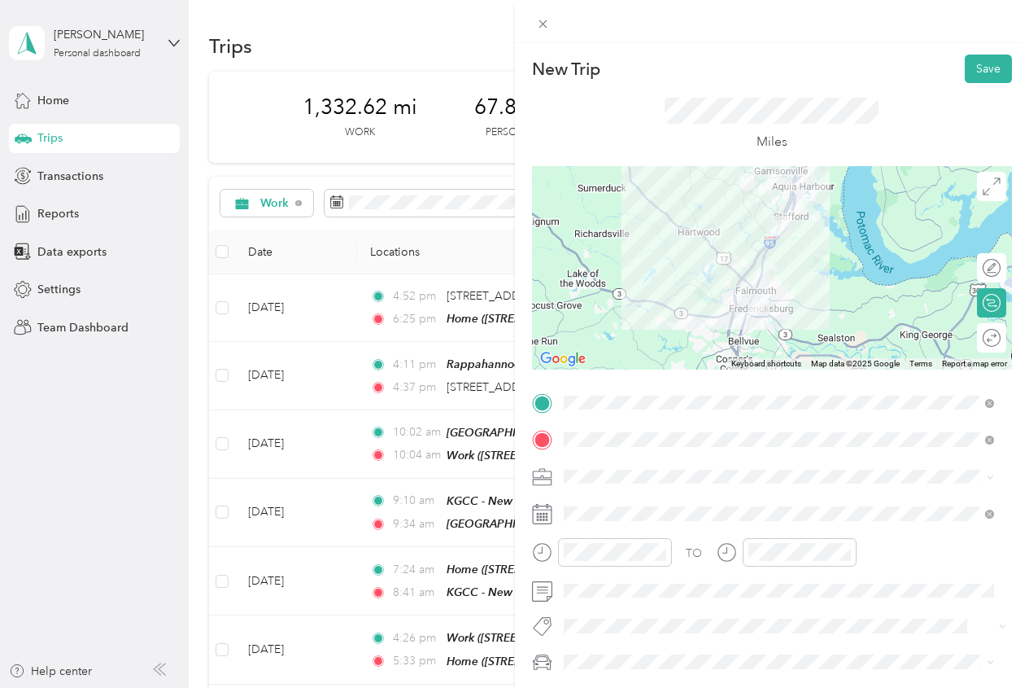
scroll to position [129, 0]
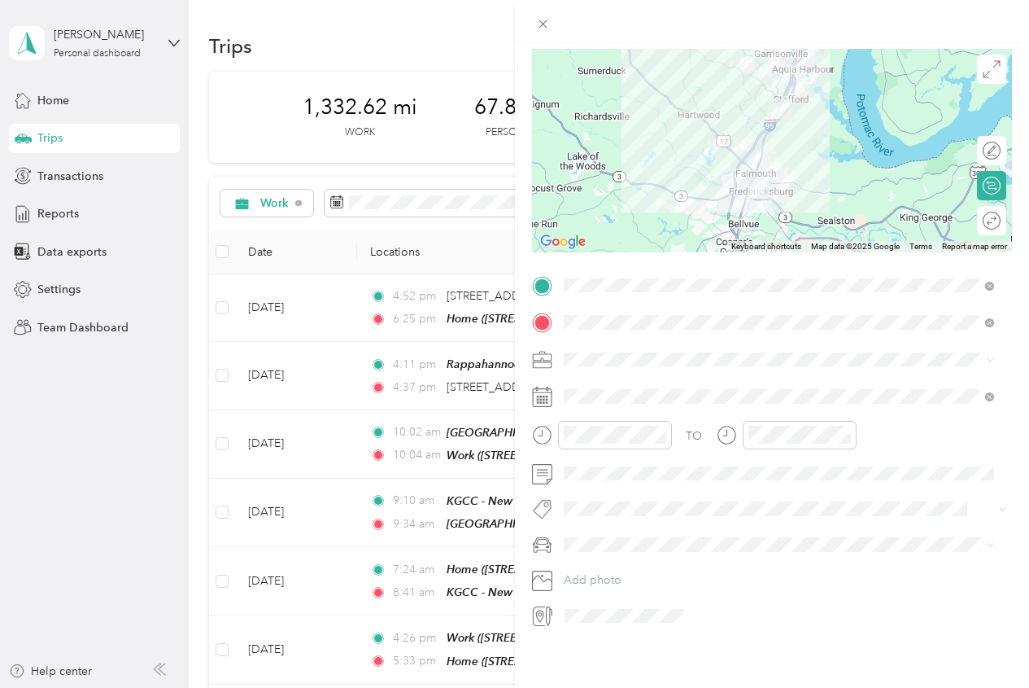
click at [585, 354] on span at bounding box center [785, 360] width 455 height 26
click at [595, 374] on div "Work" at bounding box center [780, 375] width 420 height 17
click at [816, 503] on div "51" at bounding box center [811, 507] width 39 height 23
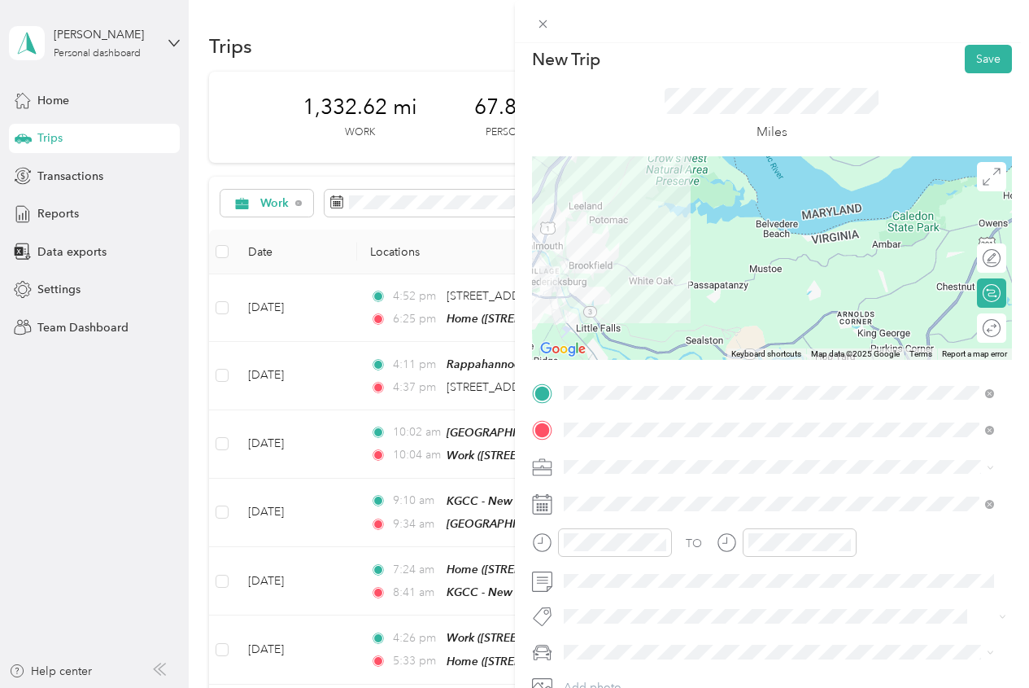
scroll to position [0, 0]
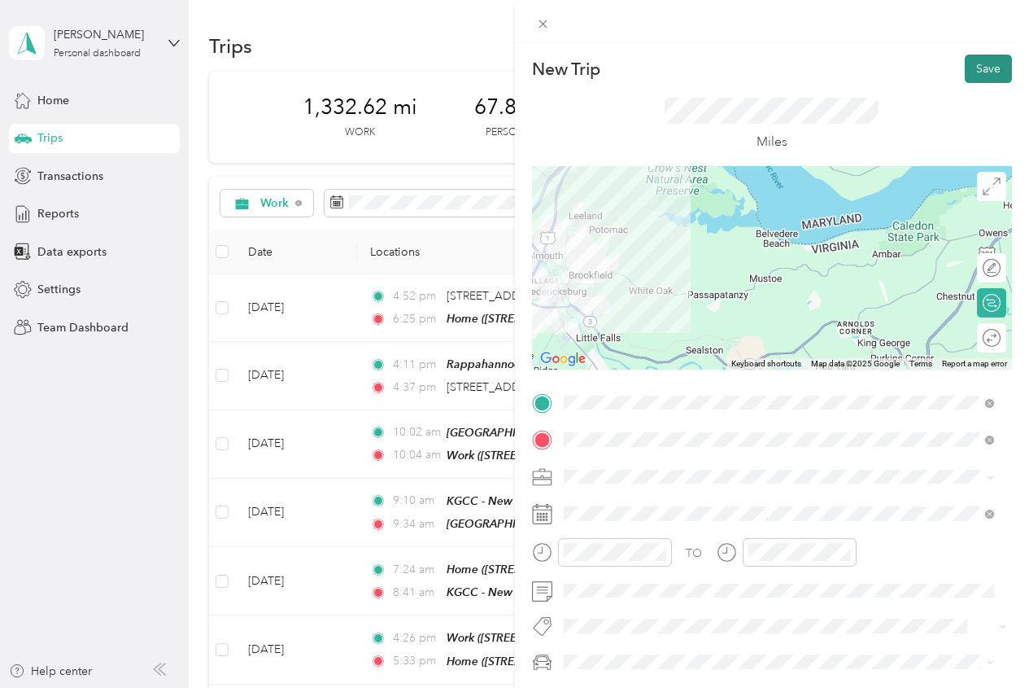
click at [987, 67] on button "Save" at bounding box center [988, 69] width 47 height 28
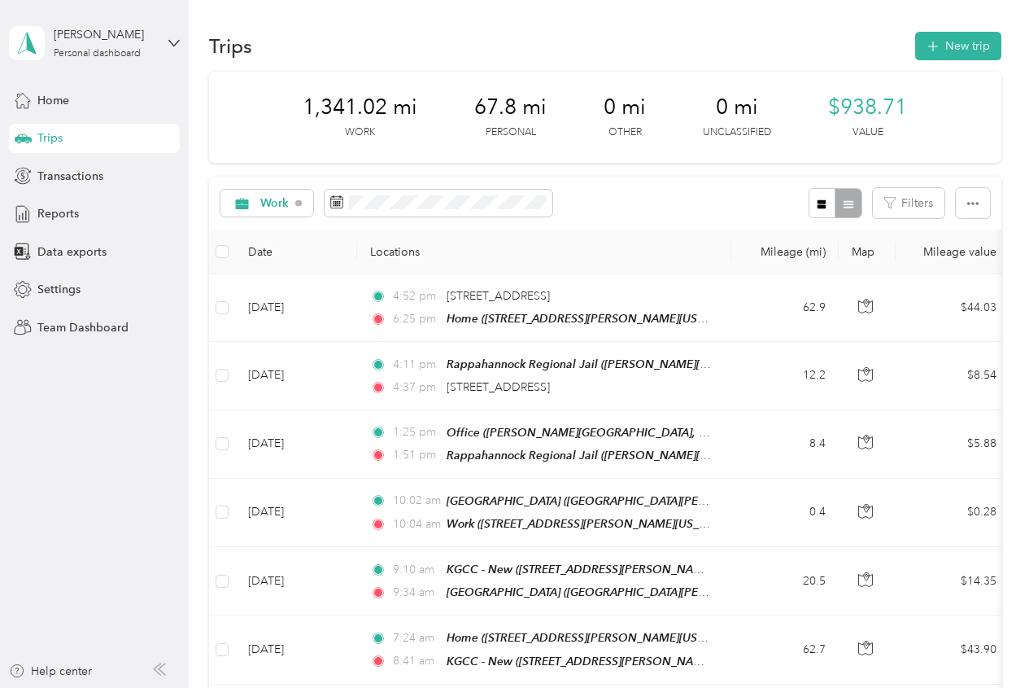
click at [962, 46] on button "New trip" at bounding box center [959, 46] width 86 height 28
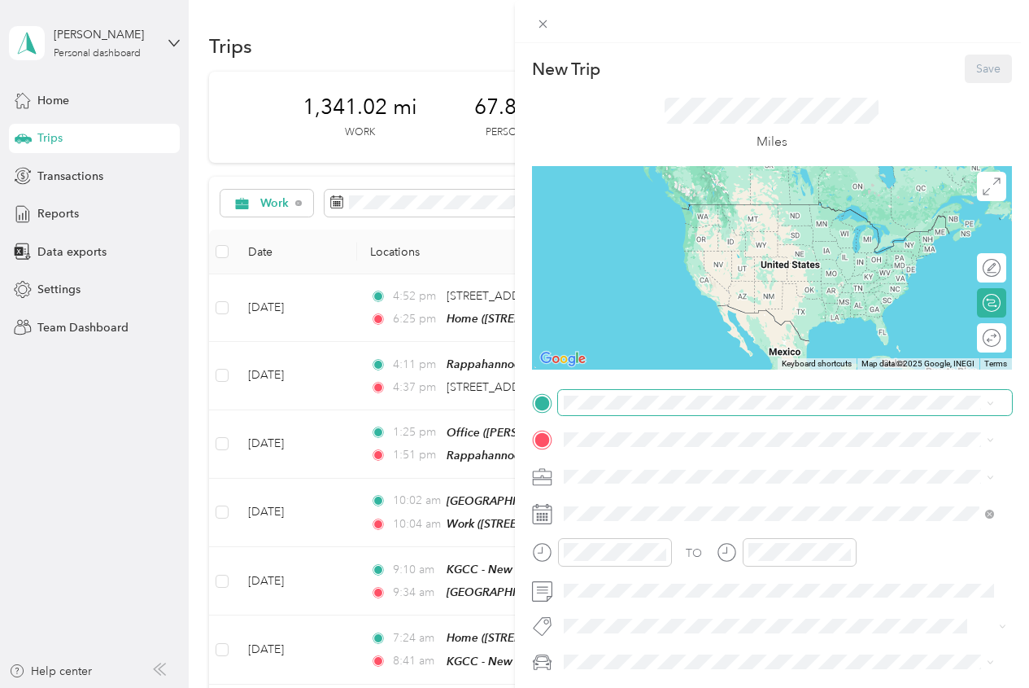
click at [649, 390] on span at bounding box center [785, 403] width 455 height 26
click at [648, 391] on span at bounding box center [785, 403] width 455 height 26
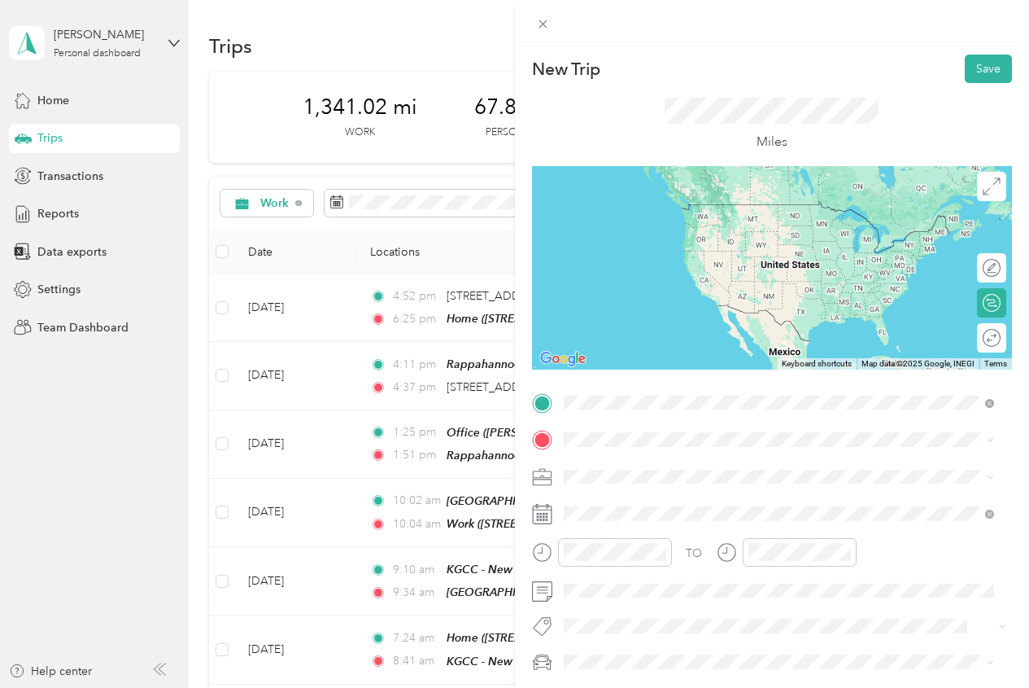
click at [653, 473] on div "Home" at bounding box center [675, 467] width 163 height 15
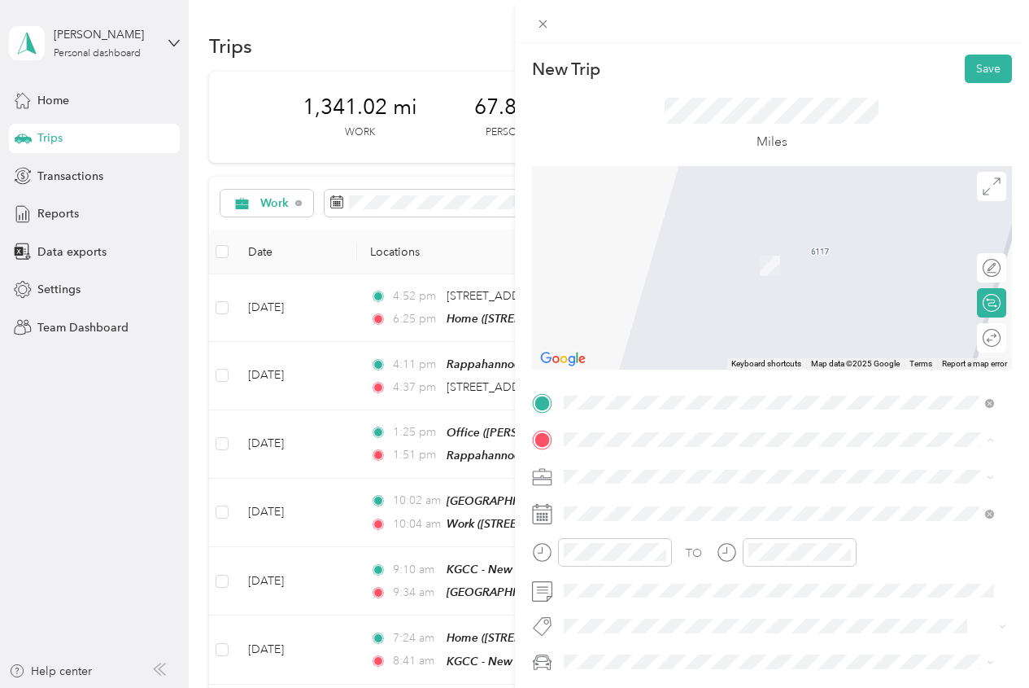
click at [649, 503] on div "Office" at bounding box center [791, 503] width 395 height 15
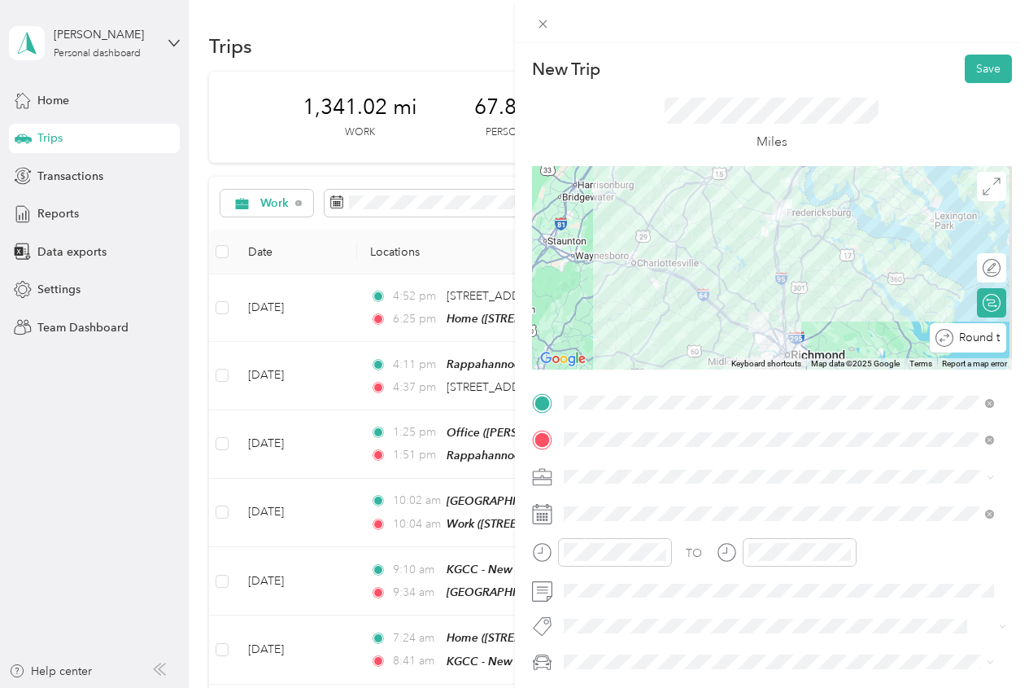
click at [976, 337] on div "Round trip" at bounding box center [977, 338] width 47 height 17
click at [976, 337] on div at bounding box center [984, 338] width 34 height 17
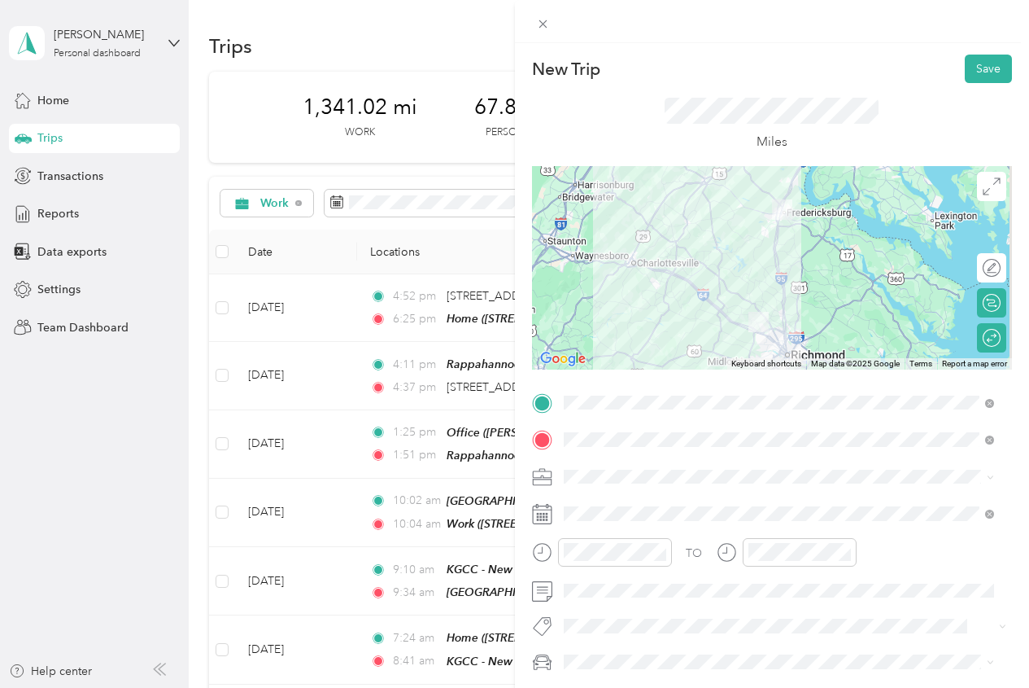
click at [666, 275] on div "Work" at bounding box center [780, 274] width 420 height 17
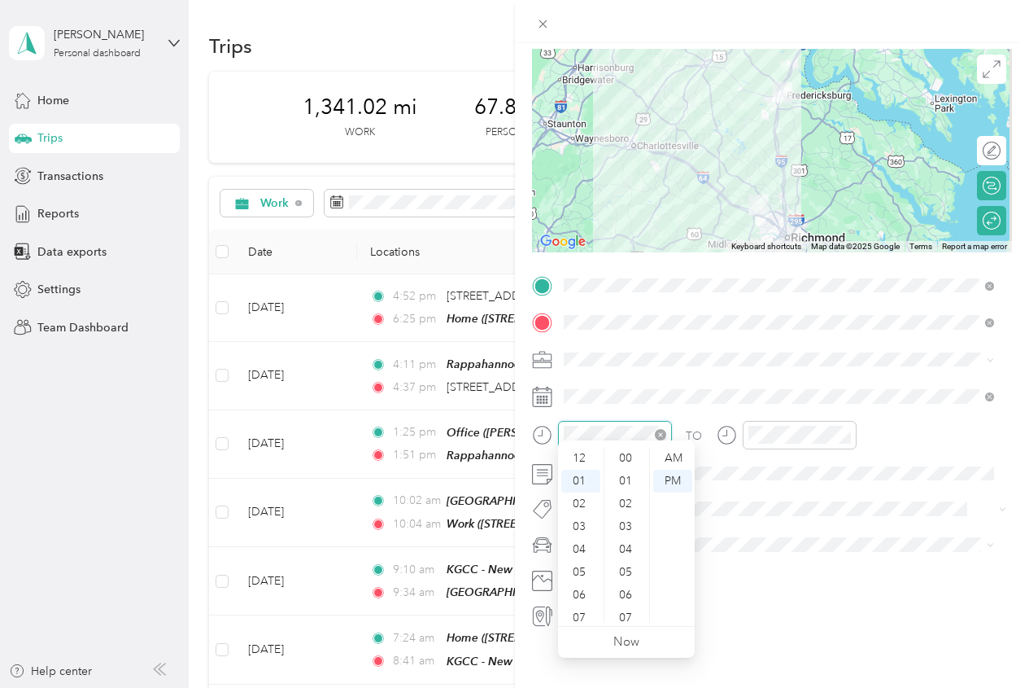
scroll to position [661, 0]
click at [575, 586] on div "07" at bounding box center [581, 594] width 39 height 23
click at [670, 457] on div "AM" at bounding box center [672, 458] width 39 height 23
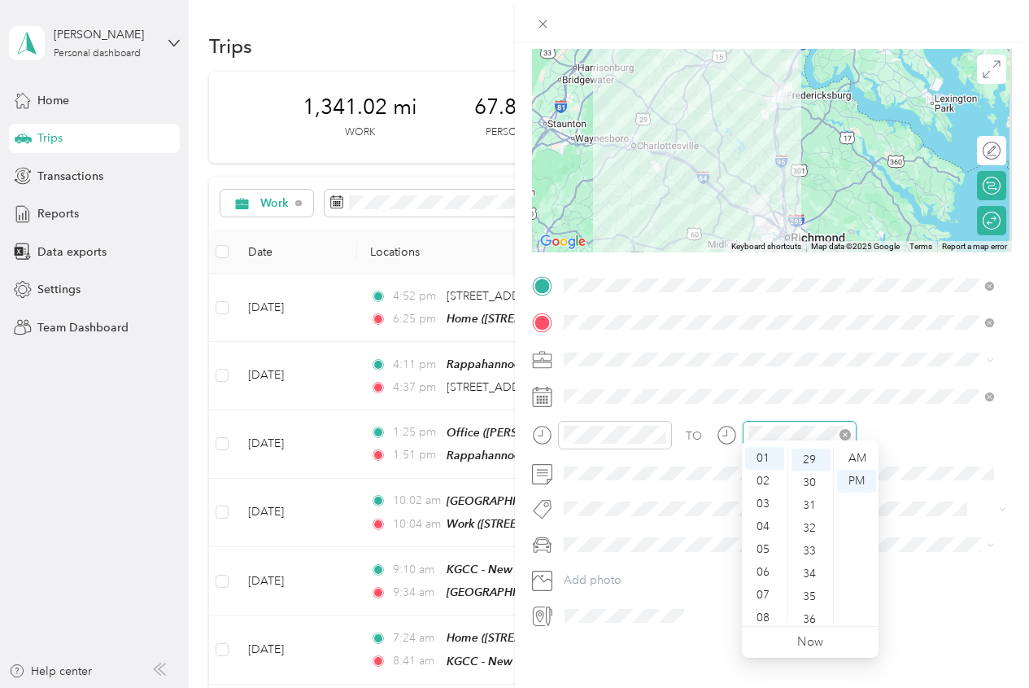
scroll to position [661, 0]
click at [761, 505] on div "03" at bounding box center [764, 503] width 39 height 23
click at [806, 501] on div "31" at bounding box center [811, 503] width 39 height 23
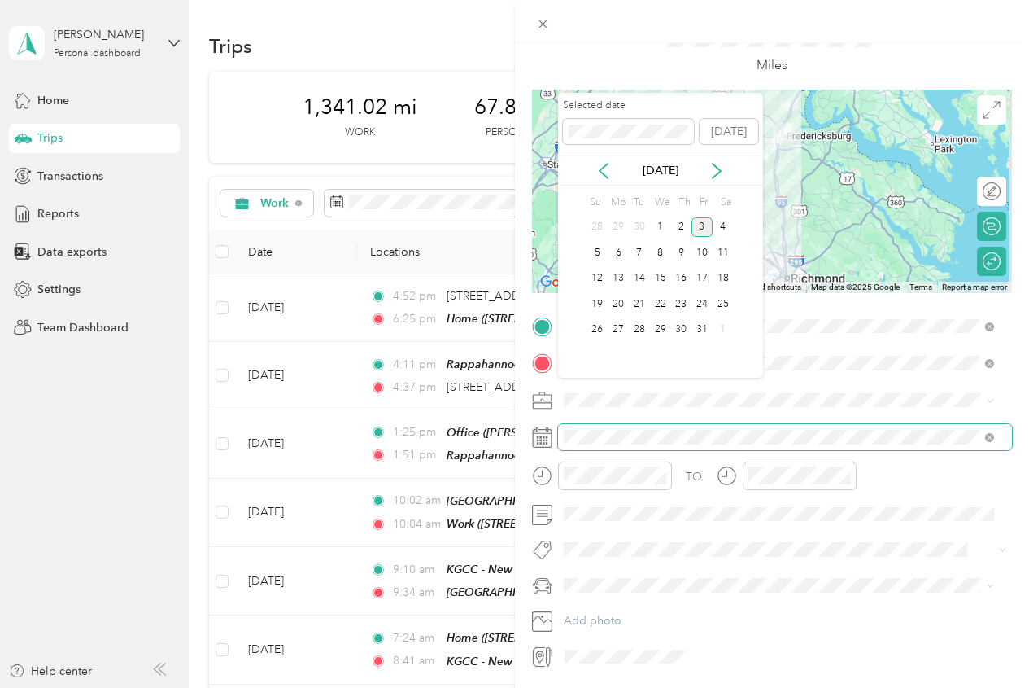
scroll to position [0, 0]
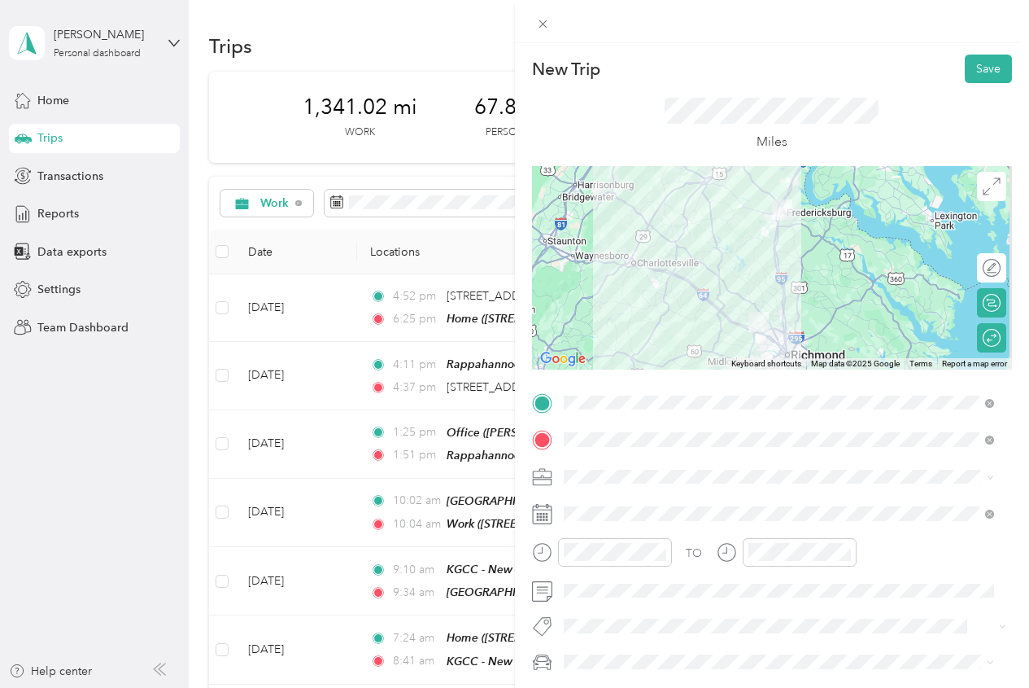
click at [885, 111] on div "Miles" at bounding box center [772, 124] width 481 height 83
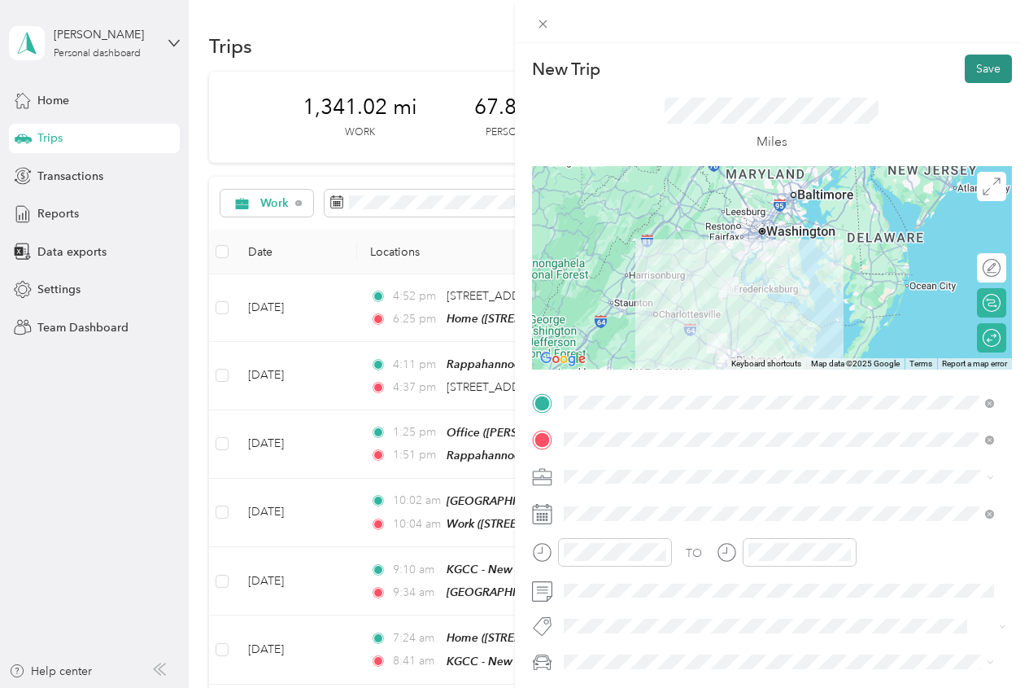
click at [969, 70] on button "Save" at bounding box center [988, 69] width 47 height 28
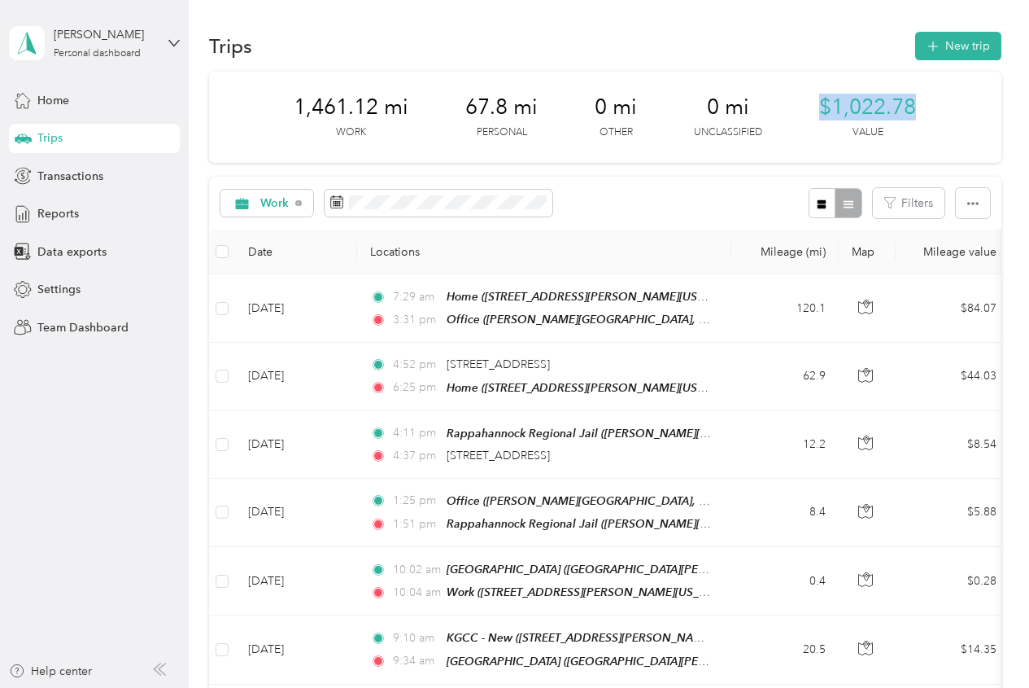
drag, startPoint x: 926, startPoint y: 103, endPoint x: 806, endPoint y: 110, distance: 119.9
click at [806, 110] on div "1,461.12 mi Work 67.8 mi Personal 0 mi Other 0 mi Unclassified $1,022.78 Value" at bounding box center [605, 117] width 793 height 91
copy span "$1,022.78"
drag, startPoint x: 160, startPoint y: 413, endPoint x: 154, endPoint y: 404, distance: 11.7
click at [160, 411] on aside "Jonathan David Personal dashboard Home Trips Transactions Reports Data exports …" at bounding box center [94, 344] width 189 height 688
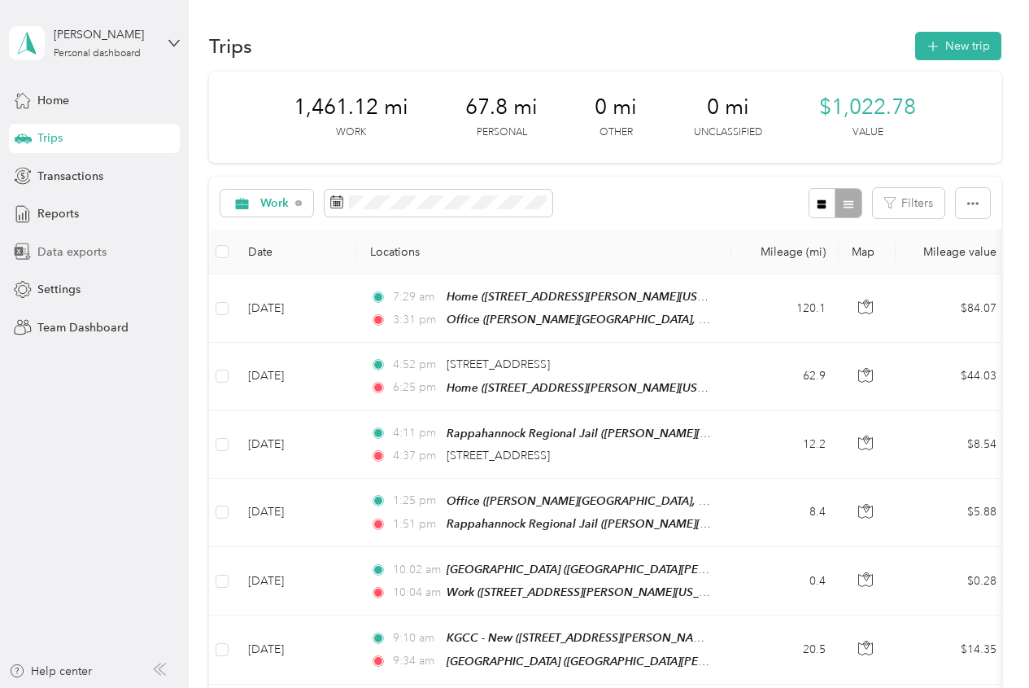
click at [76, 256] on span "Data exports" at bounding box center [71, 251] width 69 height 17
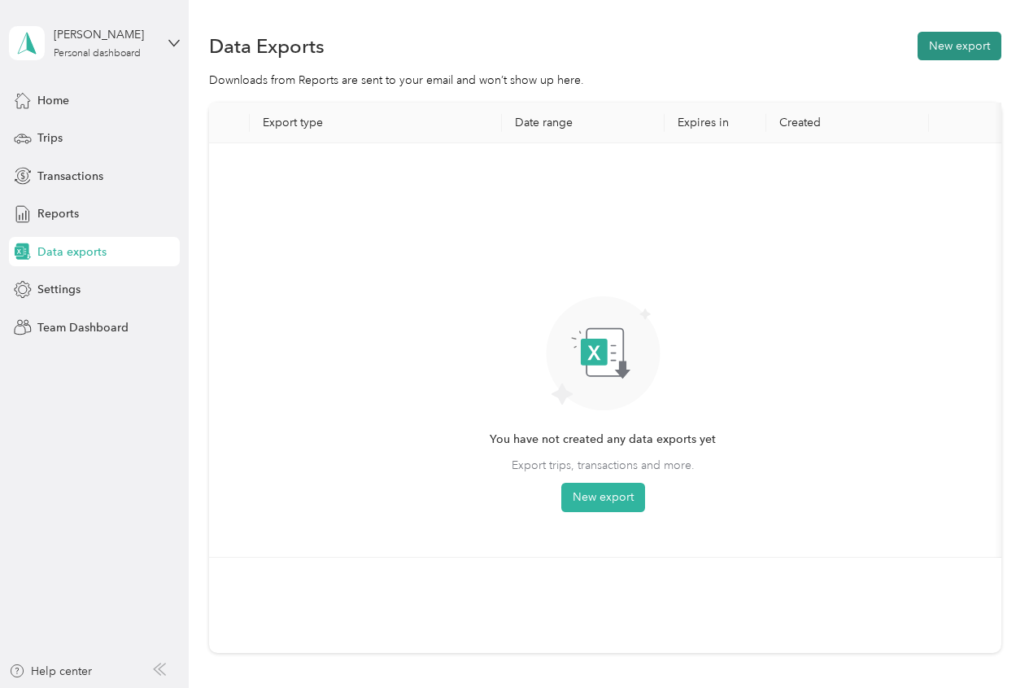
click at [952, 51] on button "New export" at bounding box center [960, 46] width 84 height 28
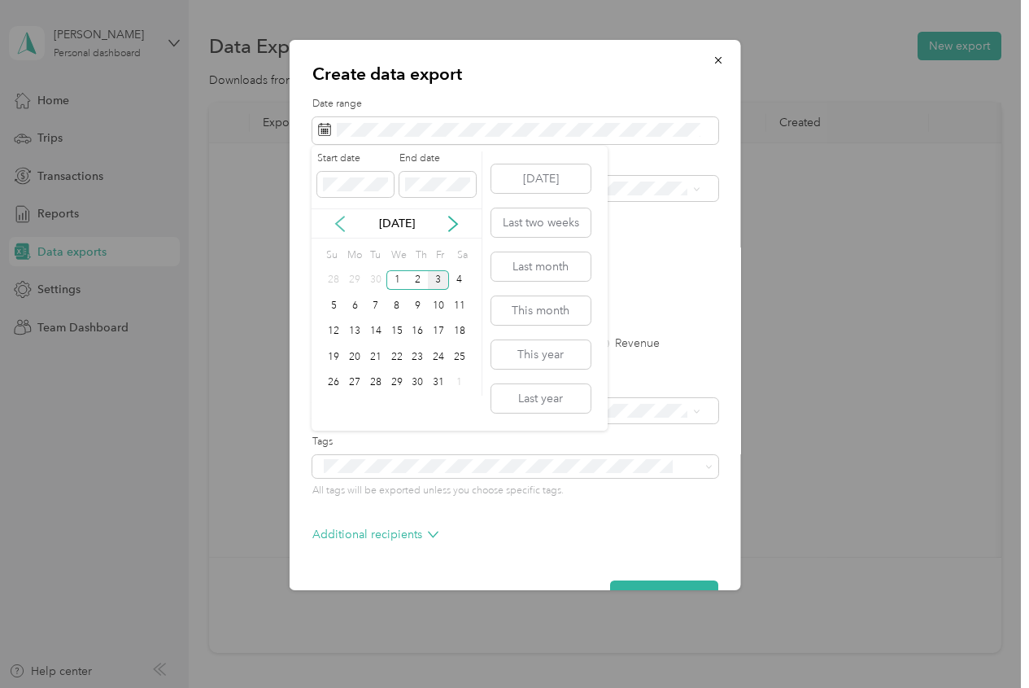
click at [342, 223] on icon at bounding box center [340, 224] width 16 height 16
click at [372, 327] on div "16" at bounding box center [375, 331] width 21 height 20
click at [372, 385] on div "30" at bounding box center [375, 383] width 21 height 20
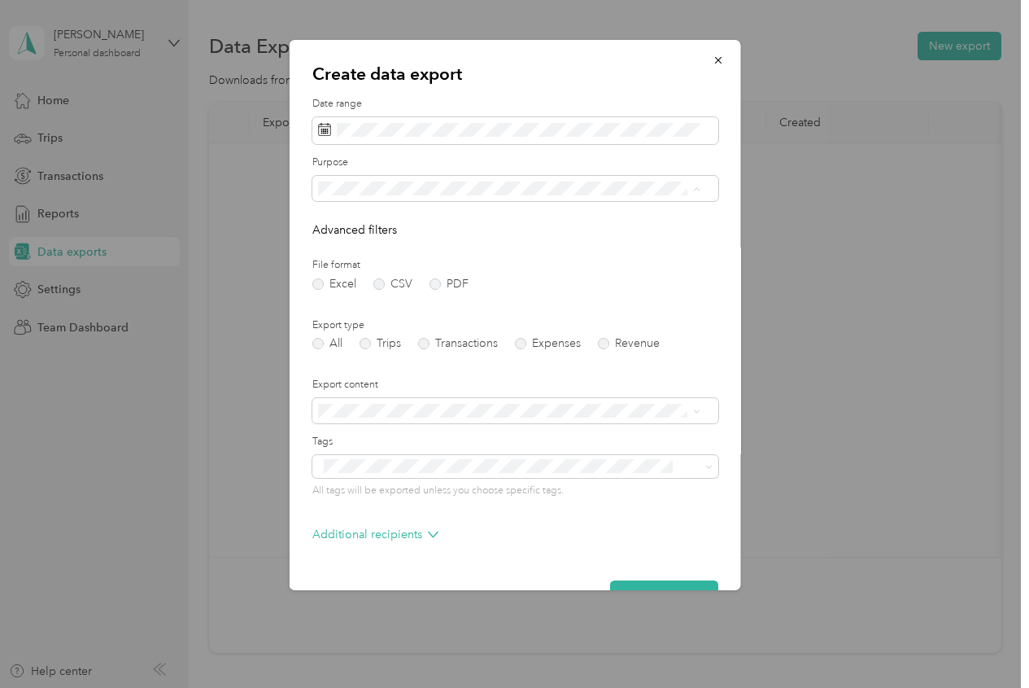
click at [364, 244] on div "Work" at bounding box center [508, 245] width 371 height 17
click at [439, 282] on label "PDF" at bounding box center [448, 283] width 39 height 11
click at [387, 342] on label "Trips" at bounding box center [380, 343] width 42 height 11
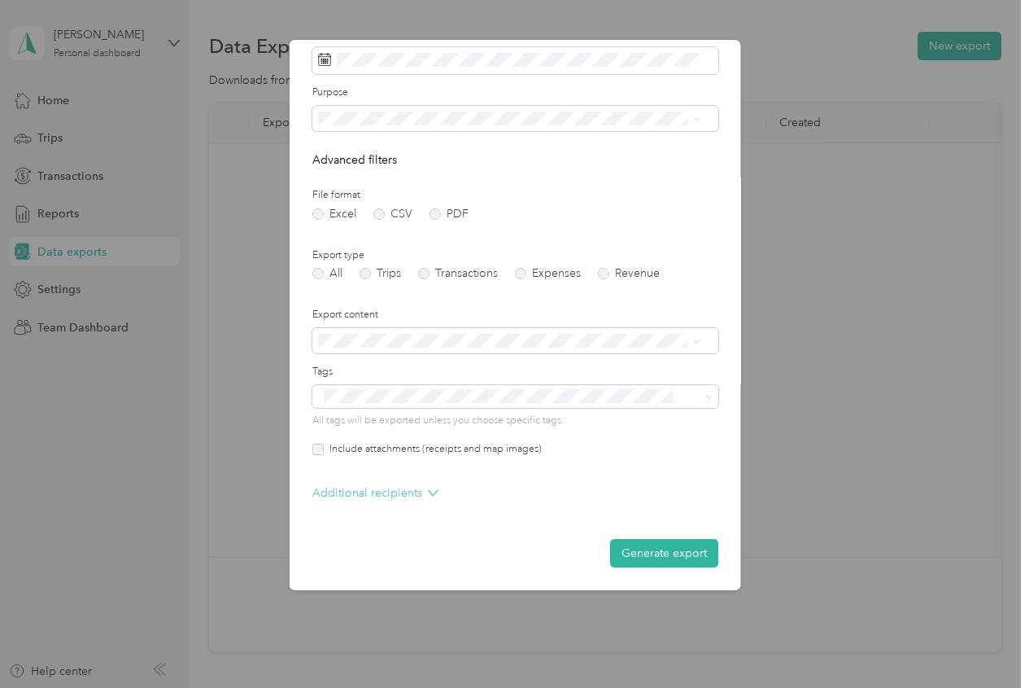
click at [416, 497] on p "Additional recipients" at bounding box center [375, 492] width 126 height 17
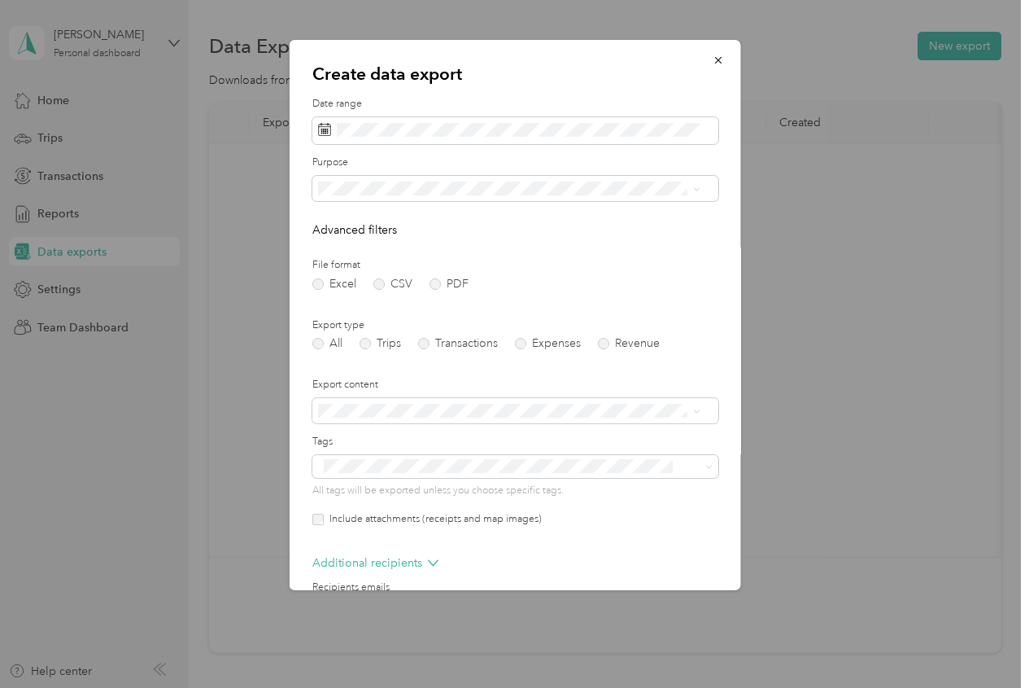
scroll to position [135, 0]
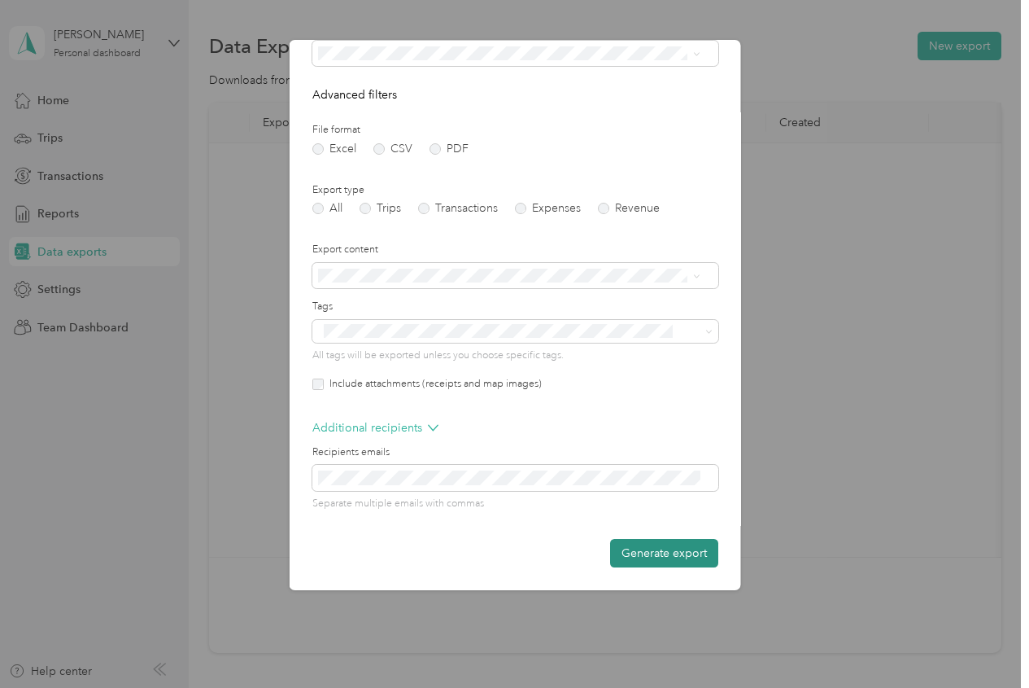
click at [664, 549] on button "Generate export" at bounding box center [664, 553] width 108 height 28
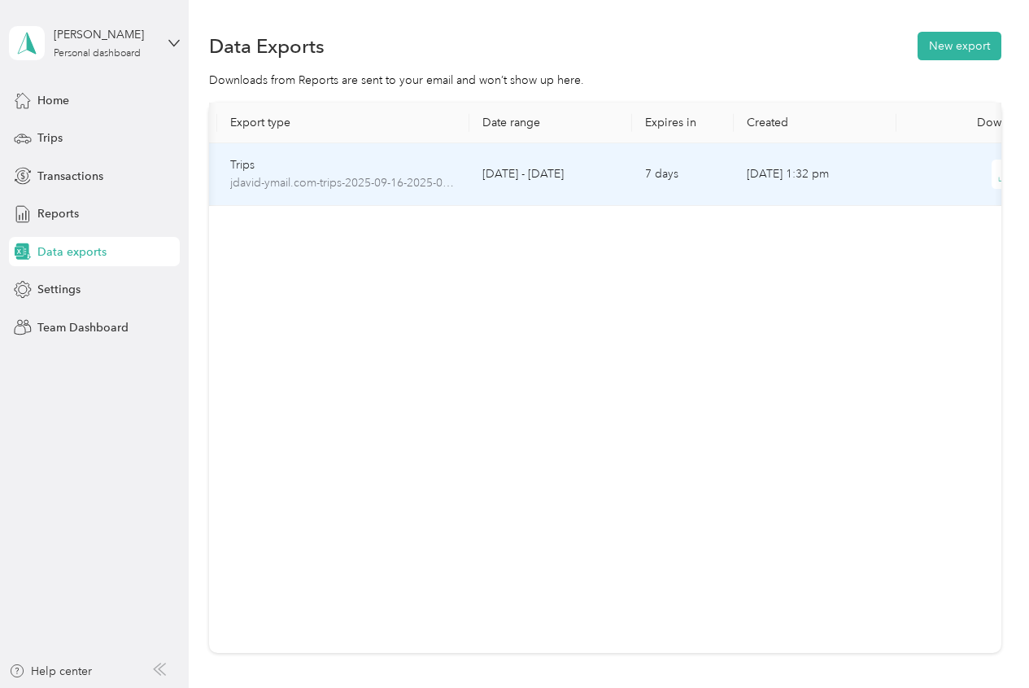
scroll to position [0, 94]
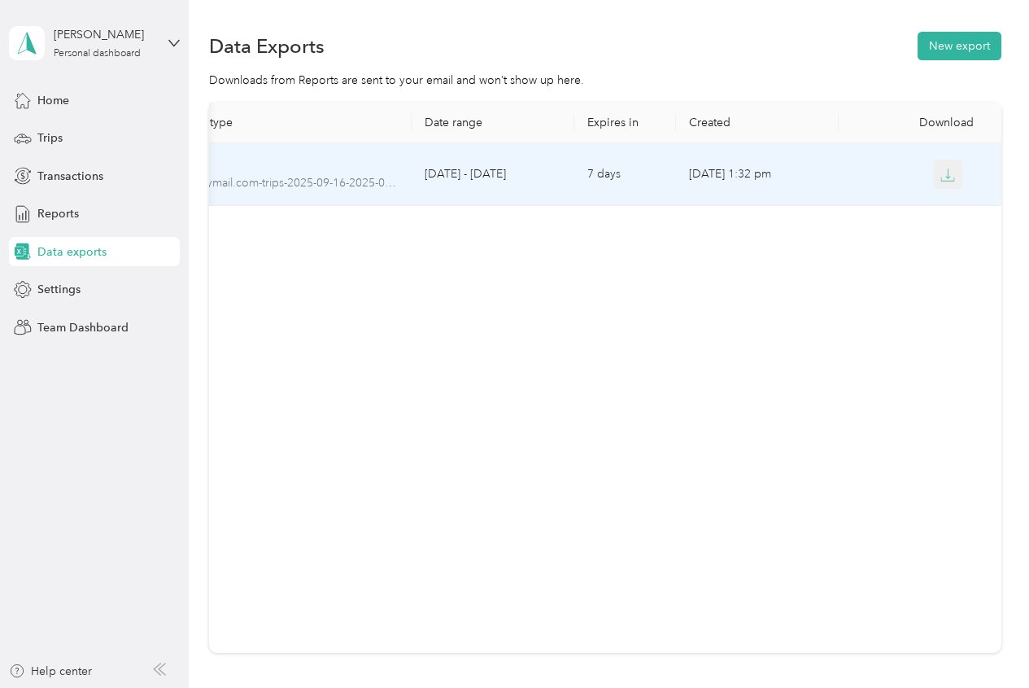
click at [934, 169] on button "button" at bounding box center [948, 174] width 29 height 29
